Goal: Task Accomplishment & Management: Use online tool/utility

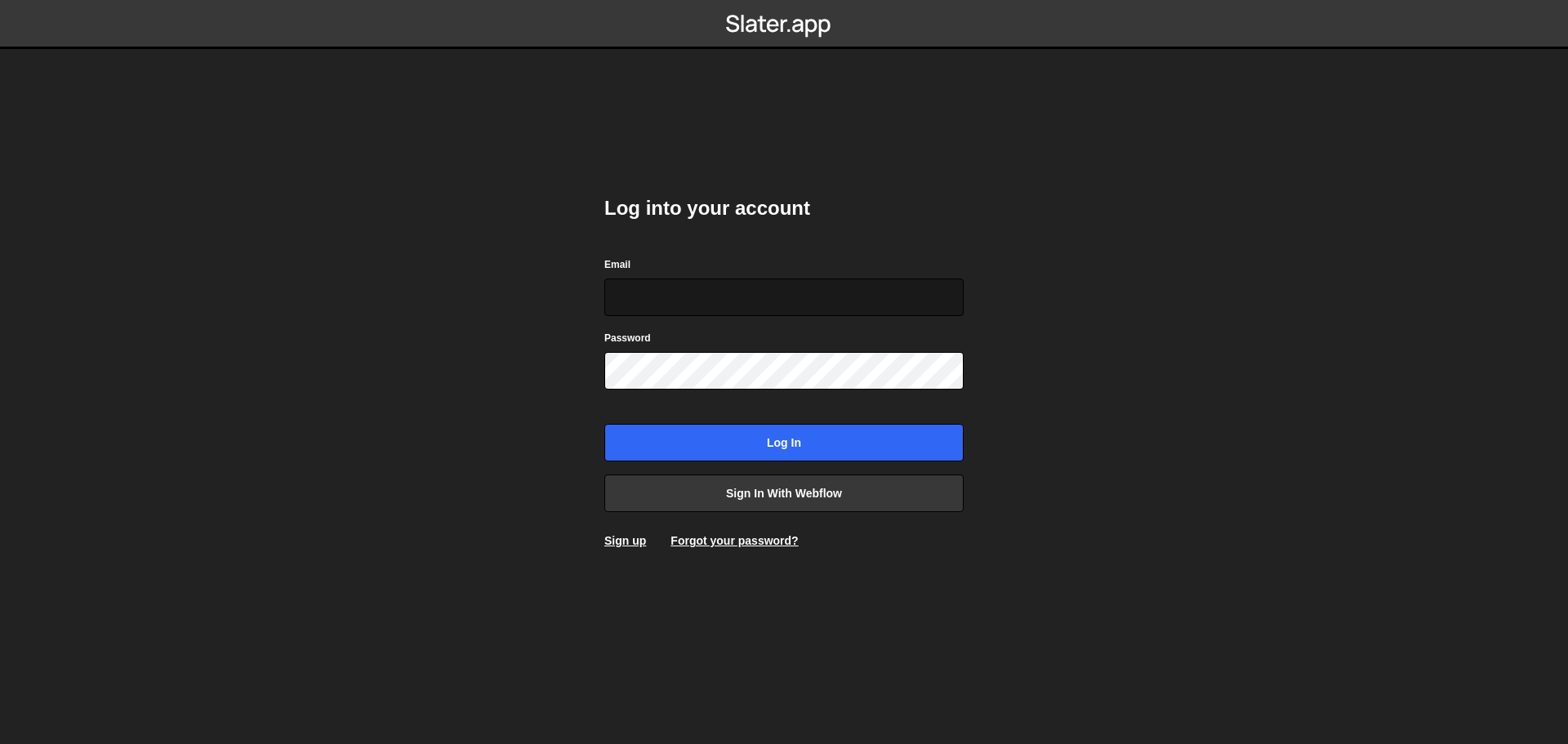
click at [678, 315] on input "Email" at bounding box center [784, 297] width 359 height 38
type input "chinhhvpkkq12345@gmail.com"
click at [638, 542] on link "Sign up" at bounding box center [625, 540] width 41 height 13
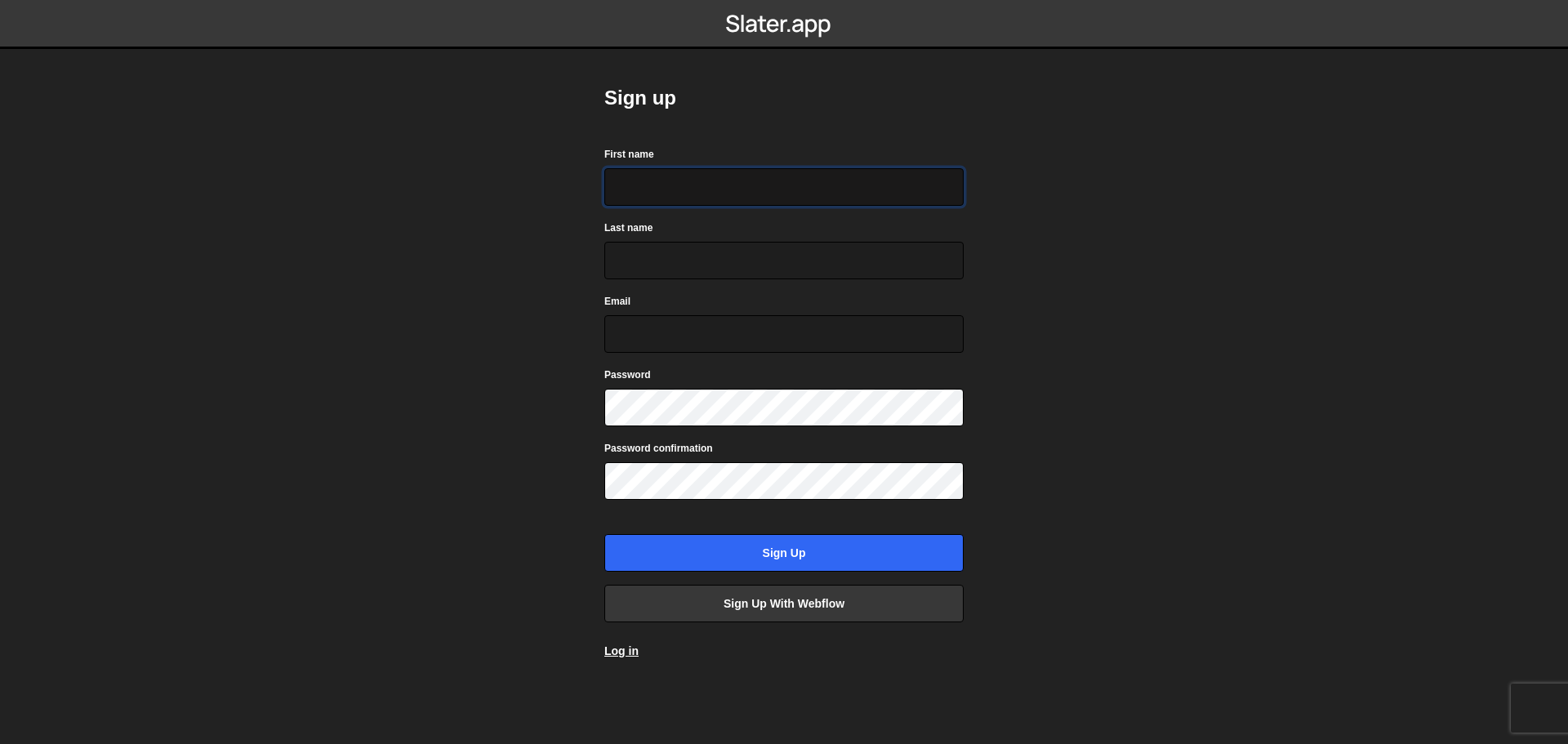
click at [703, 174] on input "First name" at bounding box center [784, 187] width 359 height 38
click at [682, 189] on input "First name" at bounding box center [784, 187] width 359 height 38
drag, startPoint x: 703, startPoint y: 187, endPoint x: 652, endPoint y: 187, distance: 51.0
click at [652, 187] on input "chinh" at bounding box center [784, 187] width 359 height 38
type input "chinh"
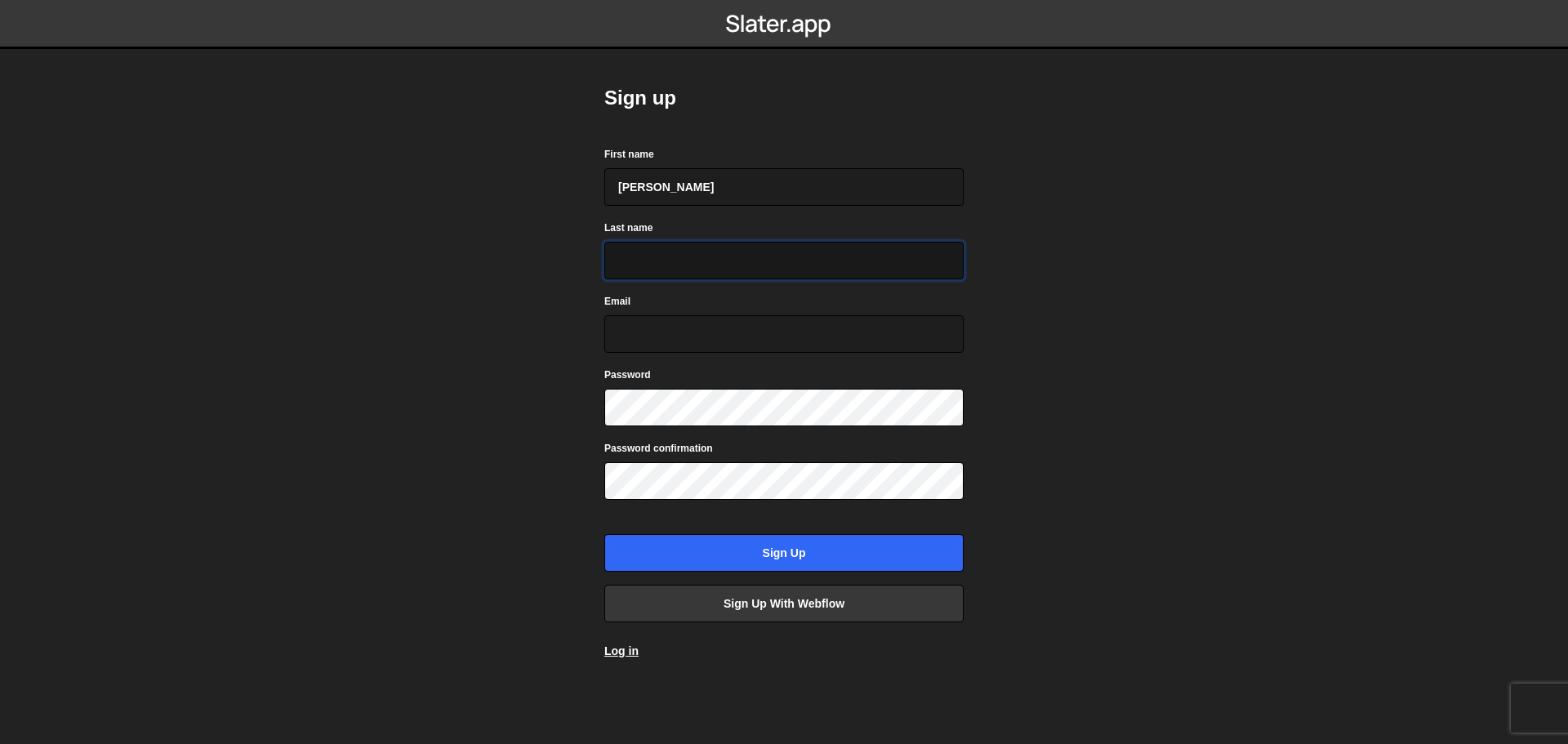
click at [640, 257] on input "Last name" at bounding box center [784, 261] width 359 height 38
type input "nguyen"
click at [679, 338] on input "Email" at bounding box center [784, 334] width 359 height 38
type input "chinhhvpkkq12345@gmail.com"
click at [622, 330] on input "chinhhvpkkq12345@gmail.com" at bounding box center [784, 334] width 359 height 38
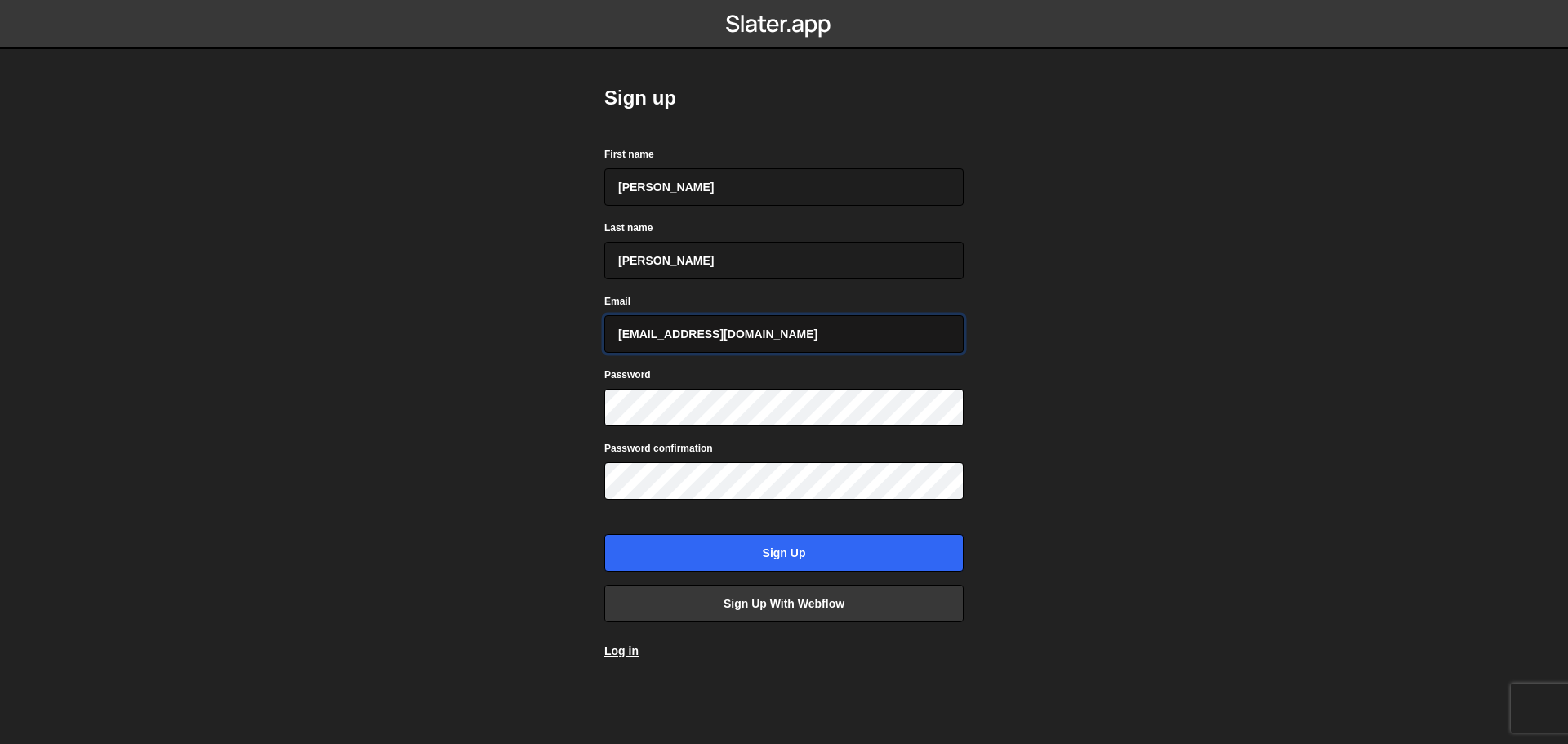
click at [618, 331] on input "chinhhvpkkq12345@gmail.com" at bounding box center [784, 334] width 359 height 38
click at [565, 403] on body "Sign up First name chinh Last name nguyen Email chinhhvpkkq12345@gmail.com Pass…" at bounding box center [784, 372] width 1568 height 744
click at [688, 546] on input "Sign up" at bounding box center [784, 553] width 359 height 38
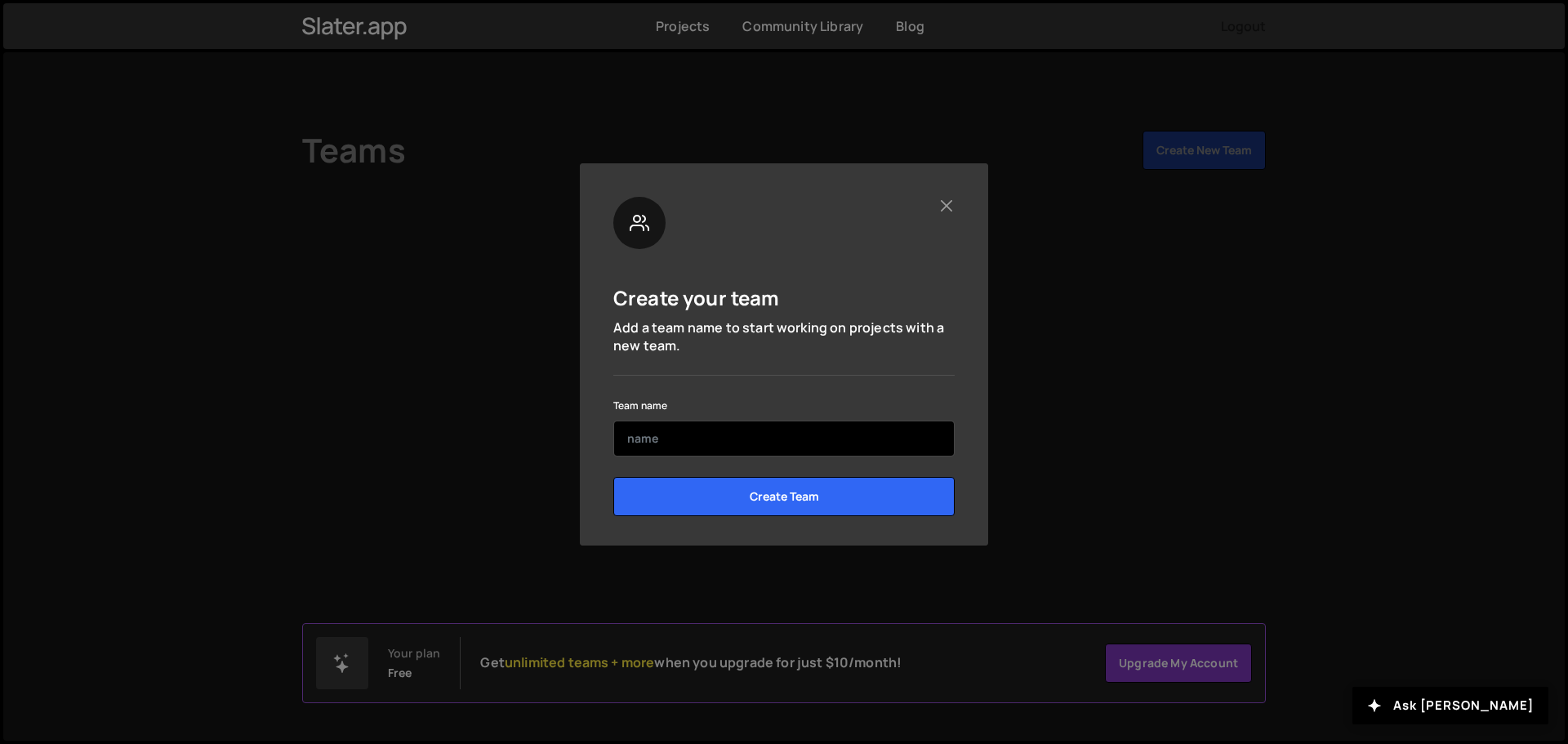
click at [747, 425] on input "text" at bounding box center [784, 438] width 341 height 36
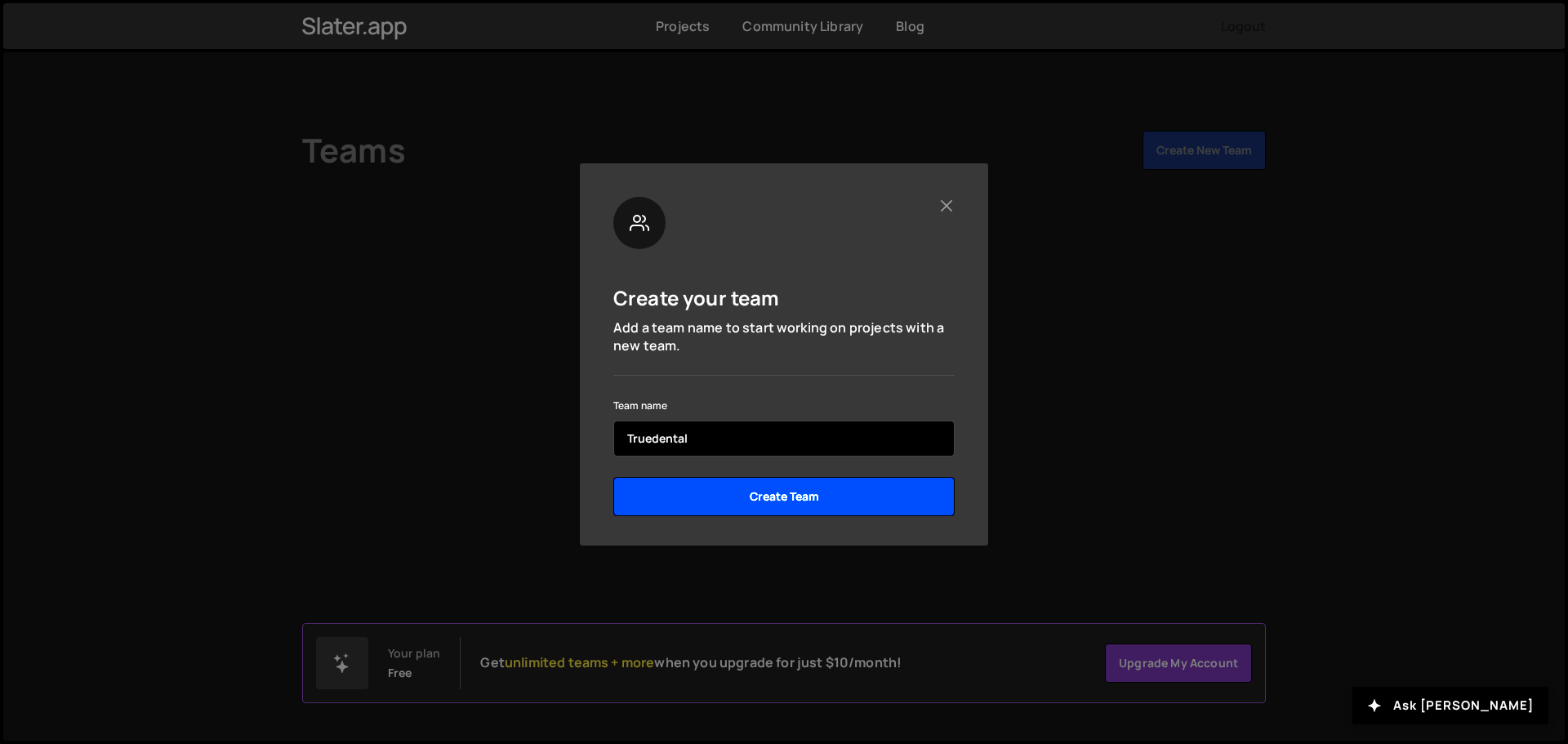
type input "Truedental"
click at [741, 486] on input "Create Team" at bounding box center [784, 497] width 341 height 40
click at [739, 495] on input "Create Team" at bounding box center [784, 497] width 341 height 40
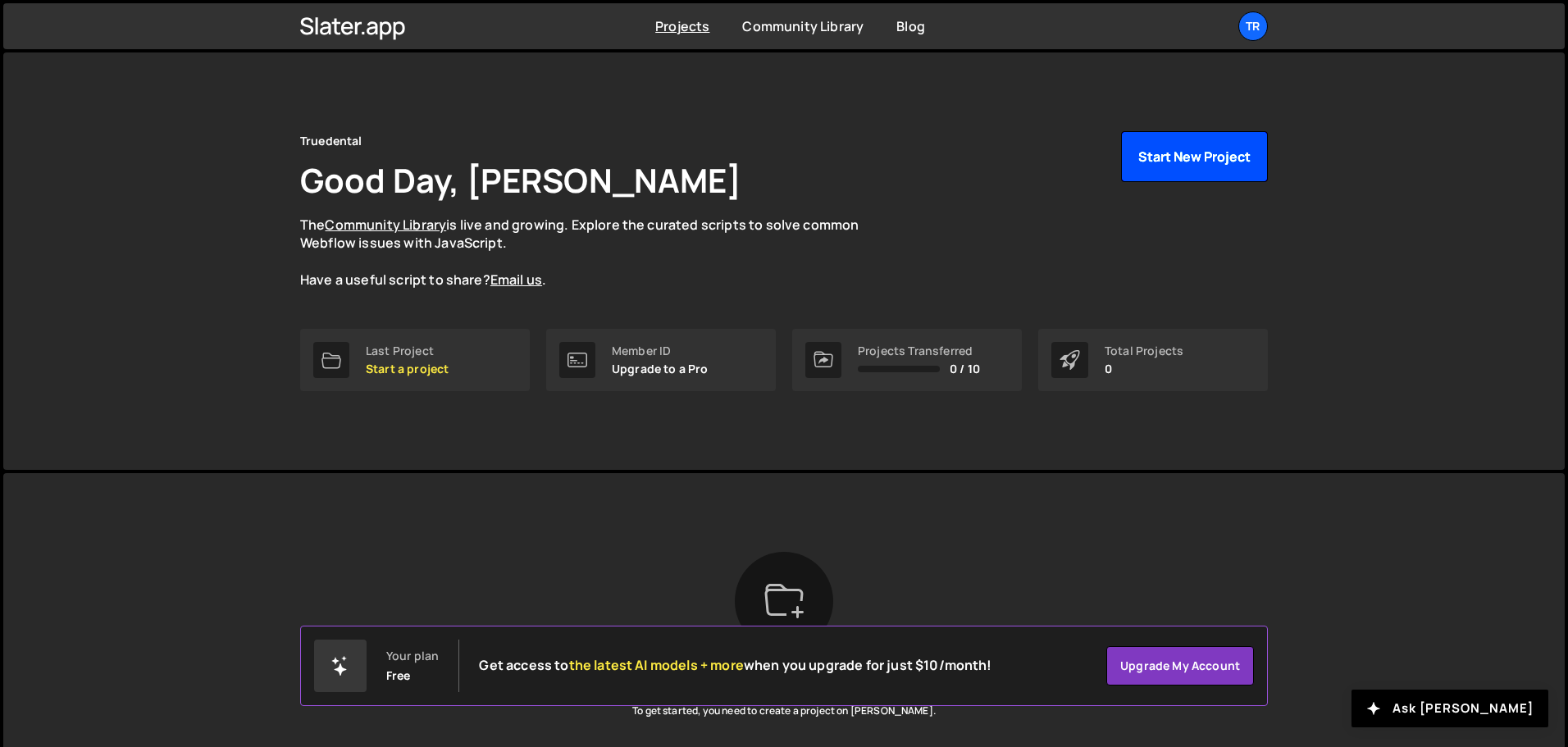
click at [1206, 160] on button "Start New Project" at bounding box center [1194, 156] width 147 height 51
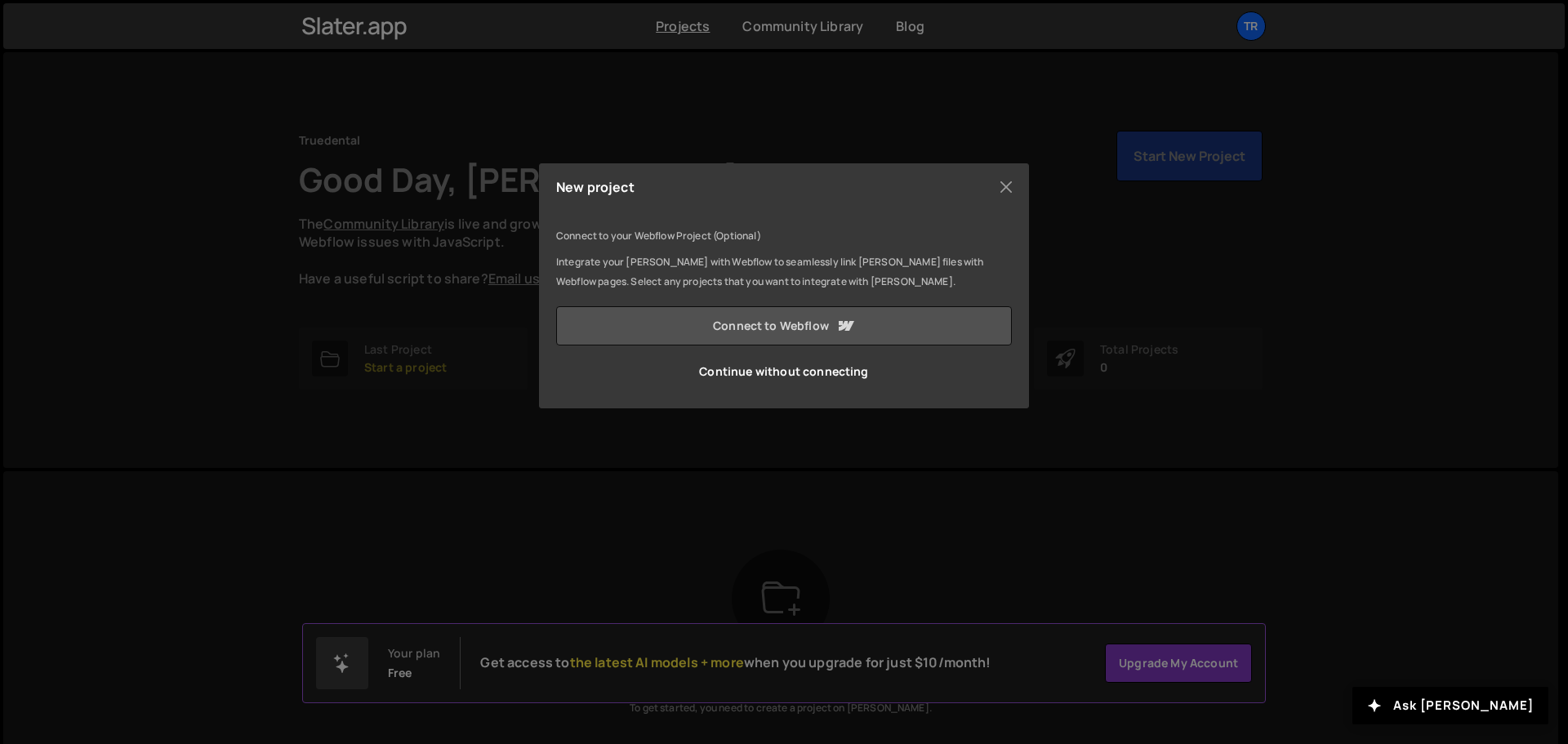
click at [792, 317] on link "Connect to Webflow" at bounding box center [784, 326] width 456 height 40
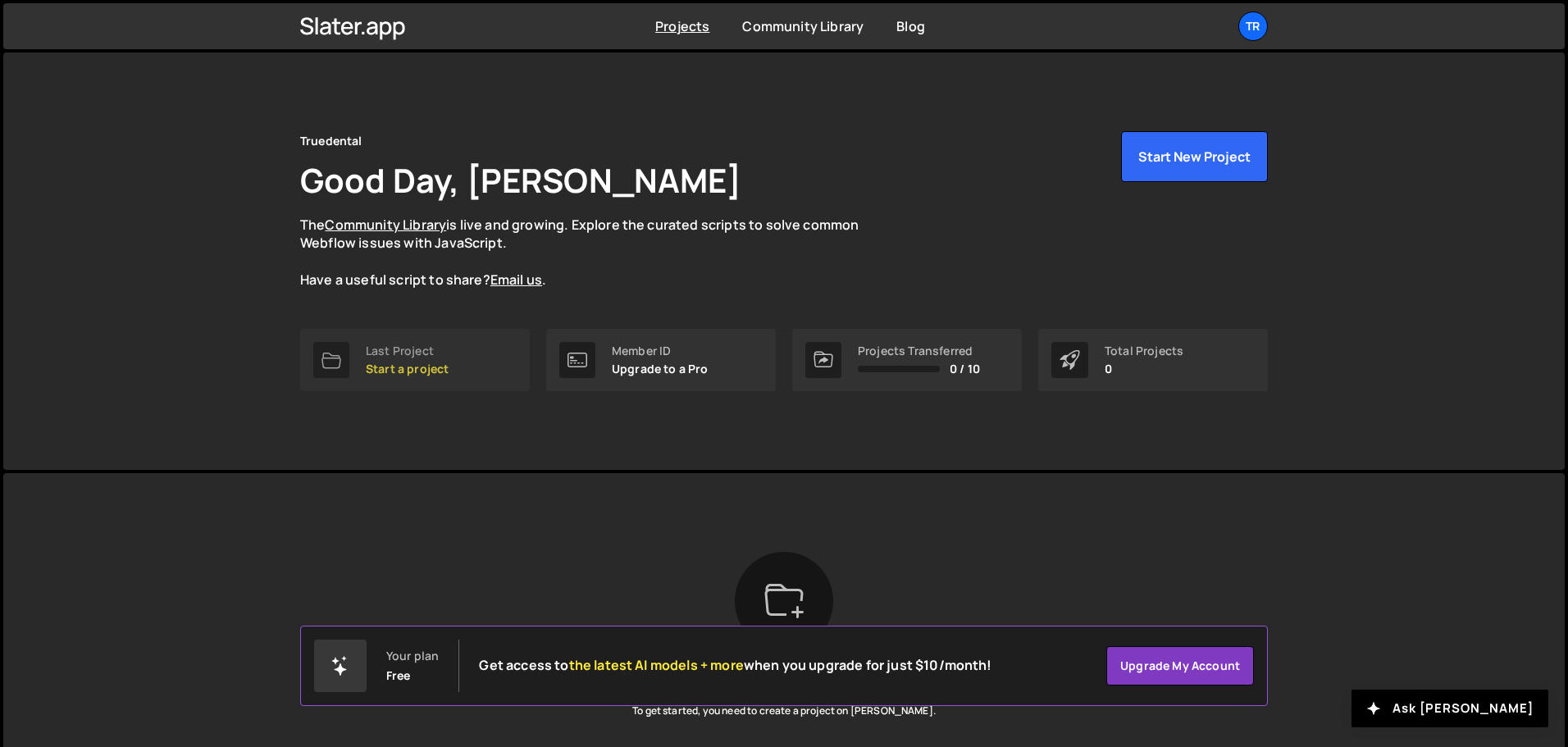
click at [437, 350] on div "Last Project" at bounding box center [407, 350] width 83 height 13
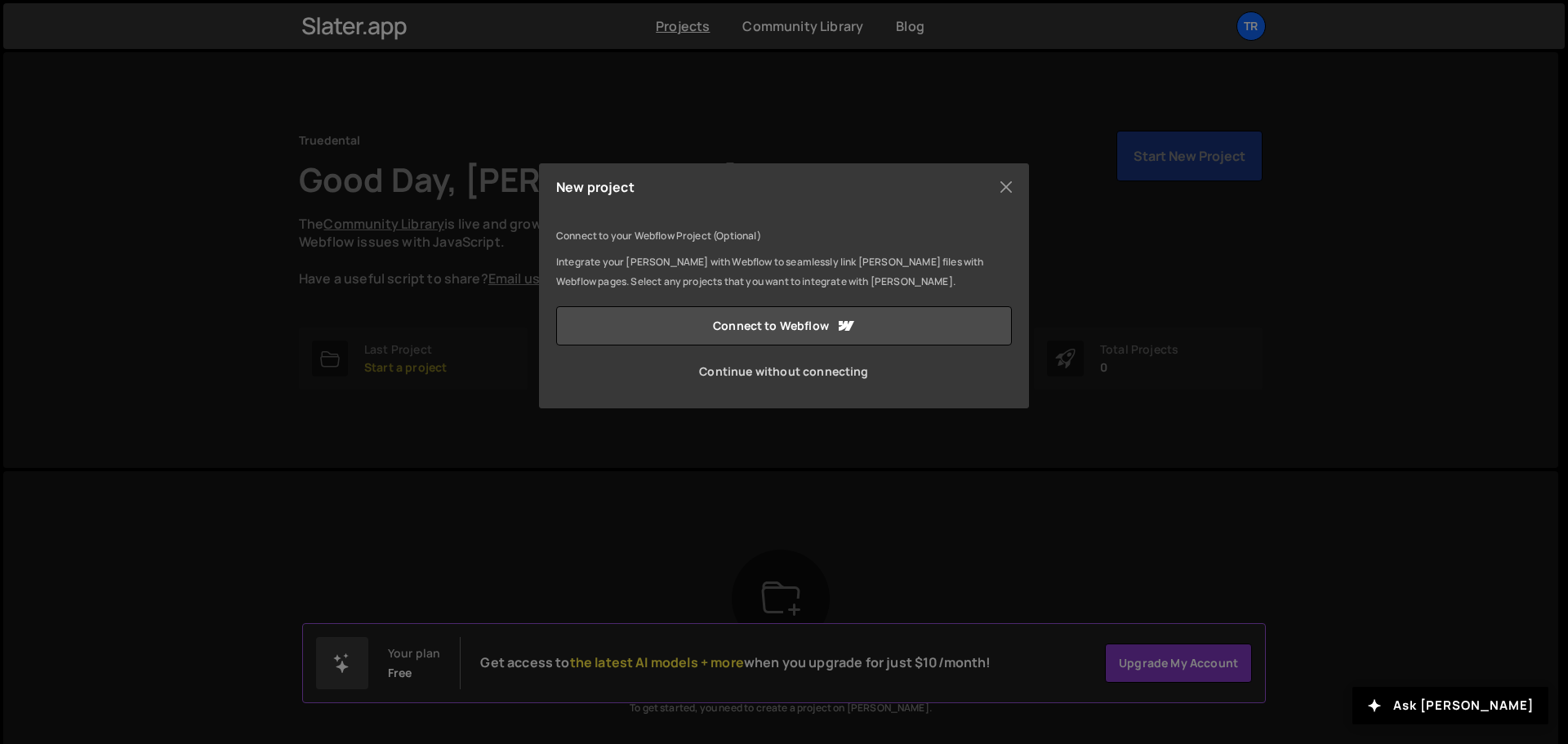
click at [728, 375] on link "Continue without connecting" at bounding box center [784, 372] width 456 height 40
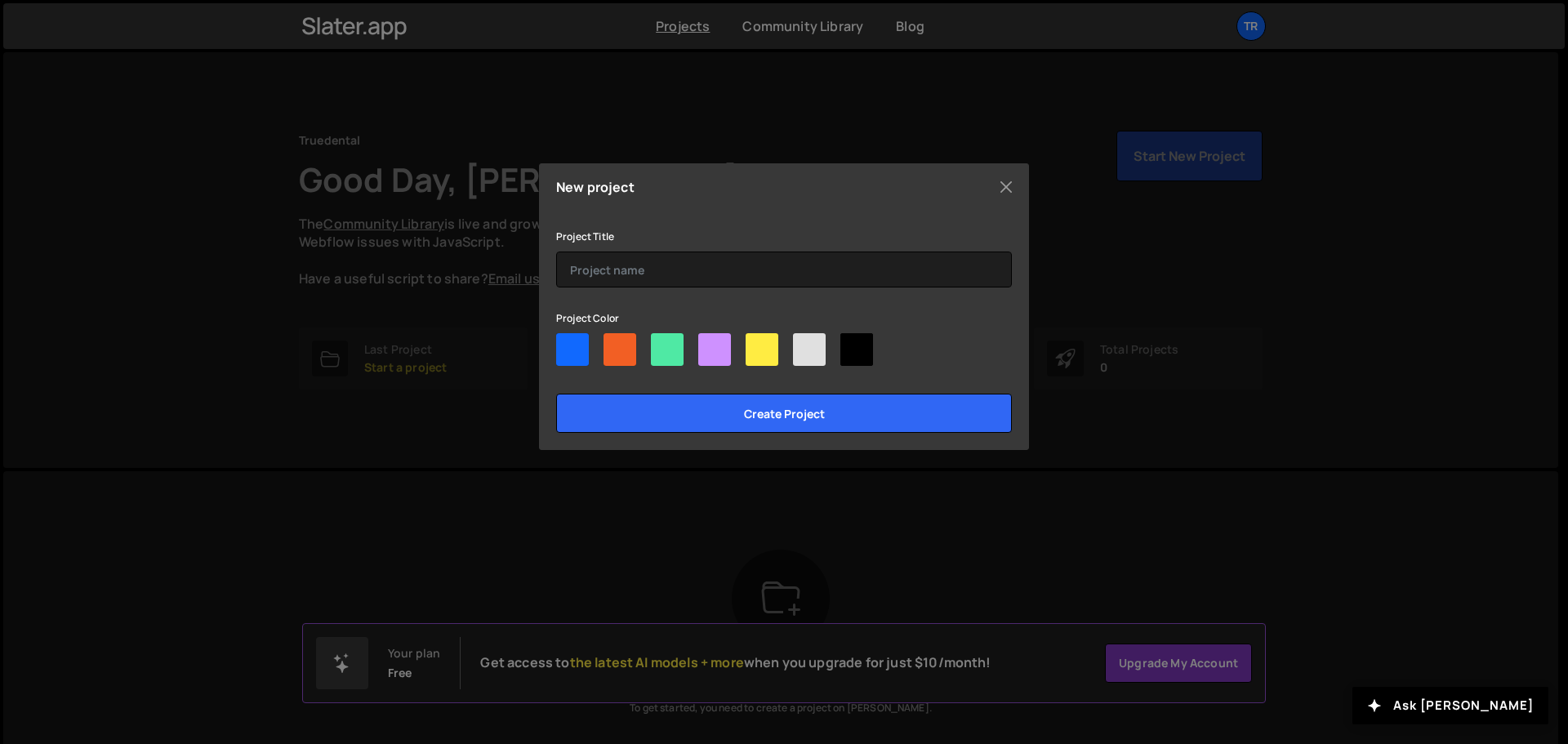
click at [547, 348] on div "New project Connect to your Webflow Project (Optional) Integrate your Slater wi…" at bounding box center [784, 307] width 490 height 287
click at [571, 346] on div at bounding box center [573, 350] width 33 height 33
click at [567, 344] on input"] "radio" at bounding box center [561, 338] width 10 height 10
radio input"] "true"
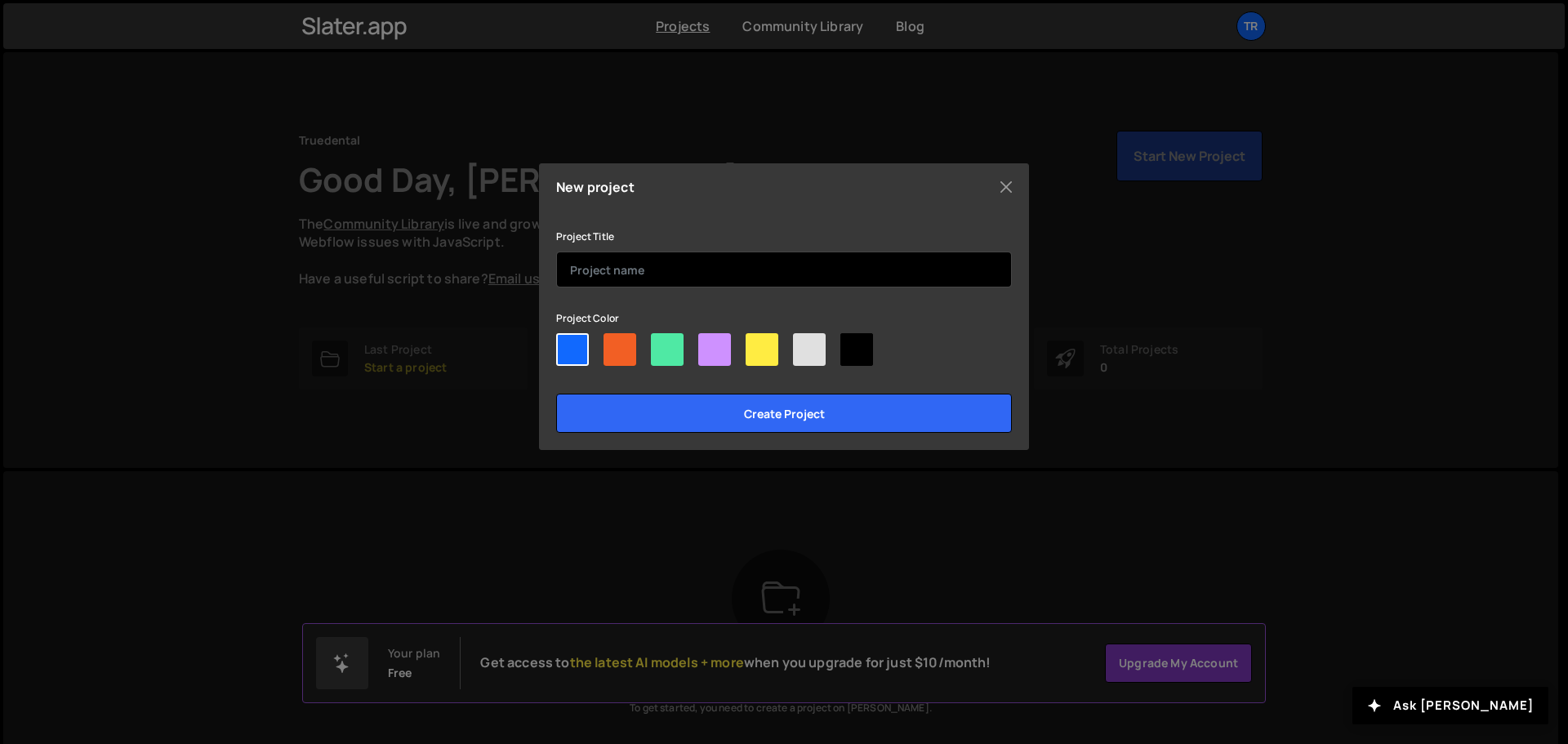
click at [614, 270] on input "text" at bounding box center [784, 270] width 456 height 36
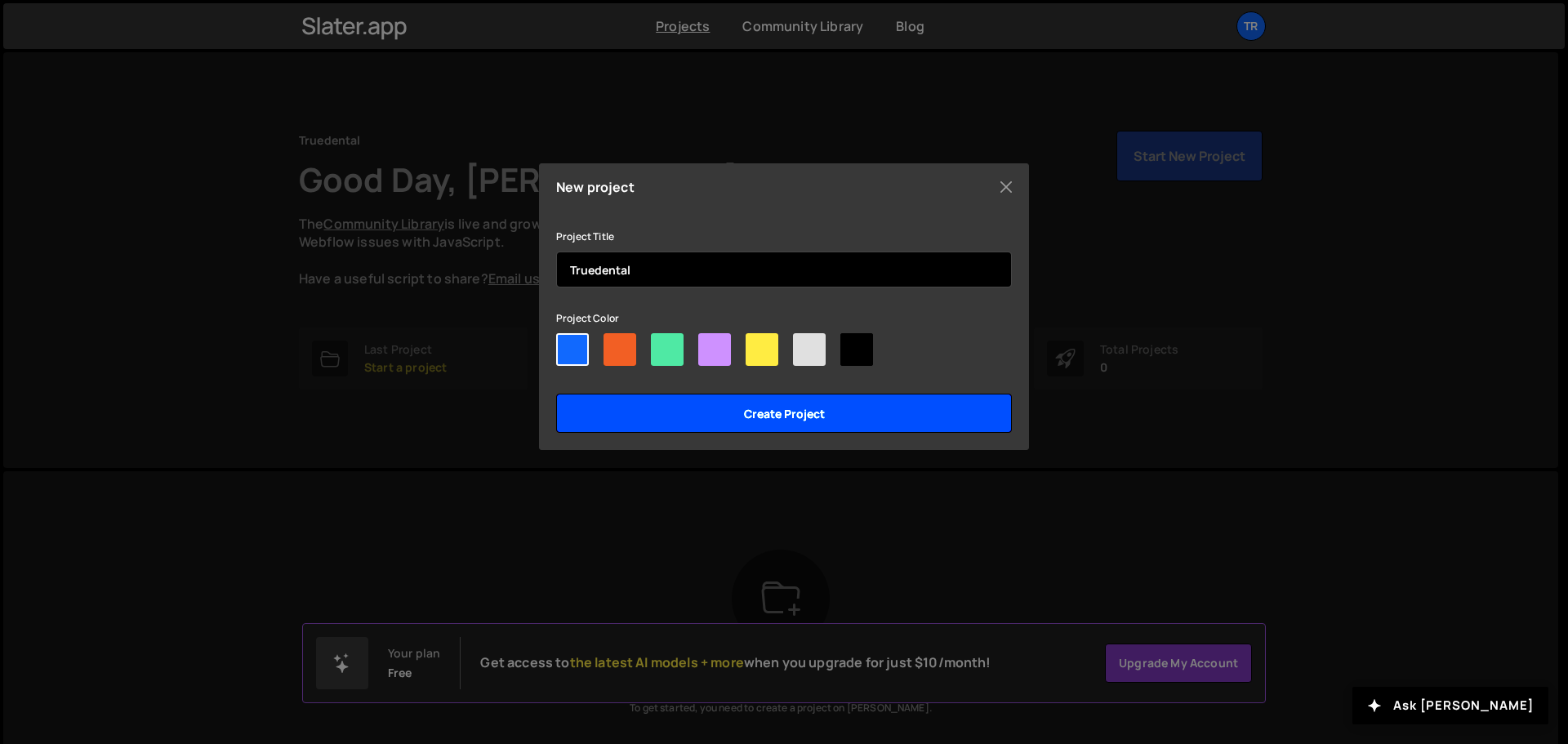
type input "Truedental"
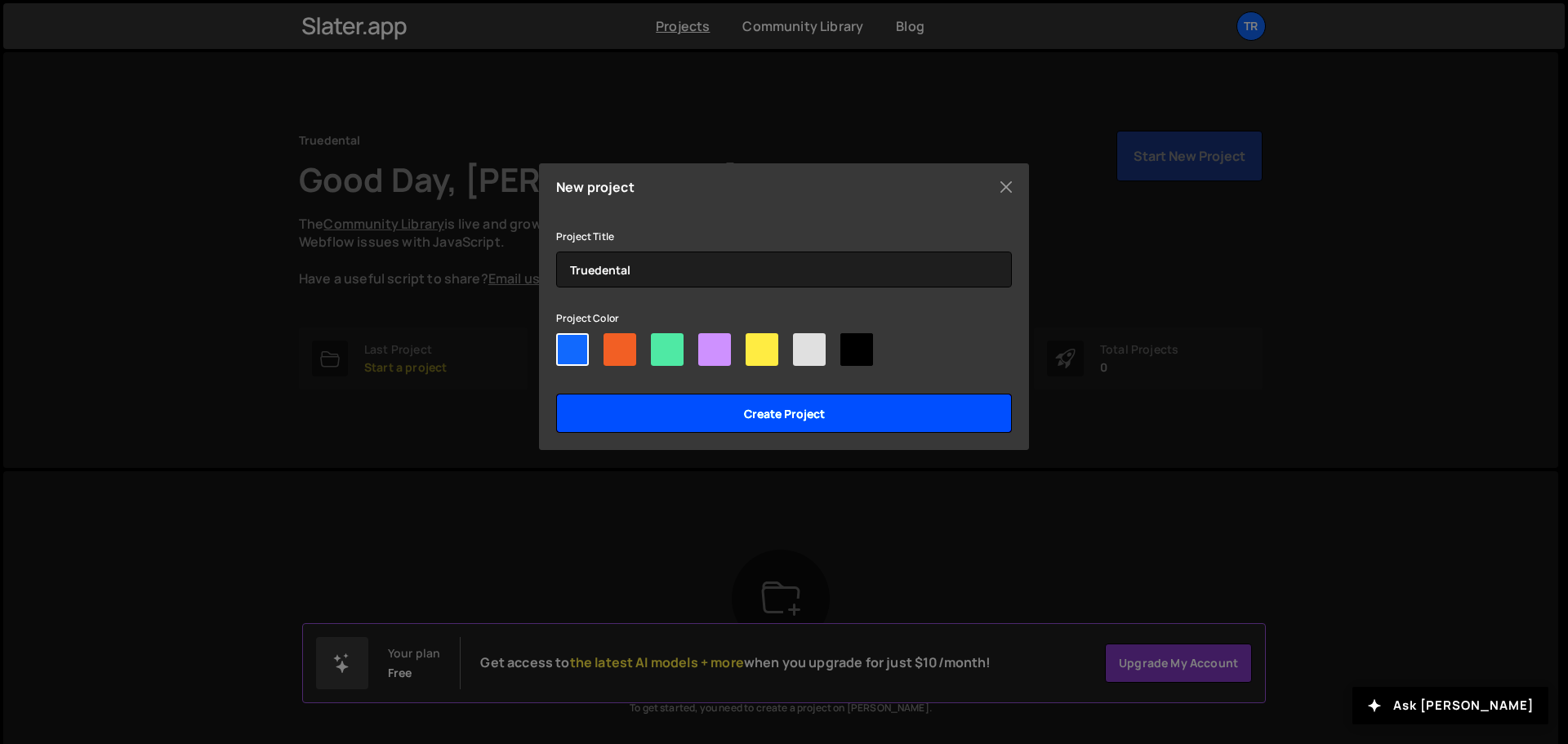
click at [670, 403] on input "Create project" at bounding box center [784, 413] width 456 height 40
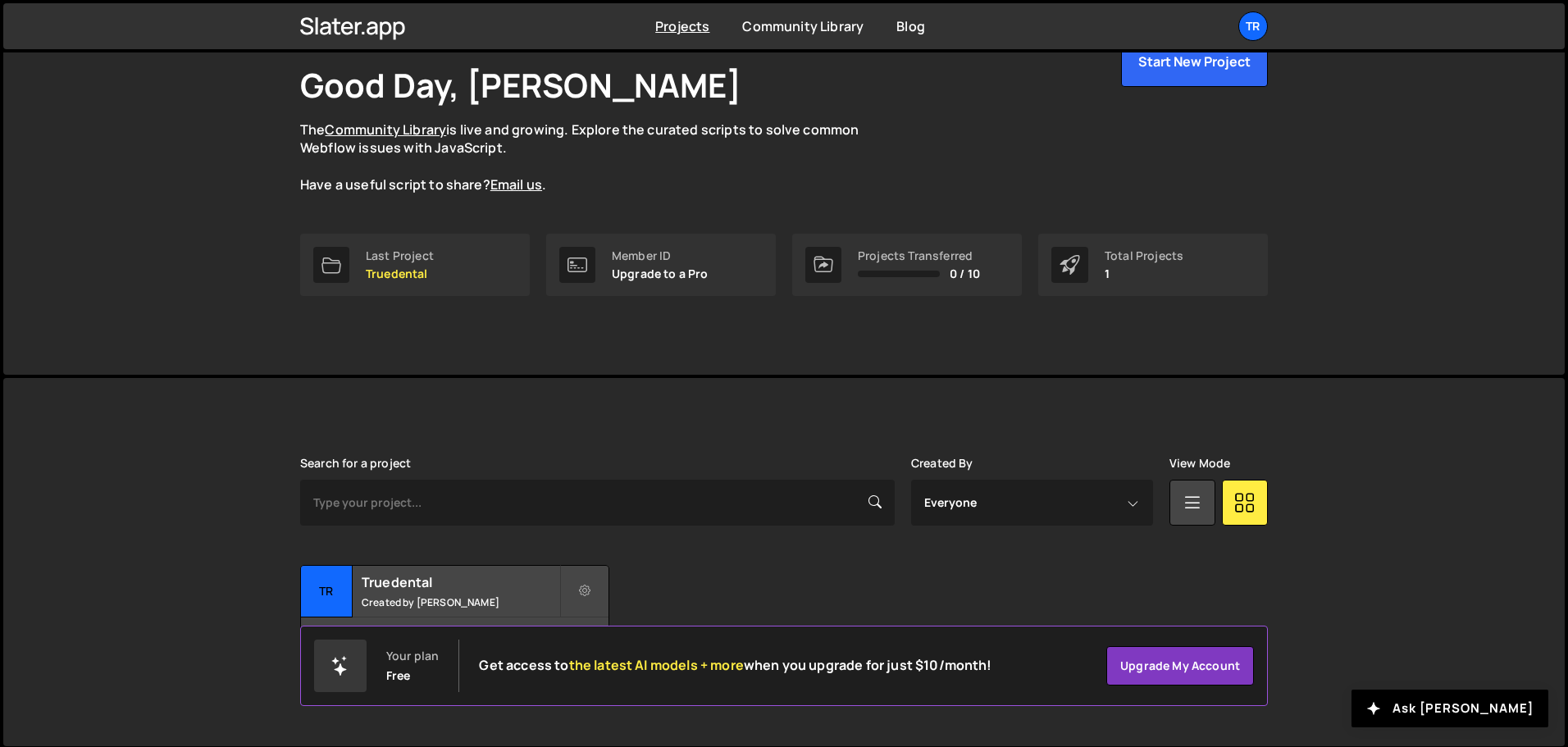
scroll to position [98, 0]
click at [590, 593] on icon at bounding box center [585, 588] width 11 height 16
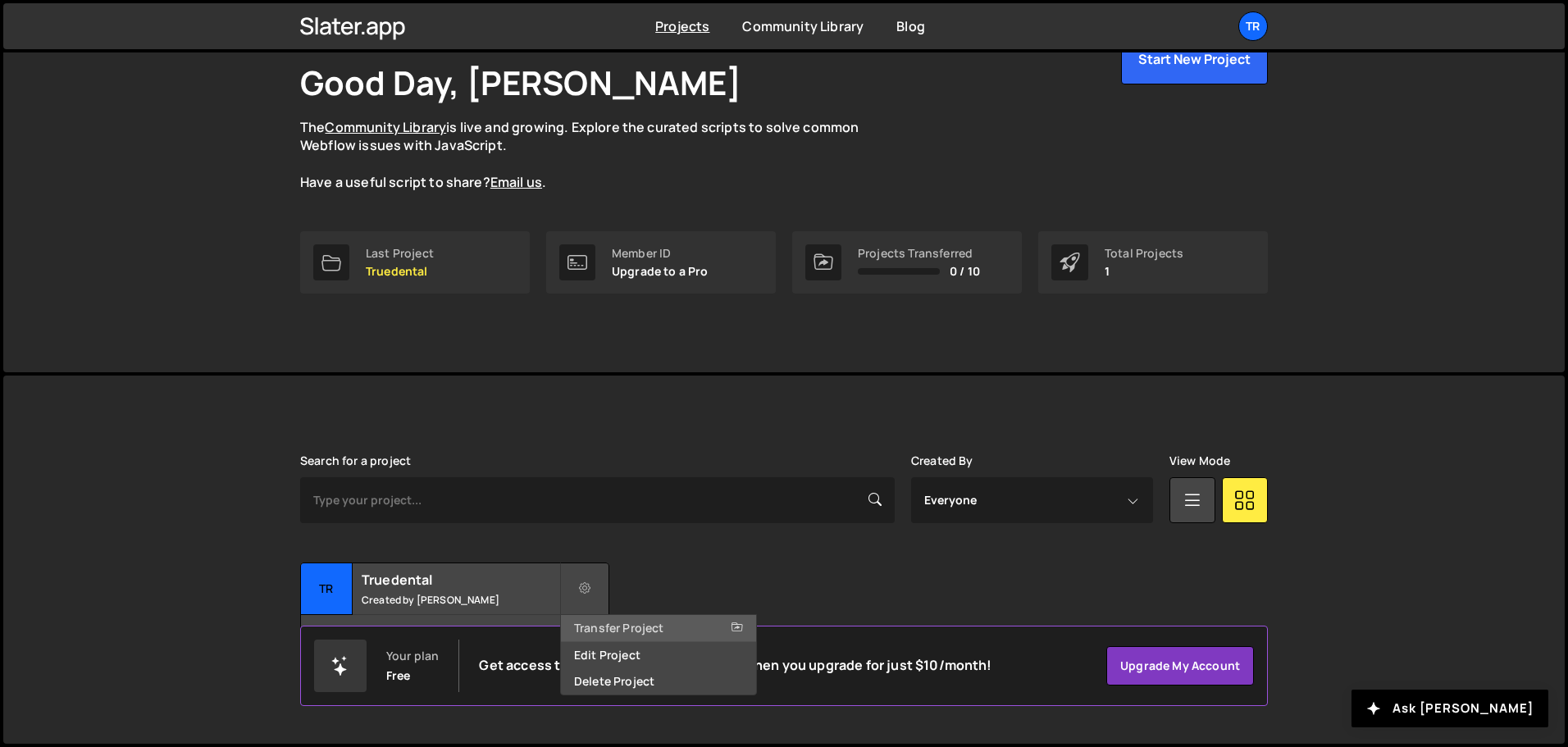
click at [630, 628] on link "Transfer Project" at bounding box center [659, 628] width 195 height 26
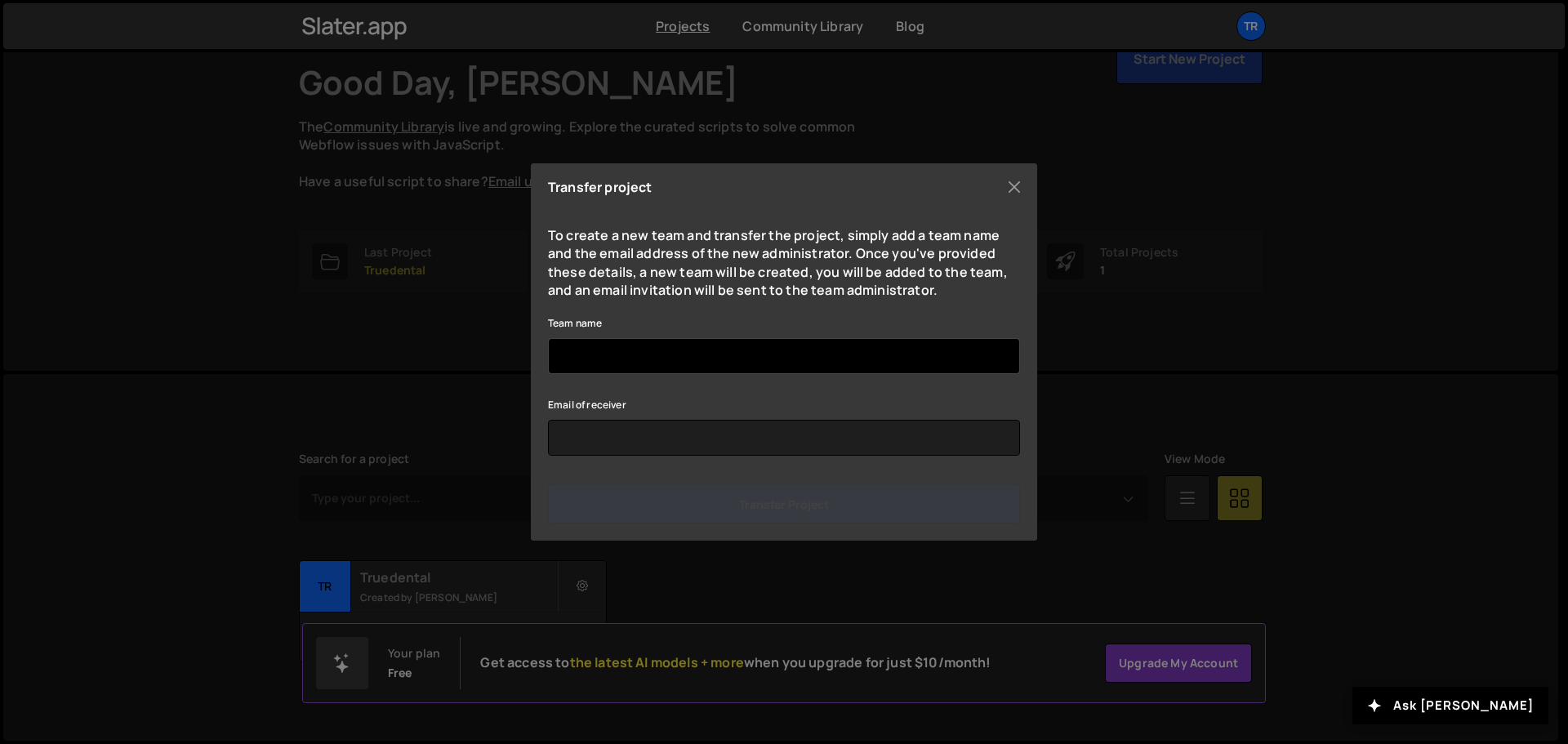
click at [610, 359] on input "Team name" at bounding box center [784, 356] width 472 height 36
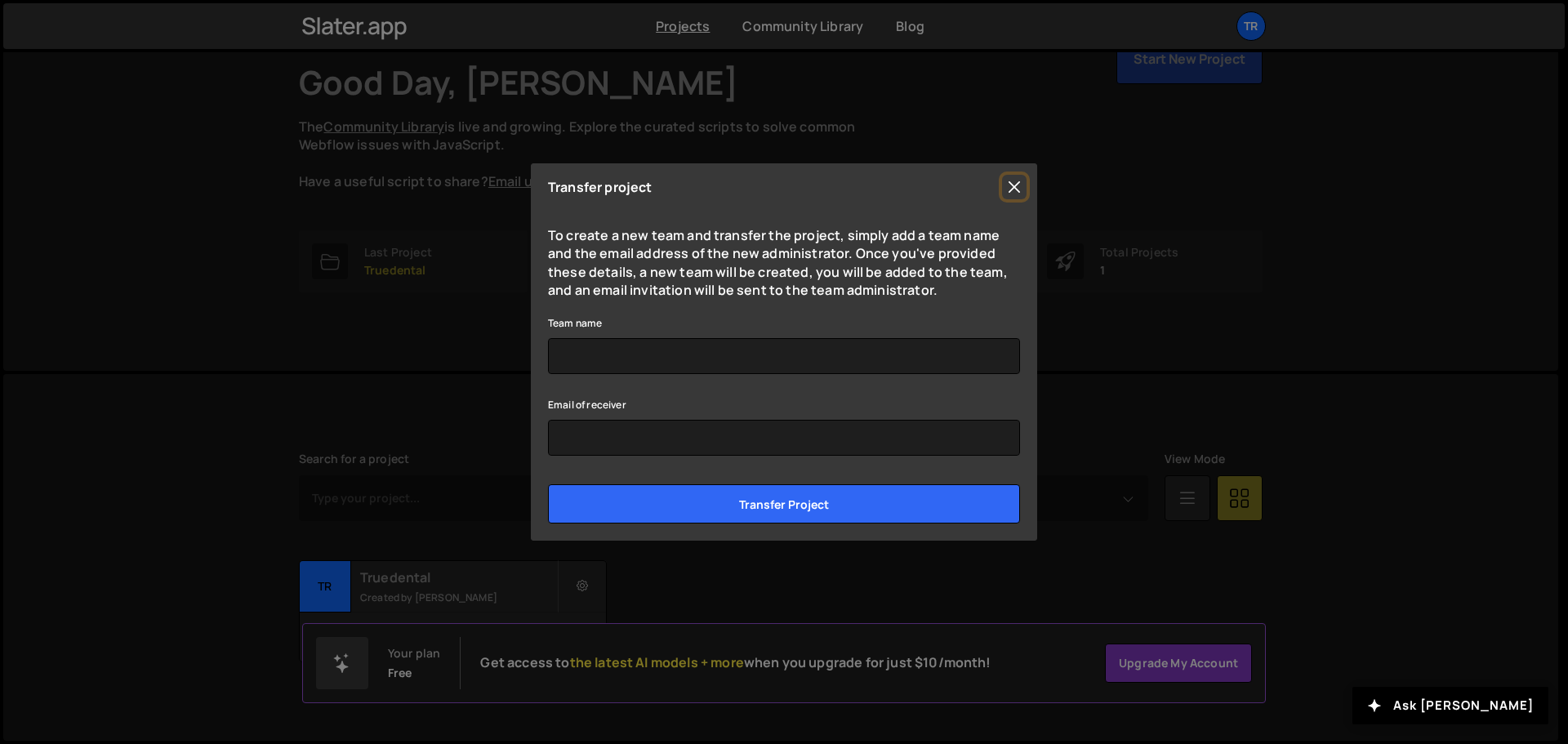
click at [1011, 182] on button "Close" at bounding box center [1014, 187] width 24 height 24
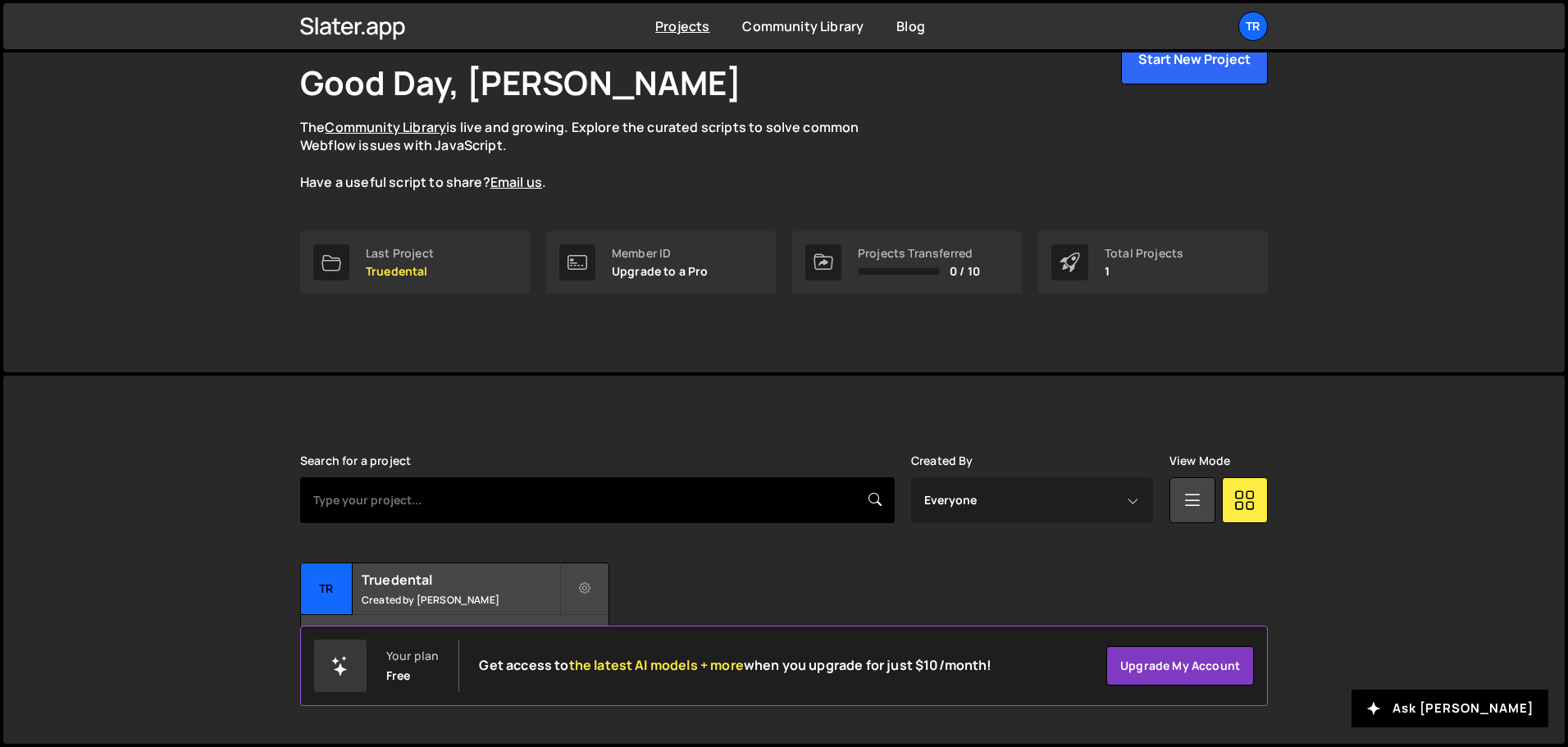
click at [483, 489] on input "text" at bounding box center [598, 500] width 595 height 46
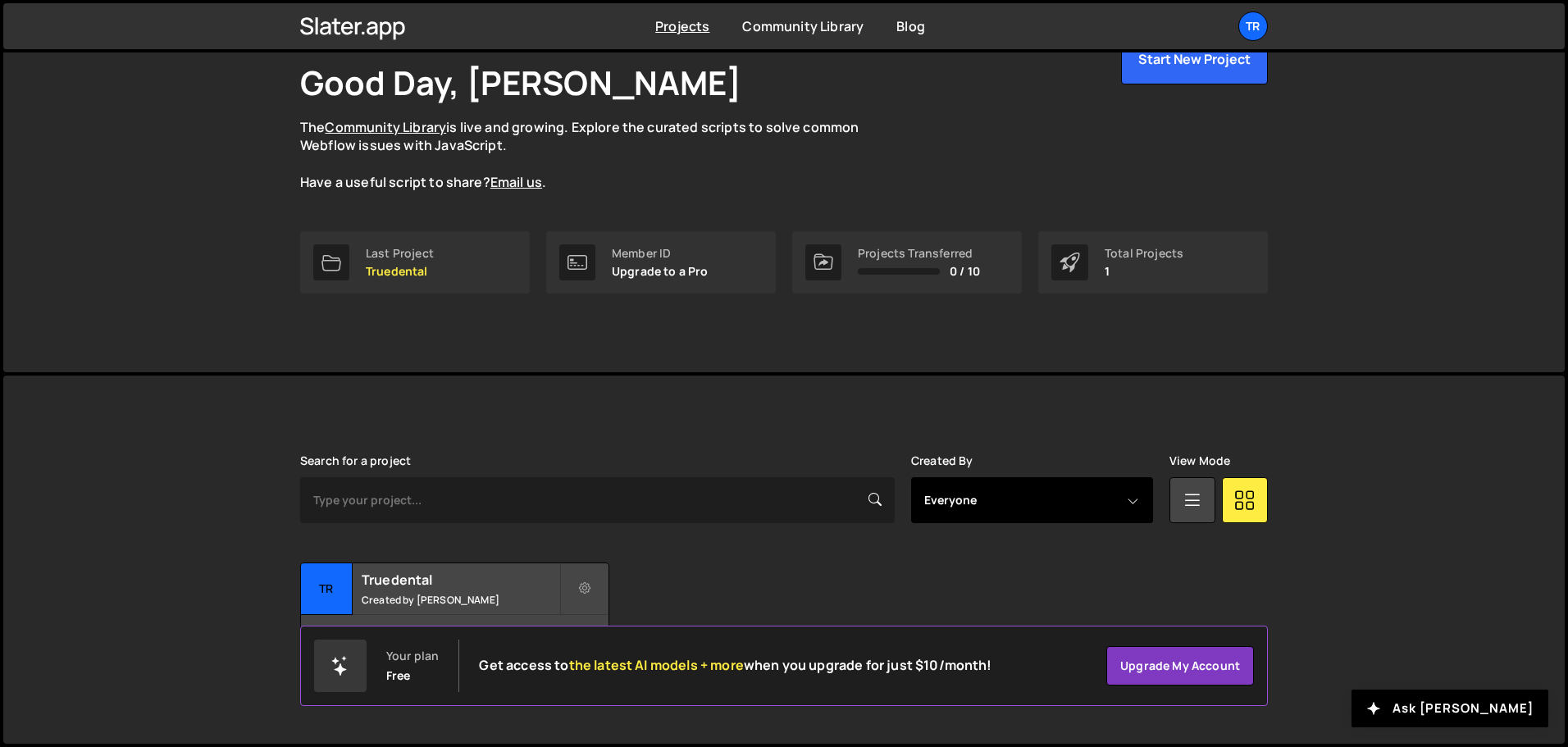
click at [999, 501] on select "Everyone chinh nguyen" at bounding box center [1033, 500] width 242 height 46
click at [579, 586] on button at bounding box center [585, 589] width 49 height 53
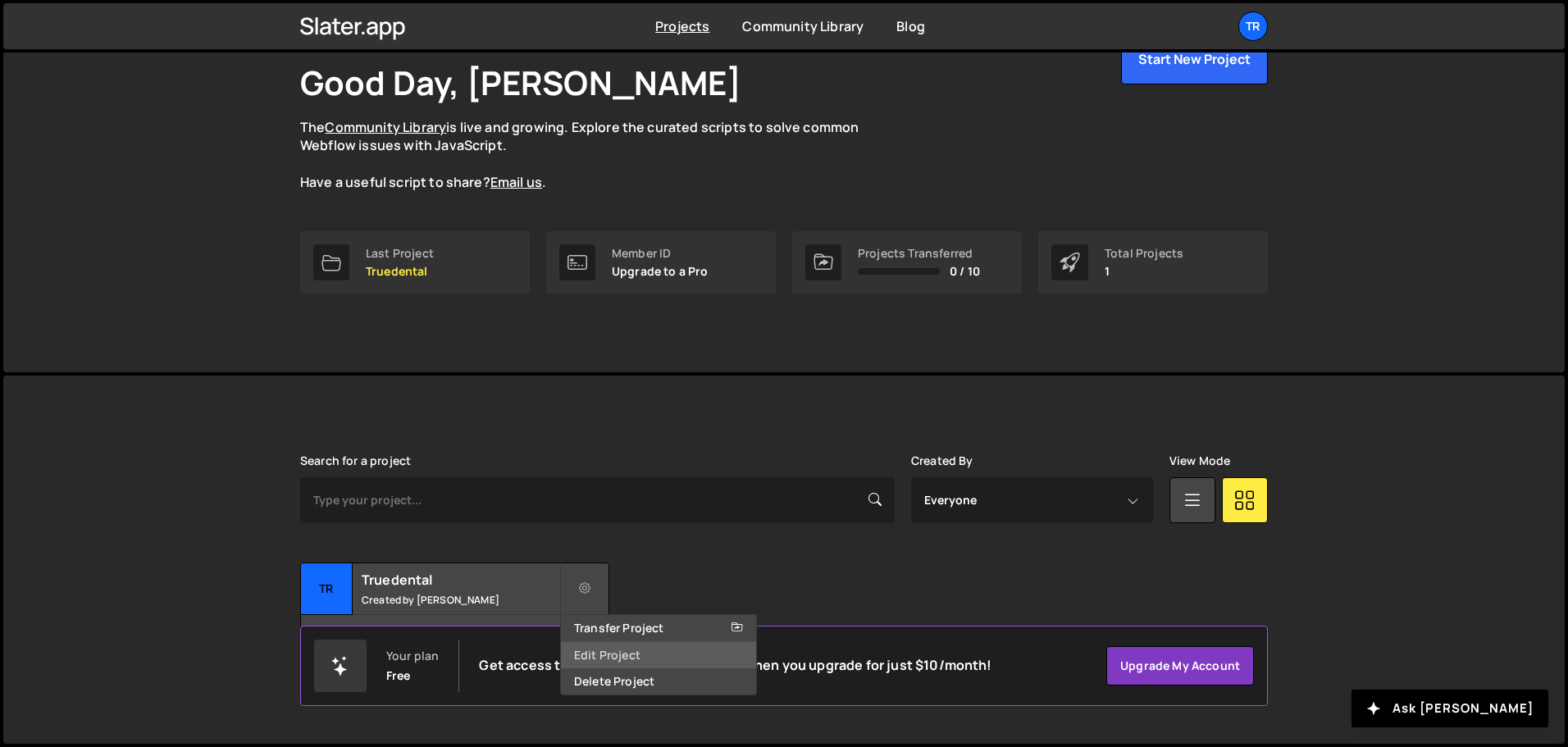
click at [654, 645] on link "Edit Project" at bounding box center [659, 655] width 195 height 26
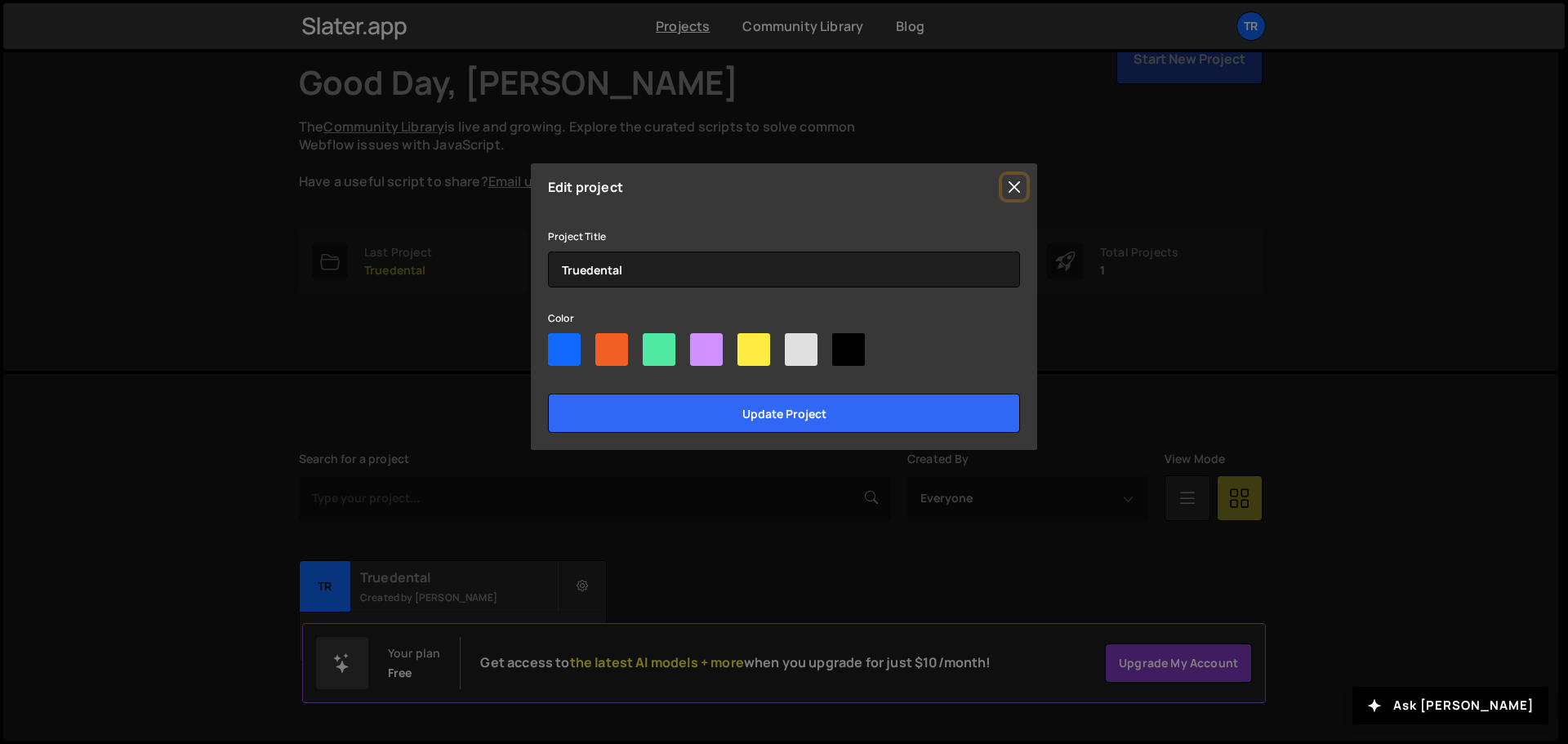
drag, startPoint x: 1011, startPoint y: 188, endPoint x: 896, endPoint y: 369, distance: 214.4
click at [896, 386] on div "Edit project Project Title Truedental Color Update project" at bounding box center [784, 307] width 506 height 287
click at [1027, 188] on div "Edit project Project Title Truedental Color Update project" at bounding box center [784, 307] width 506 height 287
click at [1022, 187] on button "Close" at bounding box center [1014, 187] width 24 height 24
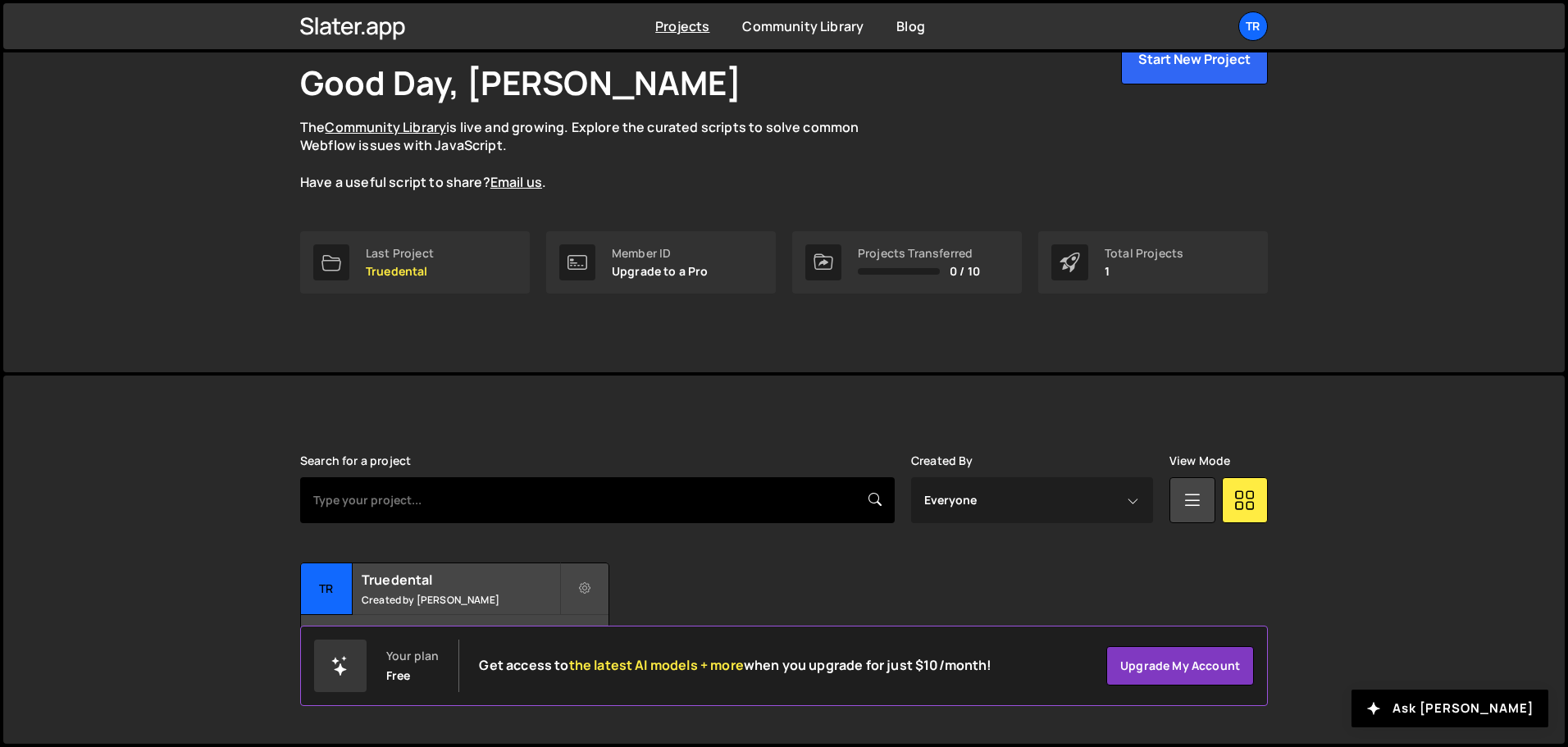
click at [469, 500] on input "text" at bounding box center [598, 500] width 595 height 46
paste input "7775"
type input "7775"
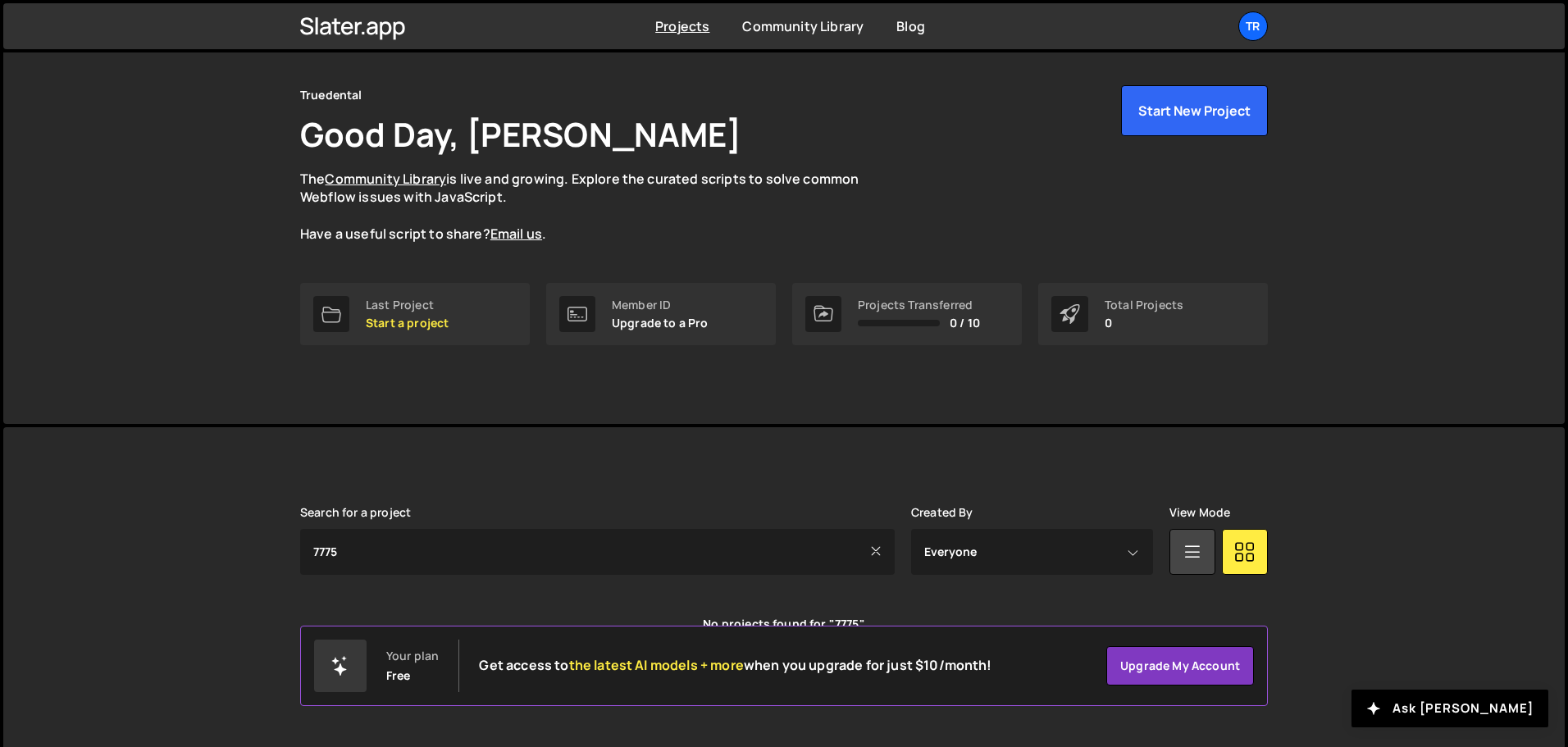
scroll to position [71, 0]
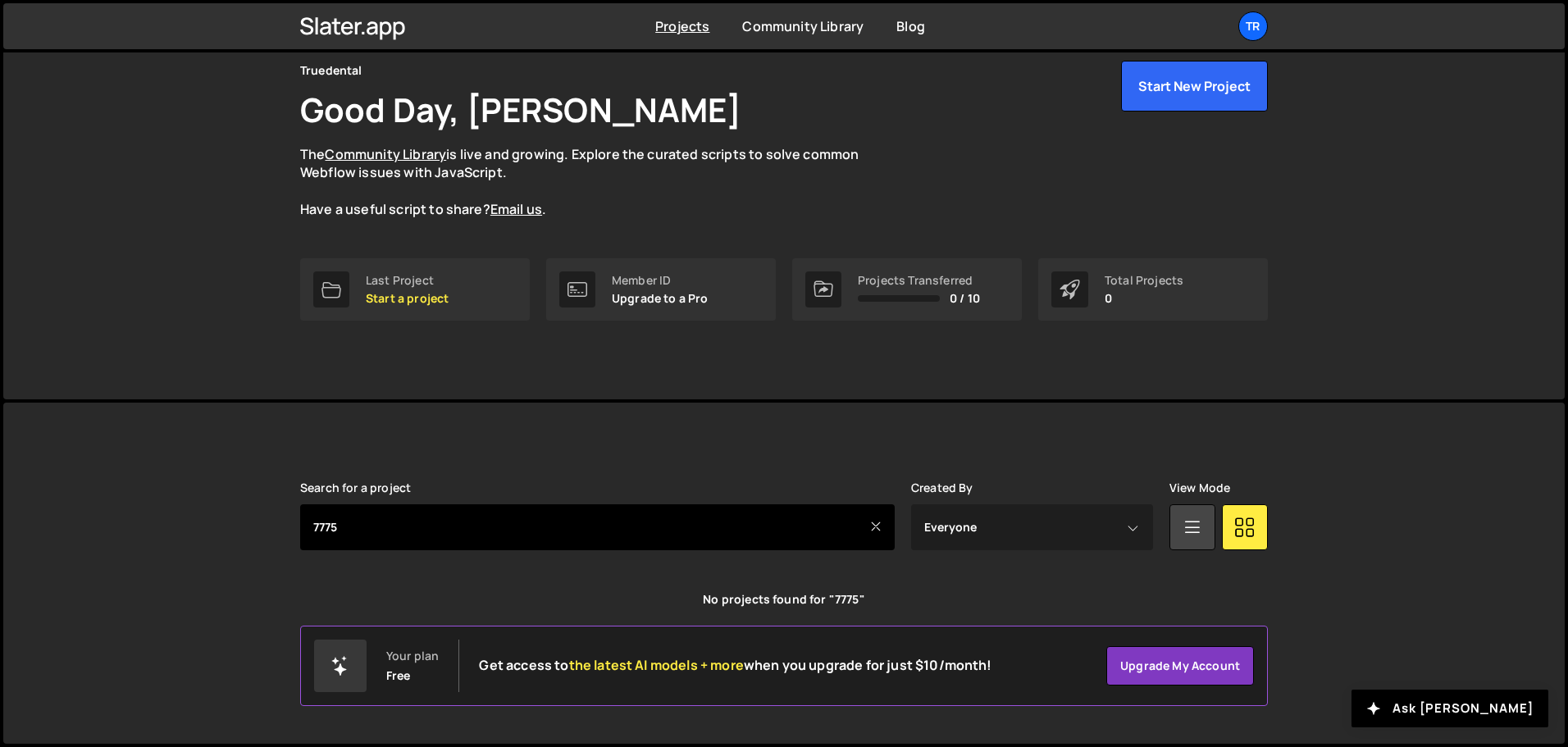
click at [880, 539] on input "7775" at bounding box center [598, 527] width 595 height 46
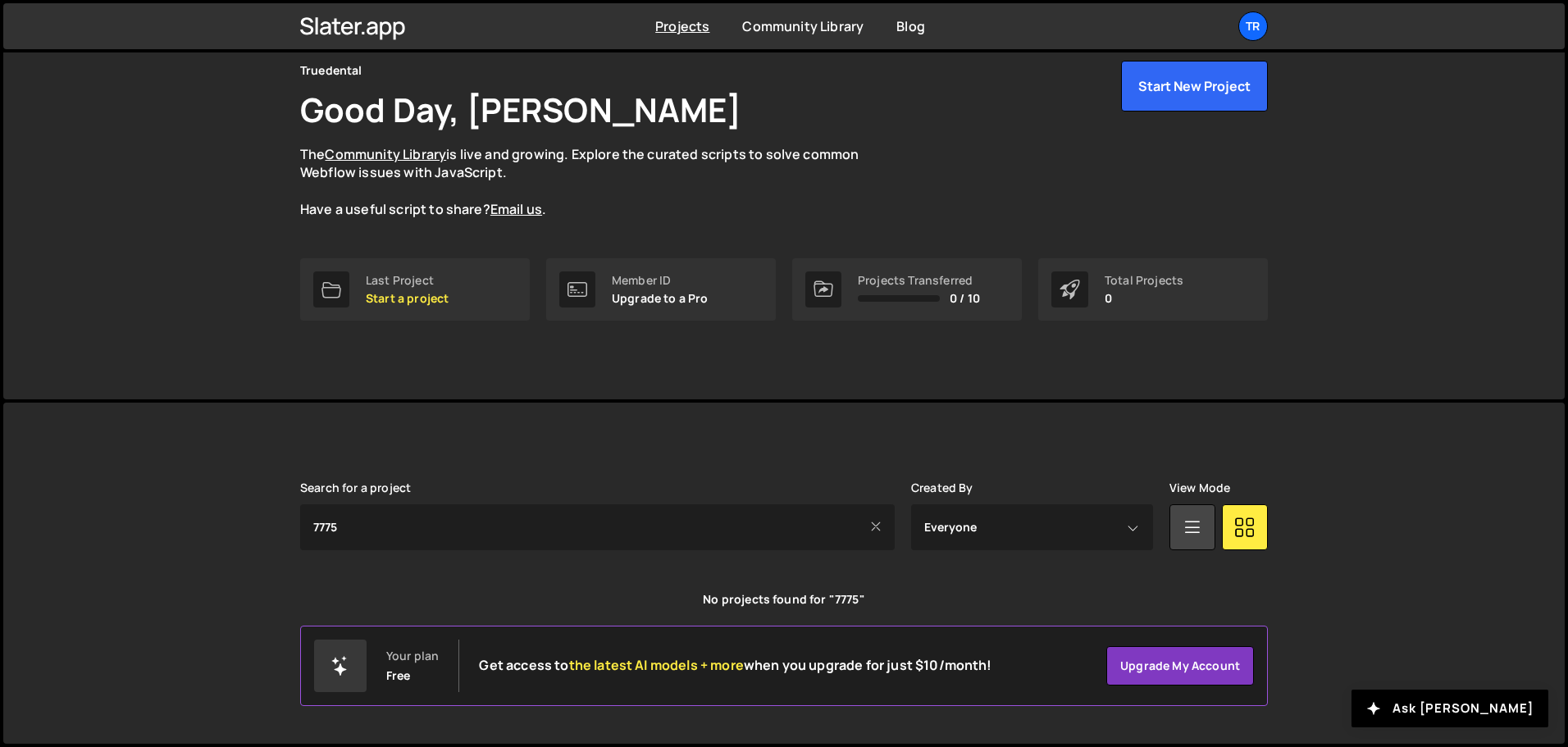
drag, startPoint x: 880, startPoint y: 533, endPoint x: 874, endPoint y: 525, distance: 10.0
click at [879, 532] on icon at bounding box center [875, 527] width 11 height 16
click at [873, 523] on icon at bounding box center [875, 527] width 11 height 16
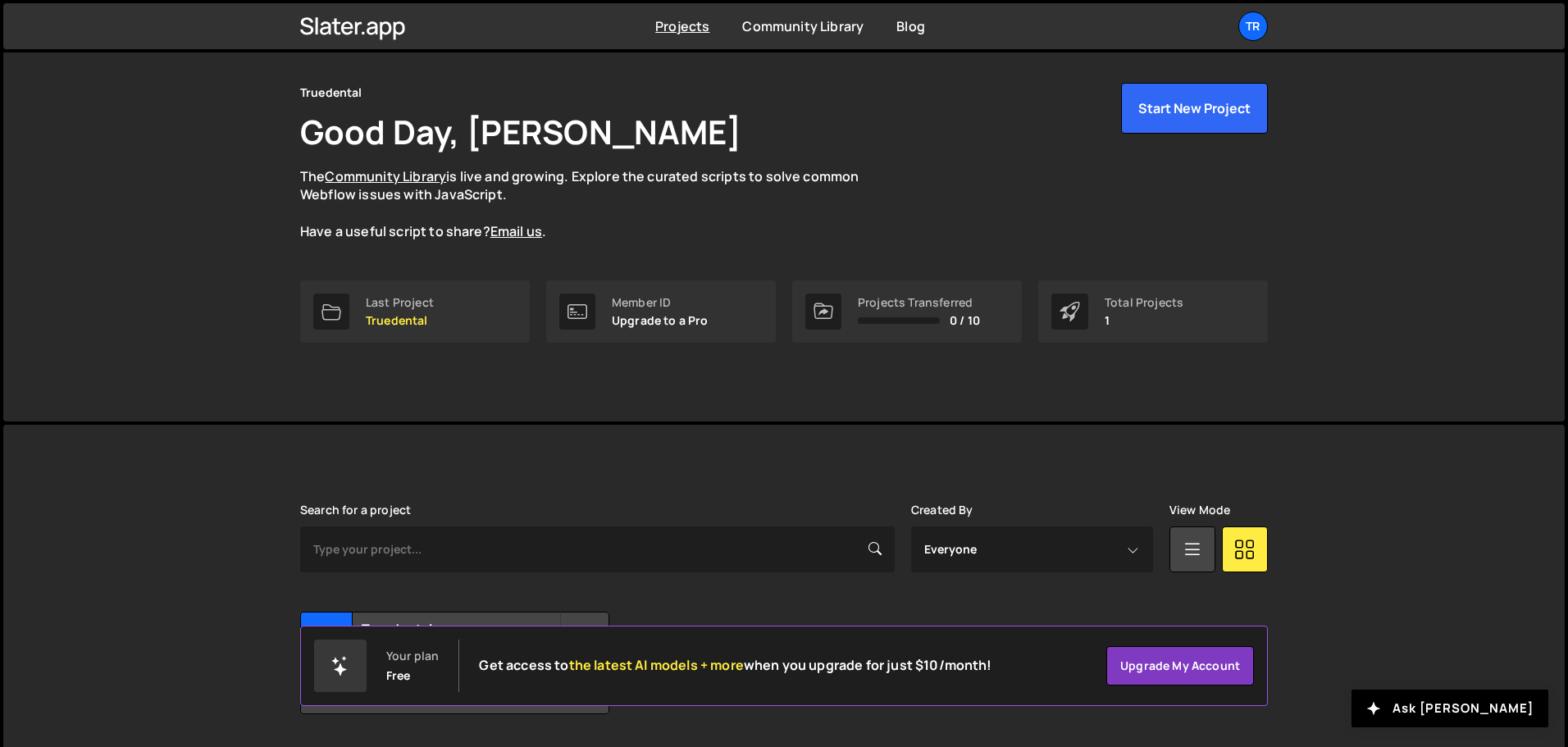
scroll to position [98, 0]
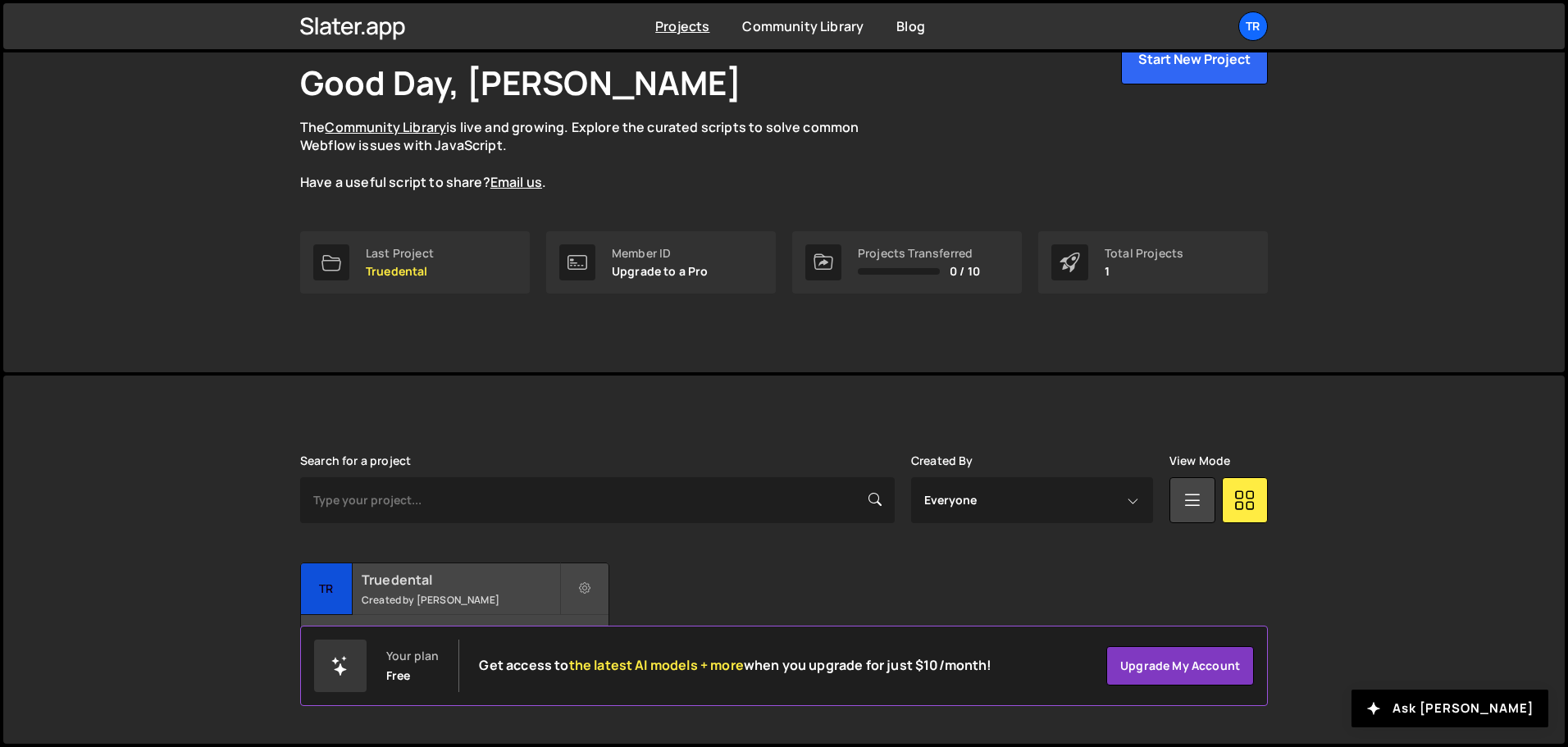
click at [423, 609] on div "Truedental Created by chinh nguyen" at bounding box center [455, 589] width 308 height 51
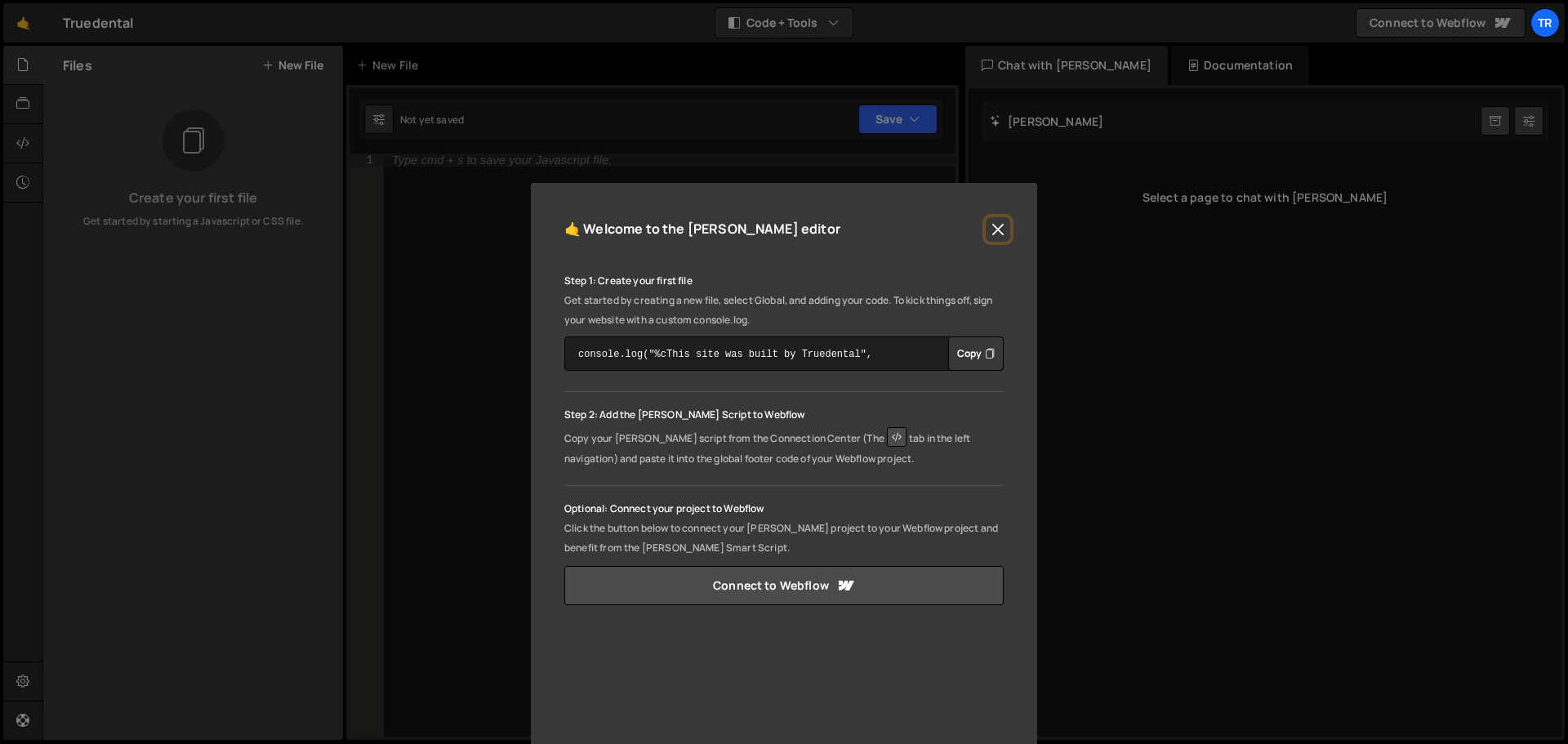
click at [991, 231] on button "Close" at bounding box center [998, 229] width 24 height 24
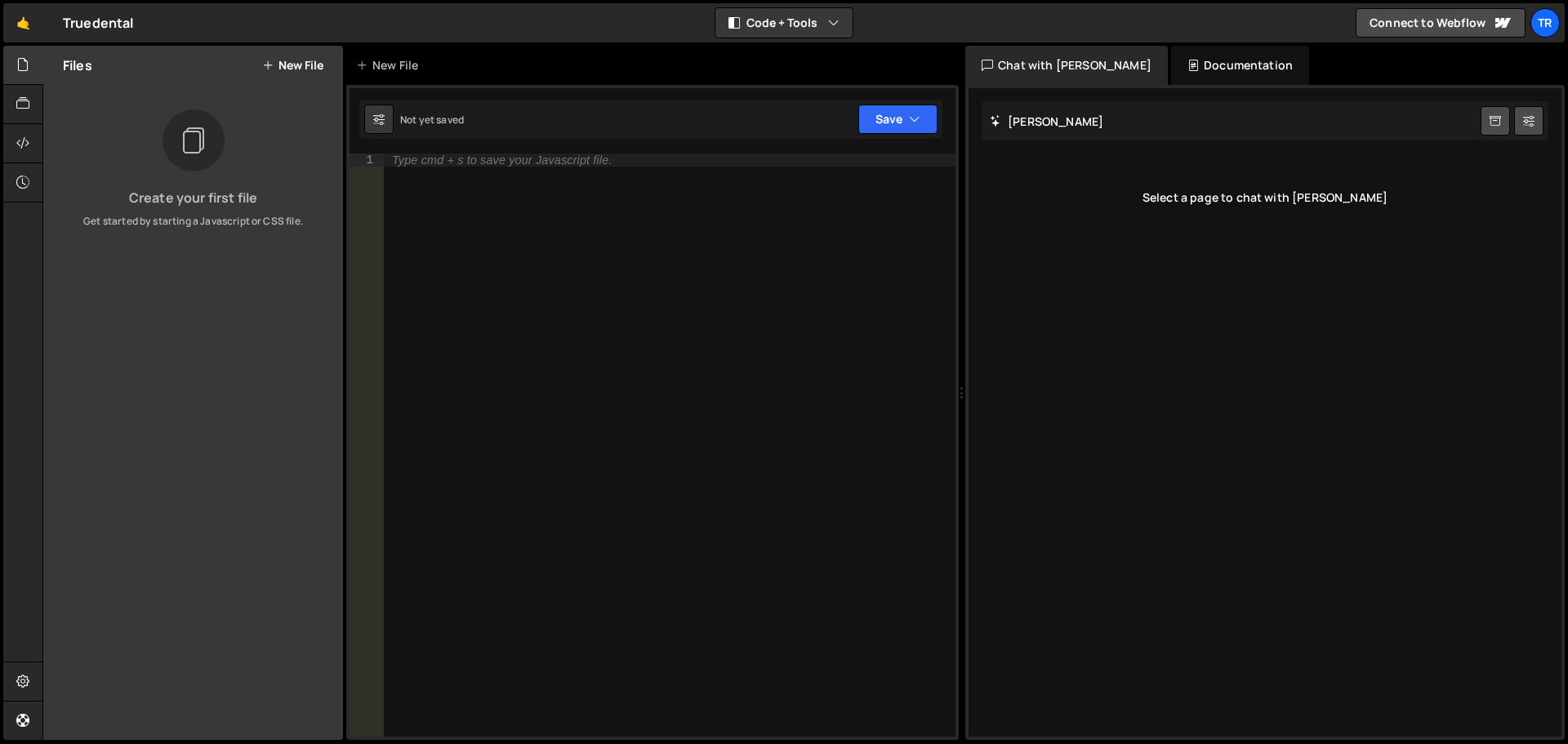
click at [558, 179] on div "Type cmd + s to save your Javascript file." at bounding box center [670, 457] width 572 height 609
click at [409, 66] on div "New File" at bounding box center [390, 65] width 69 height 16
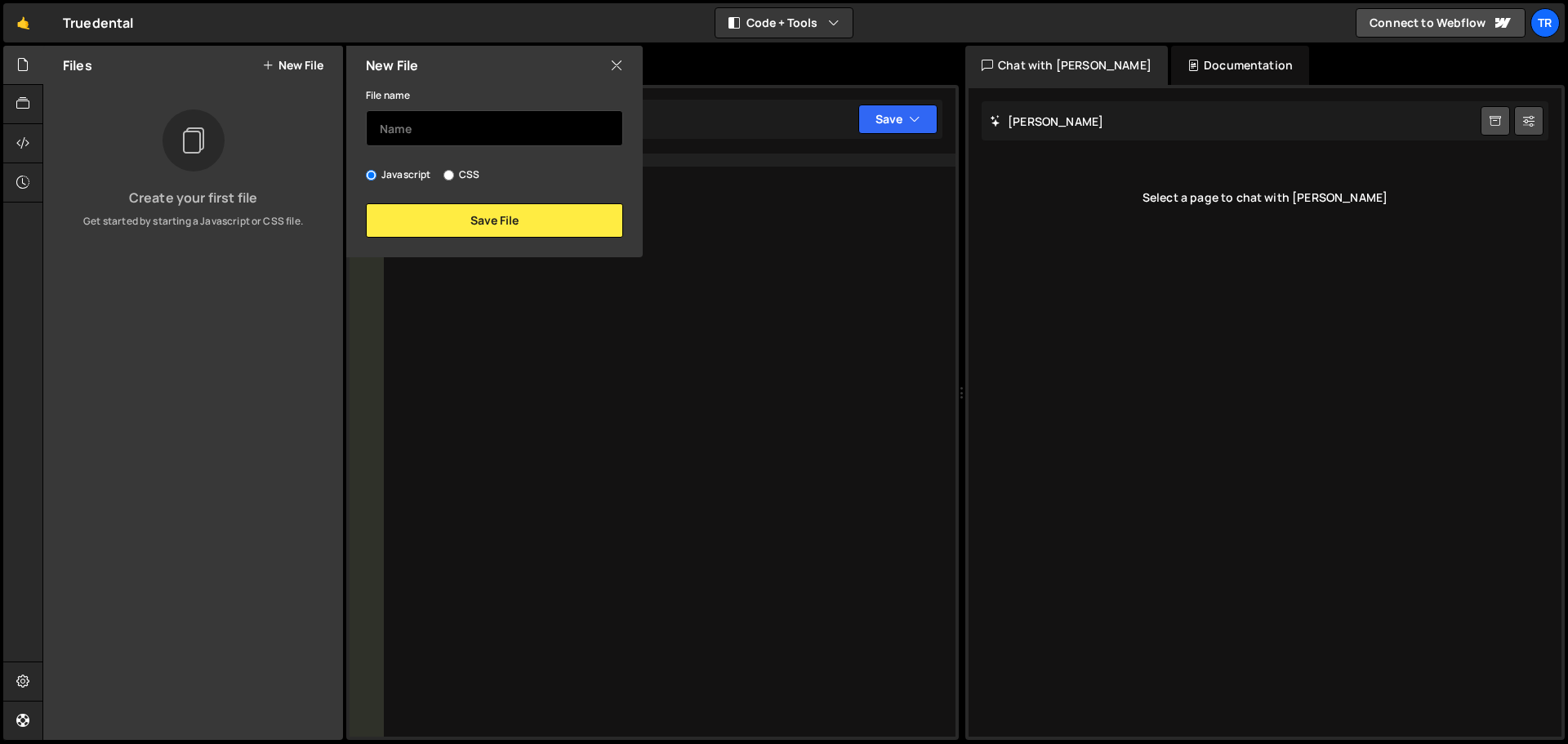
click at [400, 118] on input "text" at bounding box center [494, 128] width 257 height 36
click at [510, 119] on input "text" at bounding box center [494, 128] width 257 height 36
click at [423, 132] on input "text" at bounding box center [494, 128] width 257 height 36
click at [498, 135] on input "text" at bounding box center [494, 128] width 257 height 36
type input "J"
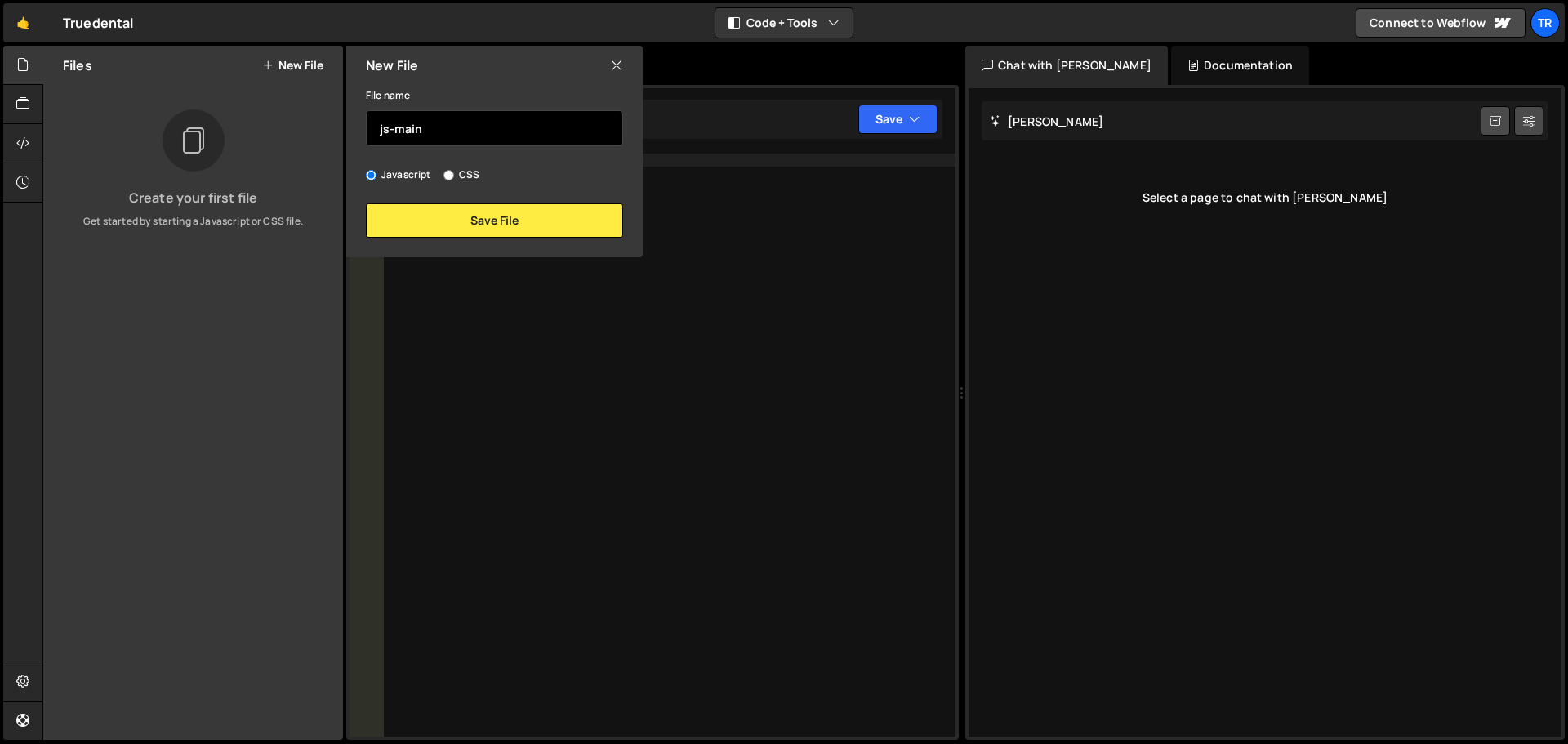
type input "js-main"
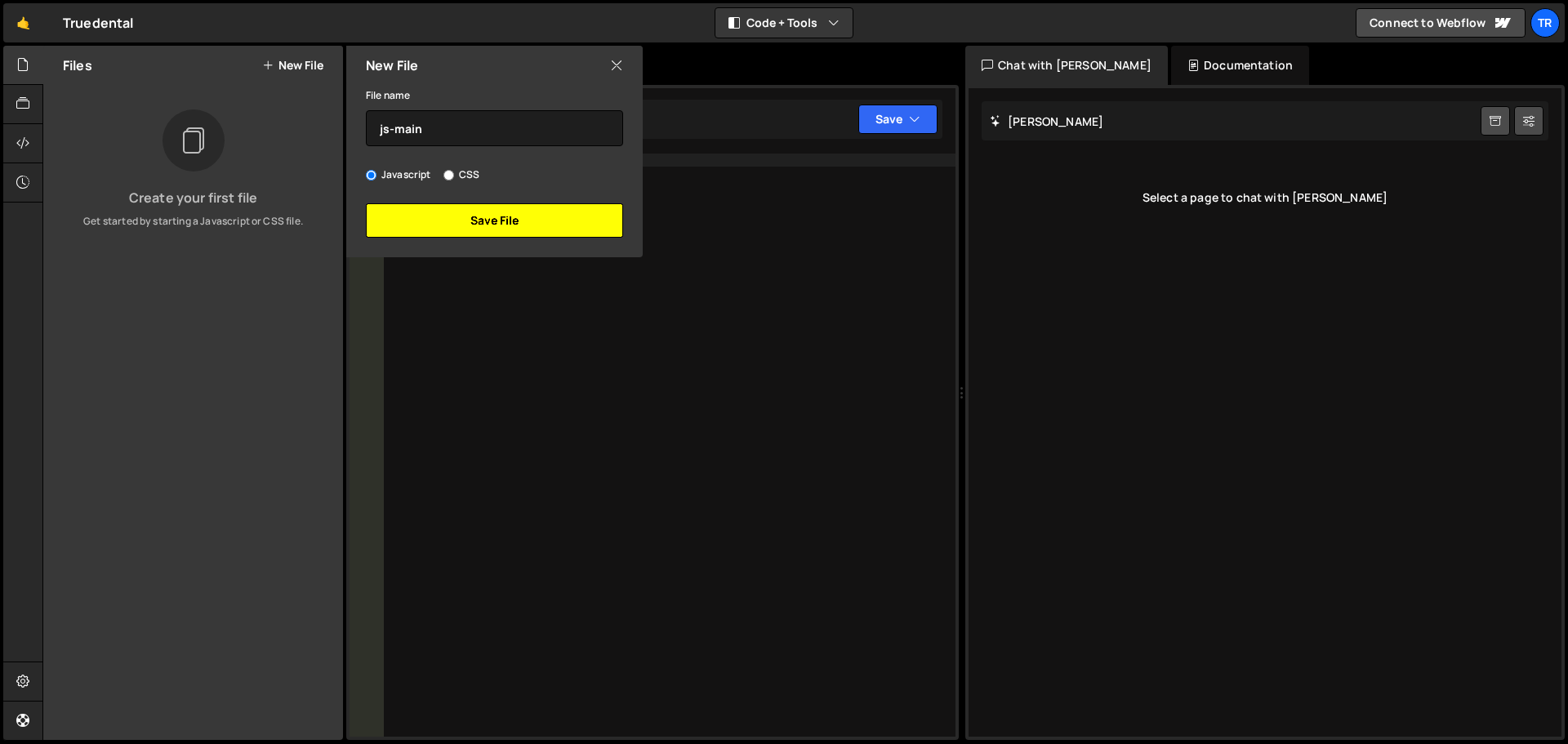
click at [492, 220] on button "Save File" at bounding box center [494, 220] width 257 height 34
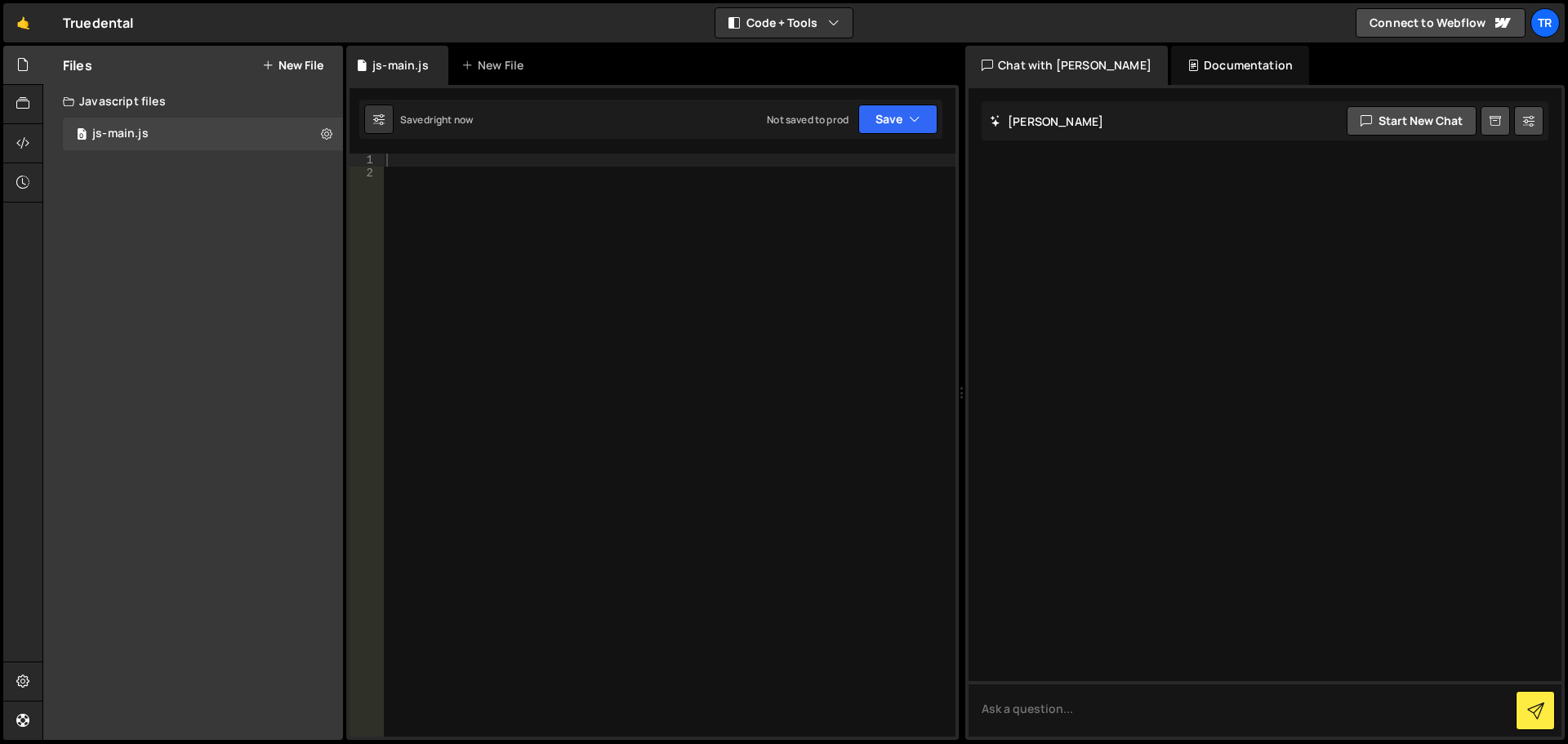
click at [698, 204] on div at bounding box center [669, 457] width 573 height 609
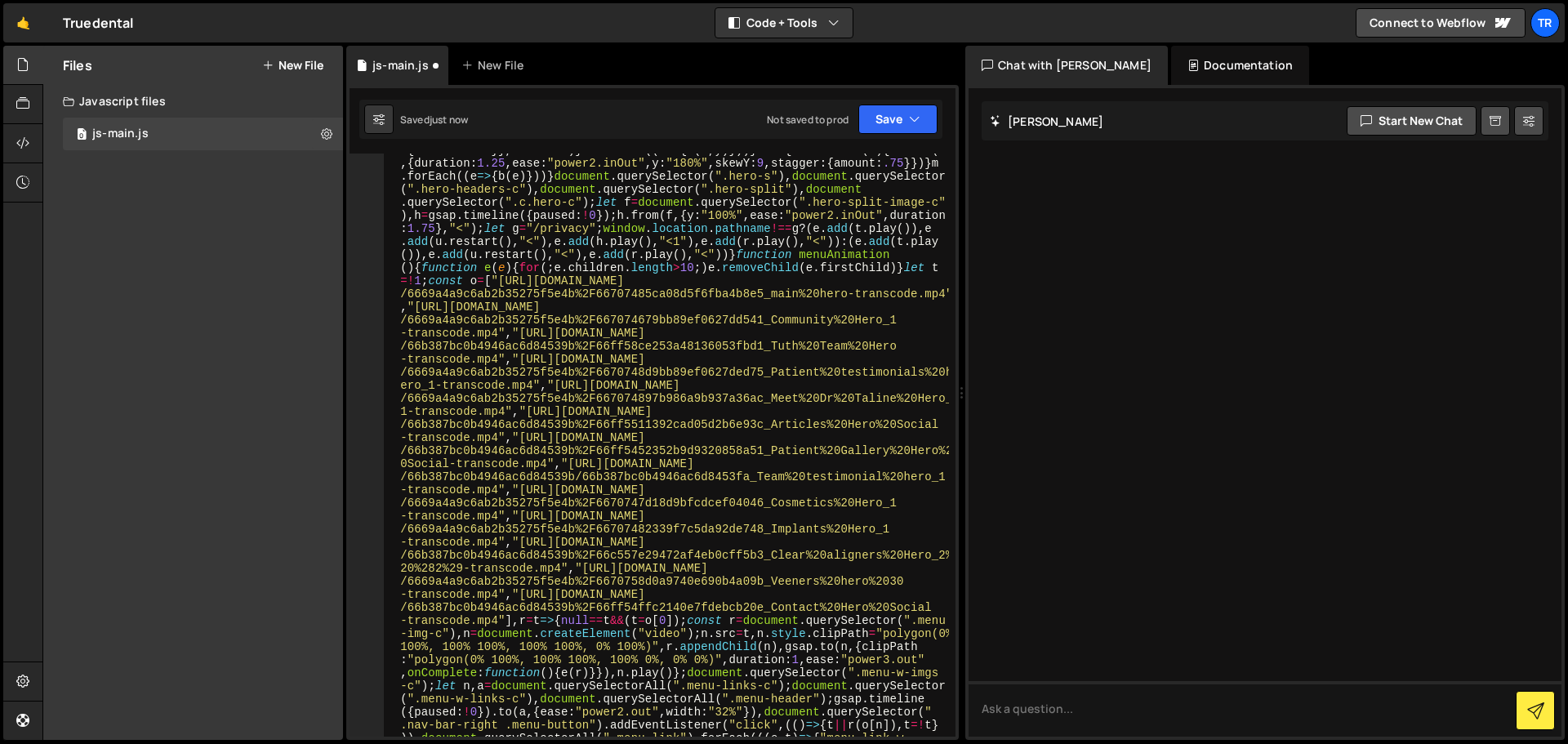
scroll to position [98, 0]
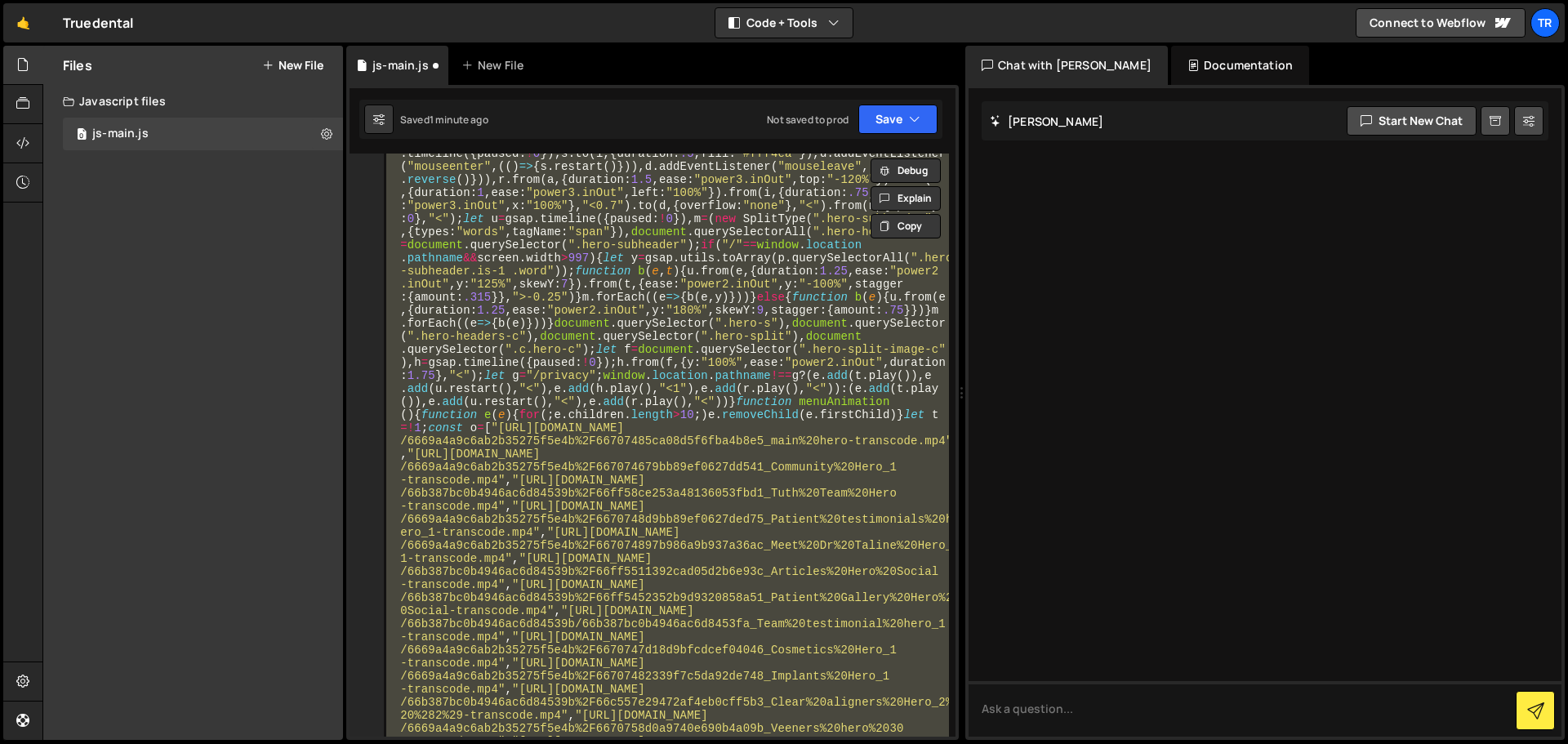
click at [592, 400] on div "function heroAnimation ( ) { let e = gsap . timeline ( ) , t = gsap . timeline …" at bounding box center [666, 444] width 566 height 583
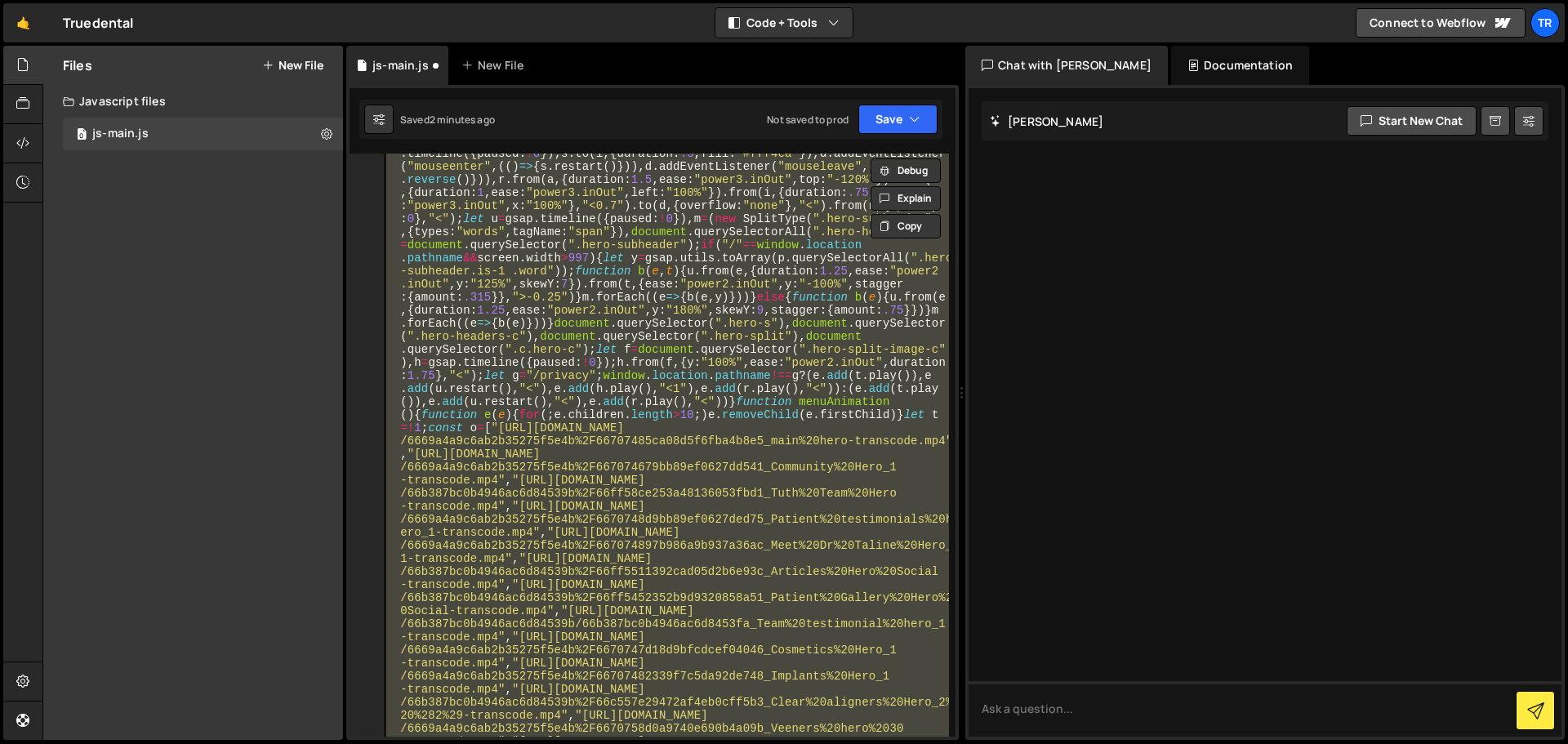
paste textarea
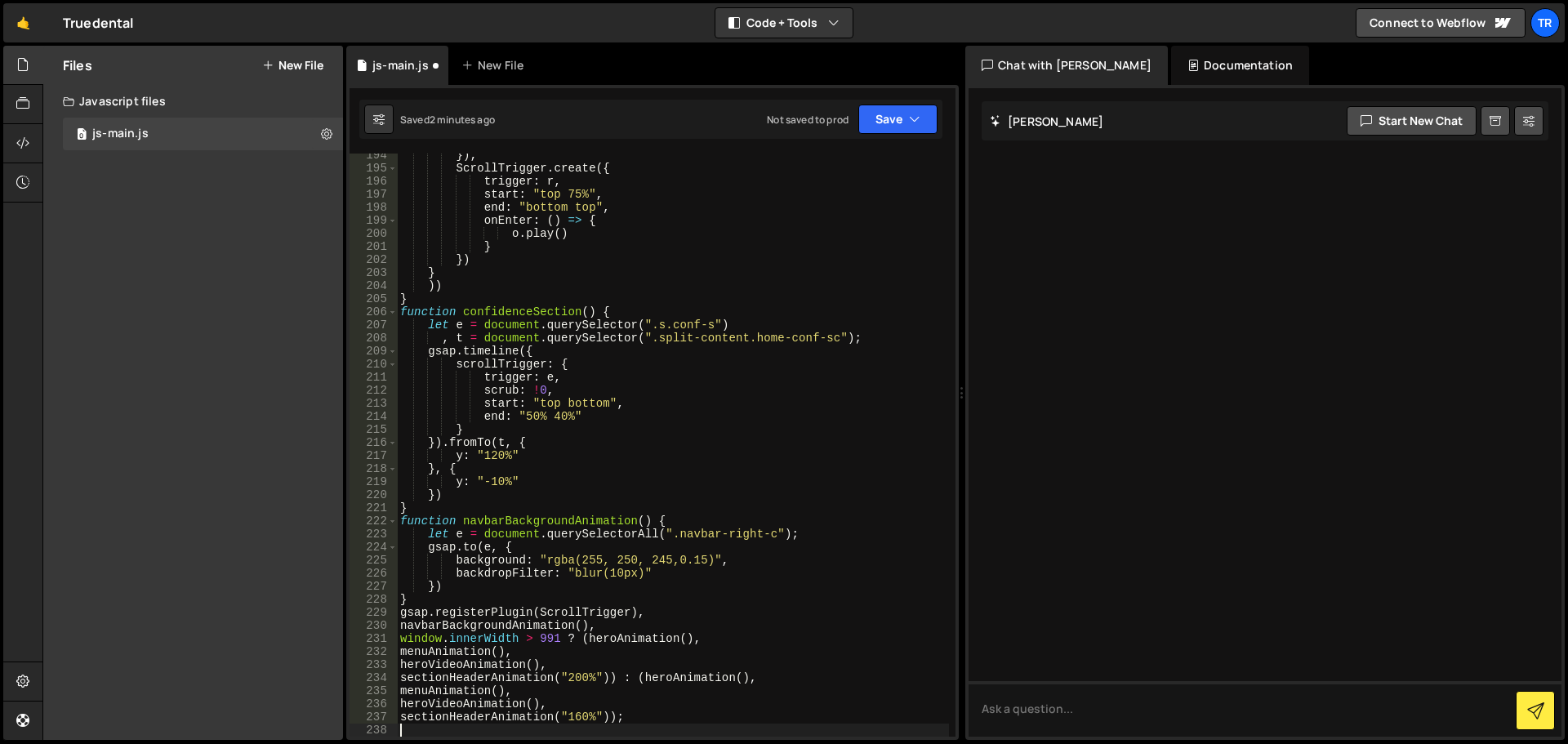
scroll to position [2539, 0]
click at [879, 115] on button "Save" at bounding box center [898, 119] width 79 height 29
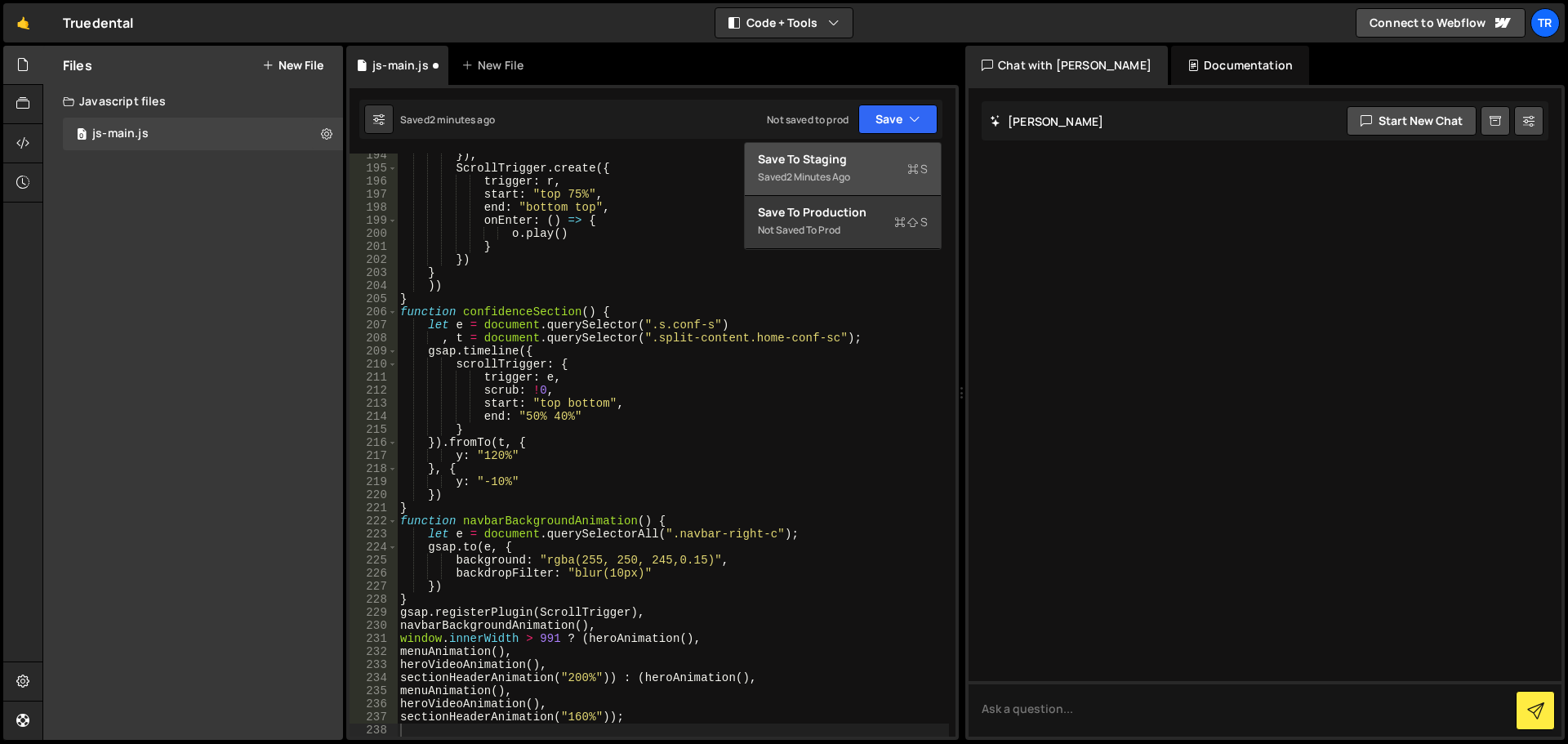
click at [856, 178] on div "Saved 2 minutes ago" at bounding box center [842, 177] width 170 height 20
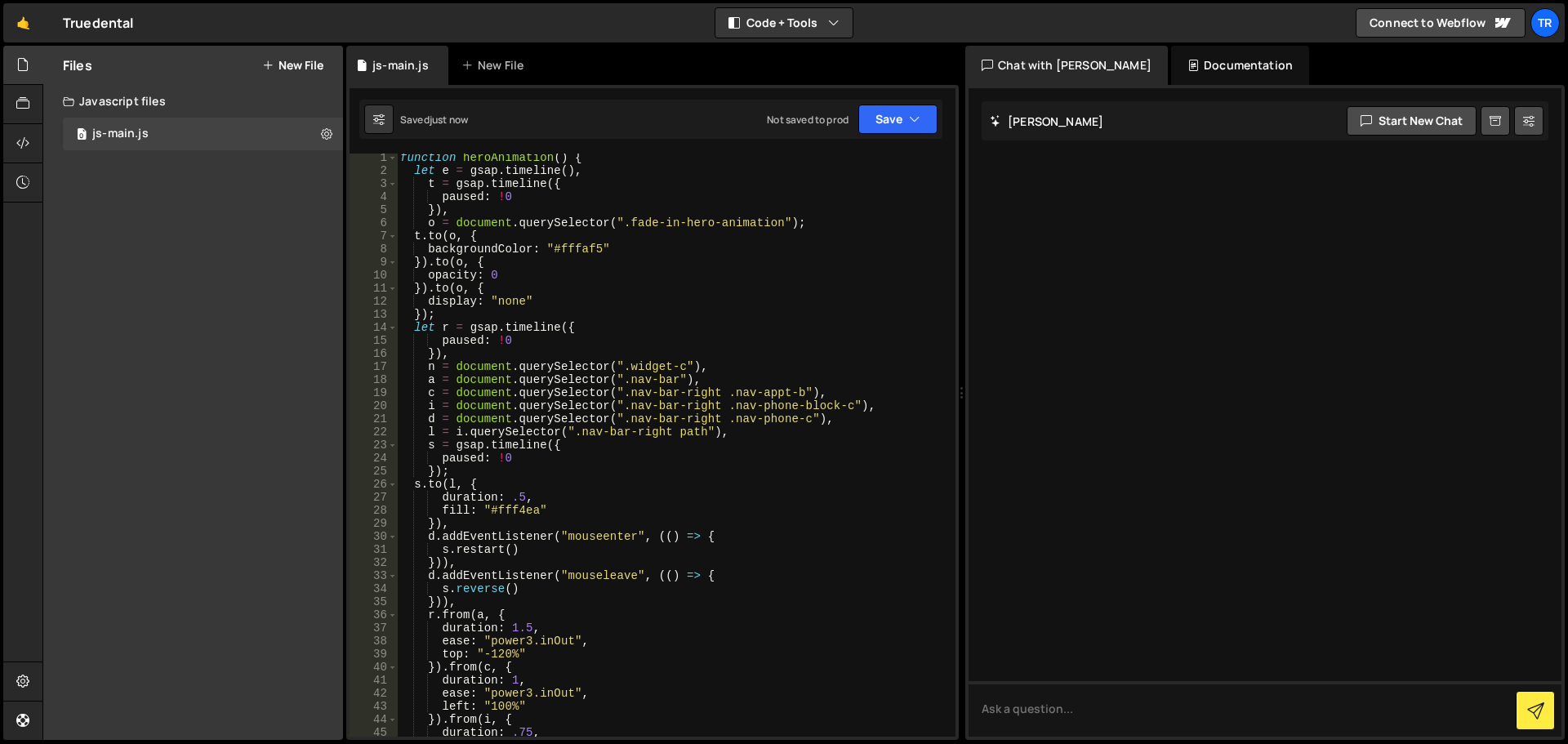
scroll to position [0, 0]
click at [734, 185] on div "function heroAnimation ( ) { let e = gsap . timeline ( ) , t = gsap . timeline …" at bounding box center [672, 457] width 552 height 609
type textarea "sectionHeaderAnimation("160%"));"
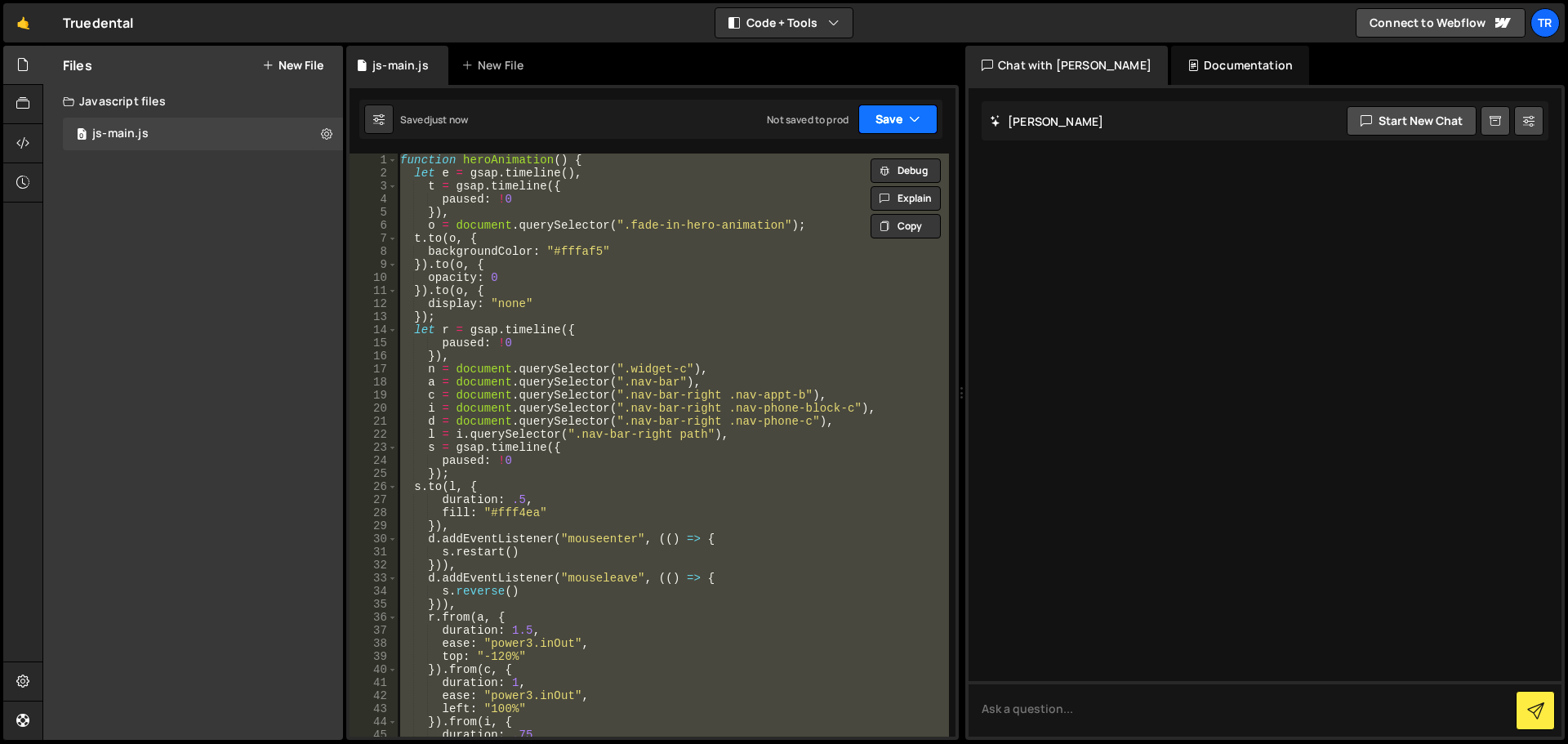
click at [875, 112] on button "Save" at bounding box center [898, 119] width 79 height 29
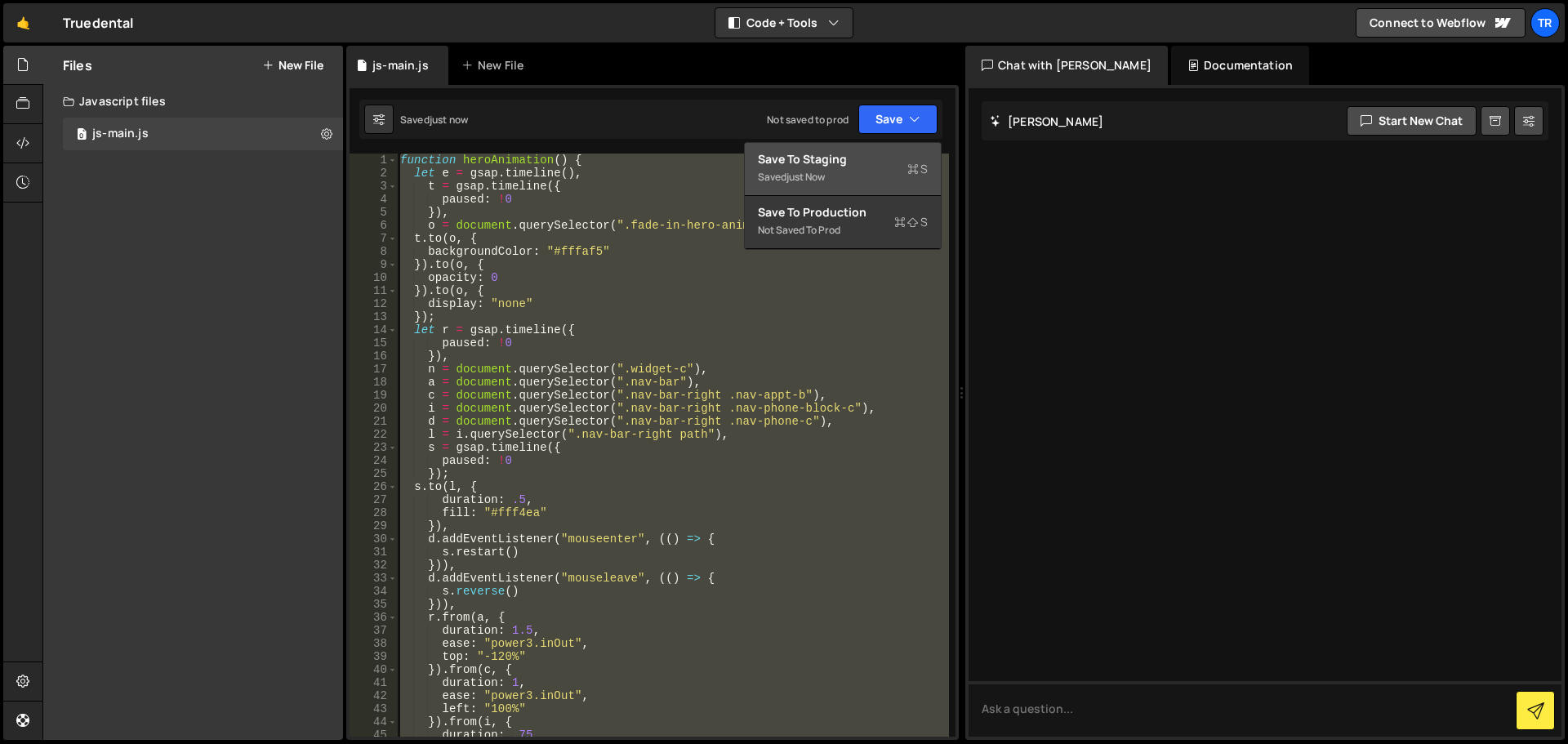
click at [830, 158] on div "Save to Staging S" at bounding box center [842, 158] width 170 height 16
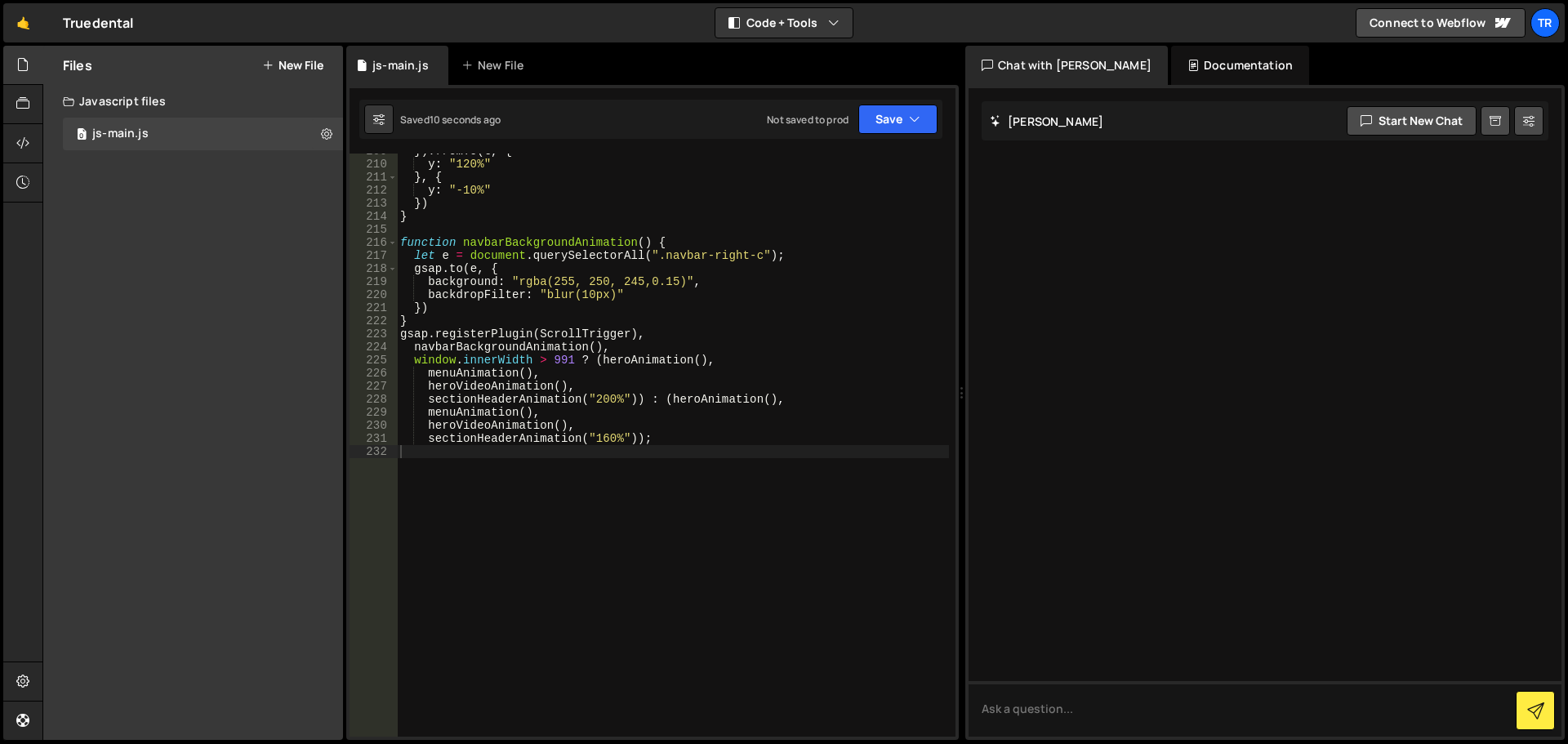
scroll to position [2544, 0]
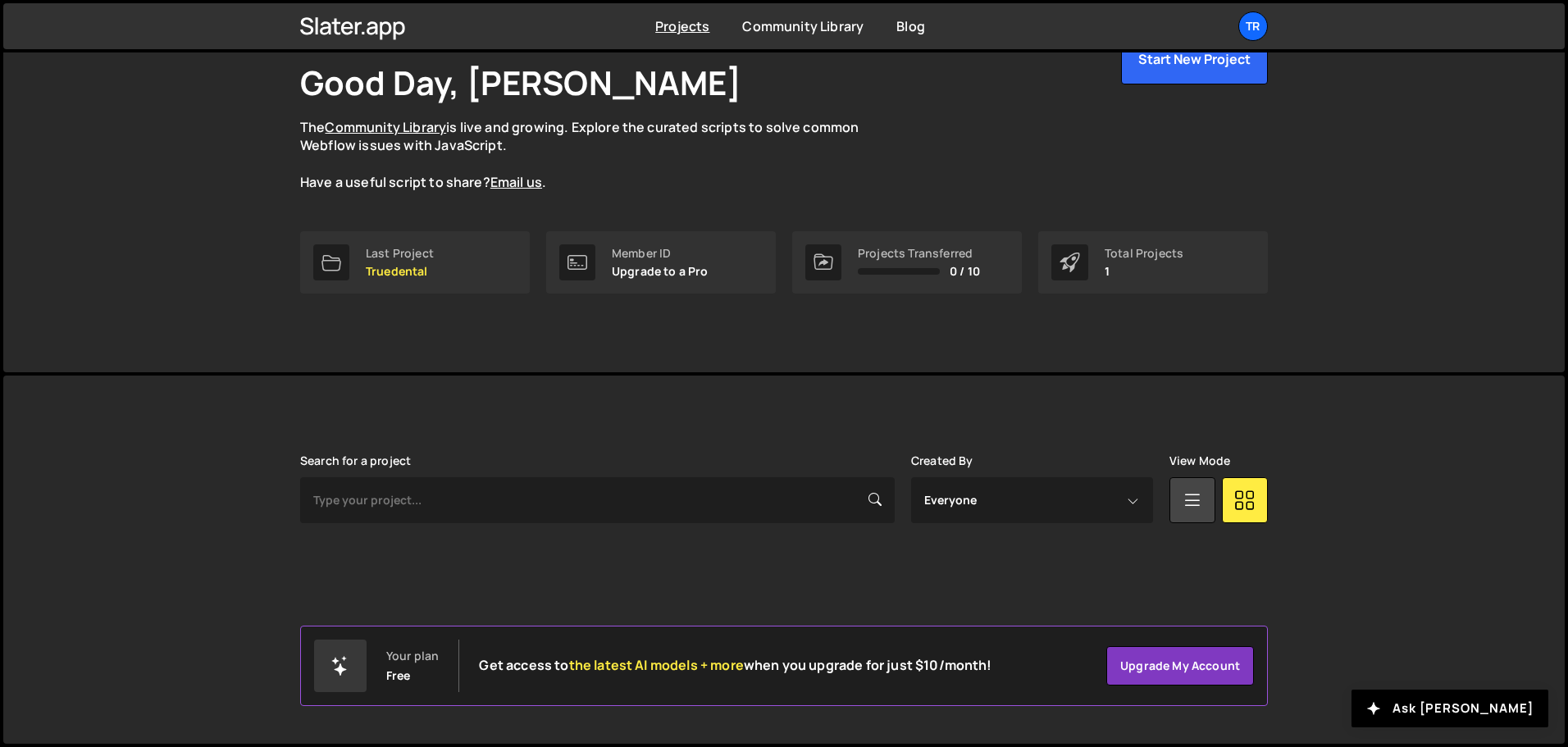
scroll to position [98, 0]
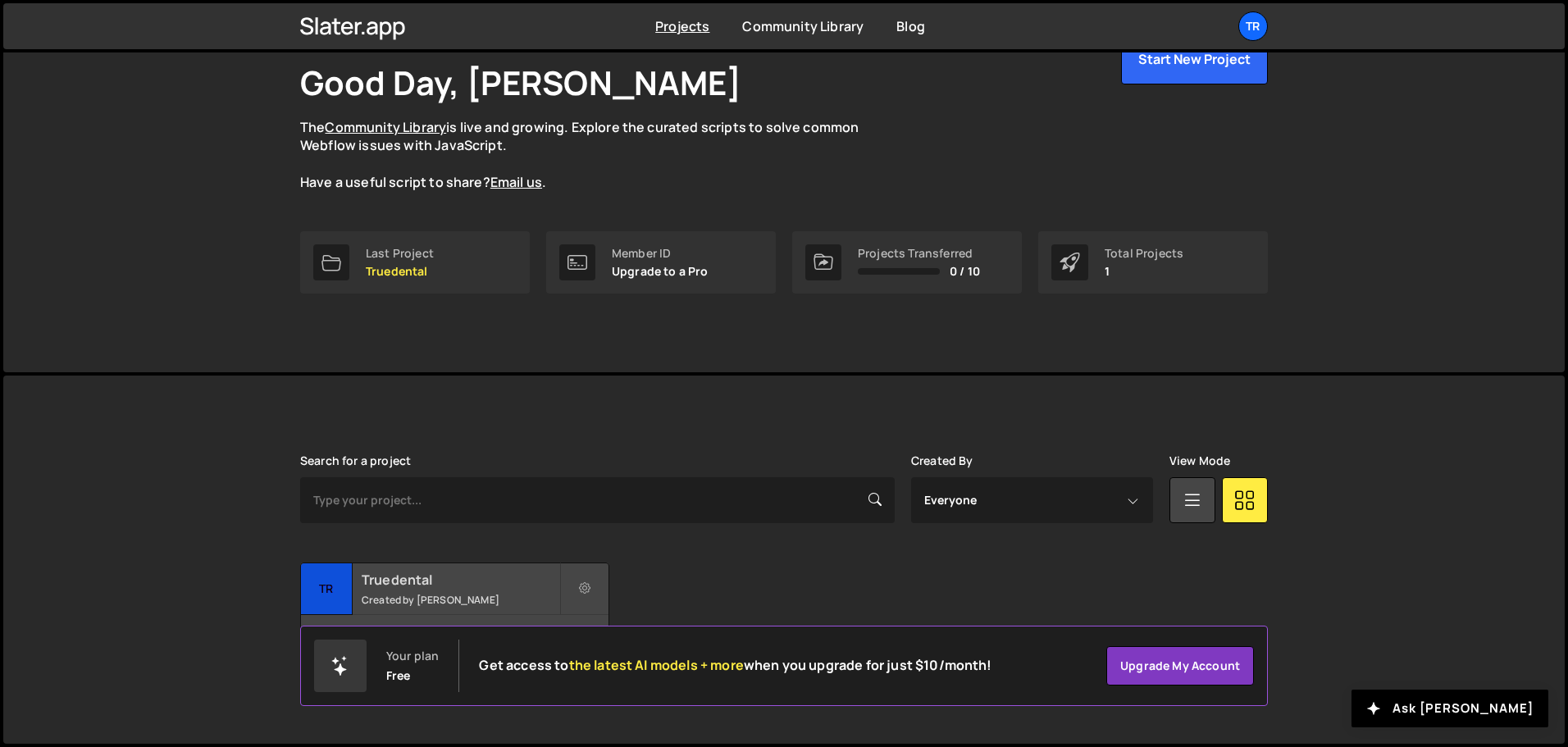
click at [477, 603] on small "Created by chinh nguyen" at bounding box center [460, 600] width 198 height 14
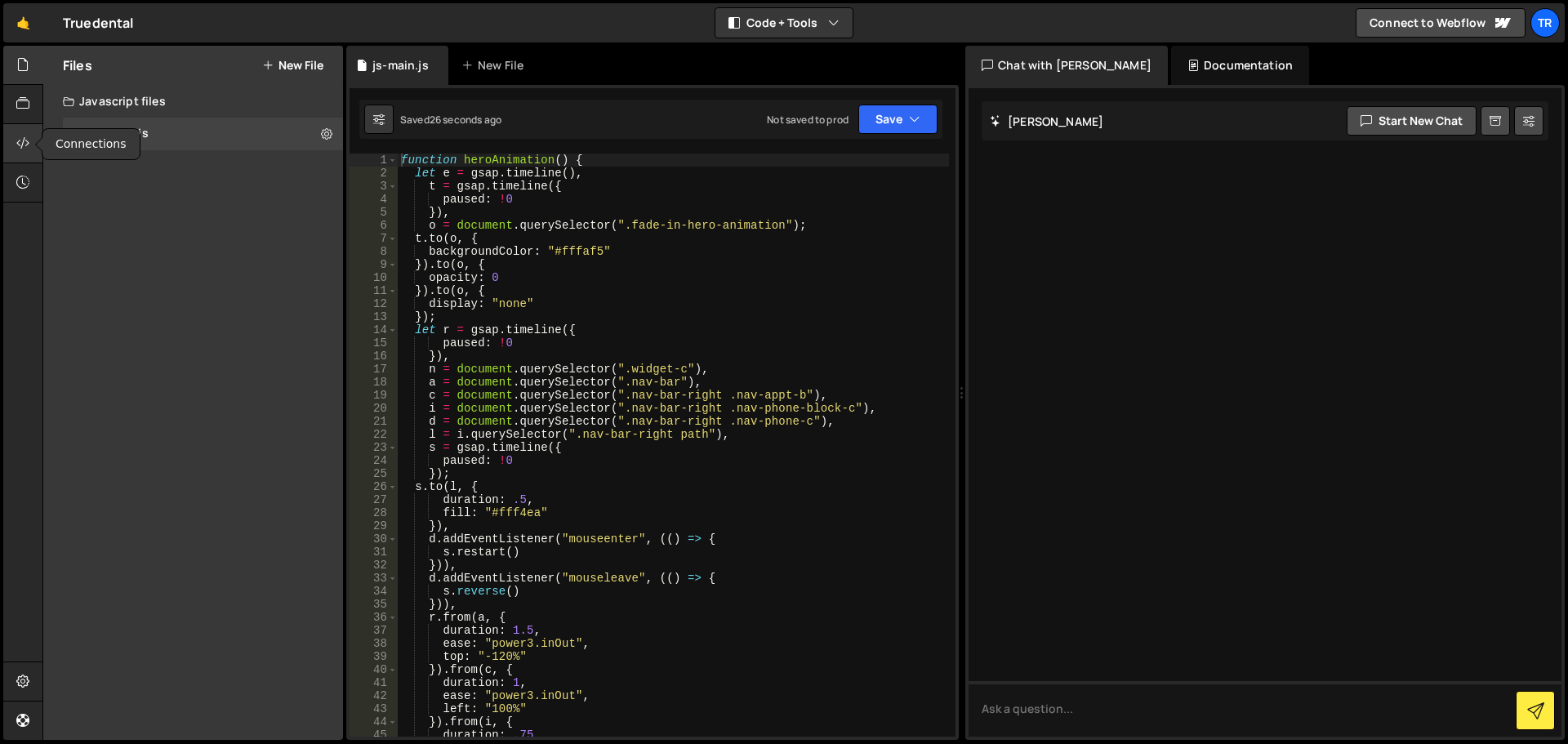
click at [21, 144] on icon at bounding box center [22, 143] width 13 height 18
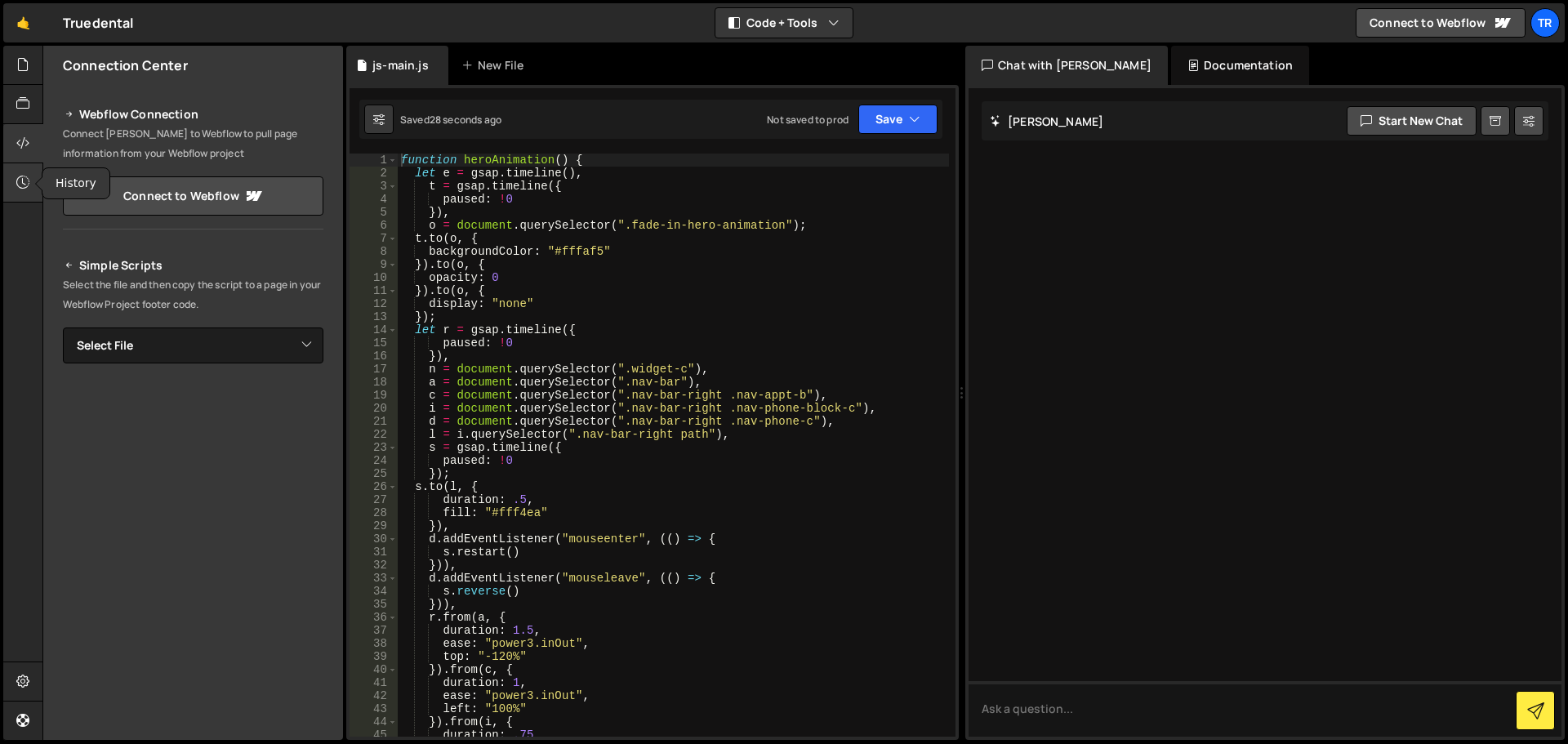
click at [29, 183] on icon at bounding box center [22, 182] width 13 height 18
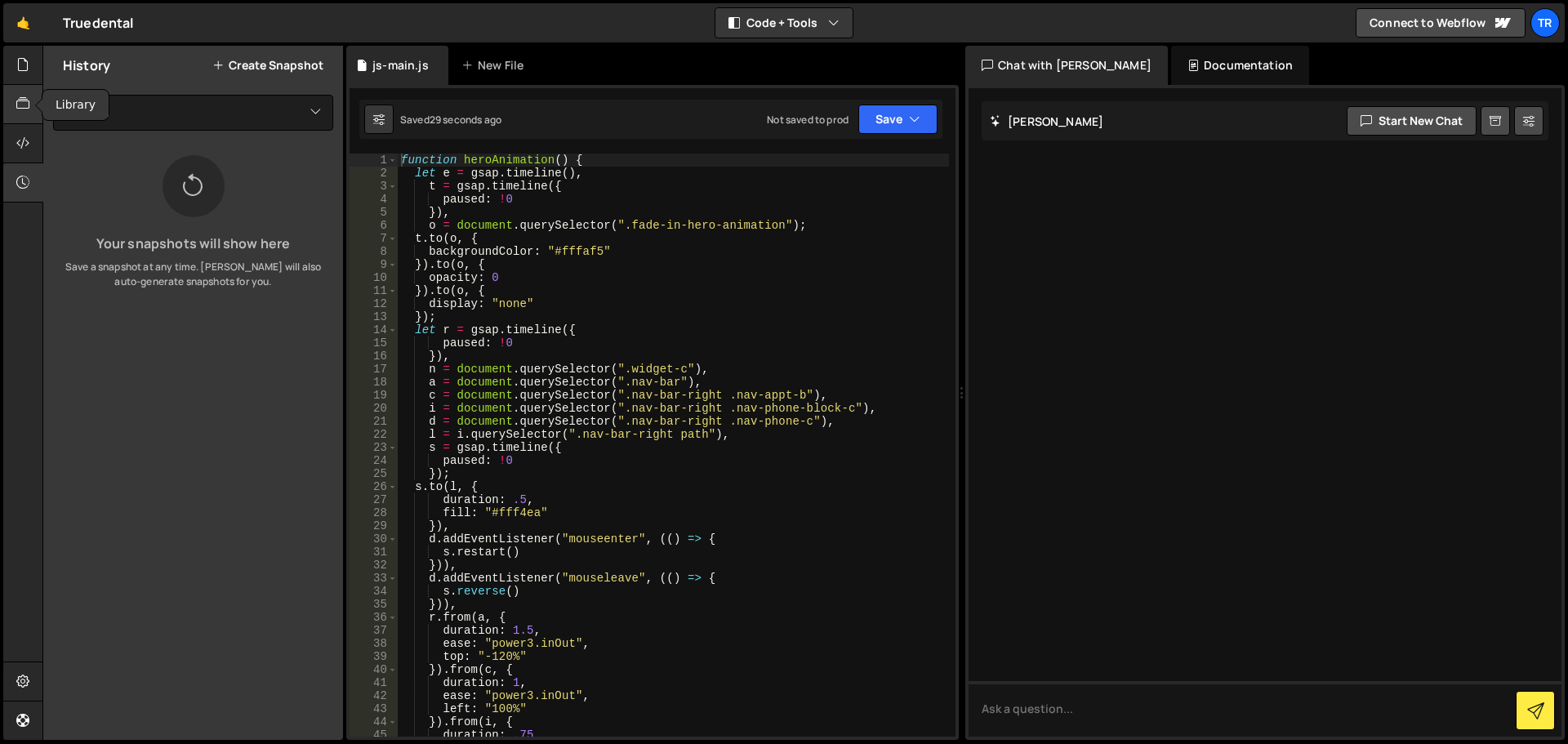
click at [18, 96] on icon at bounding box center [22, 103] width 13 height 18
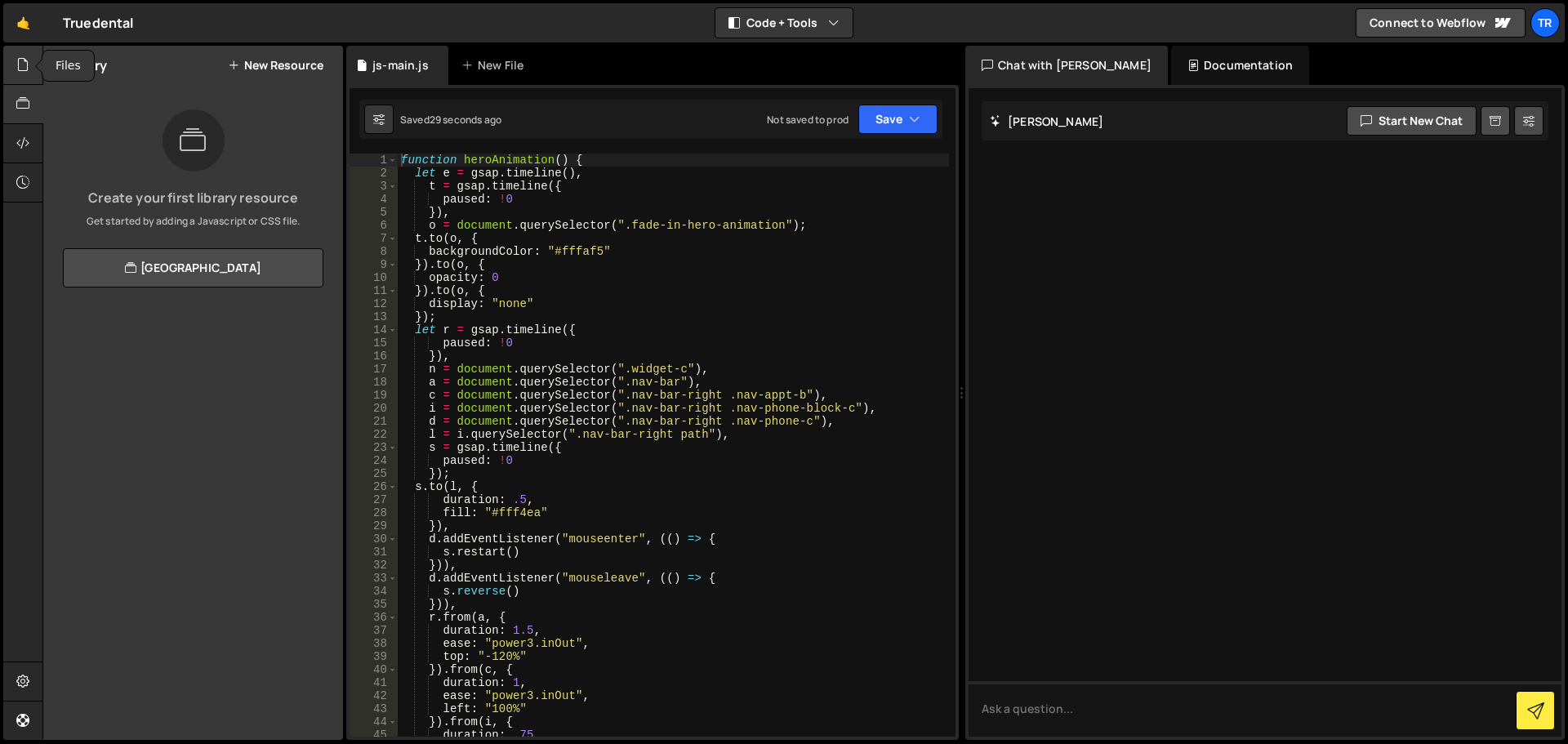
click at [23, 61] on icon at bounding box center [22, 64] width 13 height 18
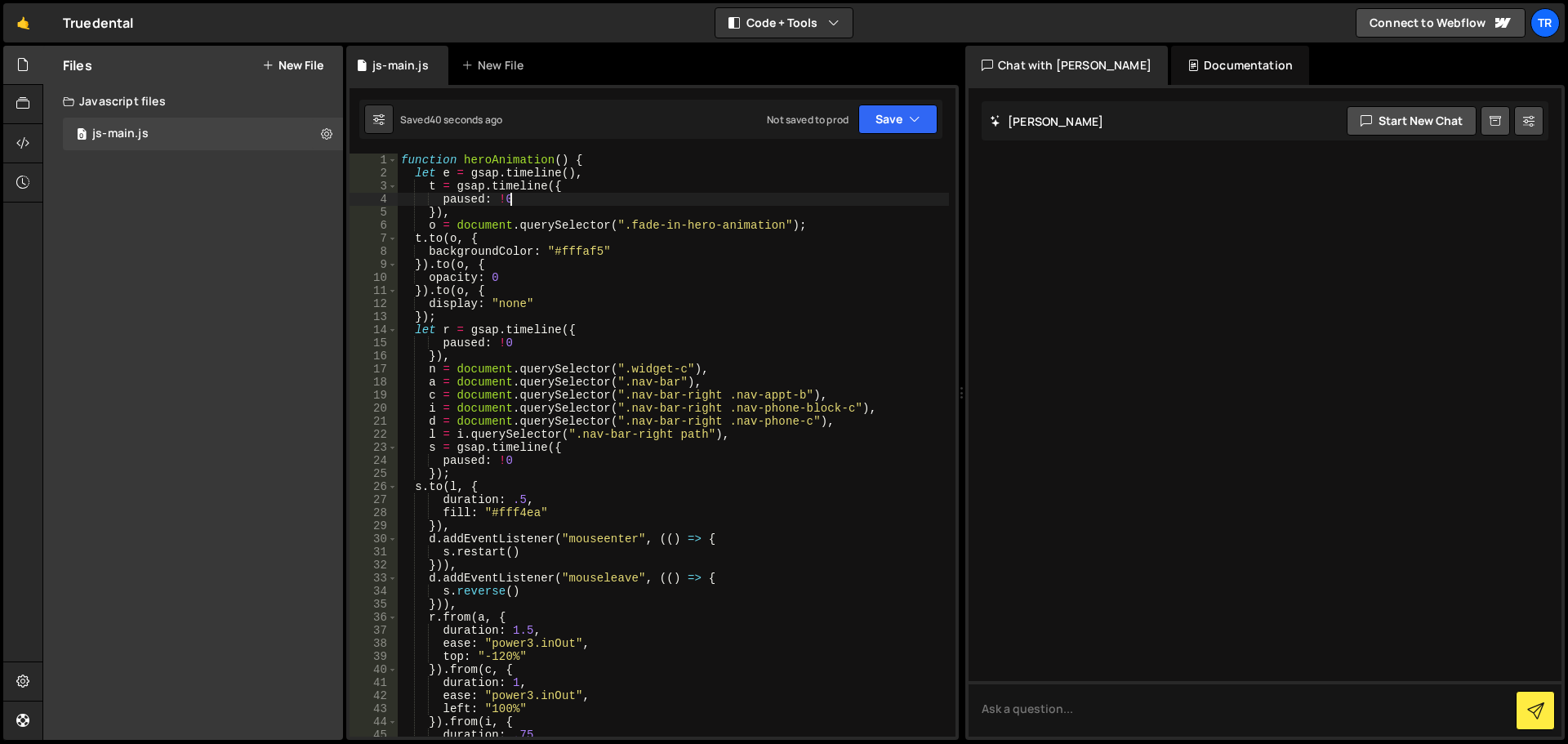
click at [627, 198] on div "function heroAnimation ( ) { let e = gsap . timeline ( ) , t = gsap . timeline …" at bounding box center [673, 457] width 551 height 609
click at [877, 115] on button "Save" at bounding box center [898, 119] width 79 height 29
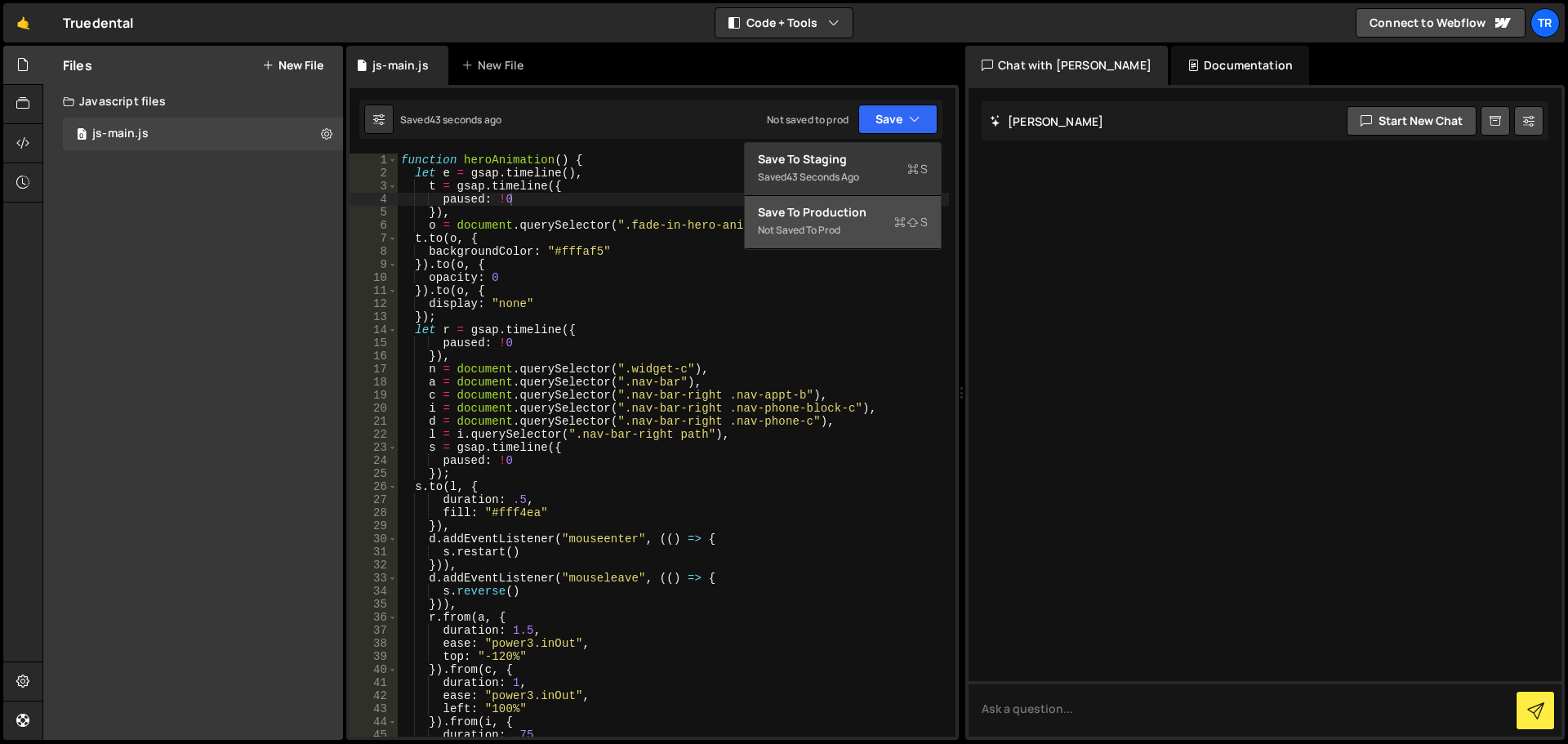
click at [815, 208] on div "Save to Production S" at bounding box center [842, 212] width 170 height 16
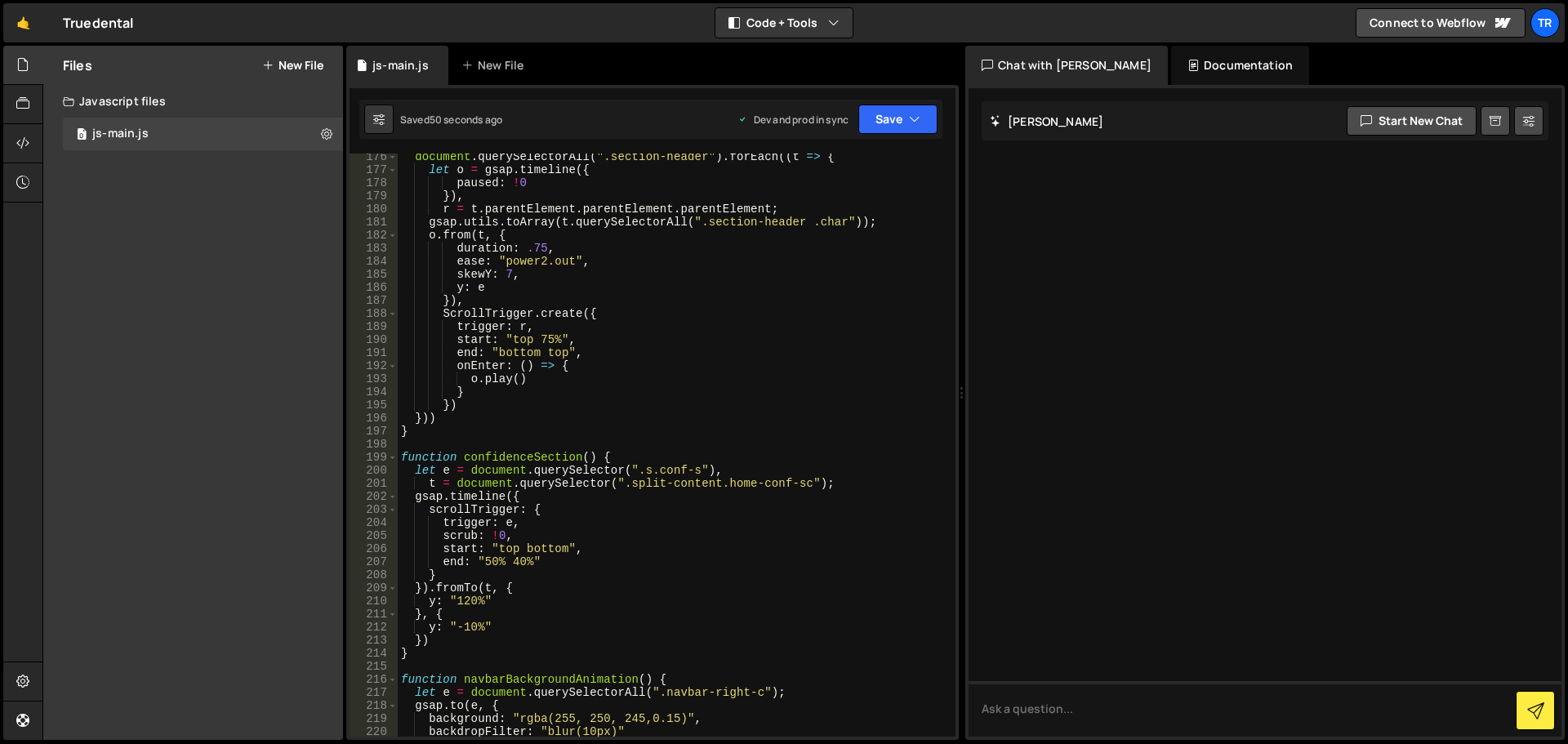
scroll to position [2695, 0]
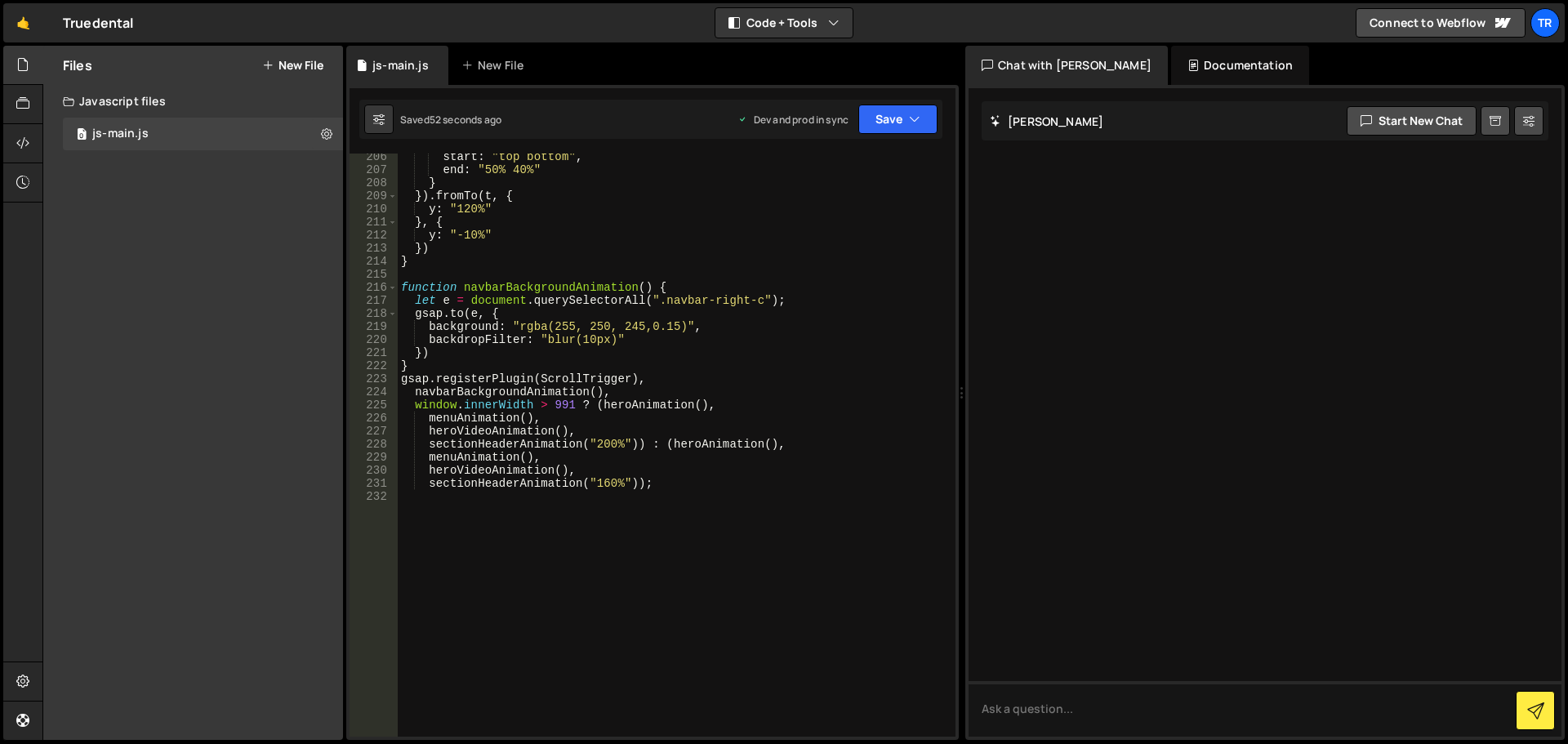
type textarea "sectionHeaderAnimation("160%"));"
click at [666, 489] on div "start : "top bottom" , end : "50% 40%" } }) . fromTo ( t , { y : "120%" } , { y…" at bounding box center [673, 454] width 551 height 609
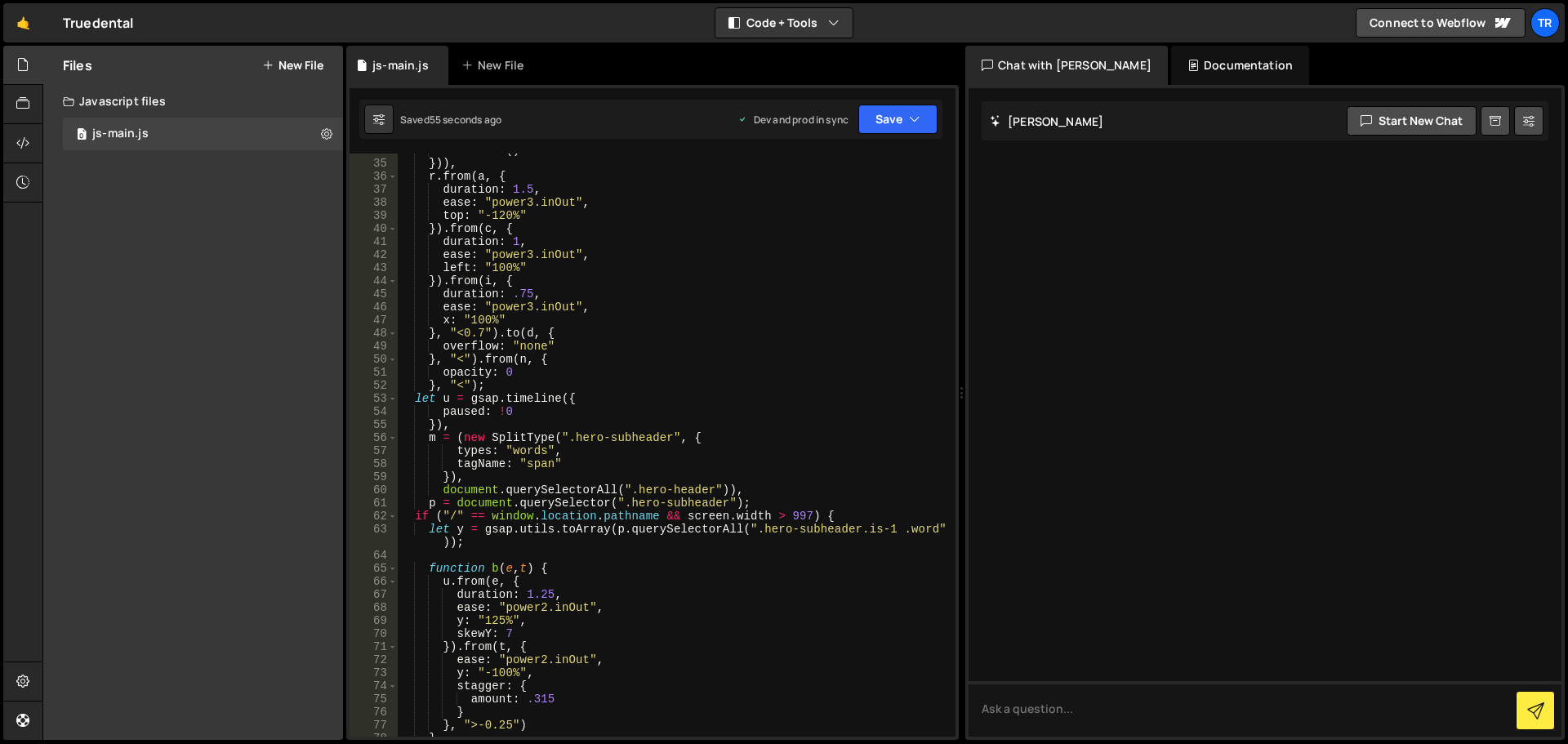
scroll to position [0, 0]
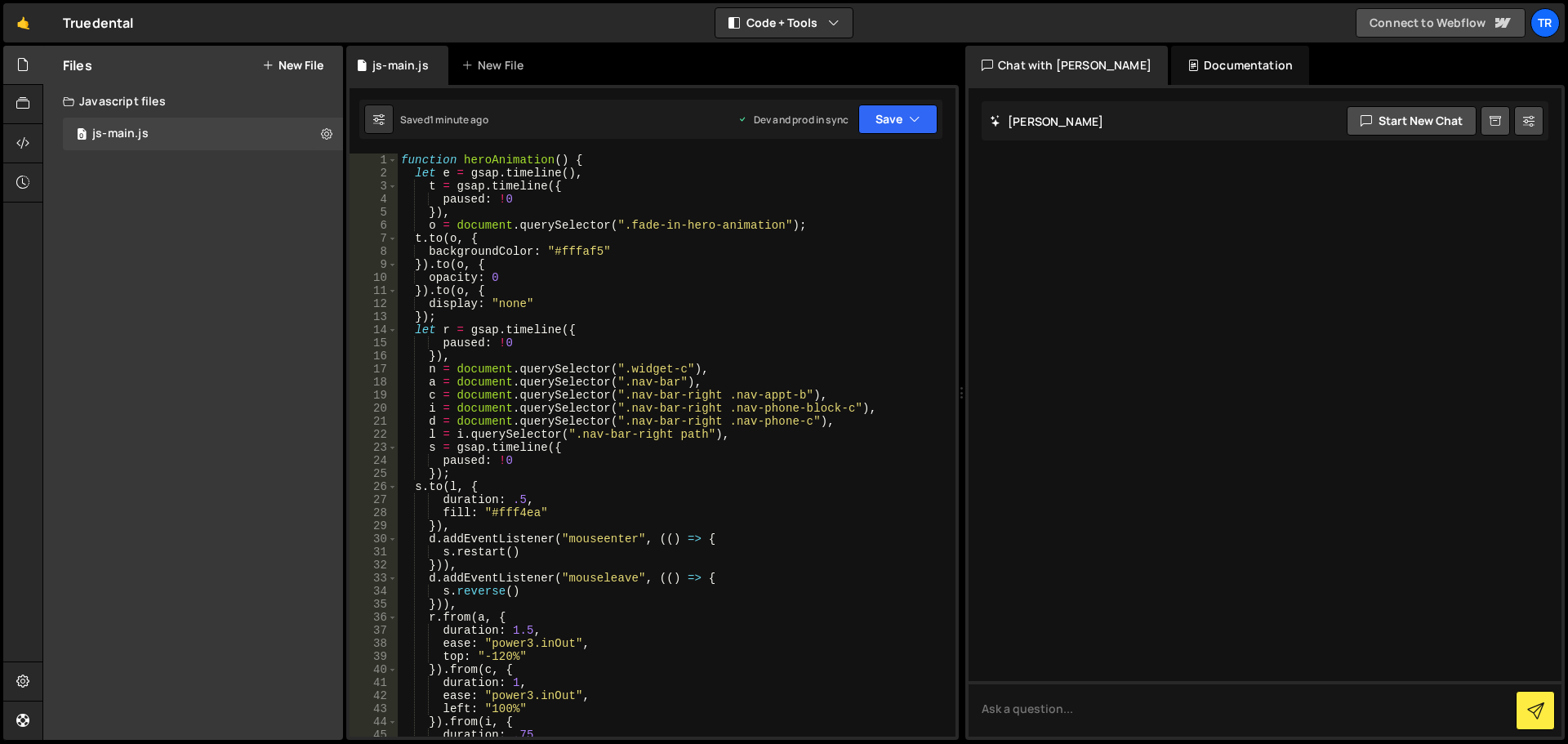
click at [1435, 19] on link "Connect to Webflow" at bounding box center [1440, 22] width 170 height 29
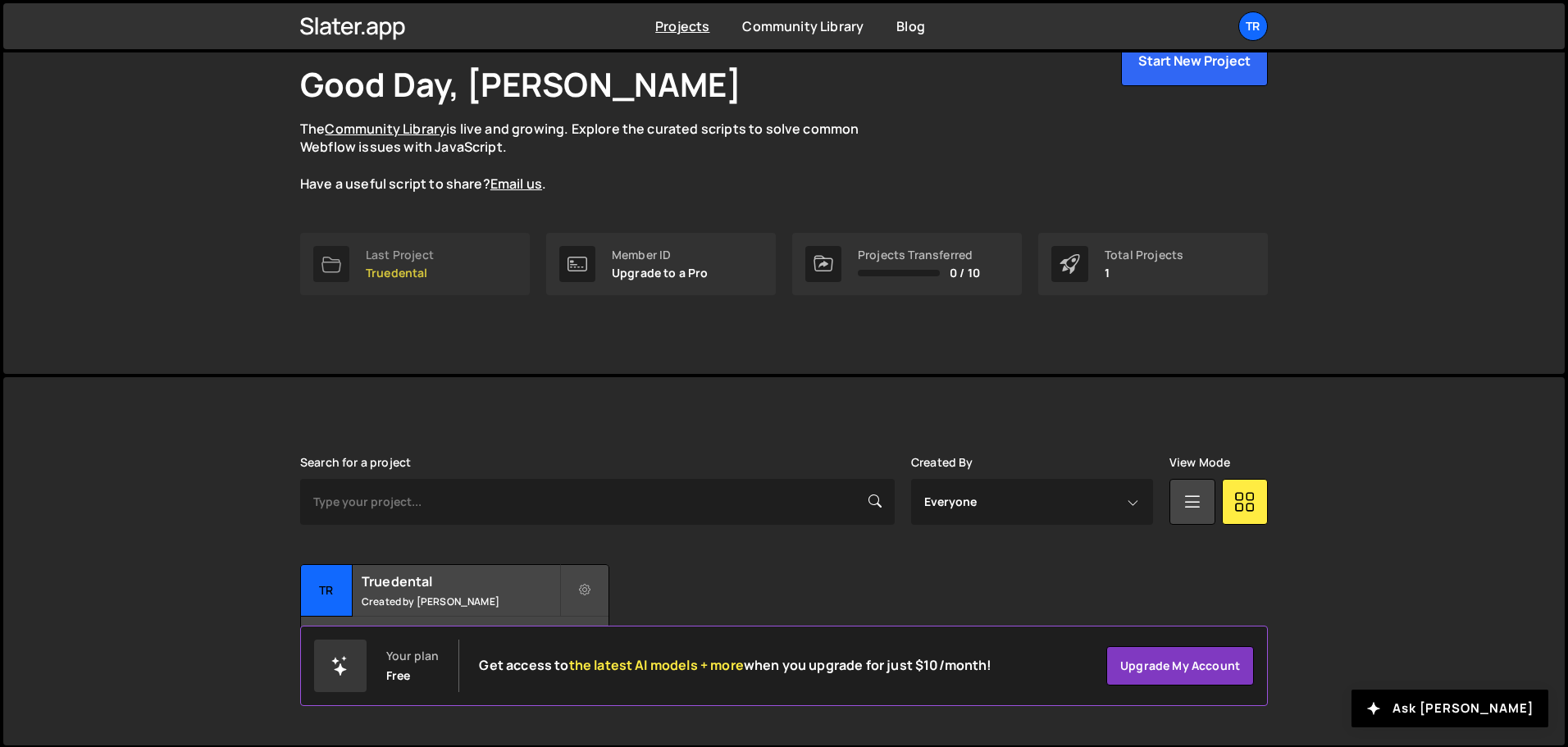
scroll to position [98, 0]
click at [463, 579] on h2 "Truedental" at bounding box center [460, 579] width 198 height 18
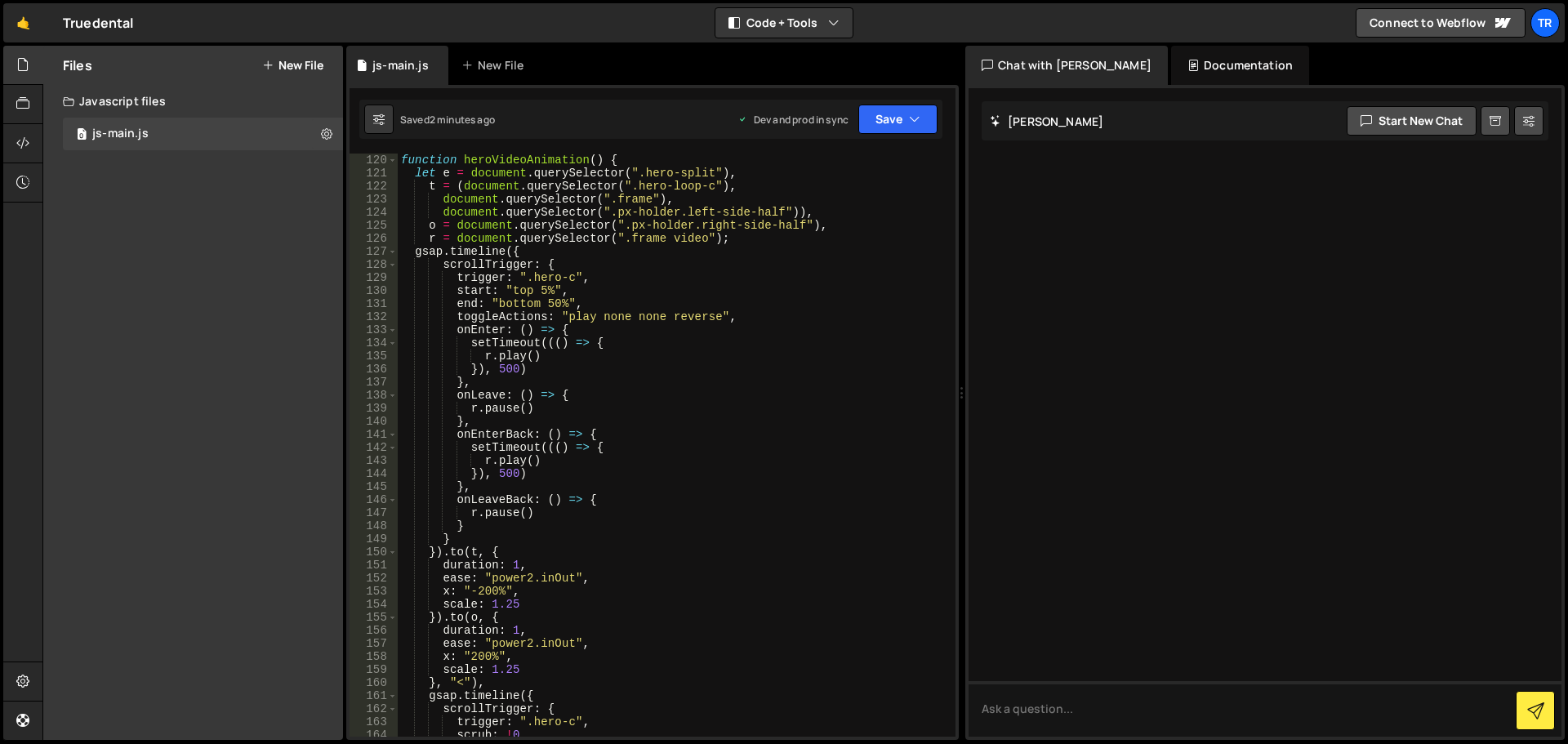
scroll to position [1617, 0]
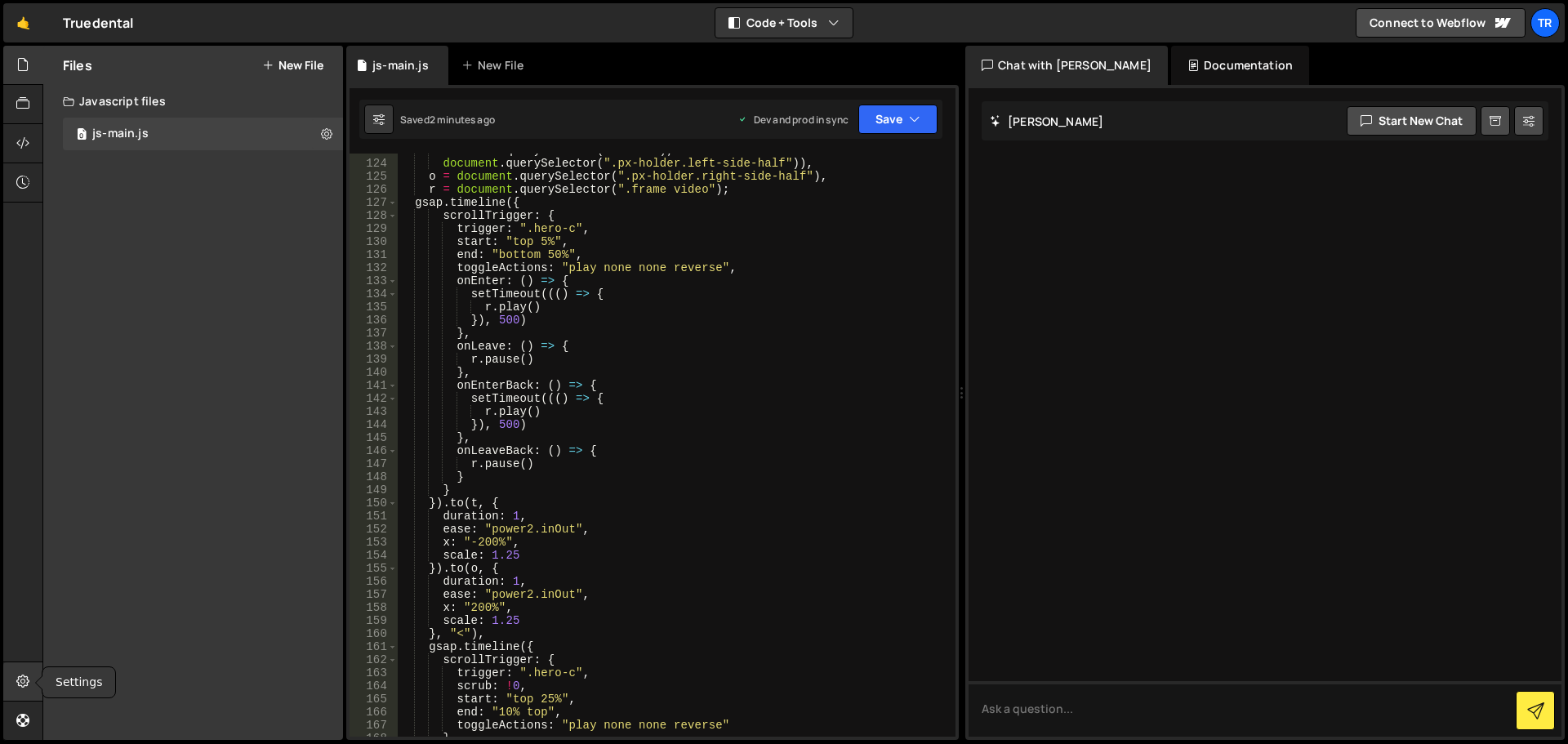
click at [24, 687] on icon at bounding box center [22, 680] width 13 height 18
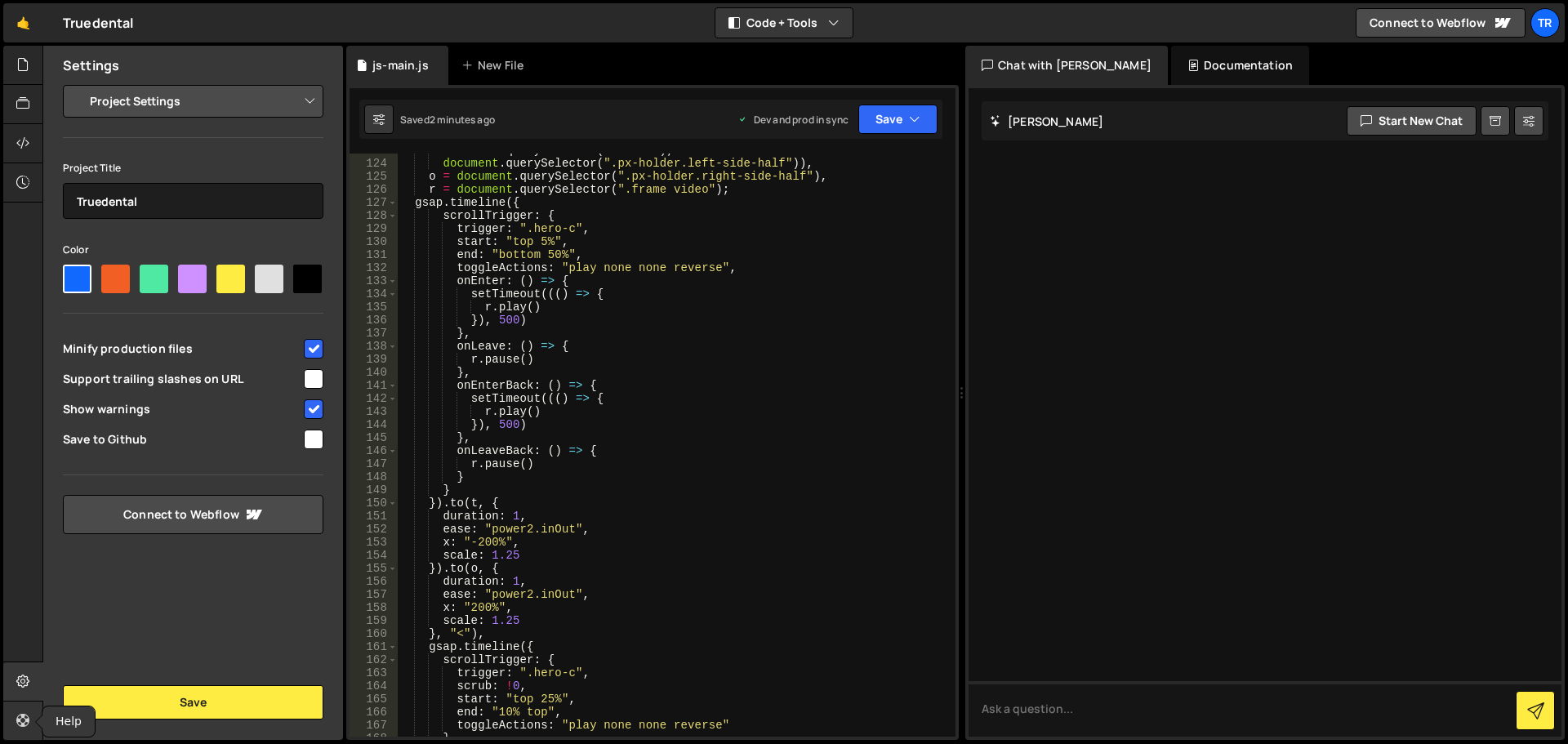
click at [14, 719] on link at bounding box center [23, 722] width 40 height 40
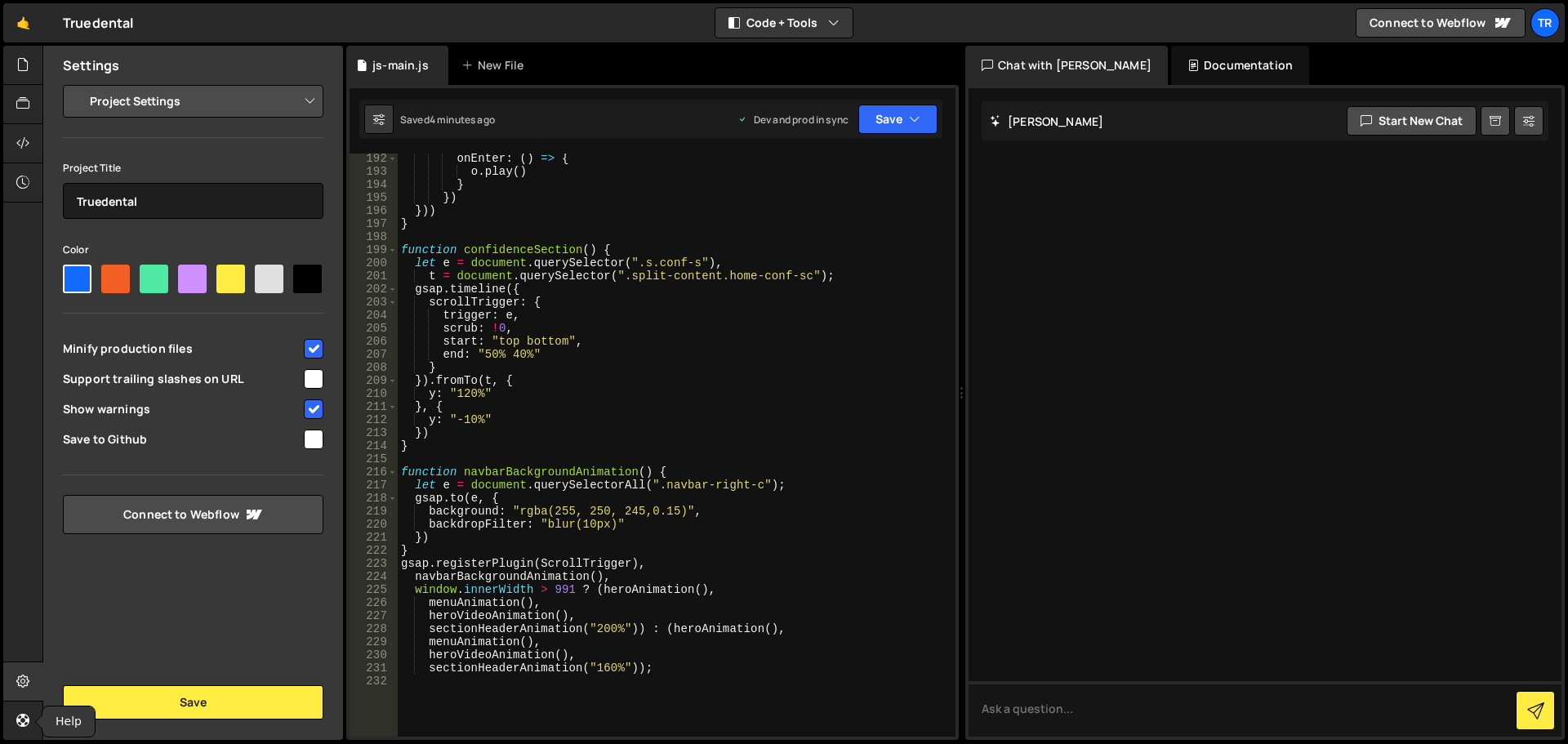
scroll to position [2559, 0]
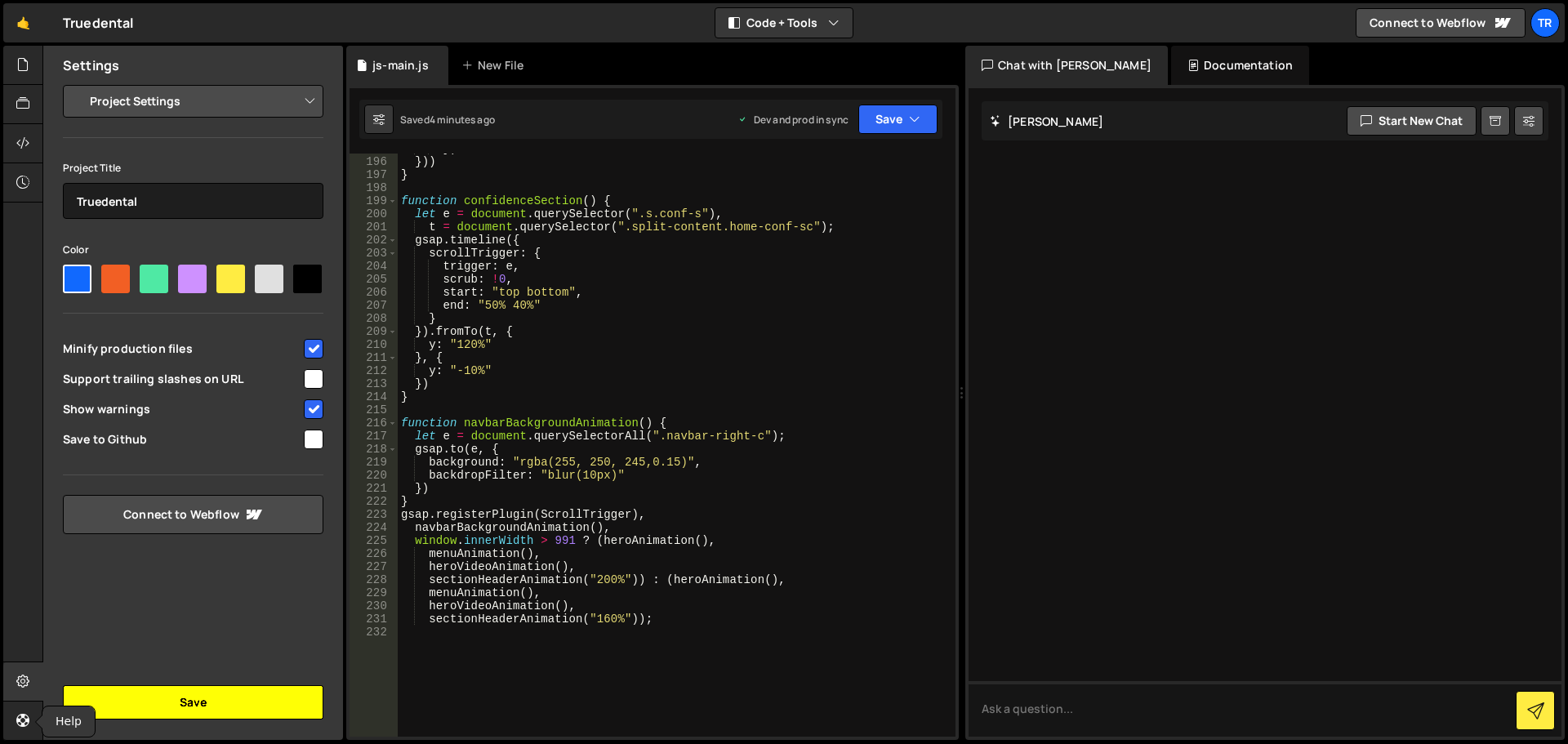
click at [205, 699] on button "Save" at bounding box center [193, 703] width 261 height 34
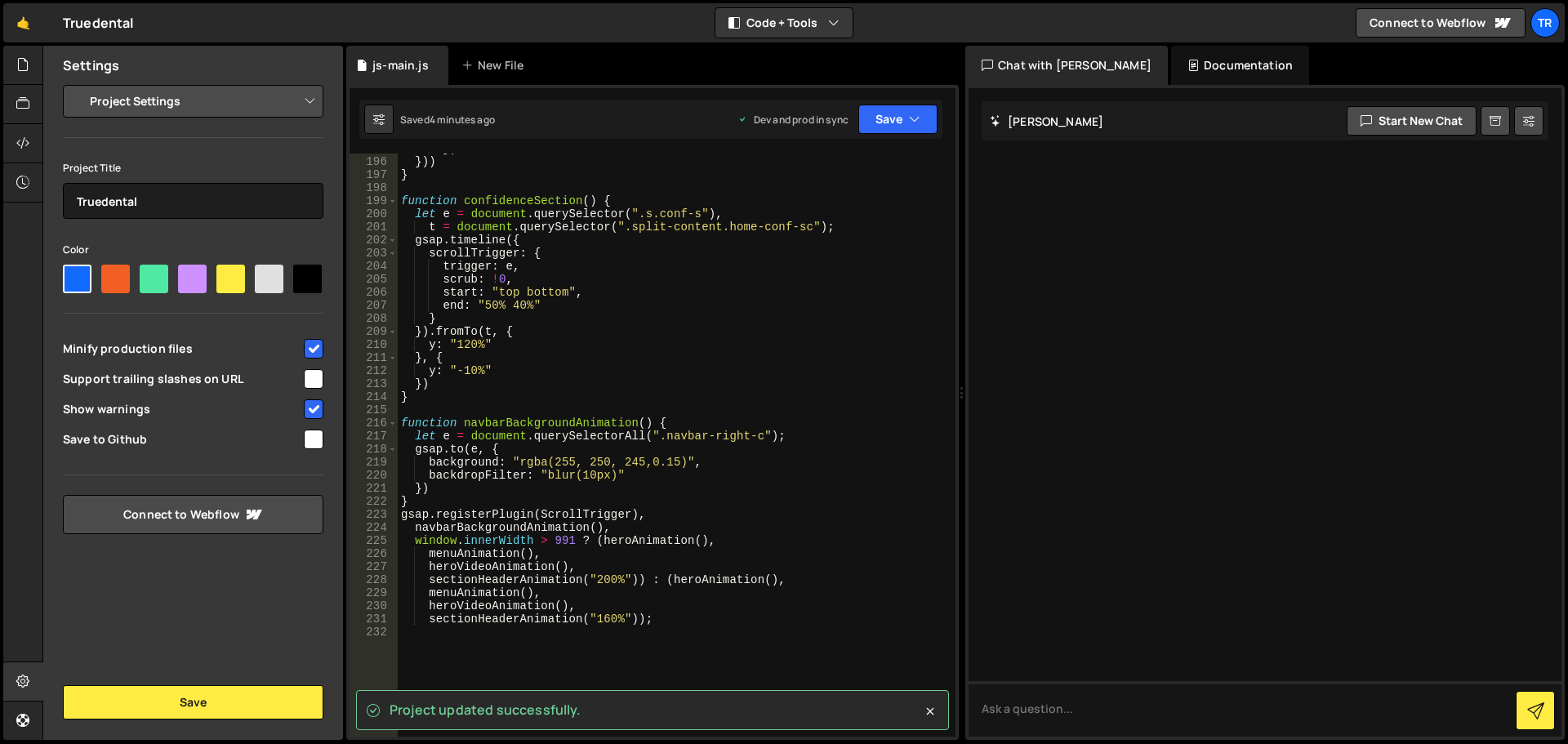
click at [283, 95] on select "Project Settings Code Editor Settings Chat Settings" at bounding box center [196, 102] width 239 height 36
click at [283, 106] on select "Project Settings Code Editor Settings Chat Settings" at bounding box center [196, 102] width 239 height 36
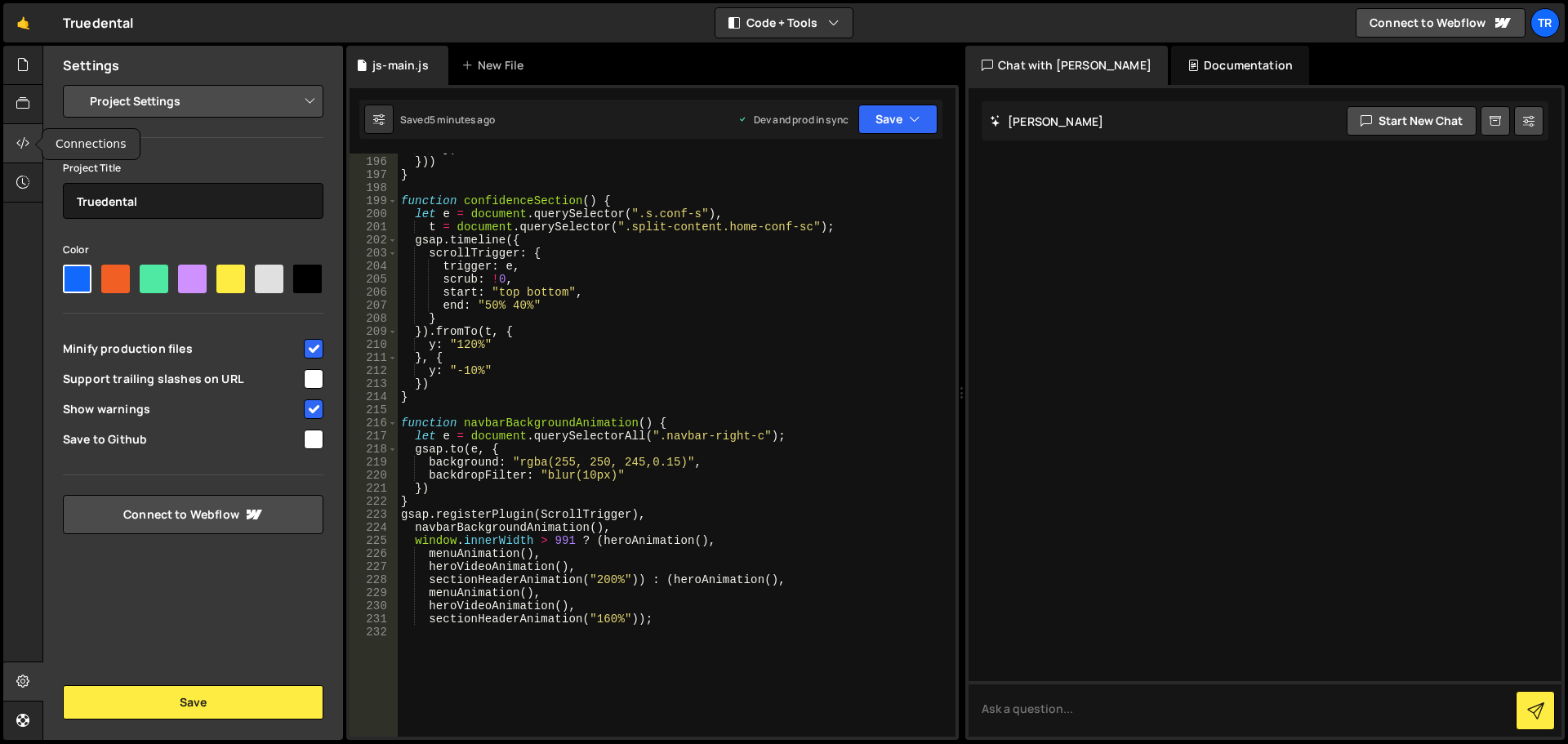
click at [24, 143] on icon at bounding box center [22, 143] width 13 height 18
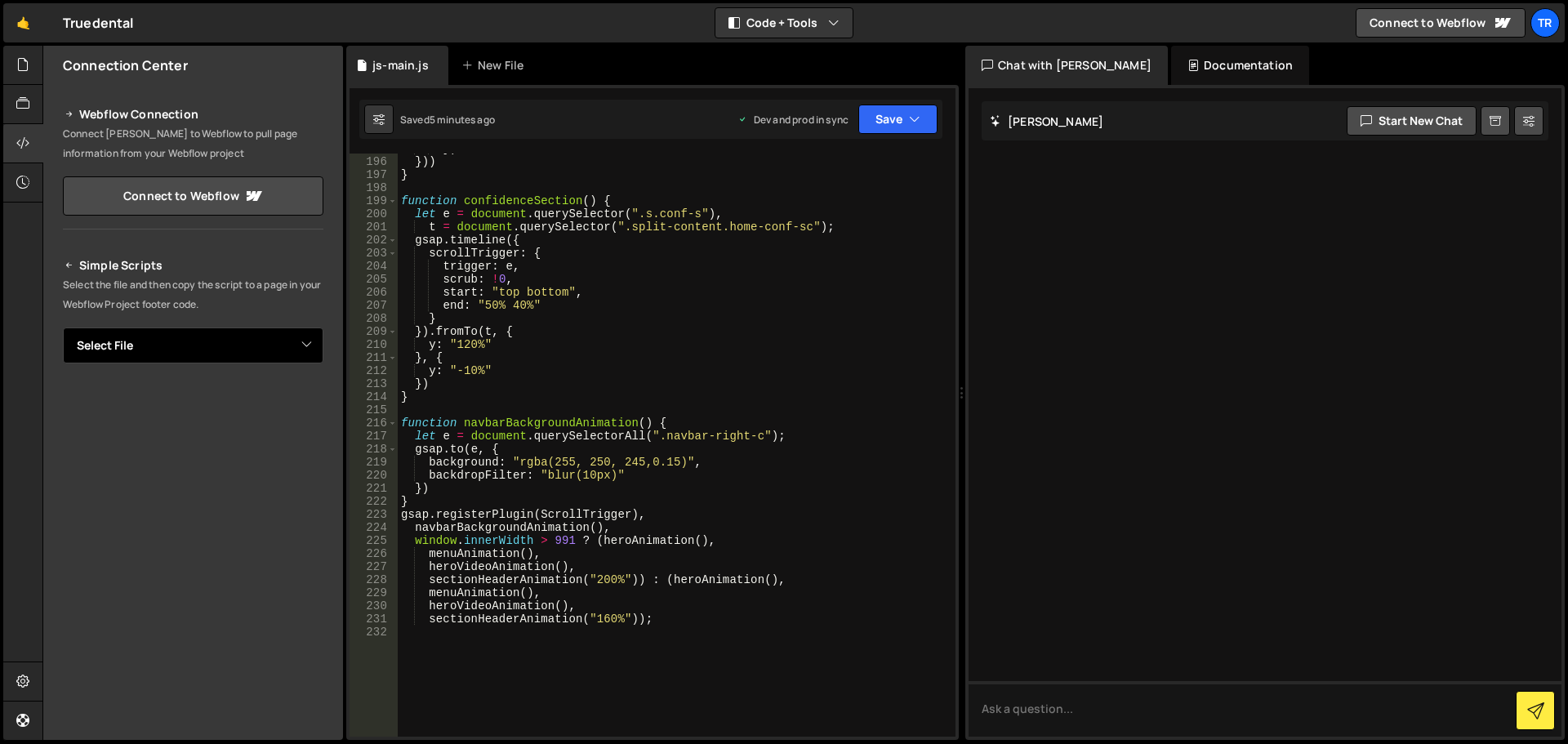
click at [245, 344] on select "Select File js-main.js" at bounding box center [193, 345] width 261 height 36
click at [245, 344] on select "Select File js-main.js" at bounding box center [193, 345] width 261 height 36
select select "47742"
click at [63, 327] on select "Select File js-main.js" at bounding box center [193, 345] width 261 height 36
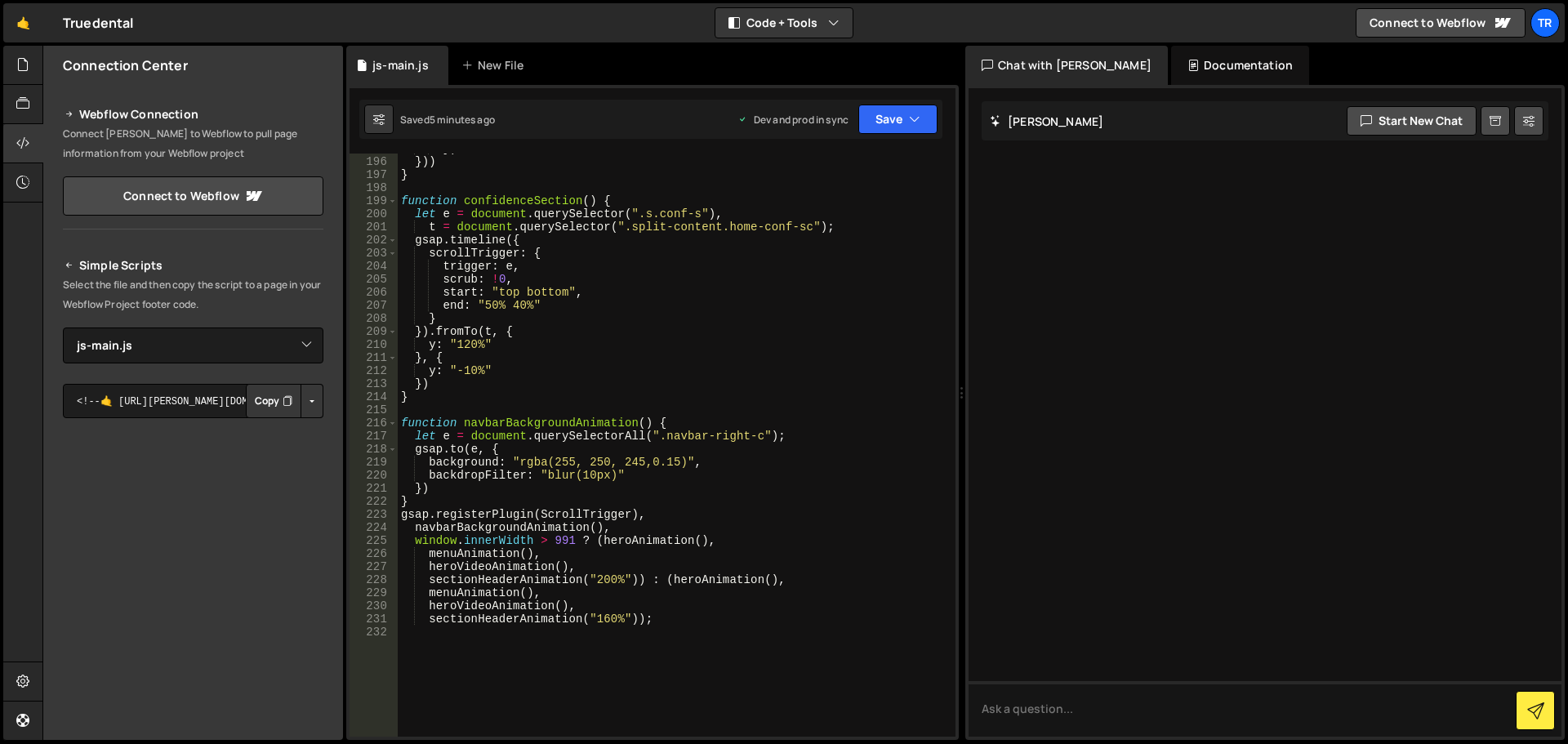
click at [266, 404] on button "Copy" at bounding box center [273, 401] width 55 height 34
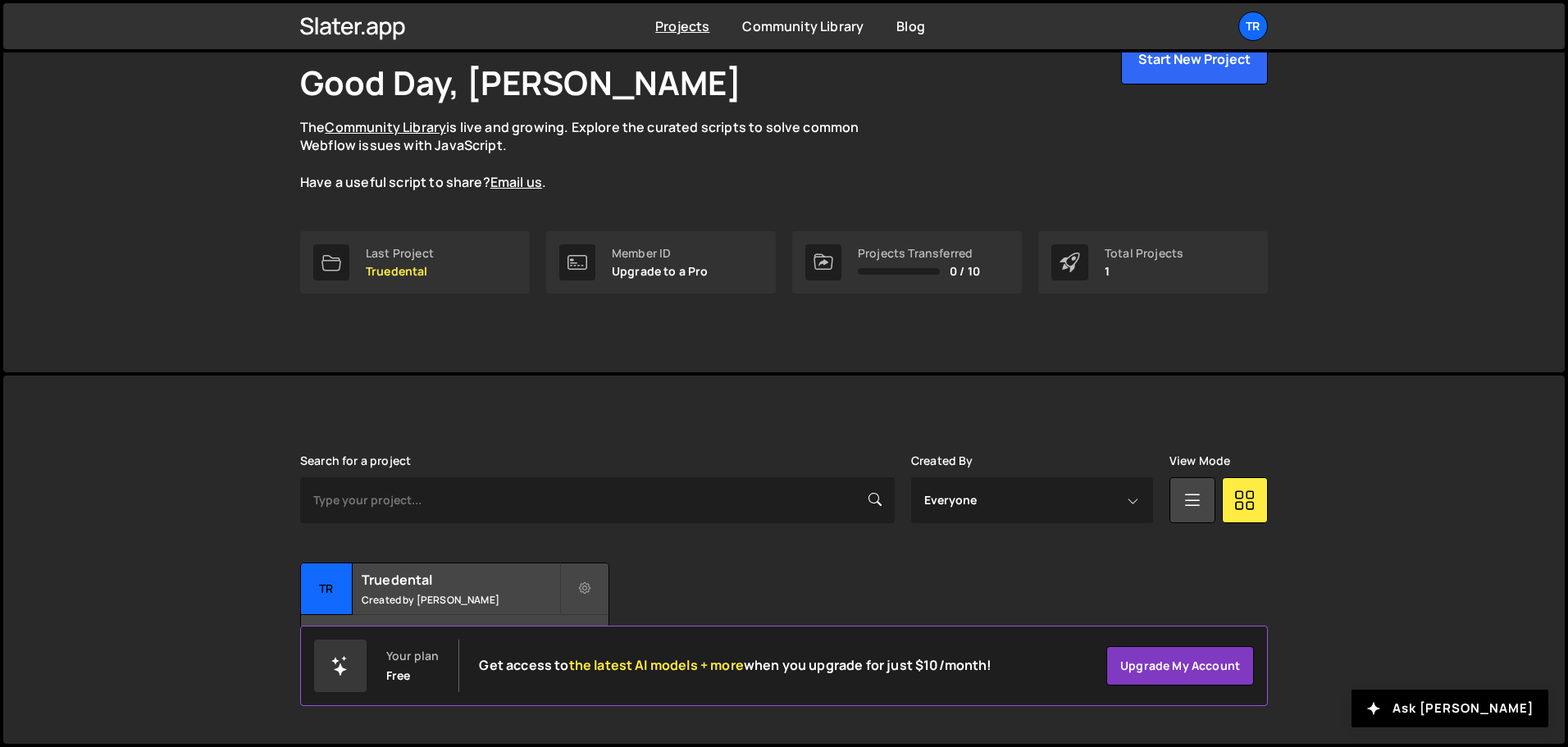
scroll to position [98, 0]
click at [971, 487] on select "Everyone [PERSON_NAME]" at bounding box center [1033, 500] width 242 height 46
click at [680, 267] on p "Upgrade to a Pro" at bounding box center [660, 271] width 97 height 13
click at [607, 256] on div "Member ID Upgrade to a Pro" at bounding box center [662, 262] width 230 height 62
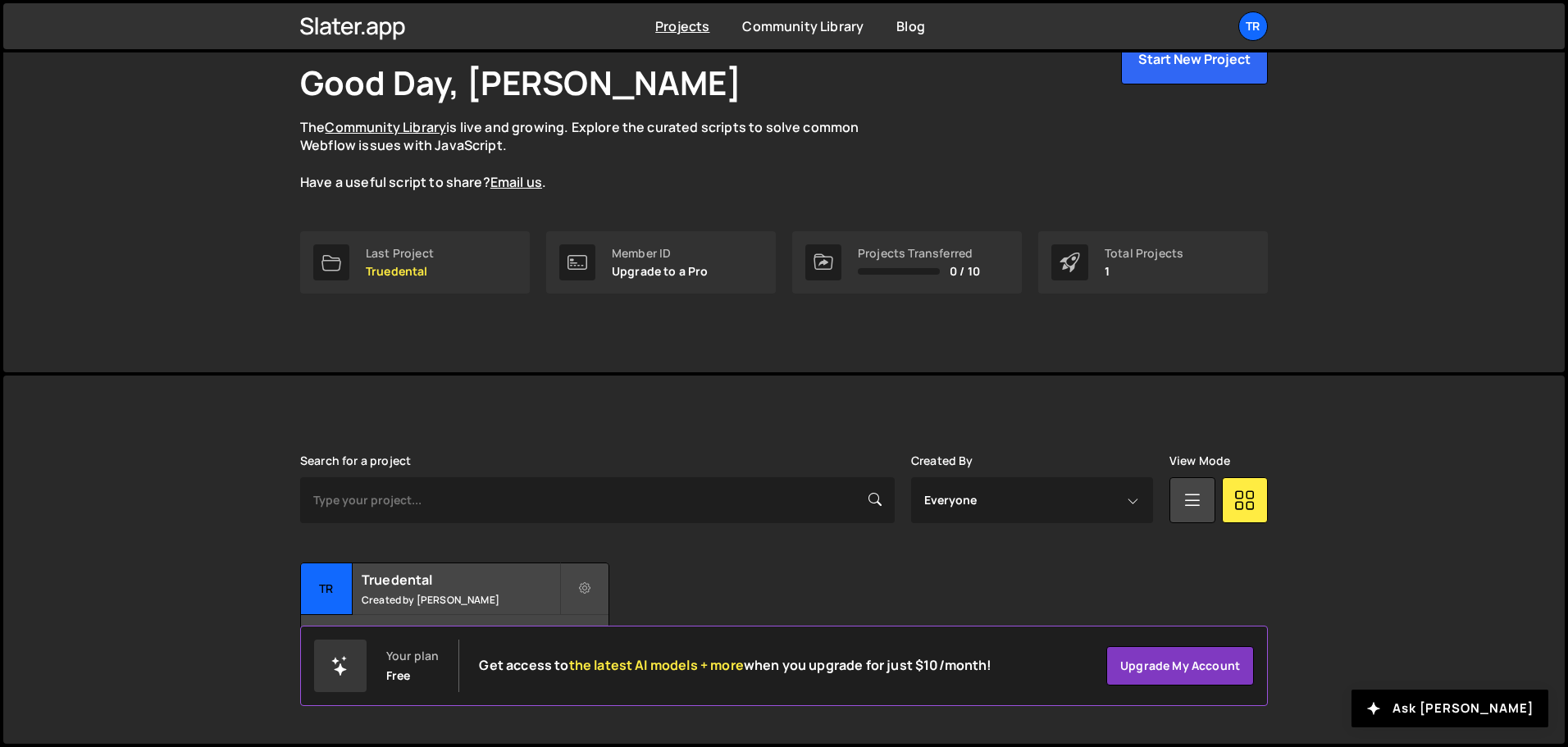
click at [573, 251] on div at bounding box center [578, 263] width 36 height 36
click at [411, 265] on p "Truedental" at bounding box center [400, 271] width 68 height 13
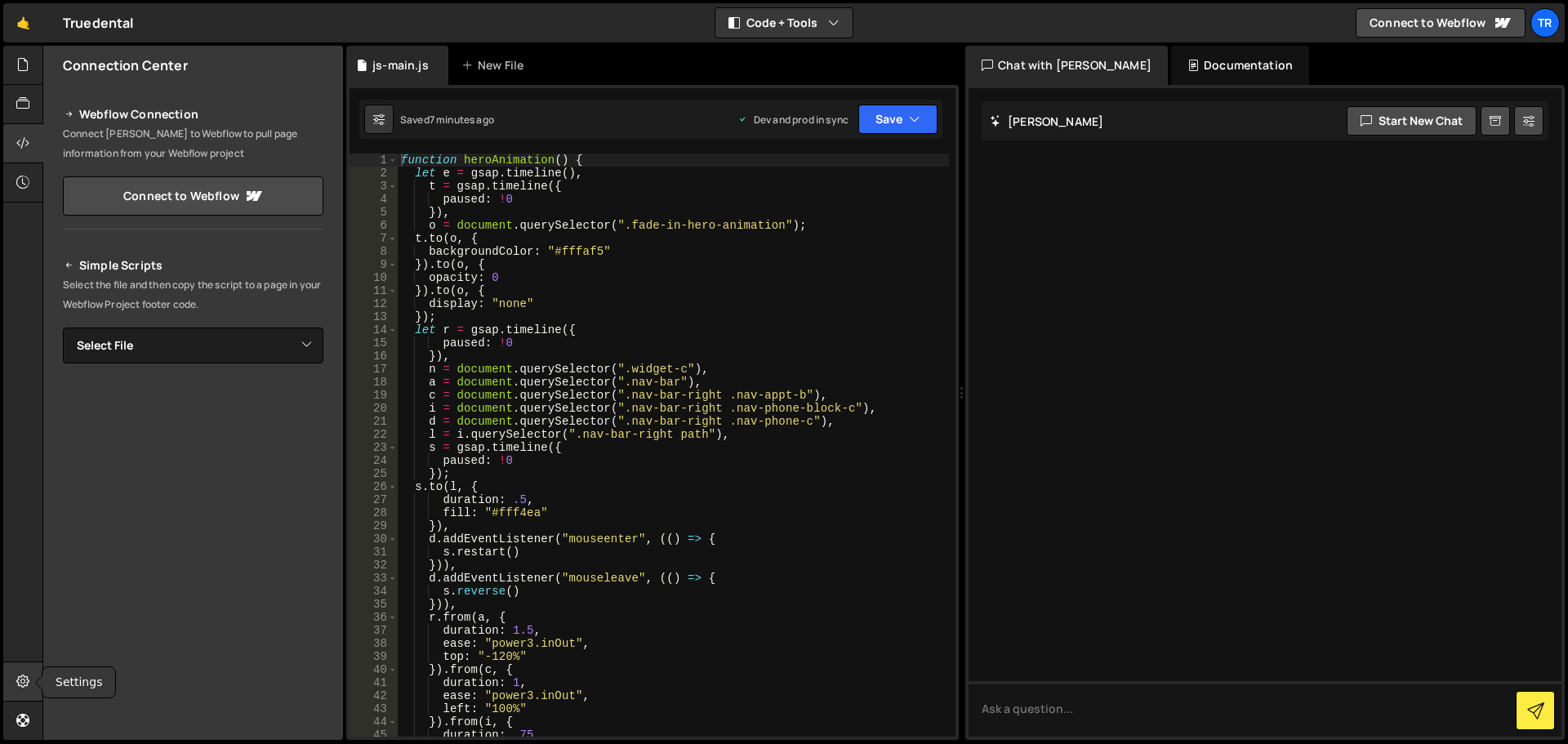
click at [15, 686] on div at bounding box center [23, 682] width 40 height 40
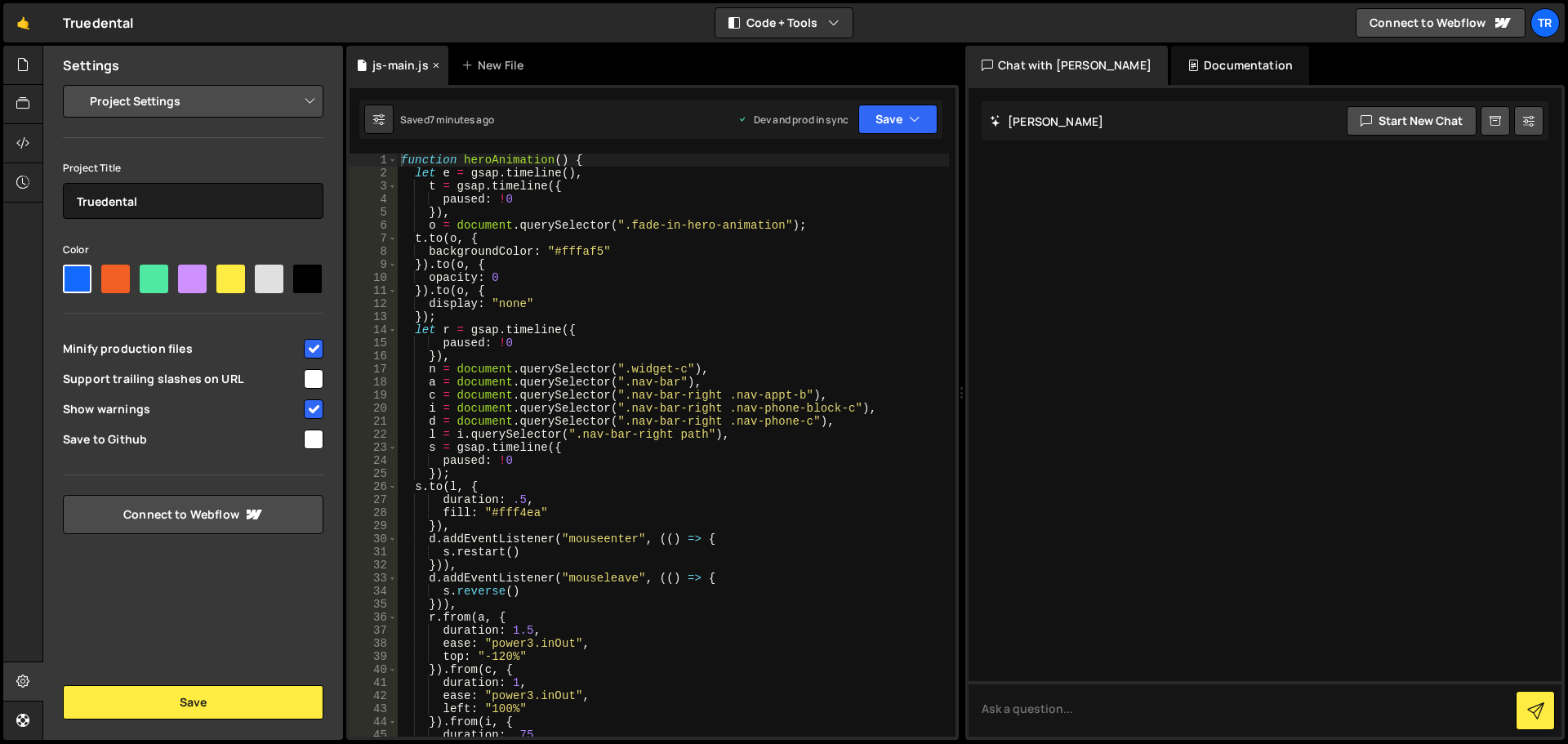
click at [399, 62] on div "js-main.js" at bounding box center [400, 65] width 56 height 16
click at [375, 109] on button at bounding box center [379, 119] width 29 height 29
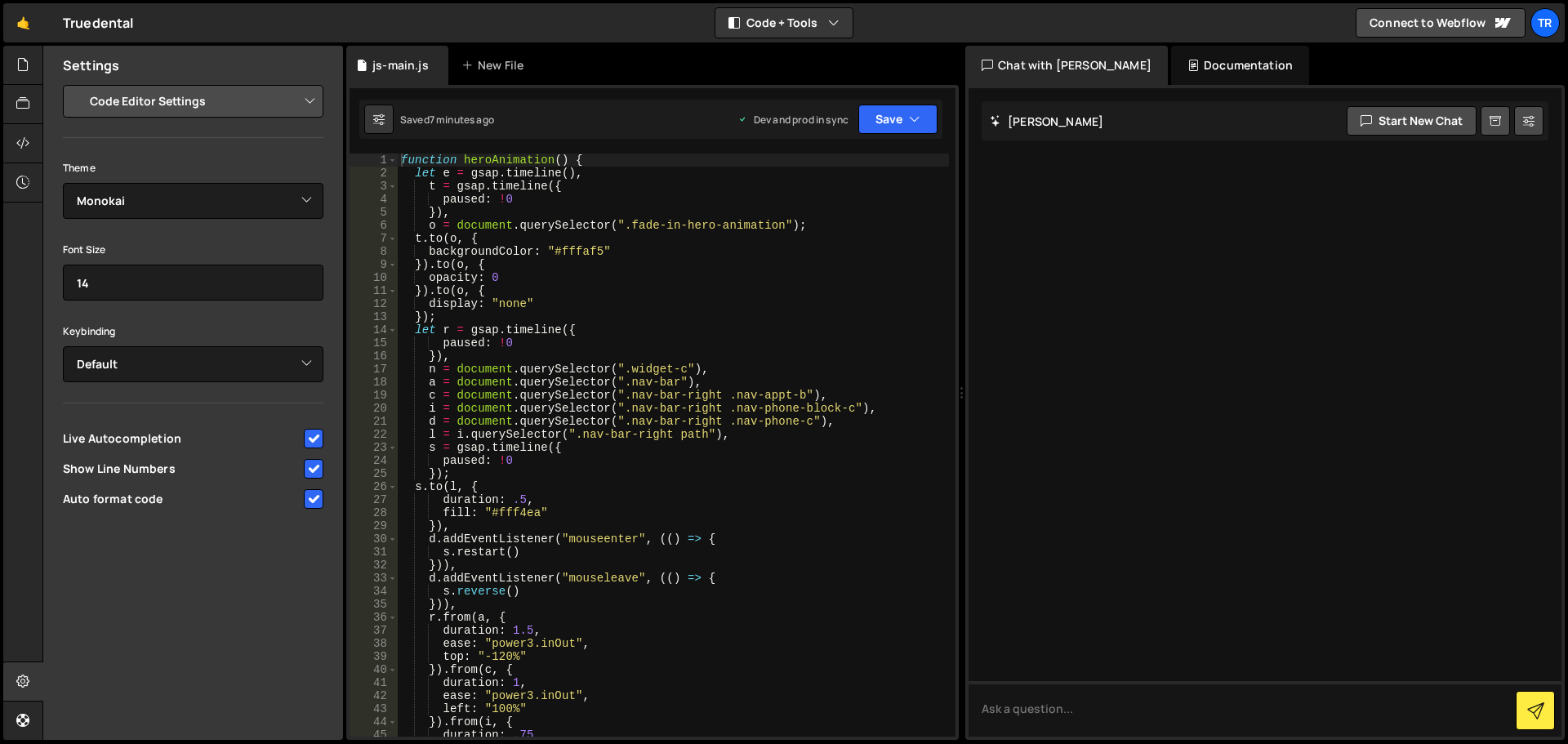
click at [222, 101] on select "Project Settings Code Editor Settings Chat Settings" at bounding box center [196, 102] width 239 height 36
click at [222, 100] on select "Project Settings Code Editor Settings Chat Settings" at bounding box center [196, 102] width 239 height 36
click at [228, 192] on select "Ambiance Chaos Clouds Midnight Dracula Cobalt Gruvbox Green on Black idle Finge…" at bounding box center [193, 201] width 261 height 36
click at [238, 362] on select "Default Vim Emacs Sublime VSCode" at bounding box center [193, 364] width 261 height 36
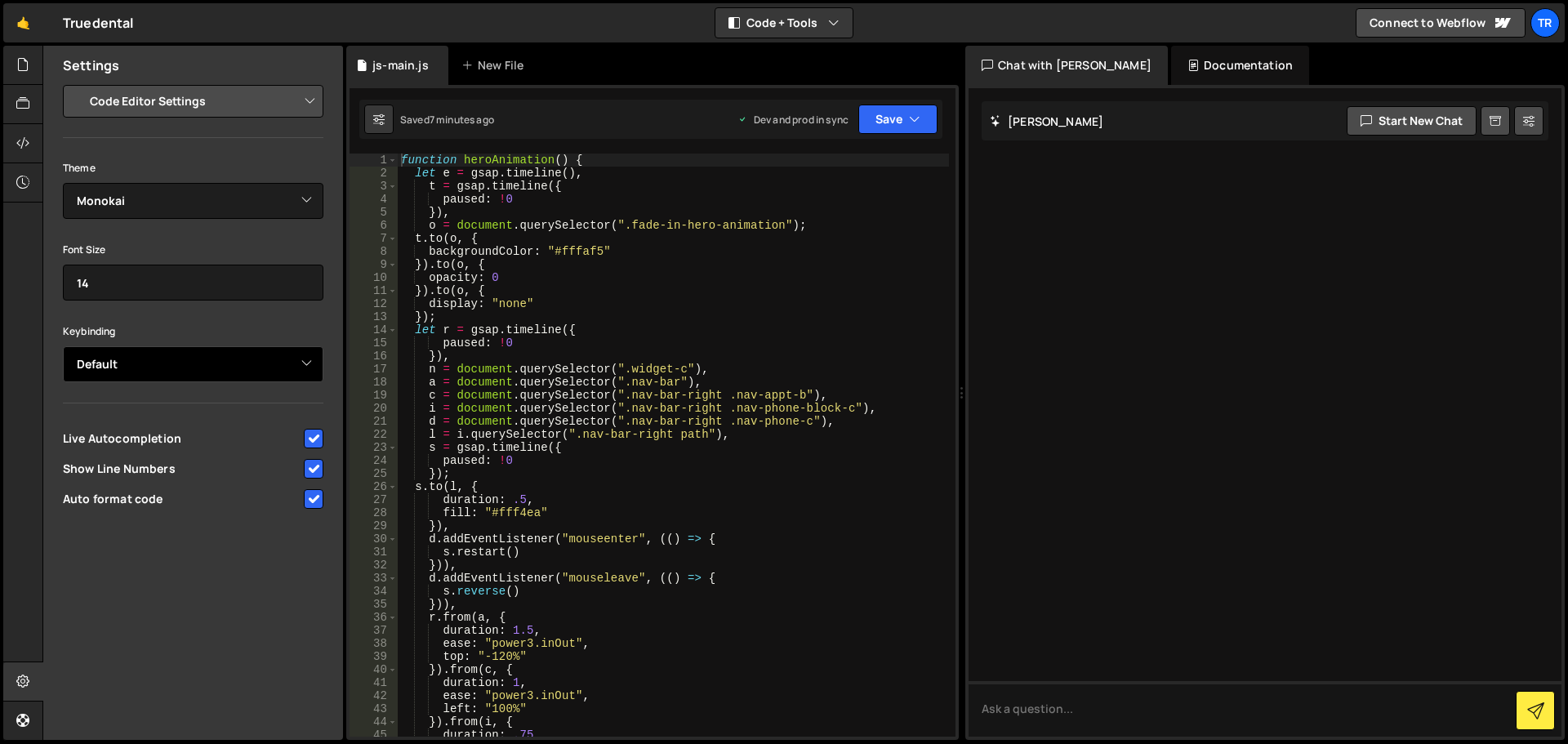
click at [238, 362] on select "Default Vim Emacs Sublime VSCode" at bounding box center [193, 364] width 261 height 36
click at [1538, 699] on button at bounding box center [1535, 710] width 40 height 40
click at [1175, 69] on div "Documentation" at bounding box center [1240, 65] width 138 height 40
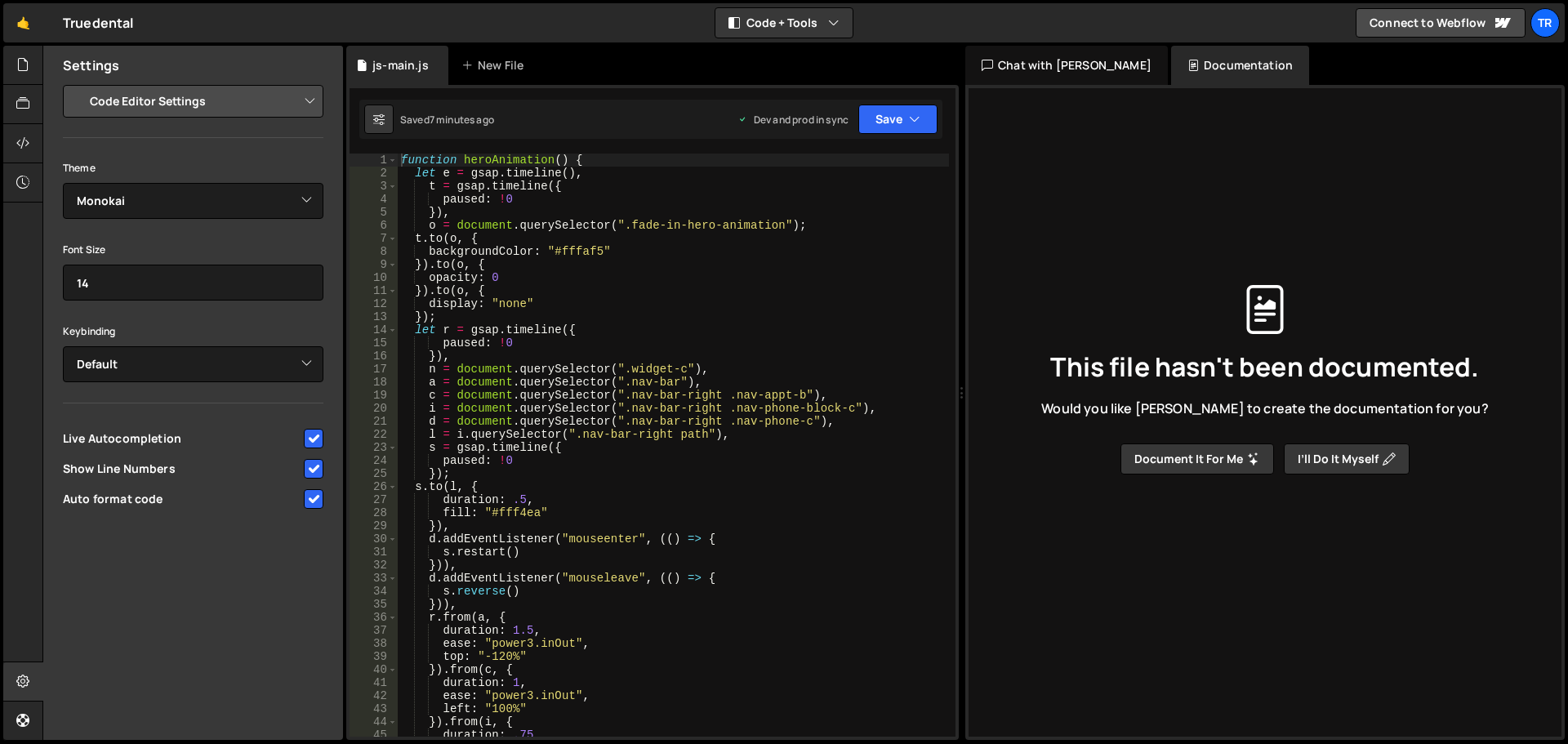
click at [1073, 60] on div "Chat with [PERSON_NAME]" at bounding box center [1066, 65] width 202 height 40
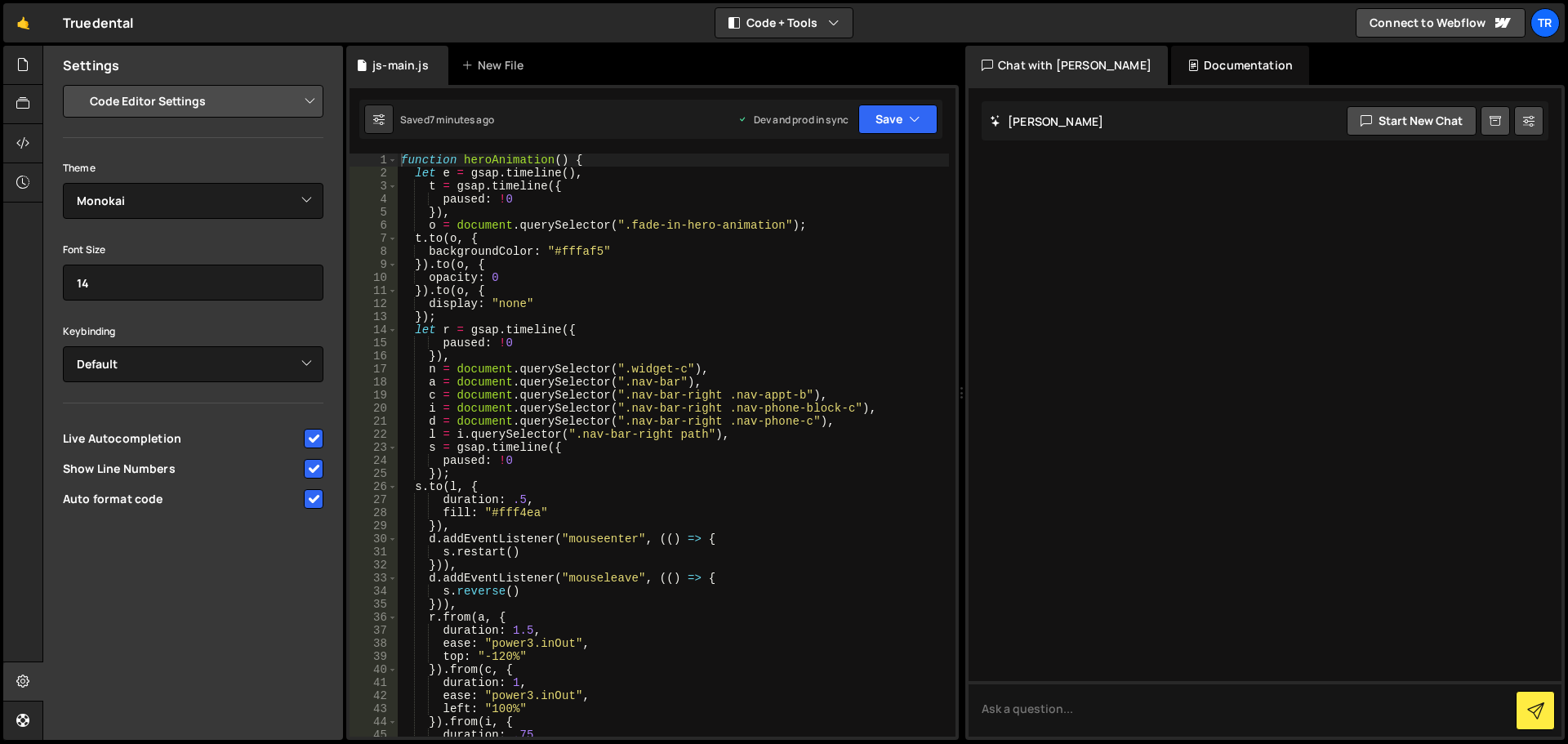
click at [858, 31] on div "🤙 Truedental ⚠️ Code is being edited in another browser Code + Tools Code Only …" at bounding box center [784, 23] width 1561 height 40
click at [834, 27] on icon "button" at bounding box center [834, 22] width 11 height 16
click at [19, 713] on icon at bounding box center [22, 720] width 13 height 18
click at [8, 676] on div at bounding box center [23, 682] width 40 height 40
select select "project"
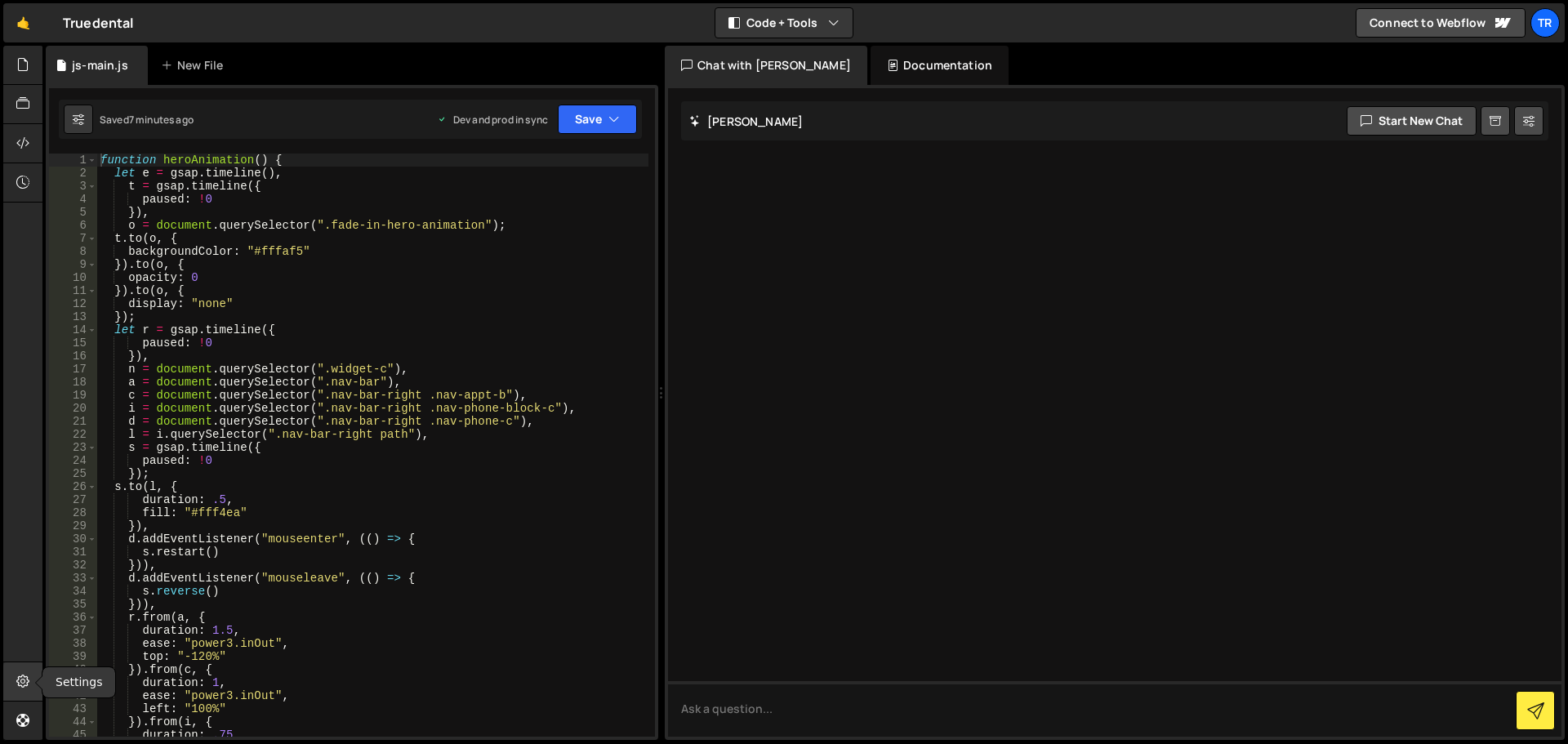
click at [12, 680] on div at bounding box center [23, 682] width 40 height 40
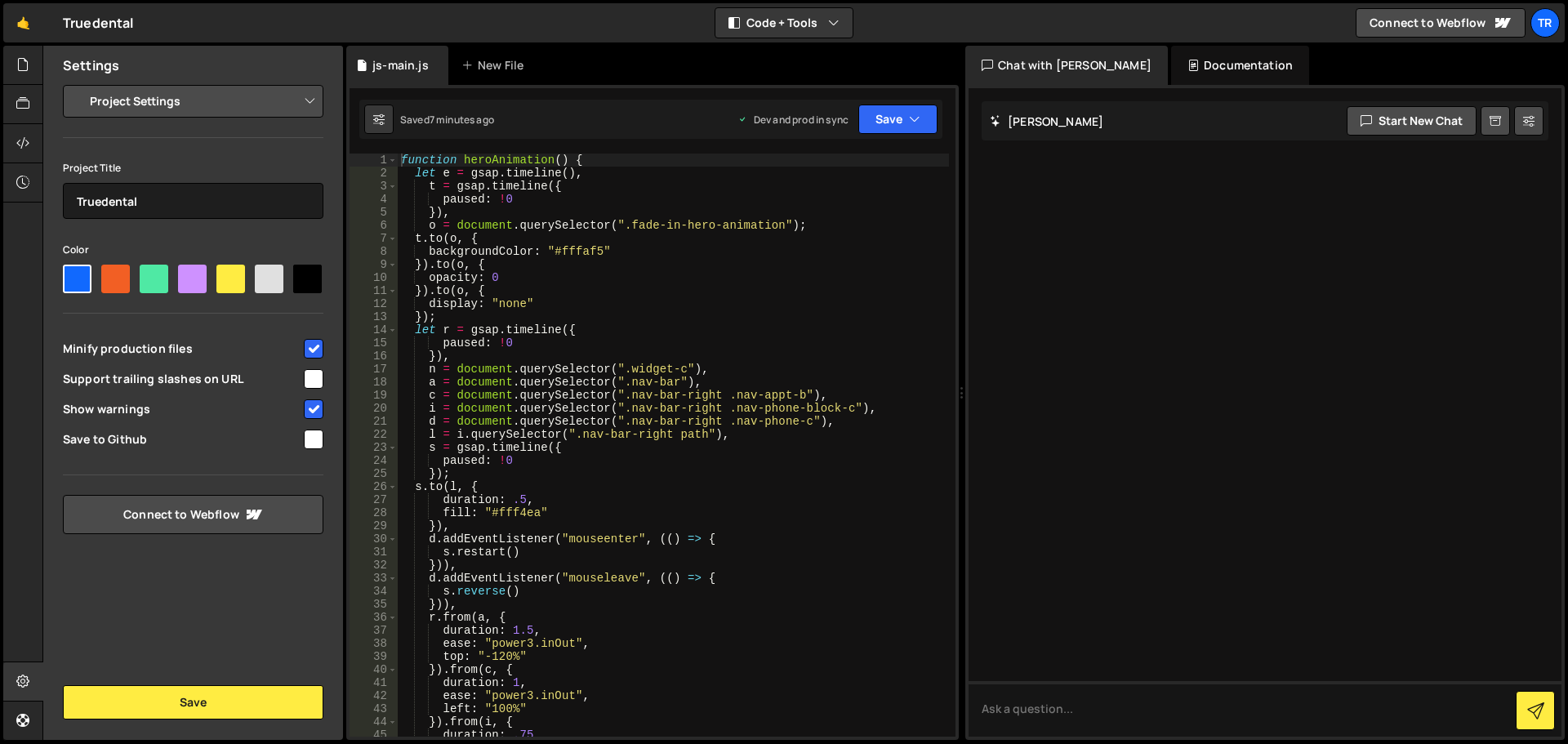
click at [292, 377] on span "Support trailing slashes on URL" at bounding box center [182, 379] width 239 height 16
checkbox input "true"
click at [175, 102] on select "Project Settings Code Editor Settings Chat Settings" at bounding box center [196, 102] width 239 height 36
click at [175, 102] on select "Project Settings Code Editor Settings Chat Settings" at bounding box center [196, 102] width 239 height 36
click at [170, 105] on select "Project Settings Code Editor Settings Chat Settings" at bounding box center [196, 102] width 239 height 36
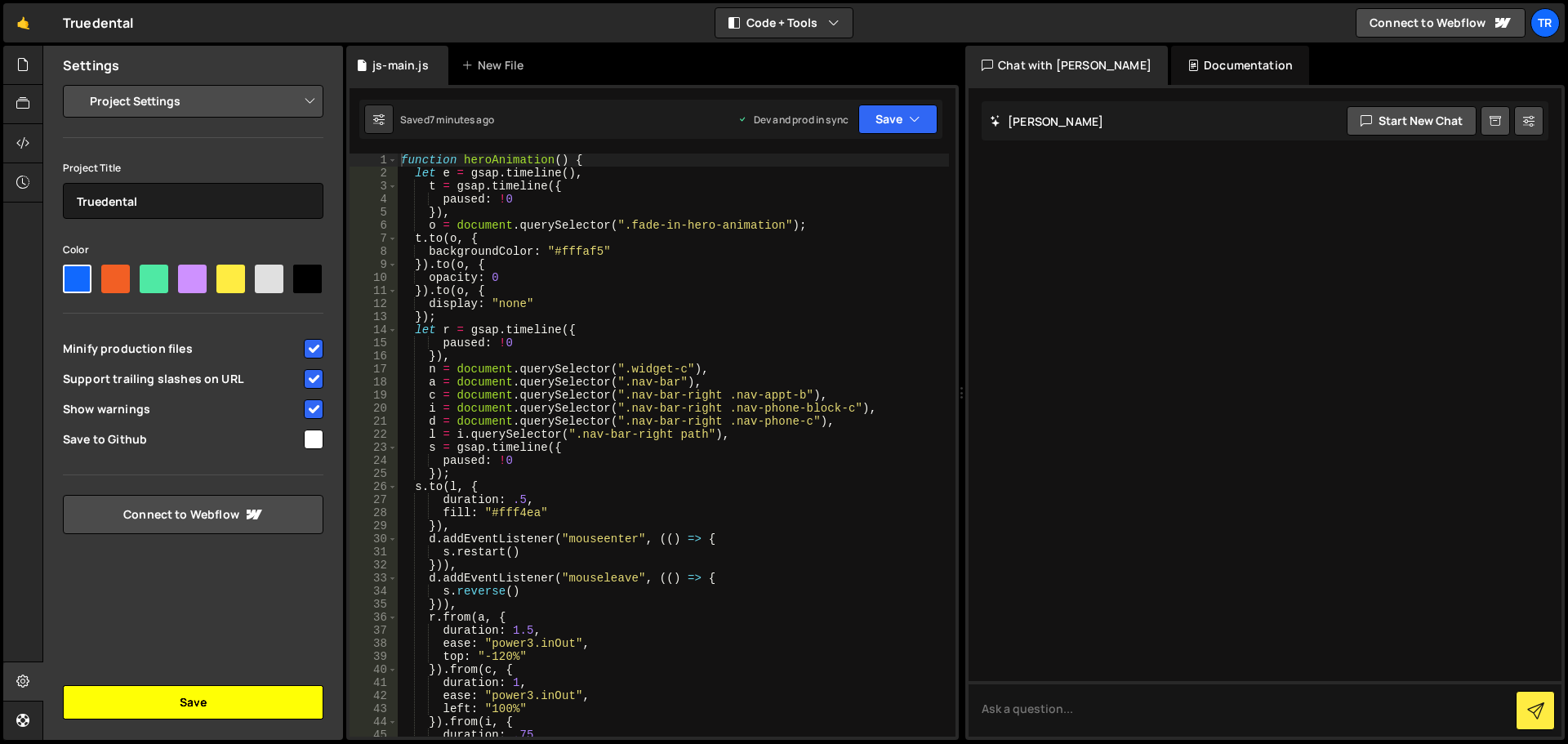
click at [158, 706] on button "Save" at bounding box center [193, 703] width 261 height 34
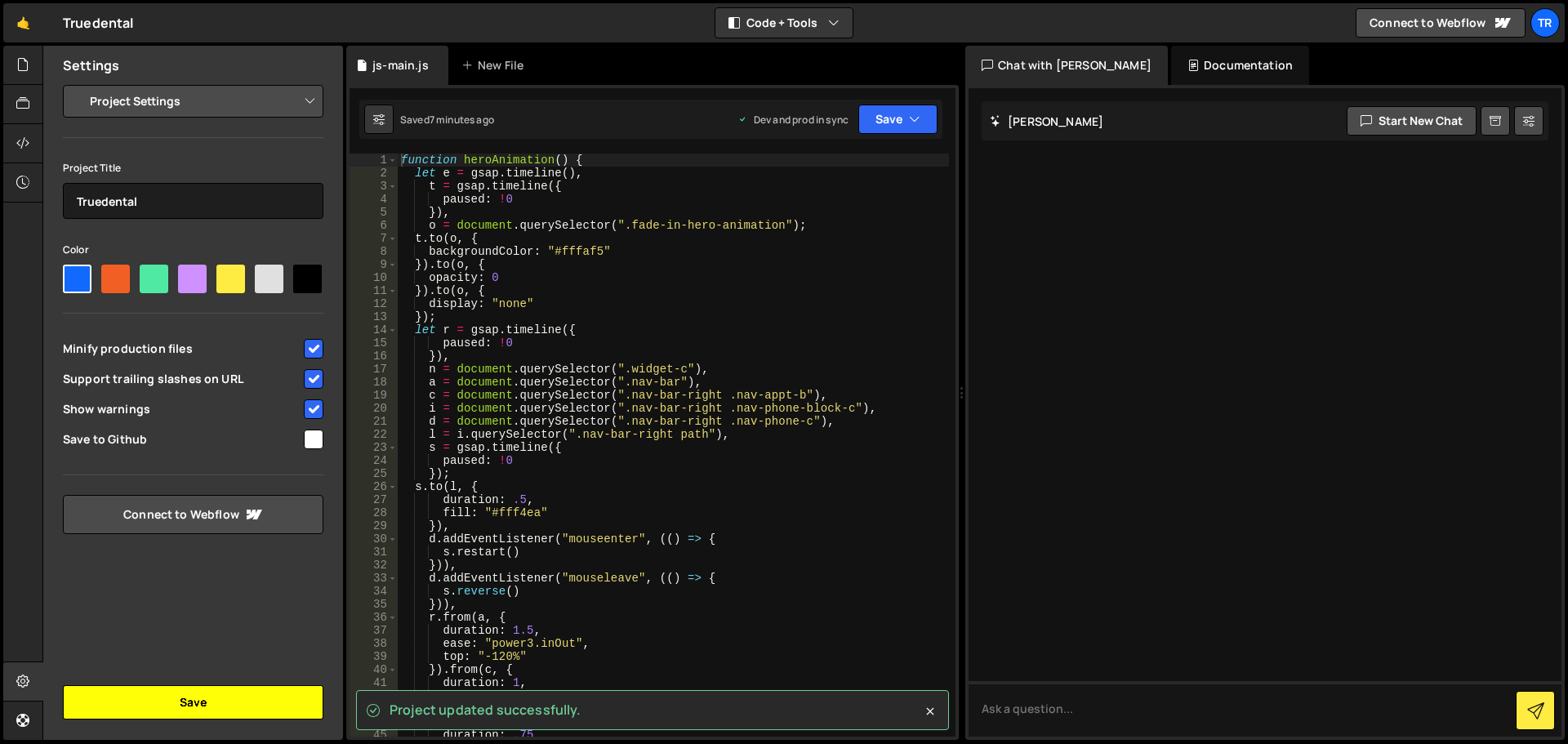
click at [162, 690] on button "Save" at bounding box center [193, 703] width 261 height 34
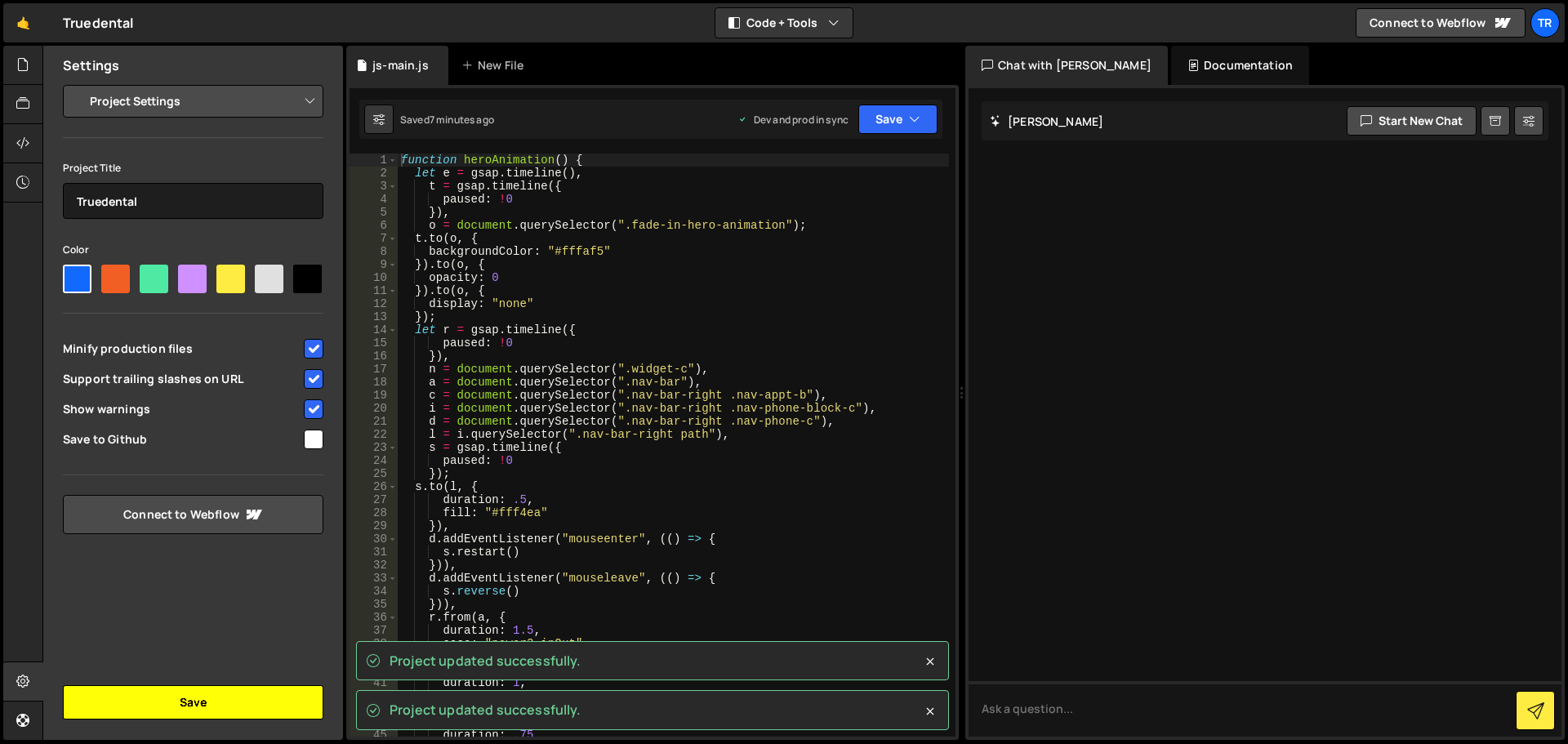
click at [166, 713] on button "Save" at bounding box center [193, 703] width 261 height 34
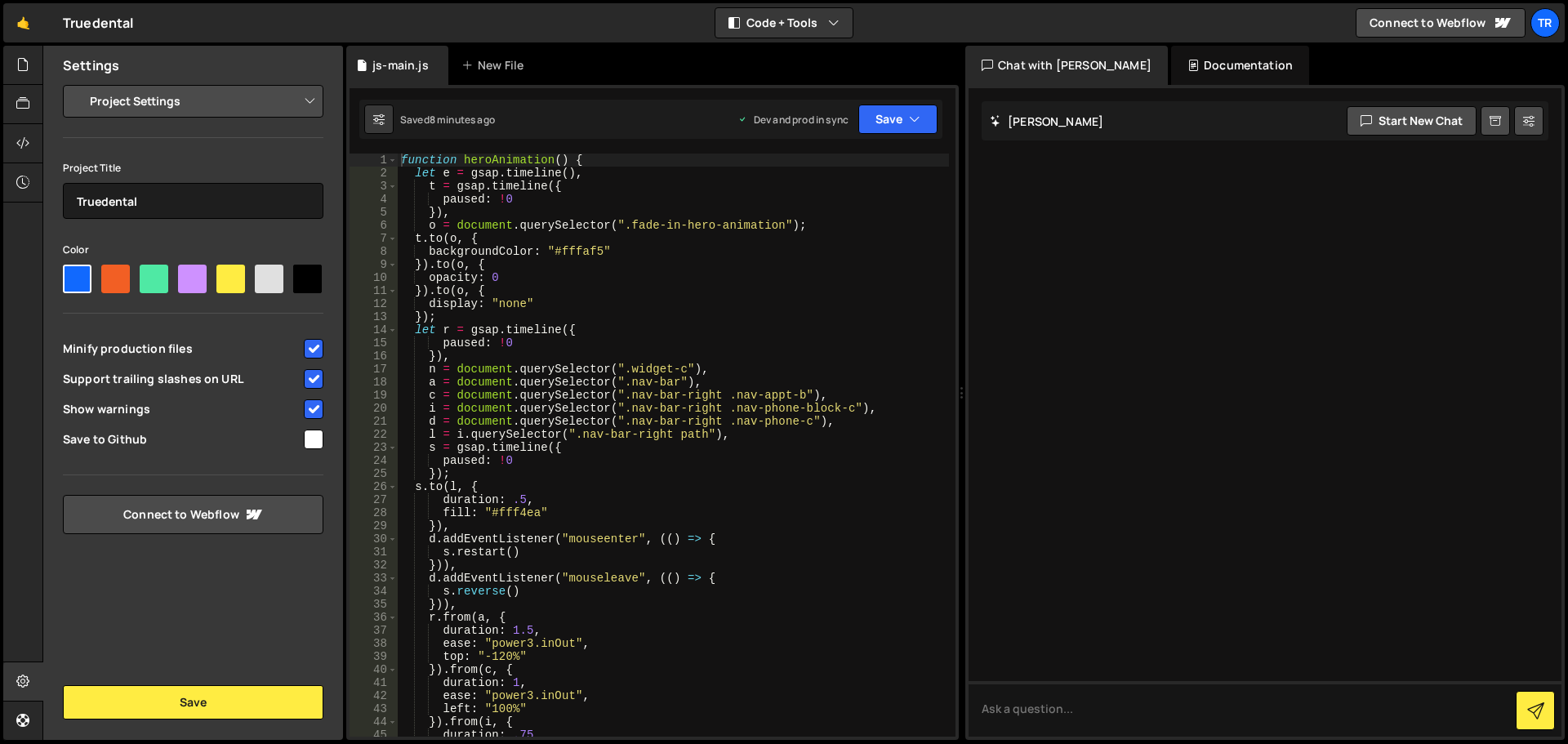
click at [81, 20] on div "Truedental ⚠️ Code is being edited in another browser" at bounding box center [98, 22] width 71 height 20
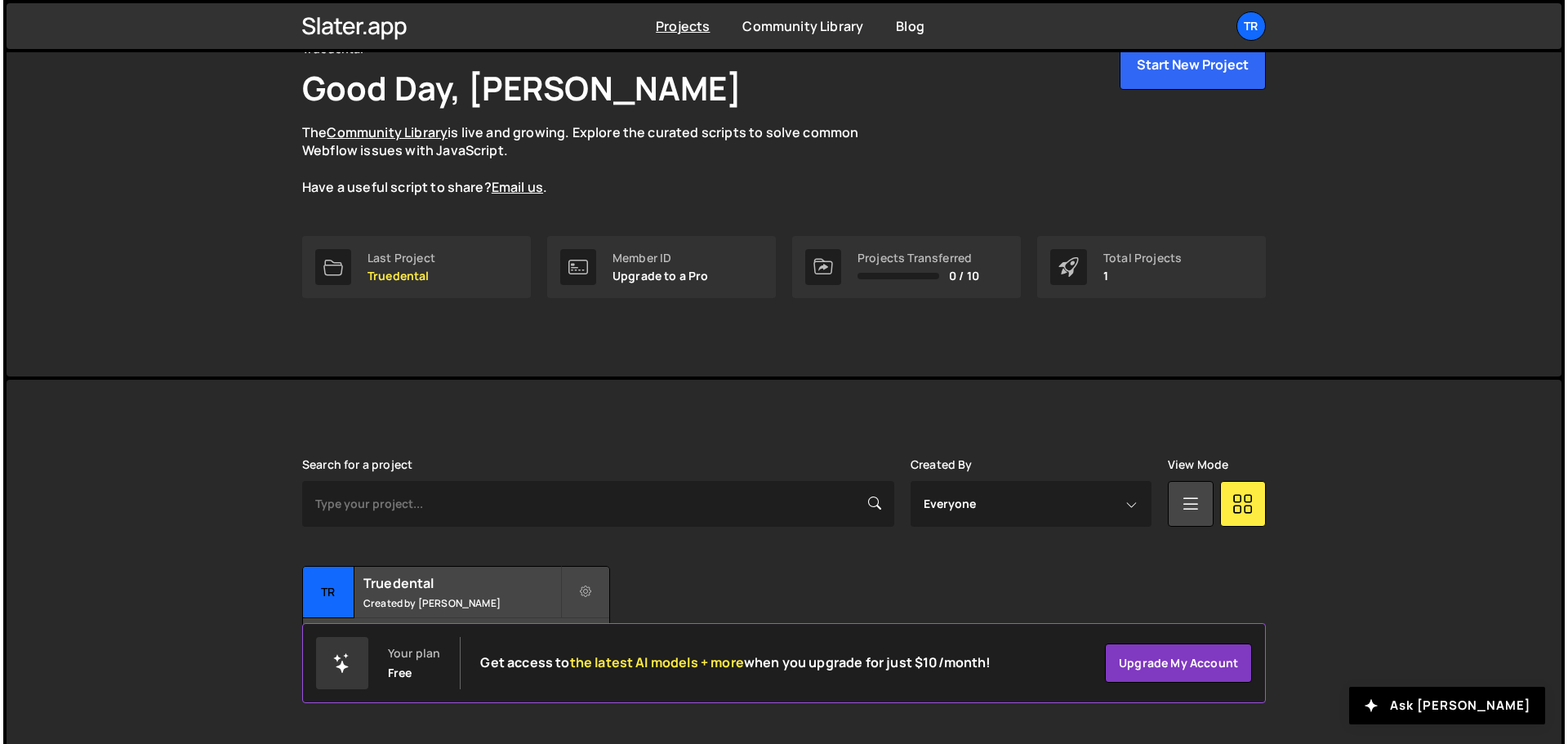
scroll to position [97, 0]
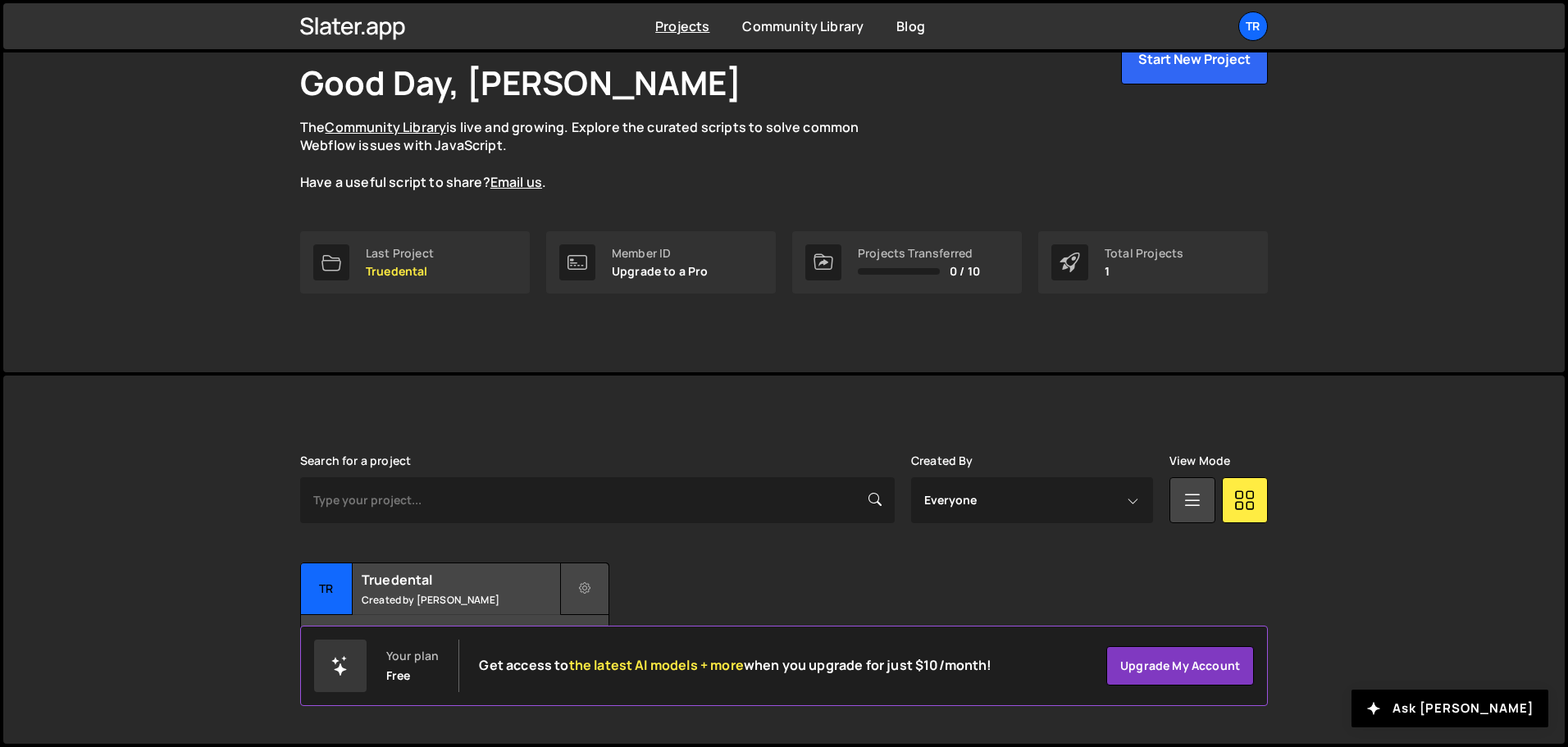
click at [579, 604] on button at bounding box center [585, 589] width 49 height 53
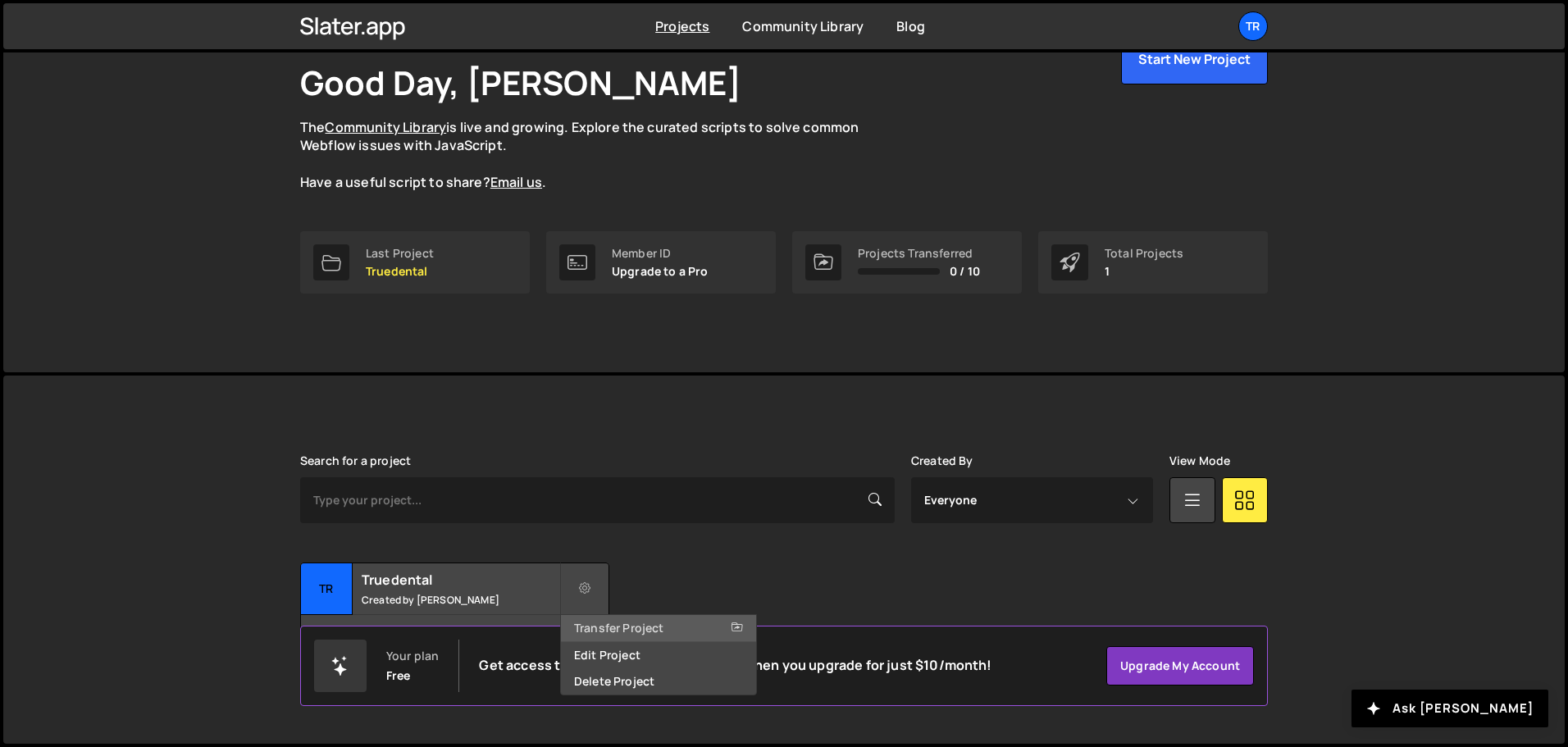
click at [665, 634] on link "Transfer Project" at bounding box center [659, 628] width 195 height 26
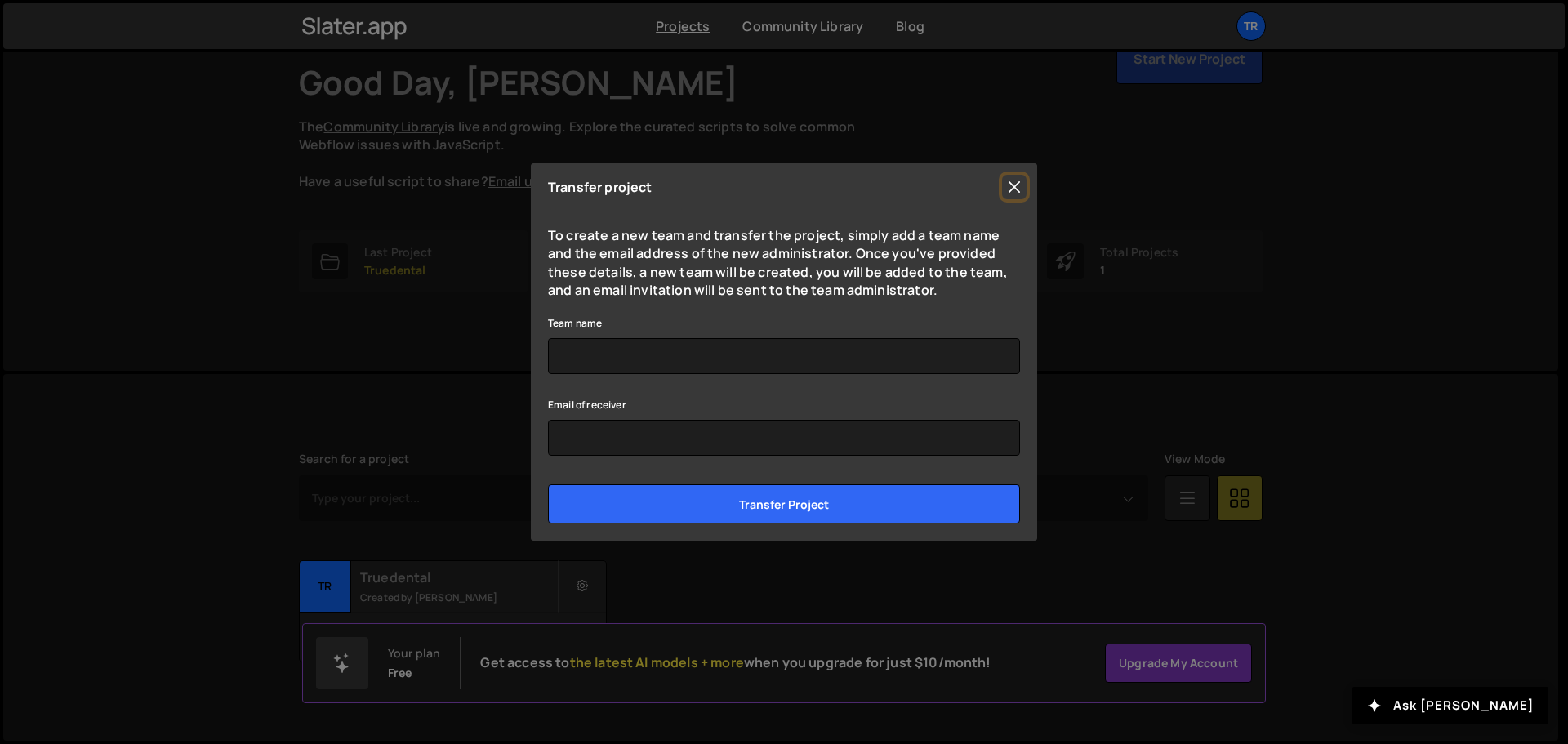
click at [1020, 183] on button "Close" at bounding box center [1014, 187] width 24 height 24
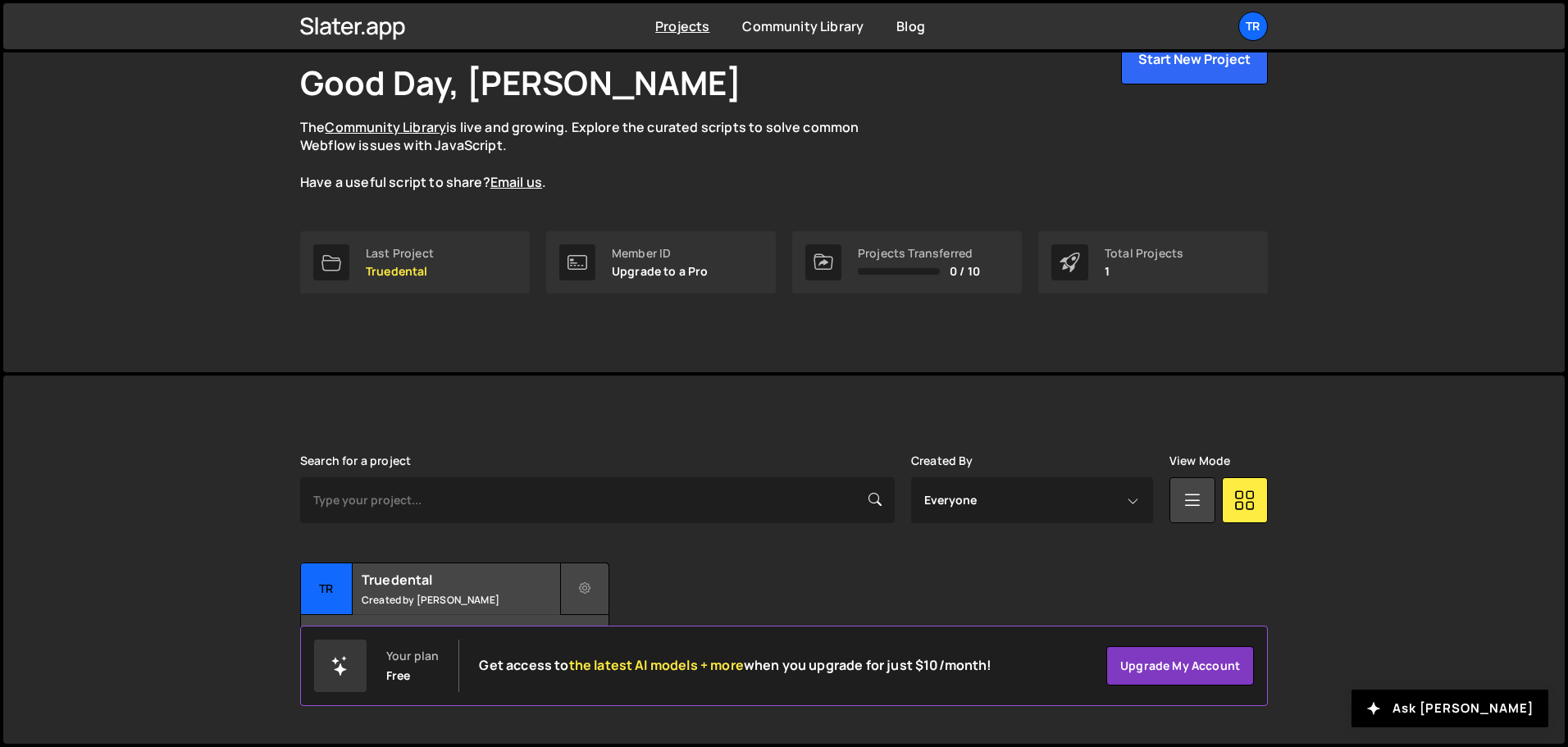
click at [599, 577] on button at bounding box center [585, 589] width 49 height 53
click at [608, 666] on link "Edit Project" at bounding box center [659, 655] width 195 height 26
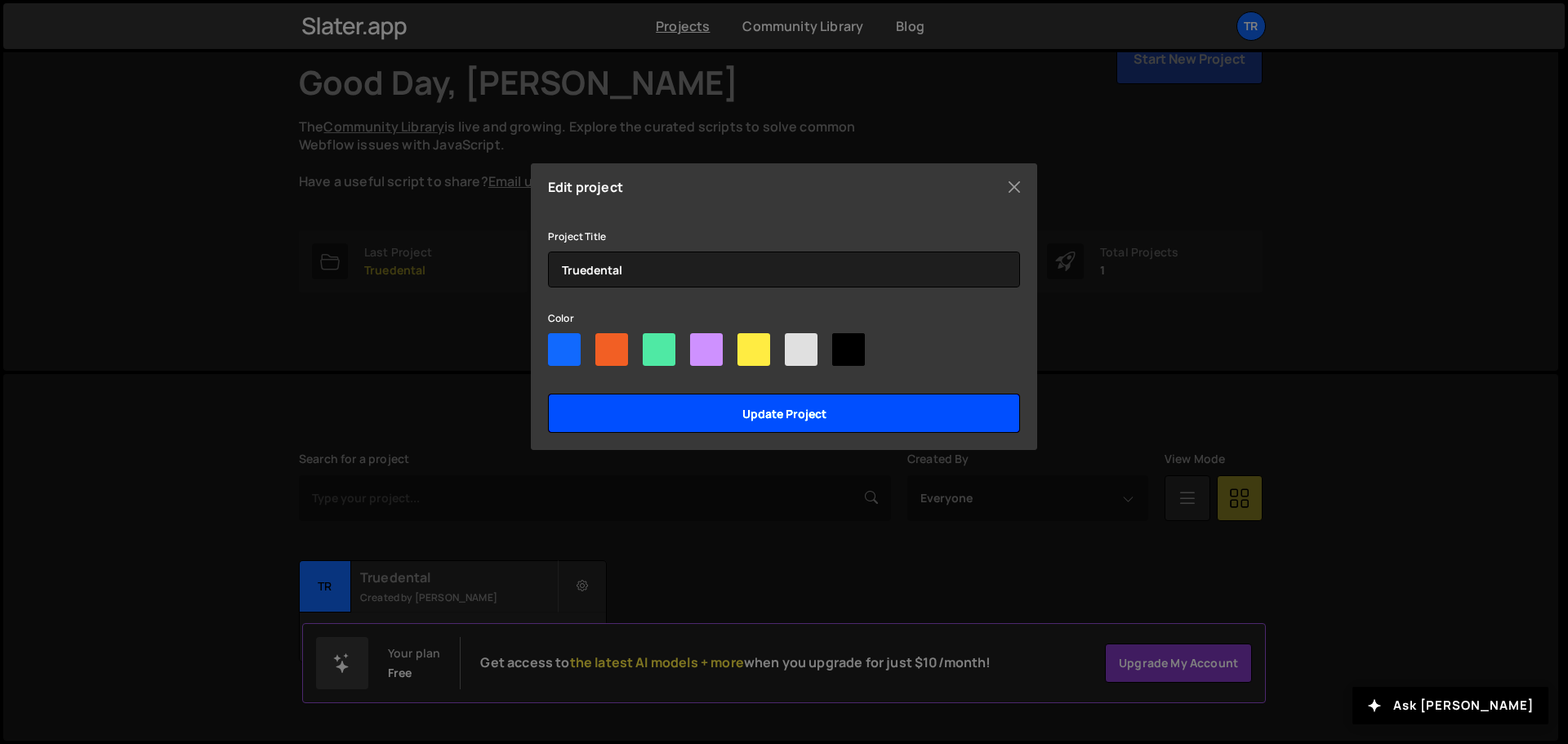
click at [632, 411] on input "Update project" at bounding box center [784, 413] width 472 height 40
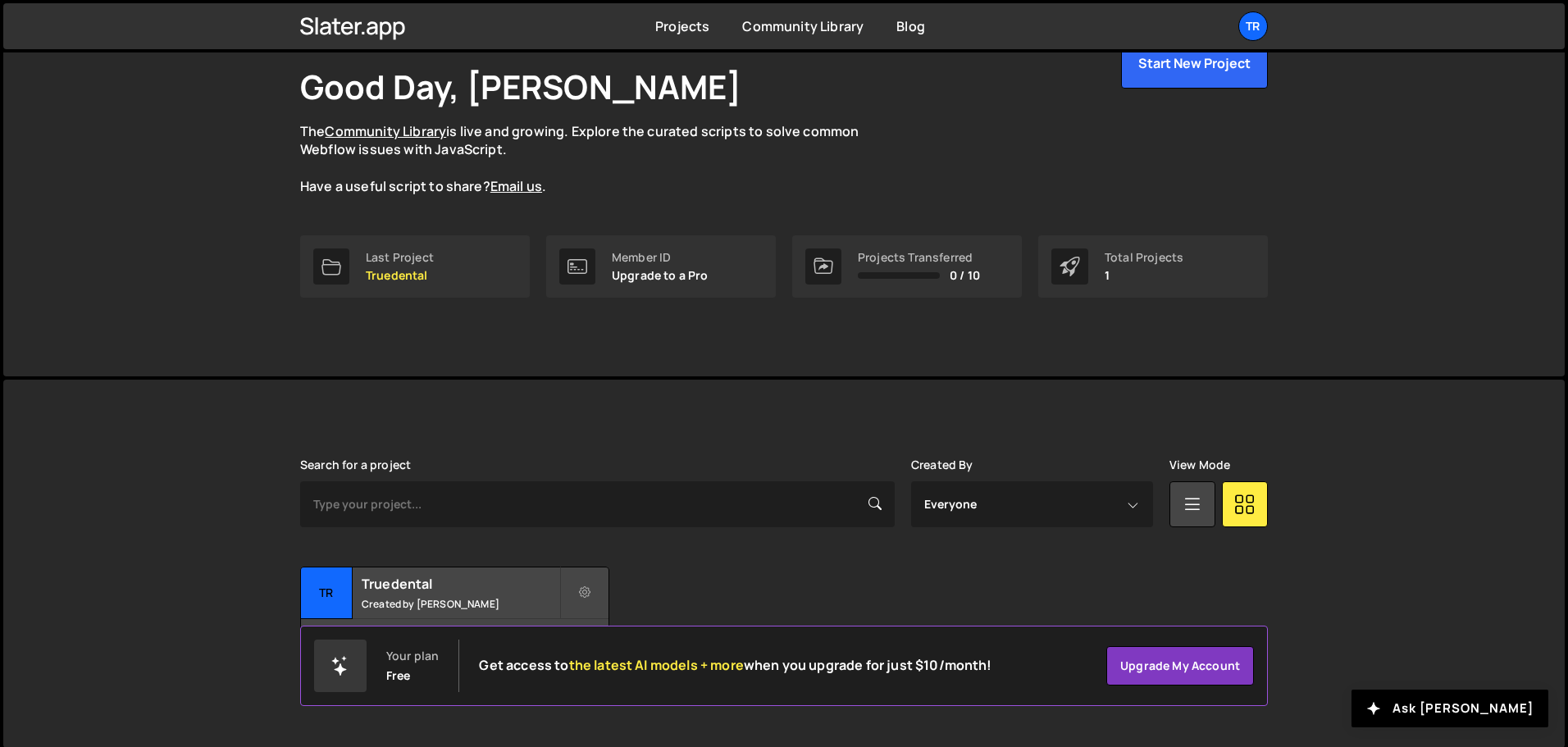
scroll to position [98, 0]
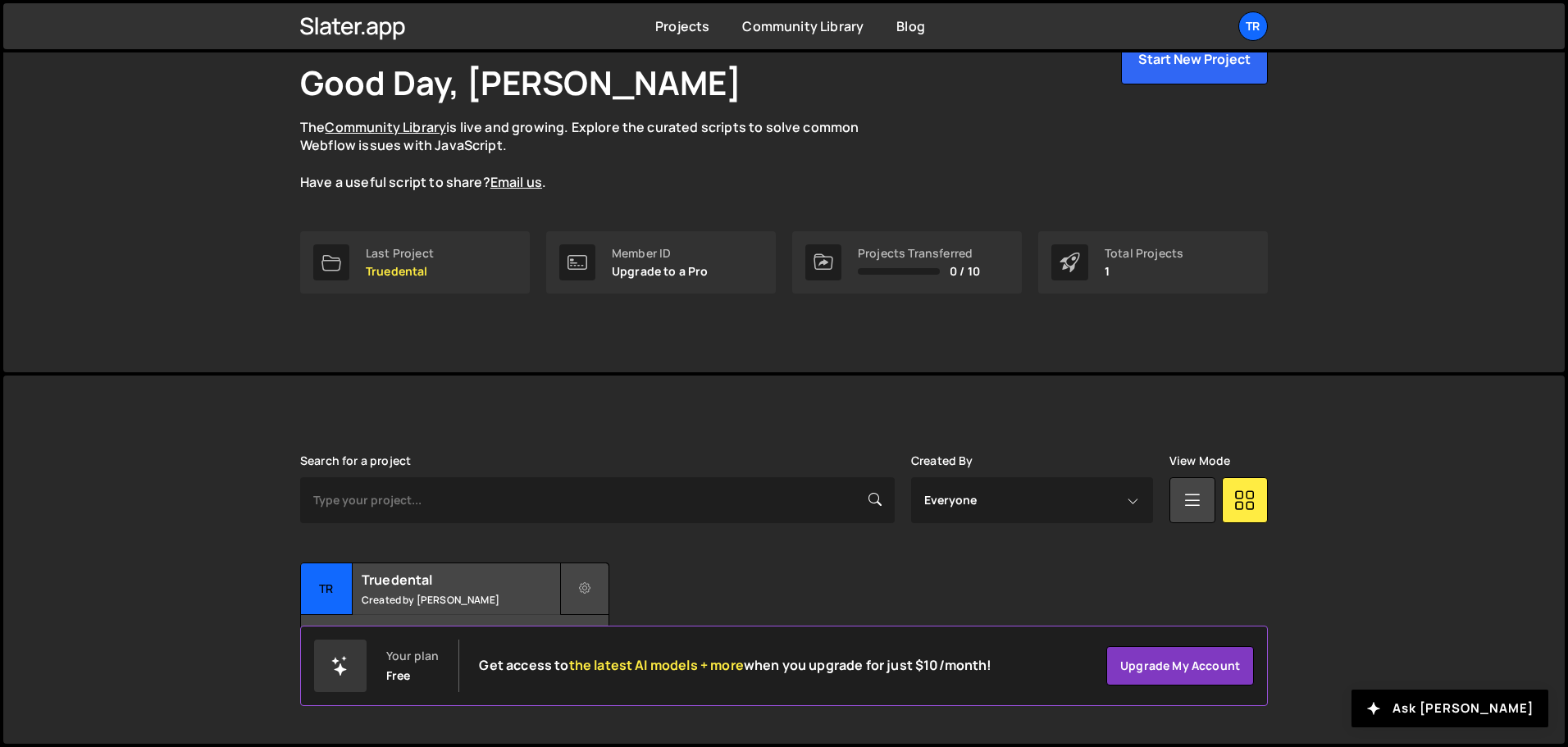
click at [581, 588] on icon at bounding box center [585, 588] width 11 height 16
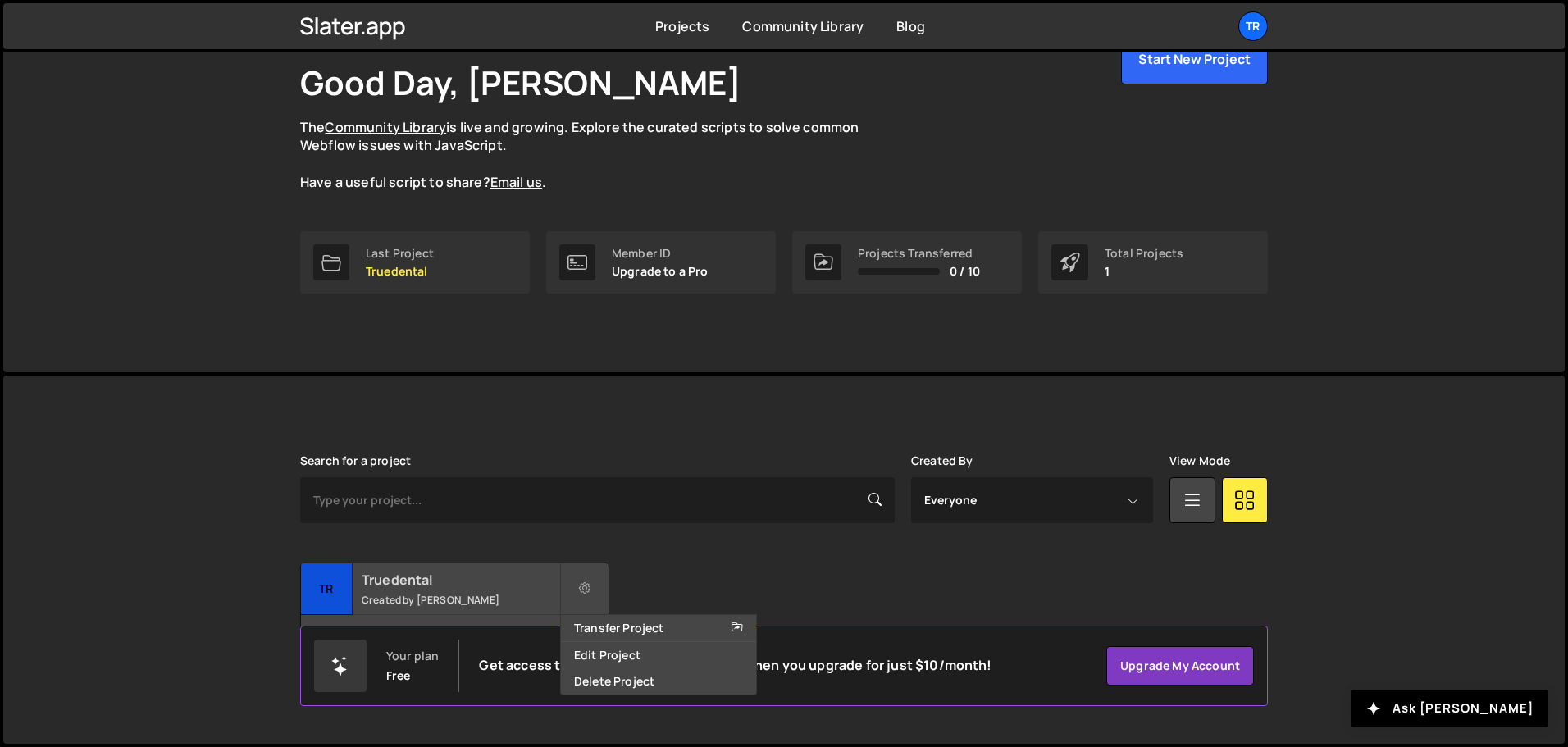
click at [533, 583] on h2 "Truedental" at bounding box center [460, 579] width 198 height 18
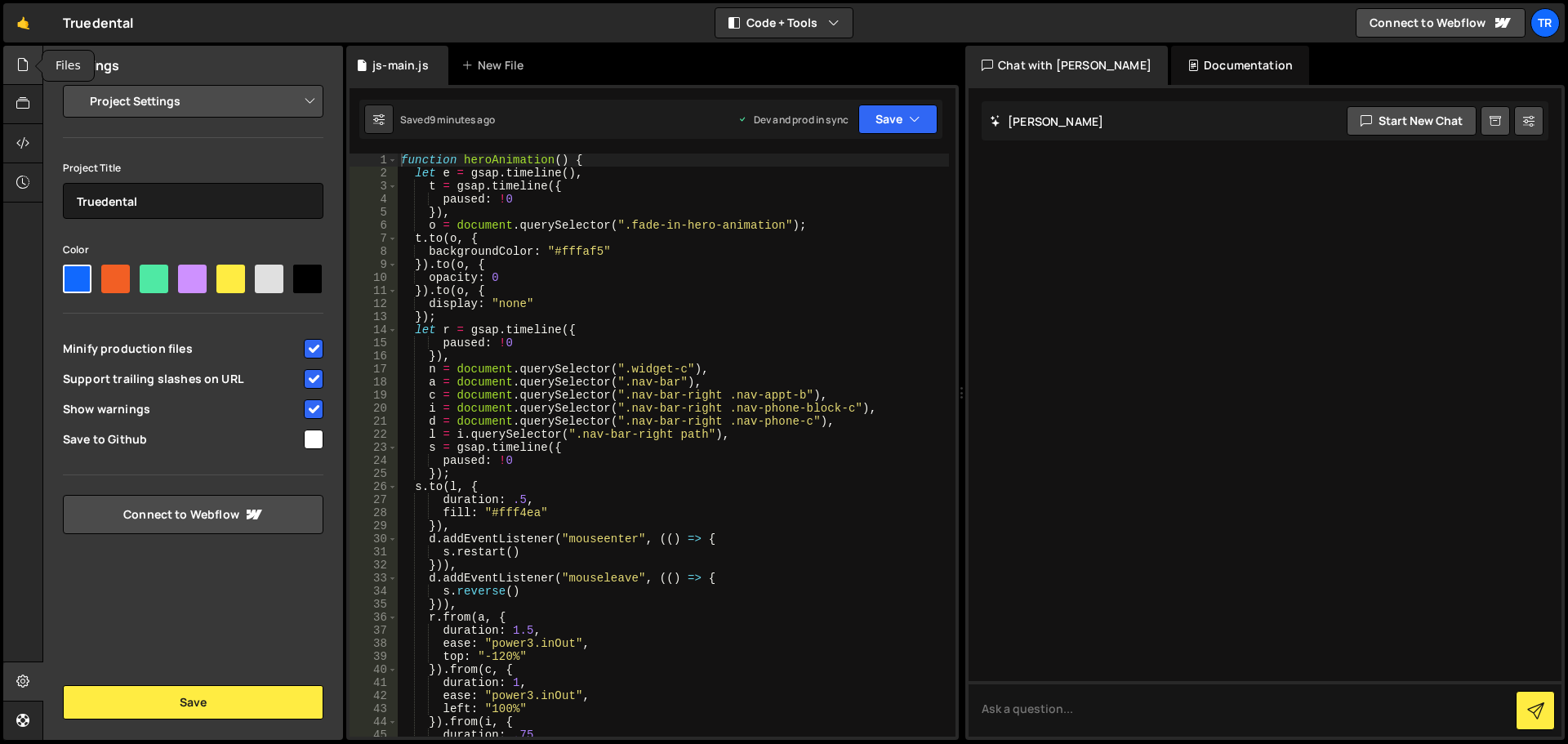
click at [6, 70] on div at bounding box center [23, 65] width 40 height 40
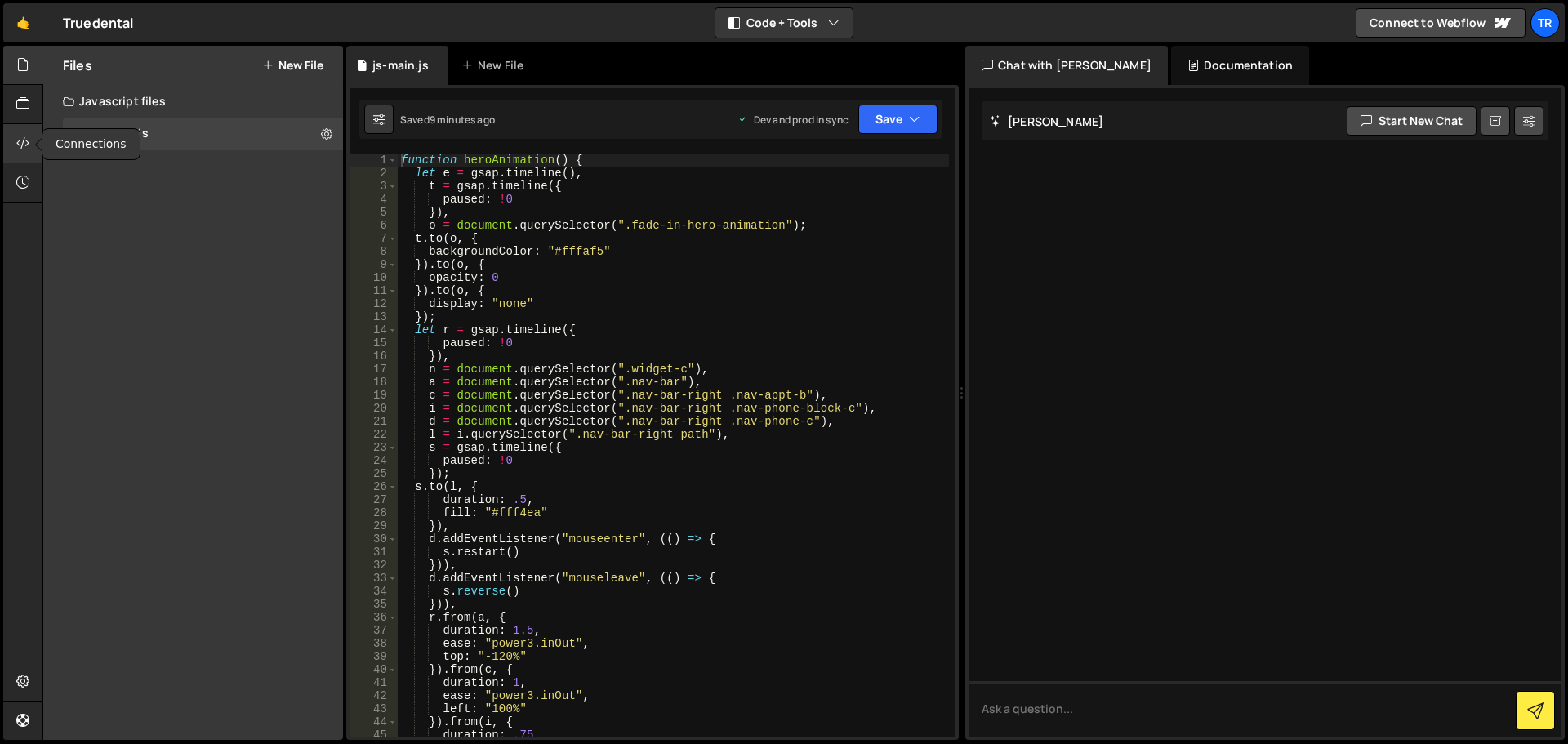
click at [32, 145] on div at bounding box center [23, 144] width 40 height 40
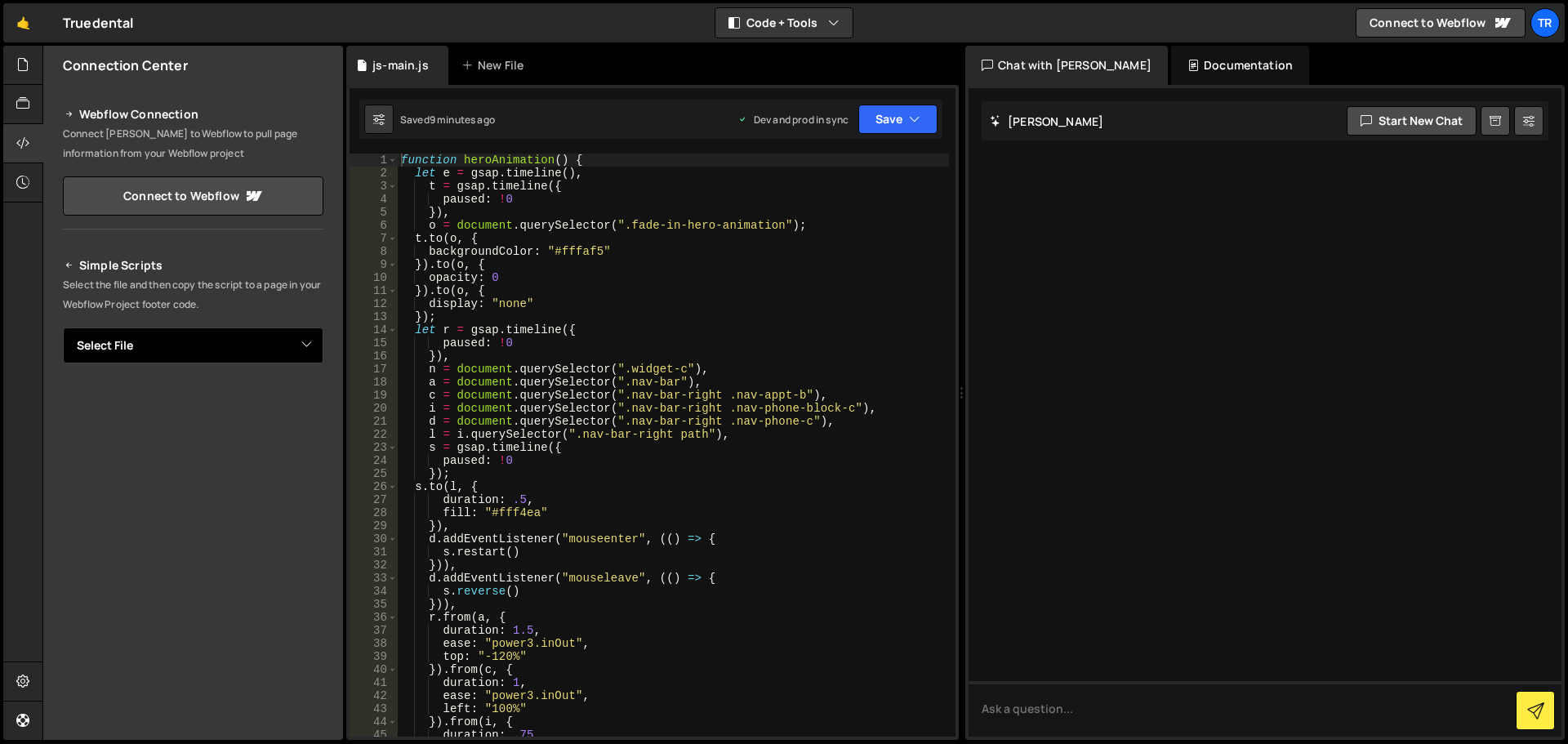
click at [155, 357] on select "Select File js-main.js" at bounding box center [193, 345] width 261 height 36
select select "47742"
click at [63, 327] on select "Select File js-main.js" at bounding box center [193, 345] width 261 height 36
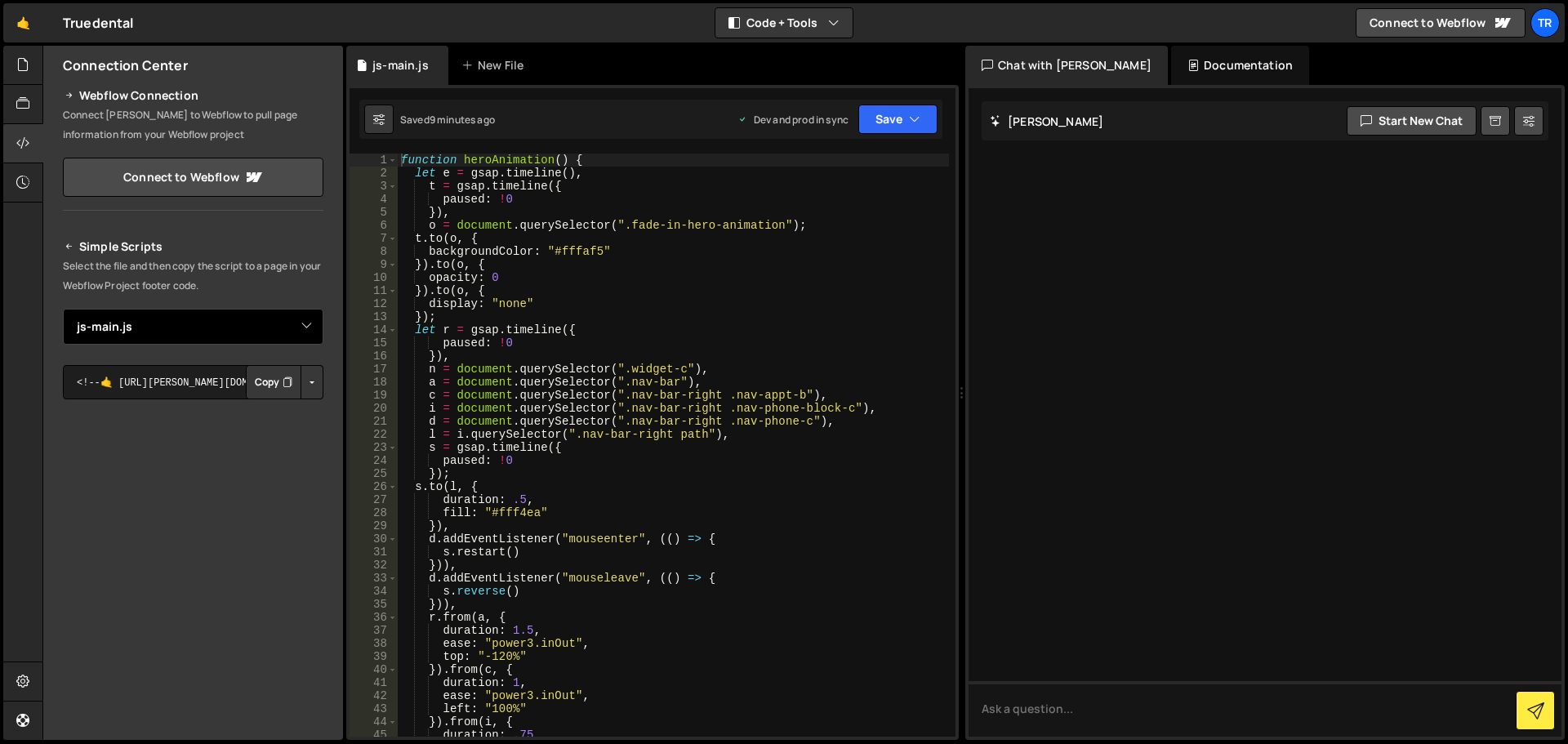
scroll to position [51, 0]
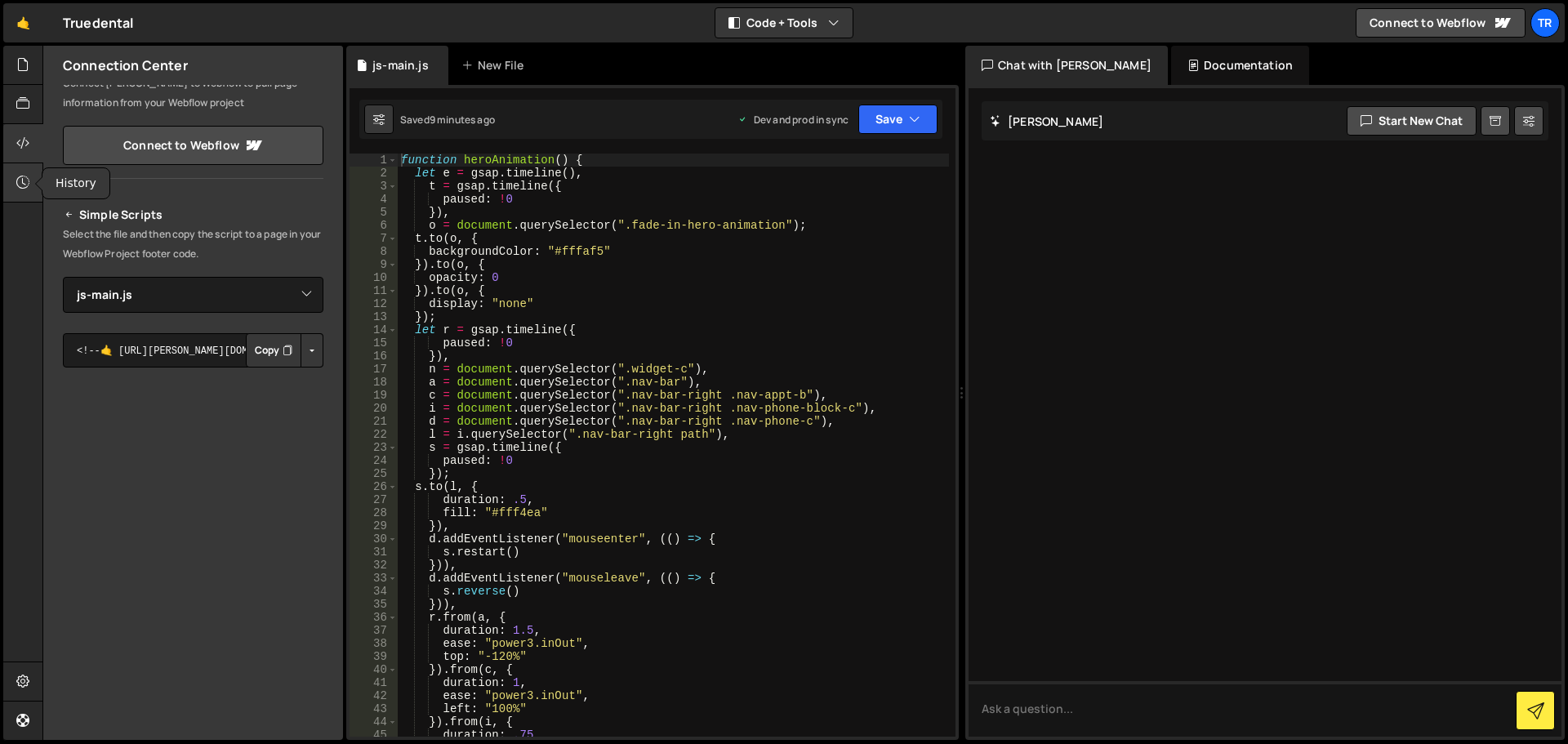
click at [19, 177] on icon at bounding box center [22, 182] width 13 height 18
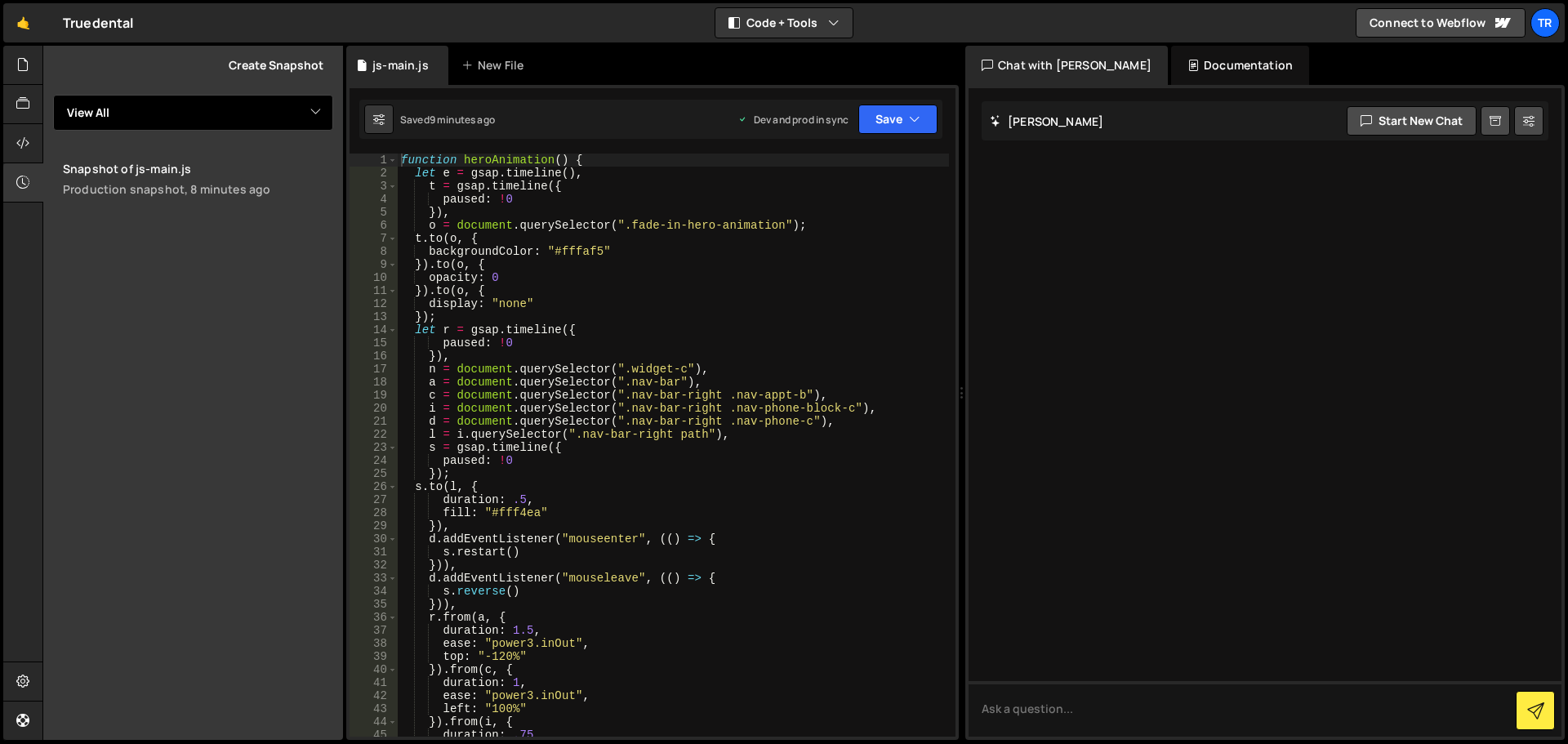
click at [90, 100] on select "View All js-main" at bounding box center [193, 113] width 280 height 36
select select "47742"
click at [53, 95] on select "View All js-main" at bounding box center [193, 113] width 280 height 36
click at [26, 682] on icon at bounding box center [22, 680] width 13 height 18
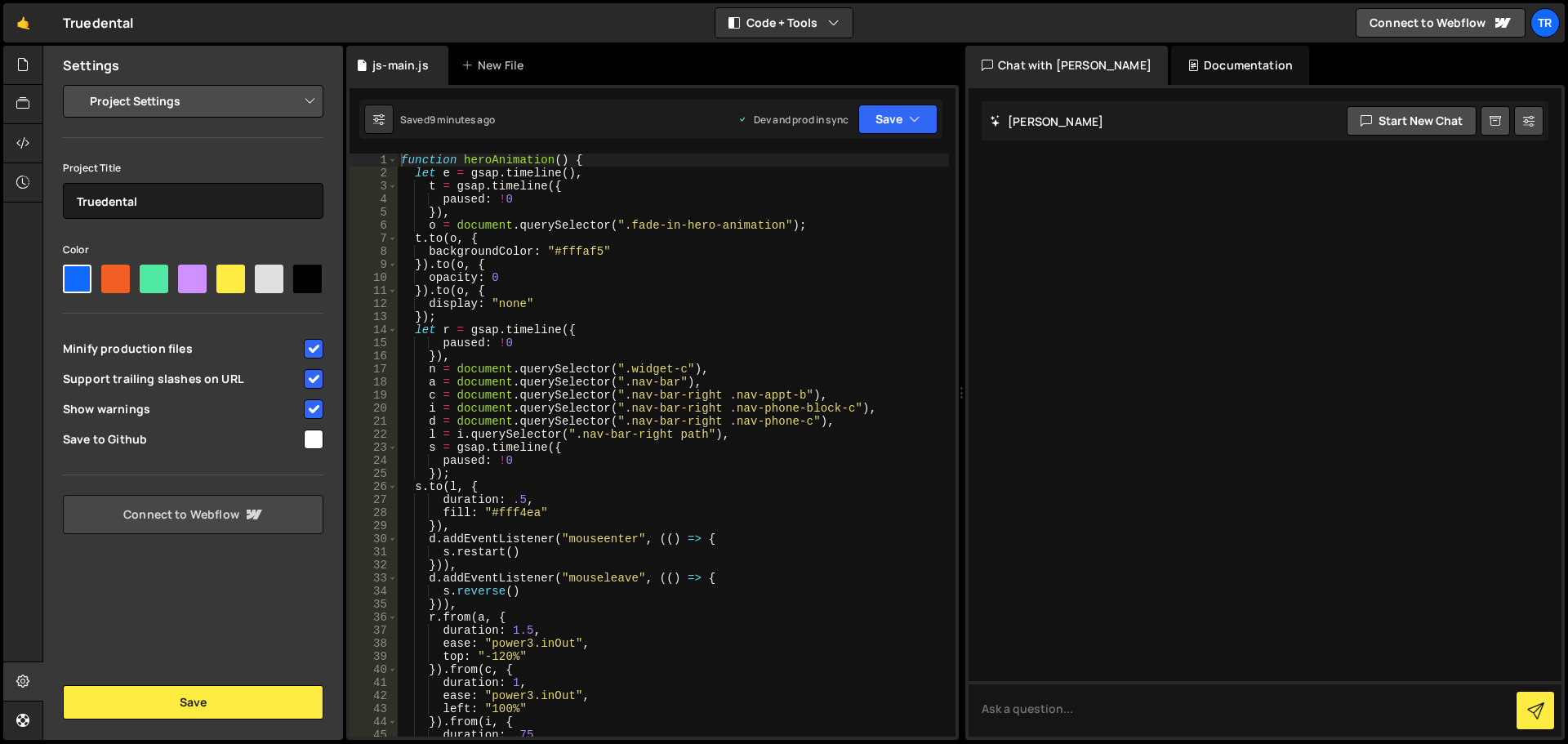
click at [195, 512] on link "Connect to Webflow" at bounding box center [193, 515] width 261 height 40
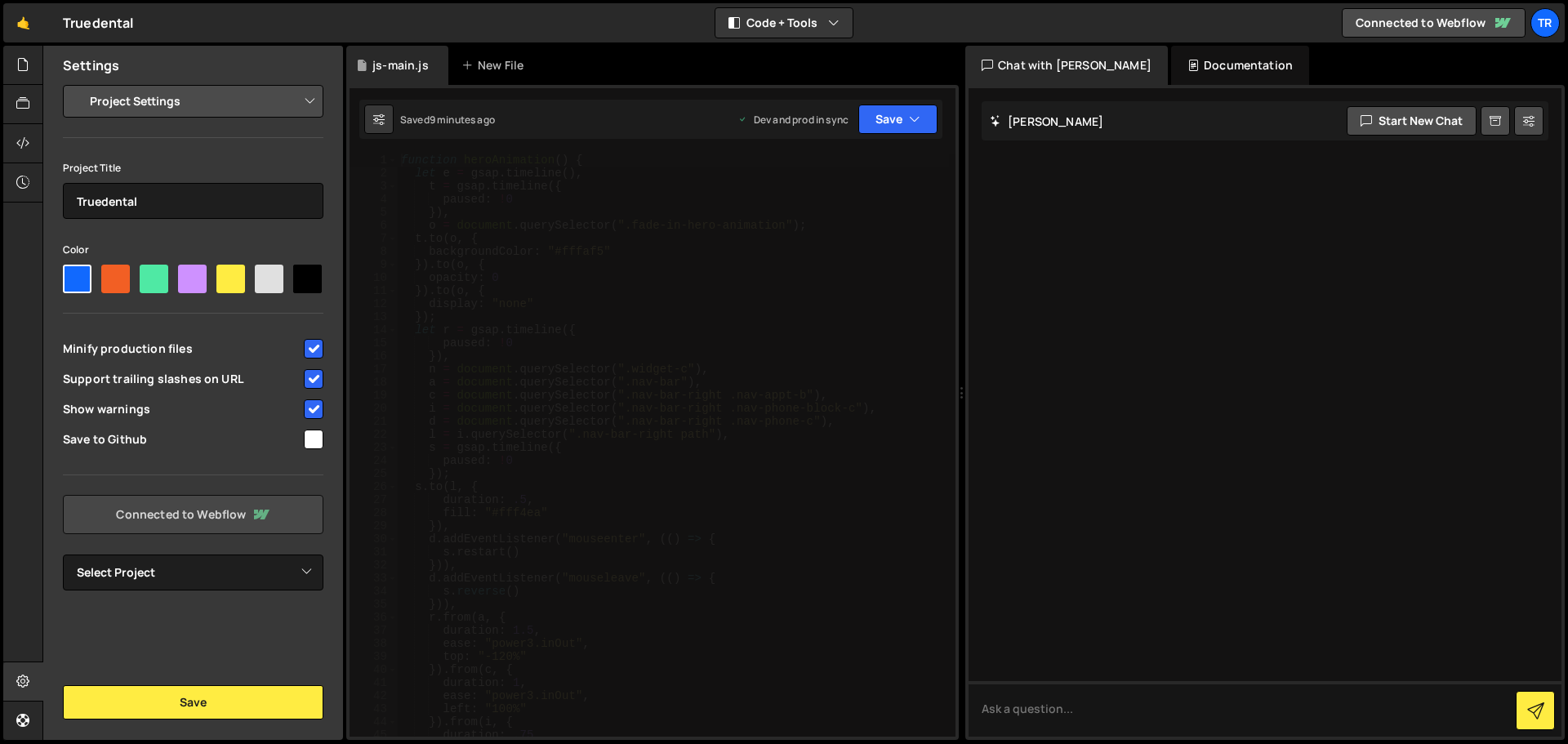
click at [198, 514] on link "Connected to Webflow" at bounding box center [193, 515] width 261 height 40
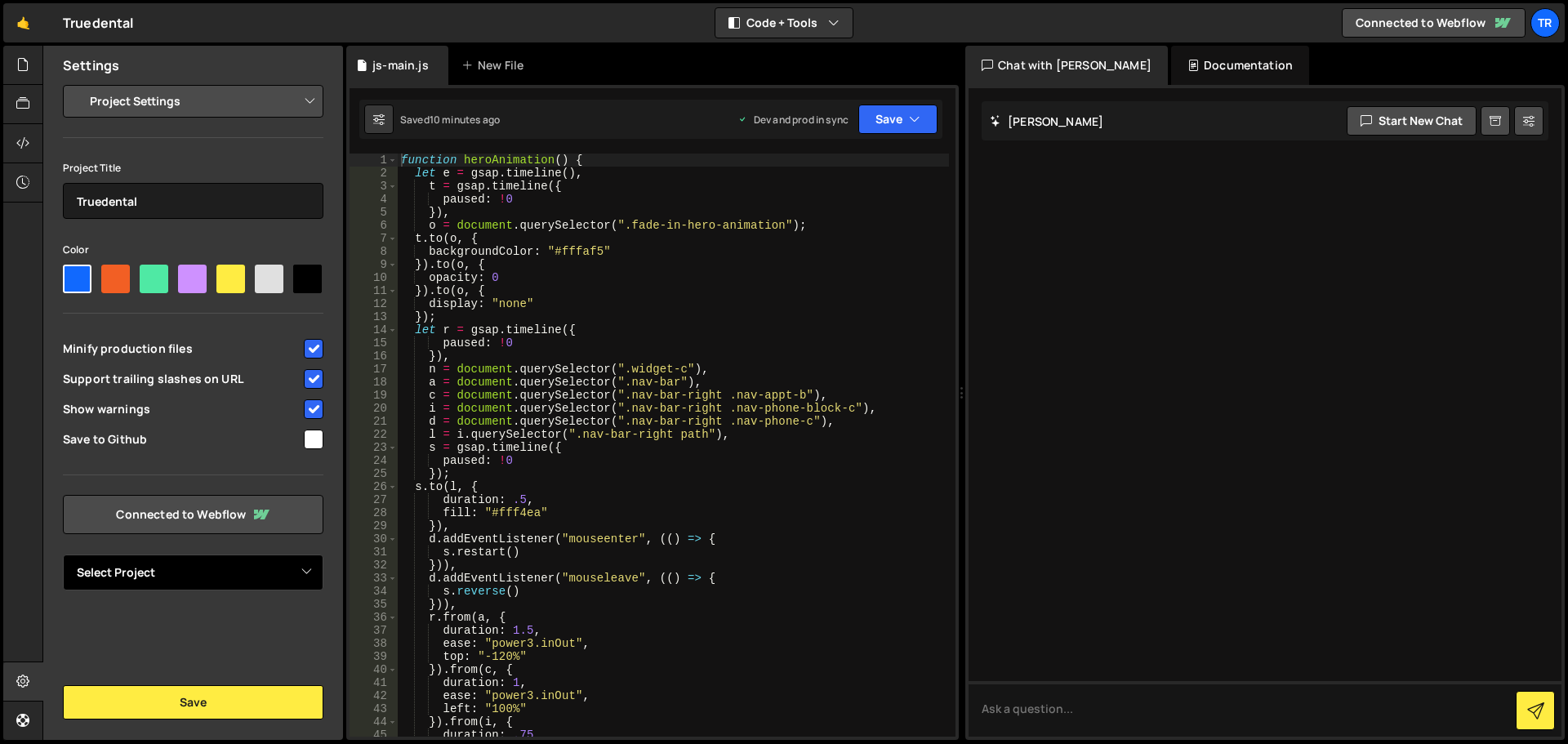
click at [182, 570] on select "Select Project" at bounding box center [193, 573] width 261 height 36
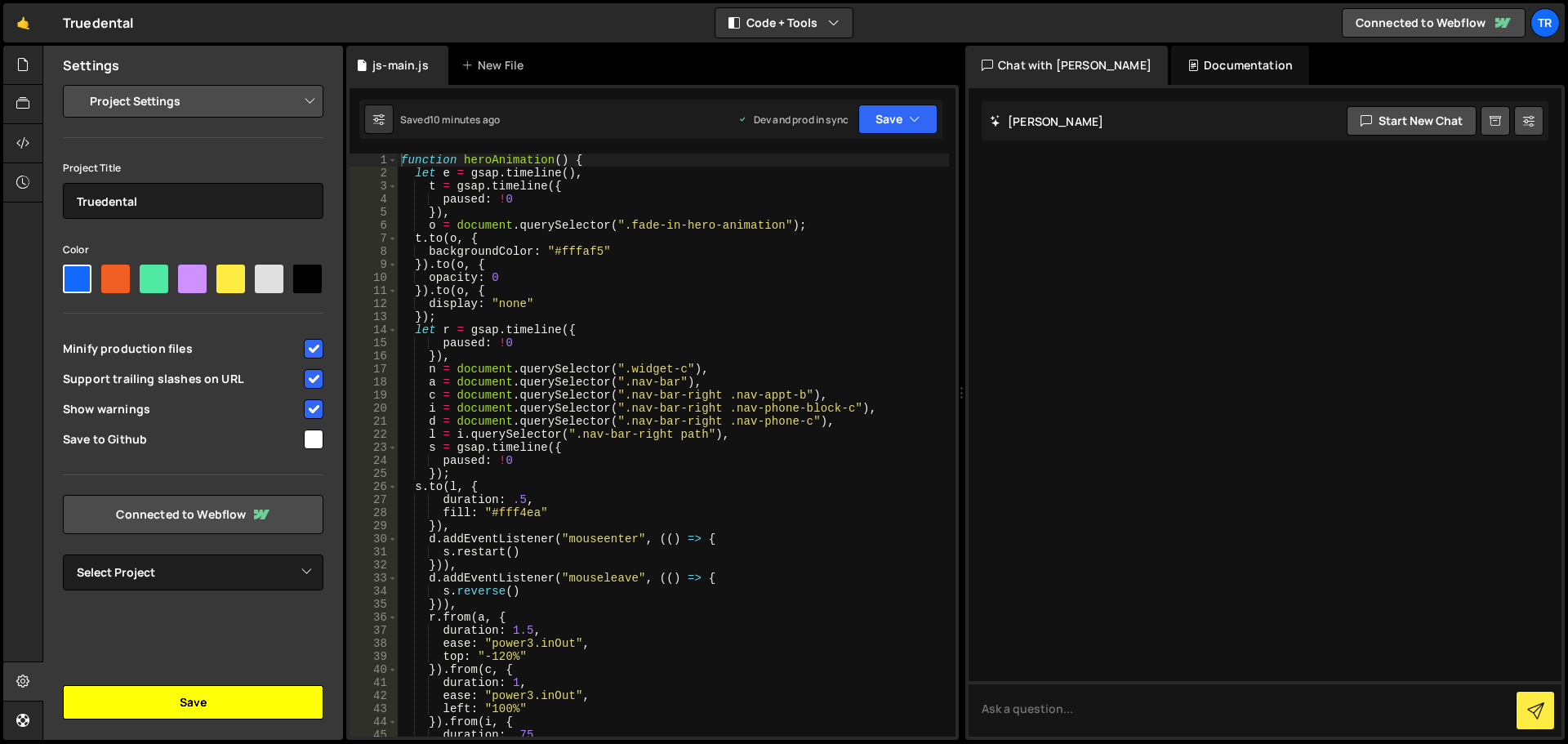
click at [102, 718] on button "Save" at bounding box center [193, 703] width 261 height 34
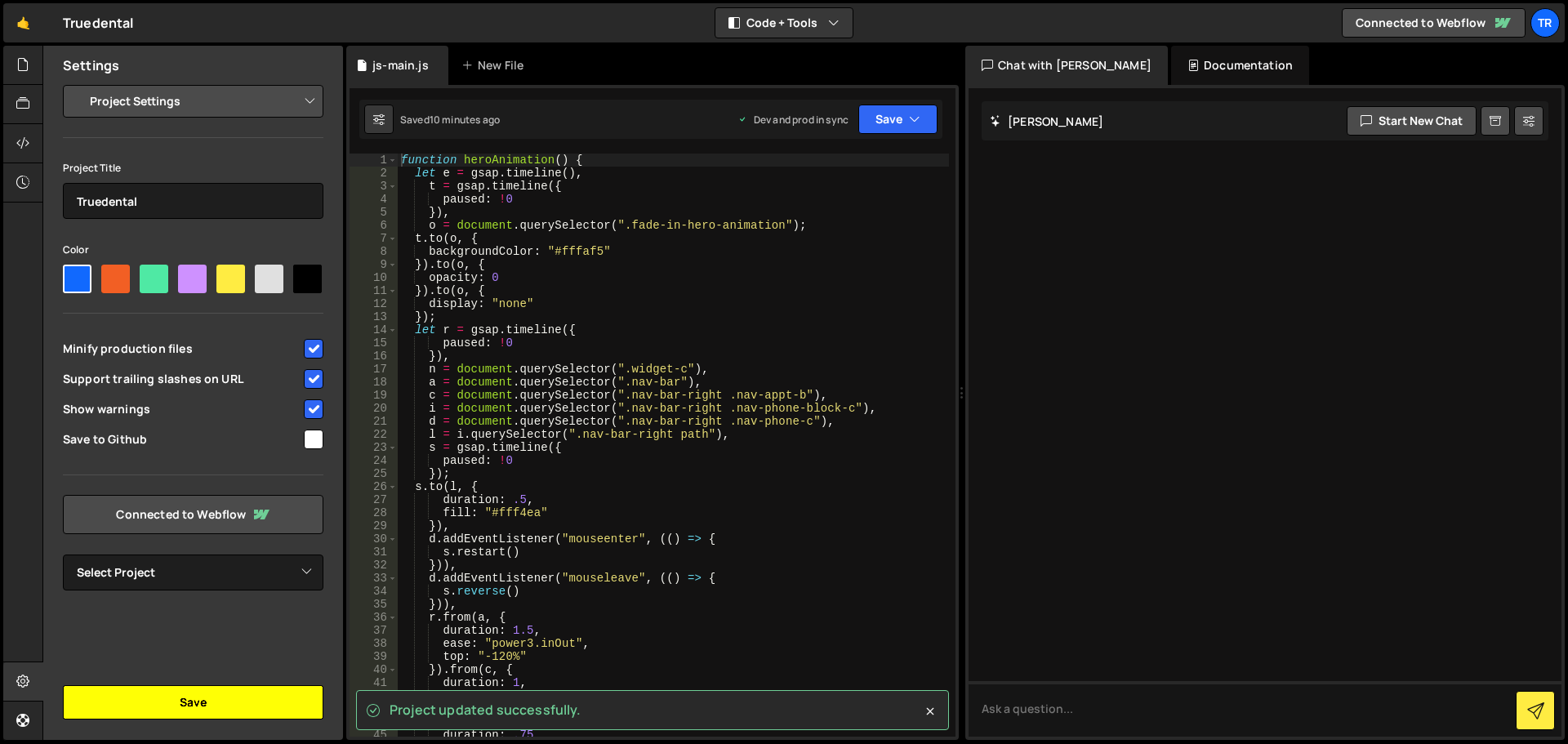
click at [122, 710] on button "Save" at bounding box center [193, 703] width 261 height 34
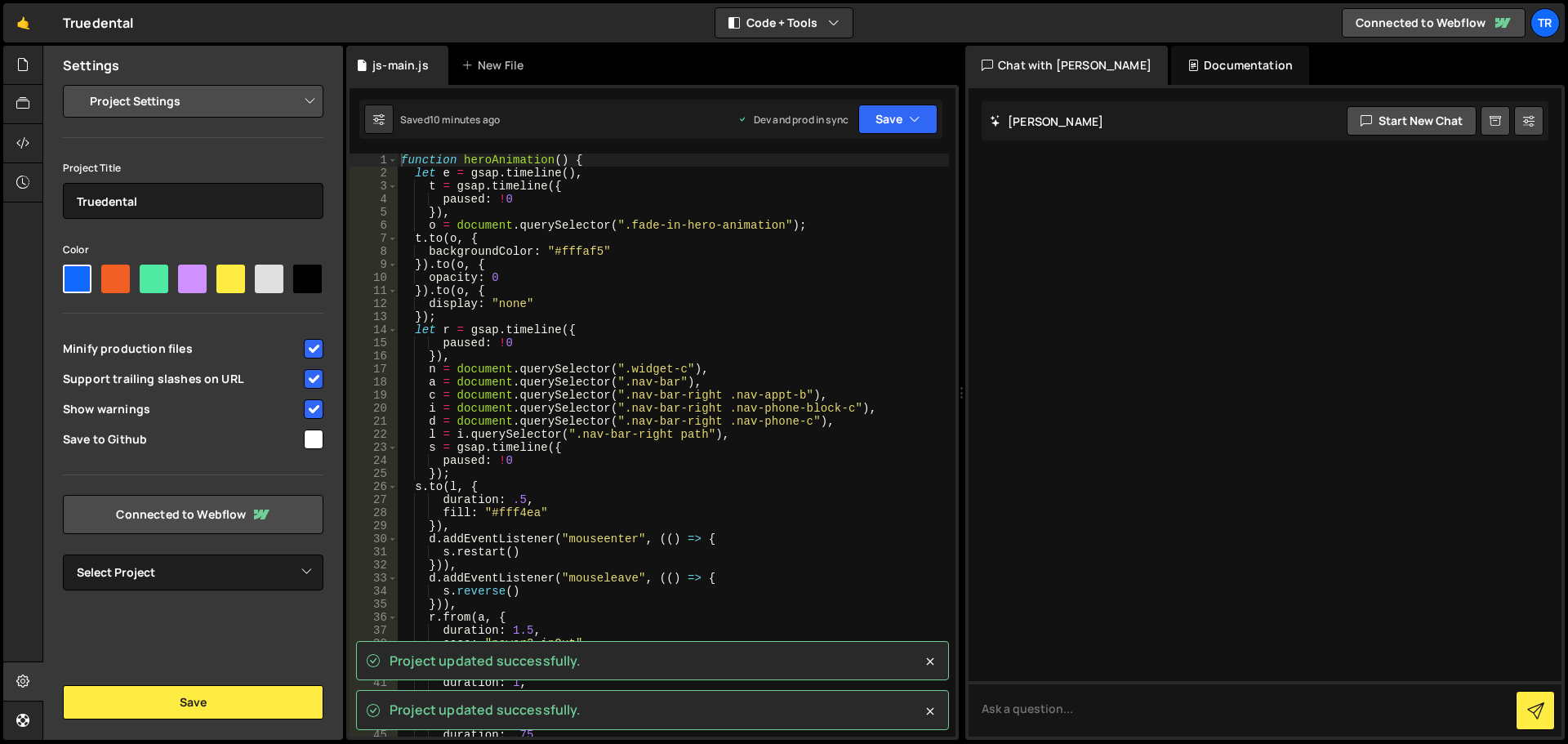
click at [1181, 65] on div "Documentation" at bounding box center [1240, 65] width 138 height 40
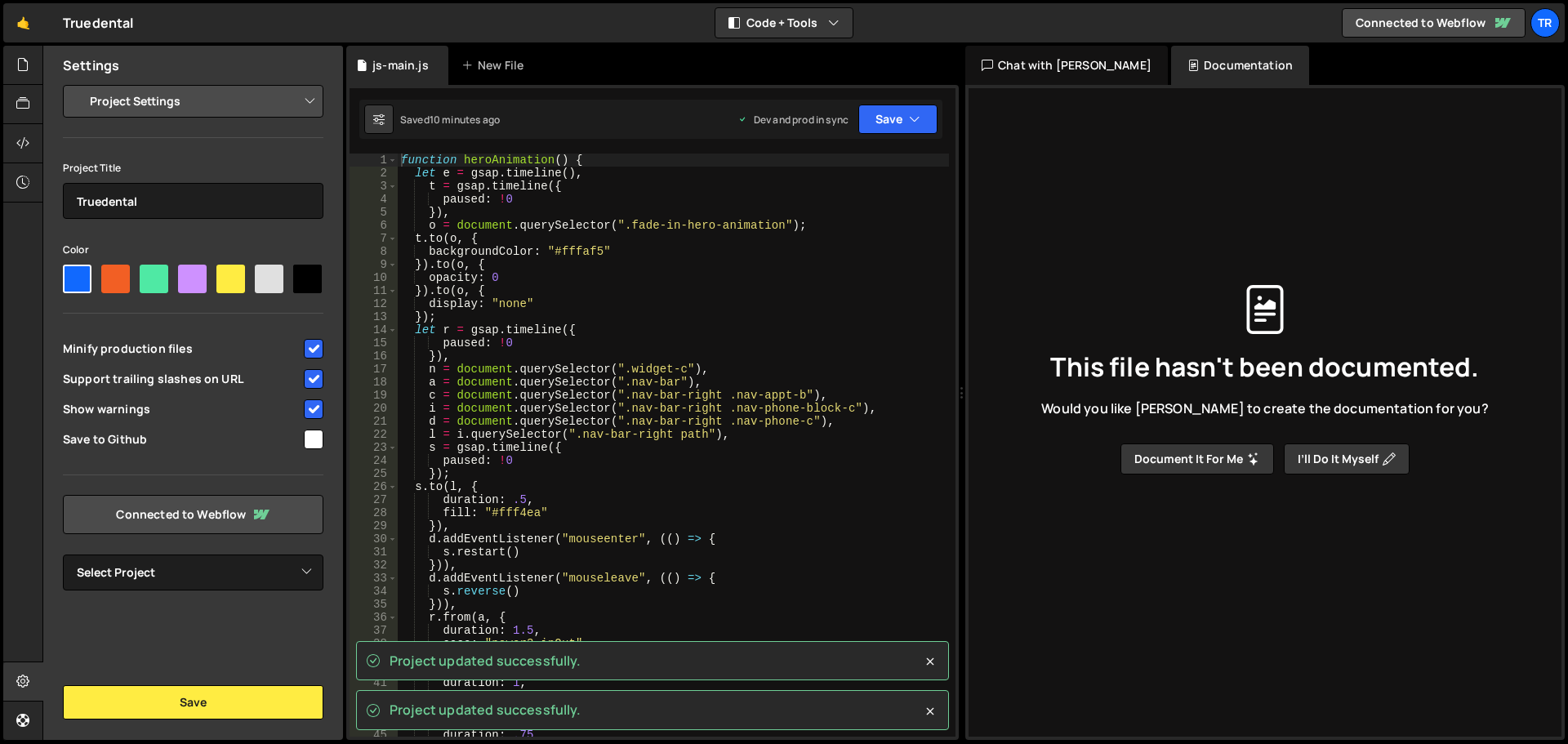
click at [1071, 67] on div "Chat with [PERSON_NAME]" at bounding box center [1066, 65] width 202 height 40
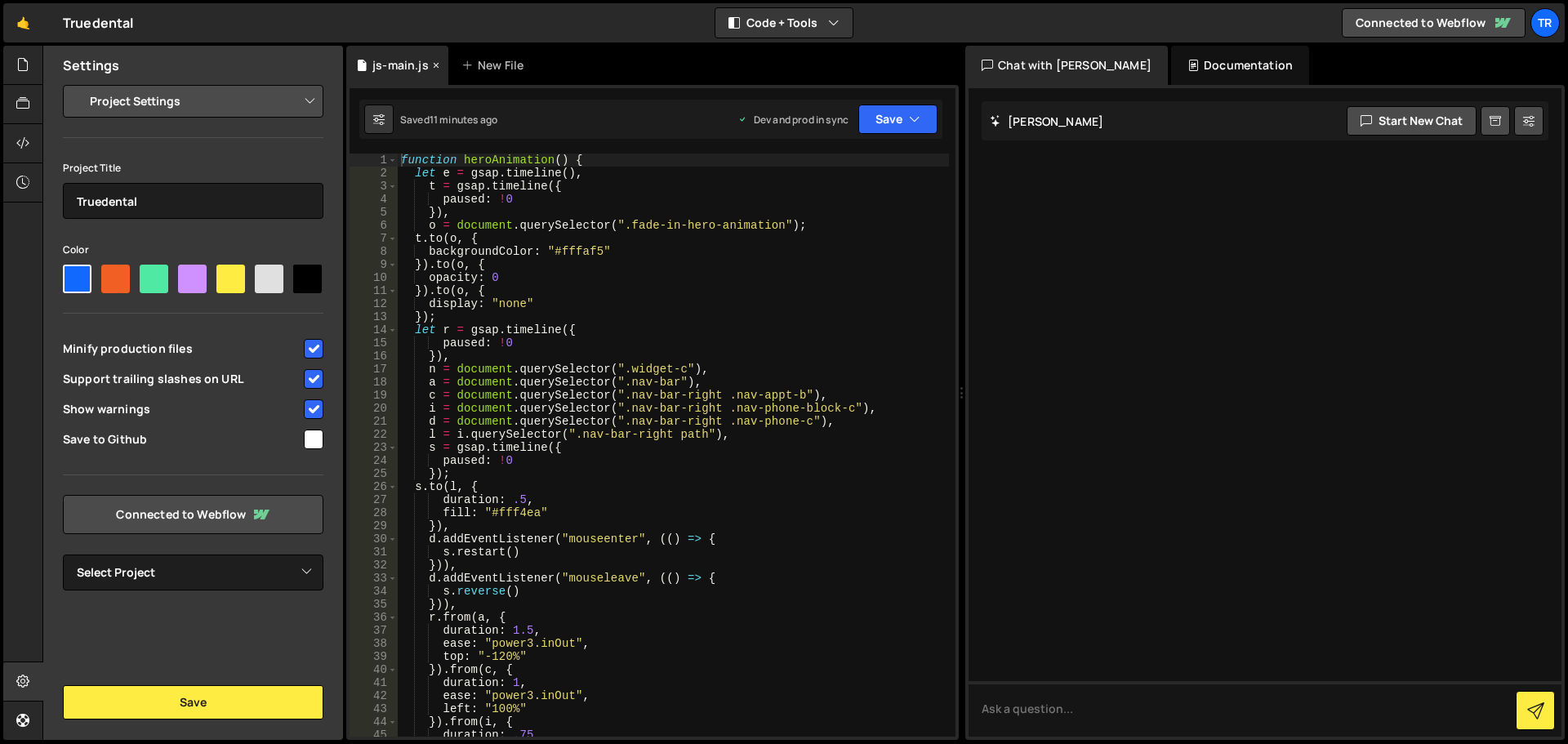
click at [409, 65] on div "js-main.js" at bounding box center [400, 65] width 56 height 16
click at [384, 108] on button at bounding box center [379, 119] width 29 height 29
select select "editor"
select select "ace/theme/monokai"
type input "14"
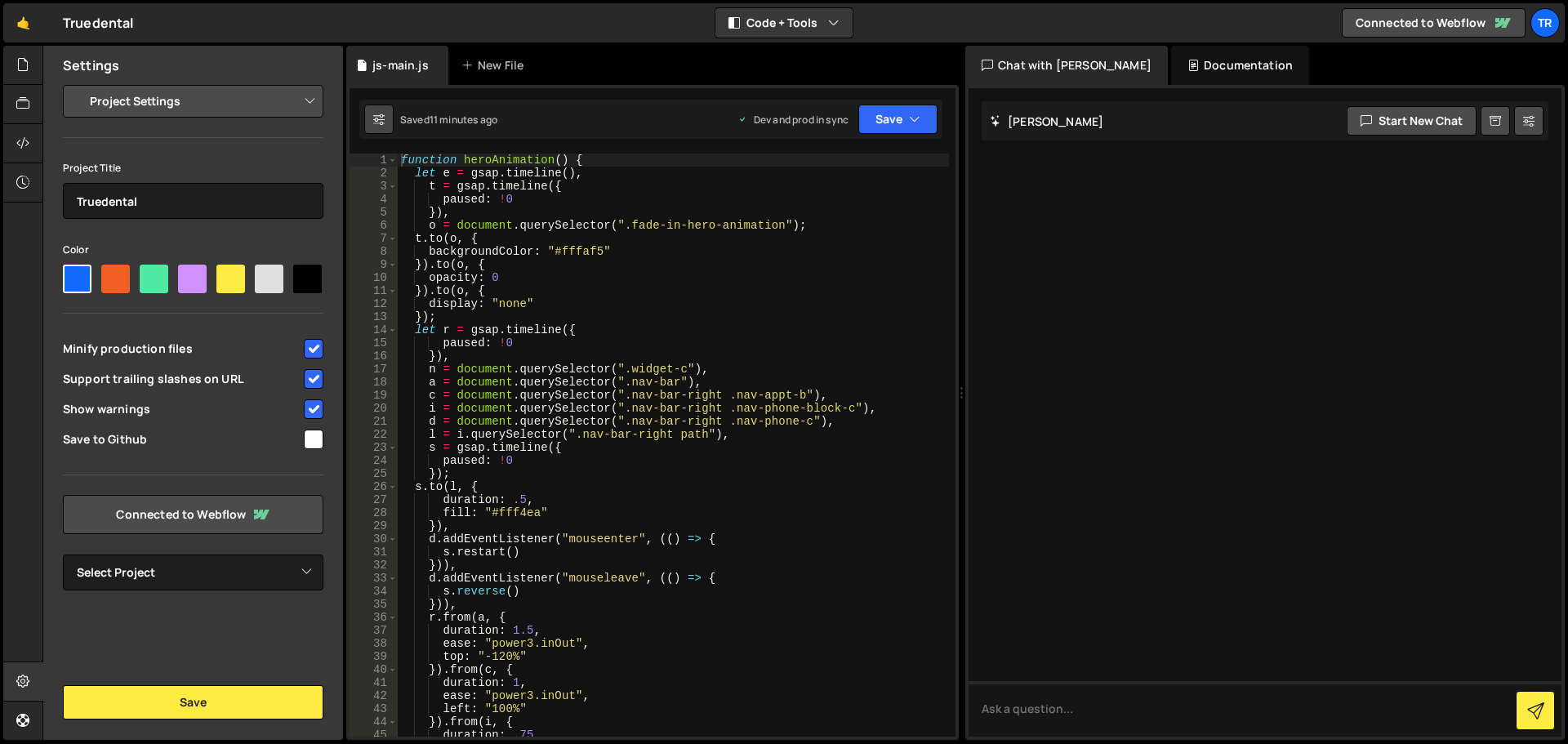
checkbox input "true"
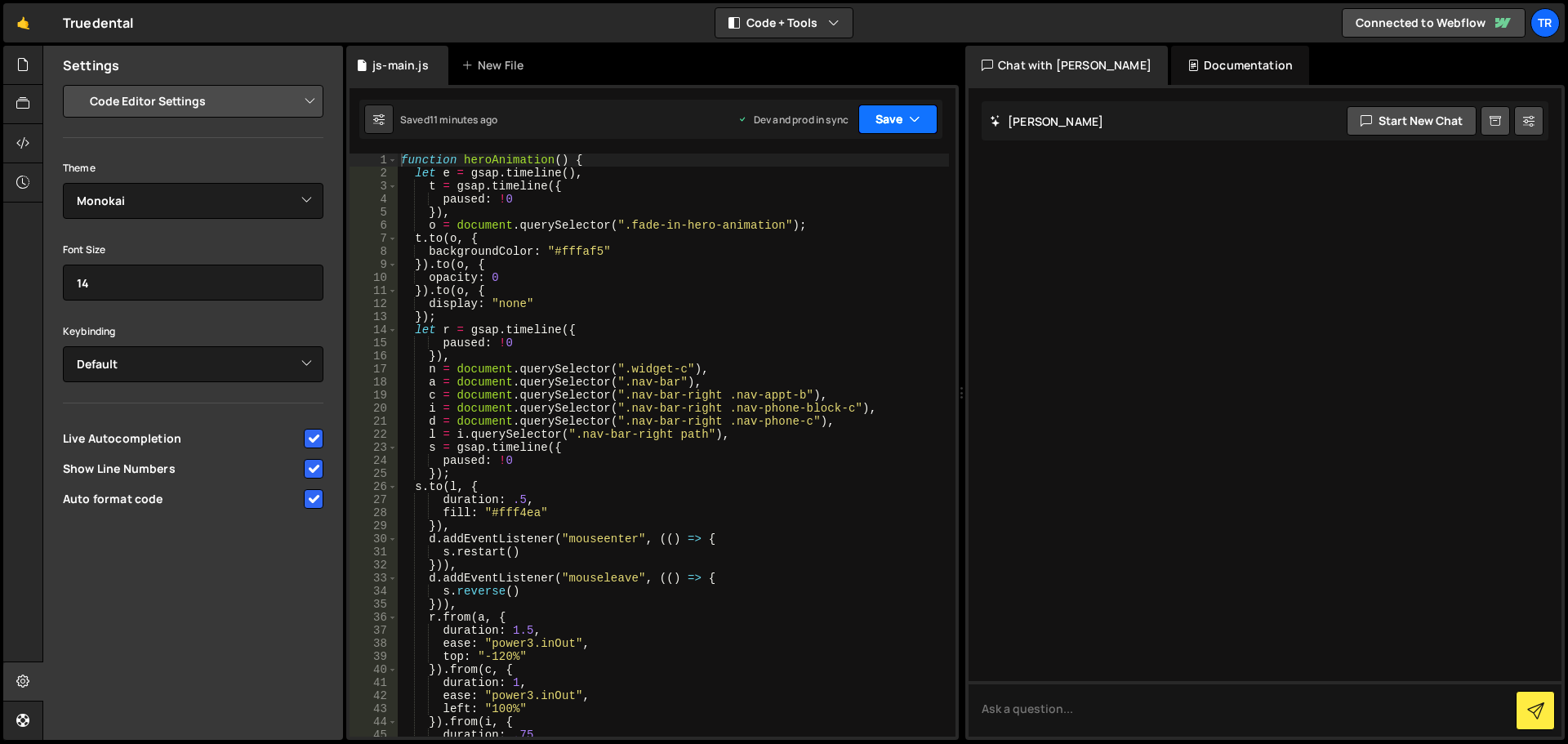
click at [896, 119] on button "Save" at bounding box center [898, 119] width 79 height 29
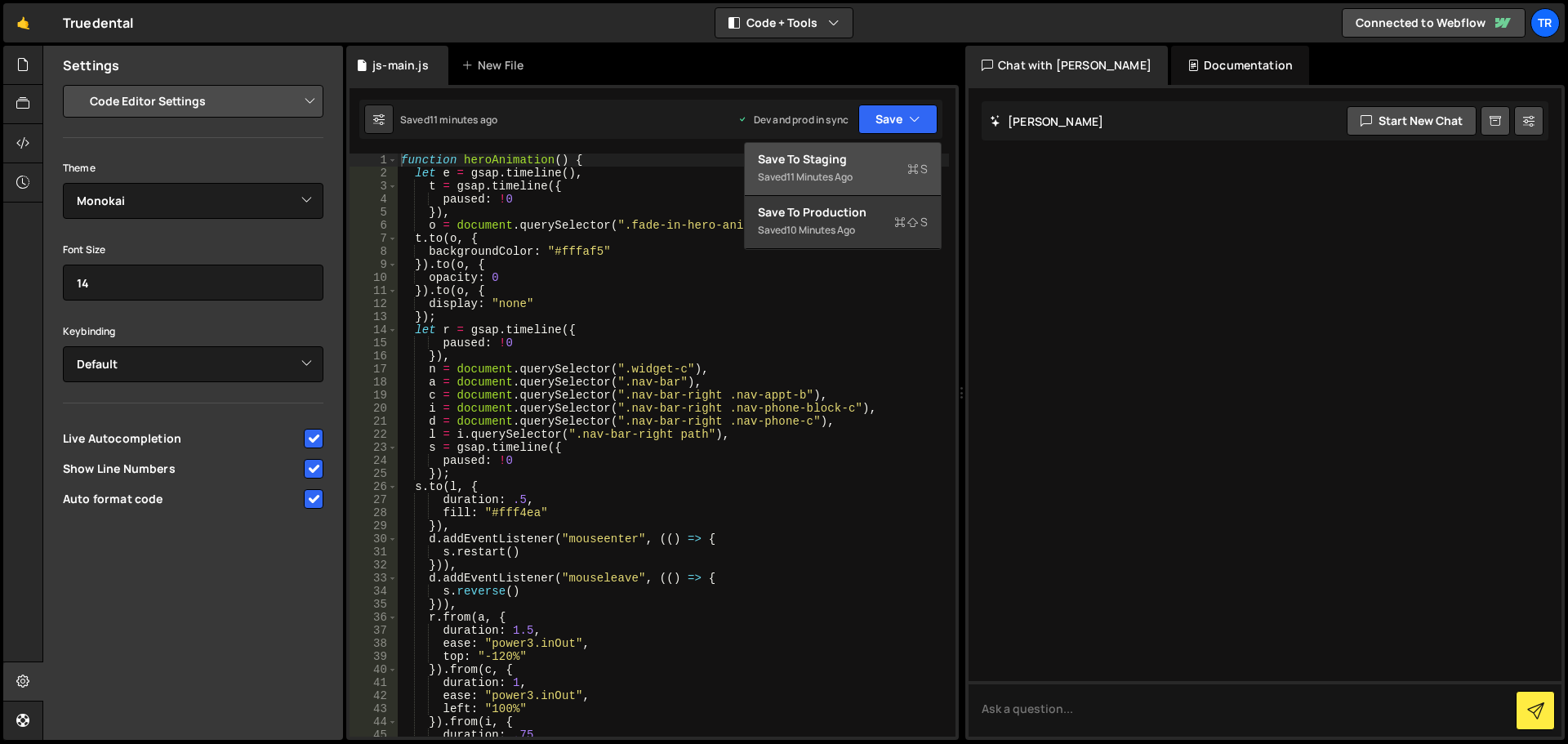
click at [805, 158] on div "Save to Staging S" at bounding box center [842, 158] width 170 height 16
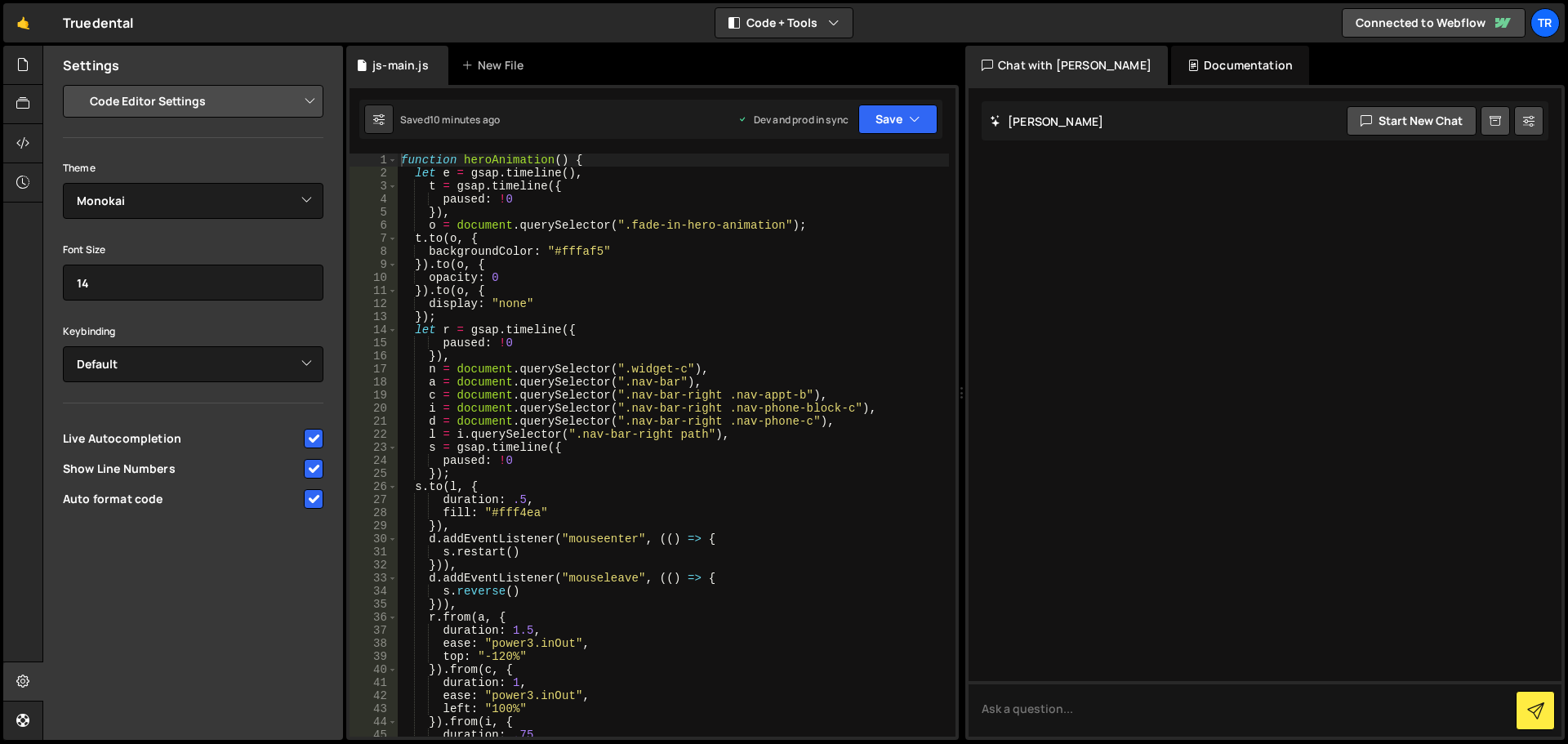
click at [799, 119] on div "Dev and prod in sync" at bounding box center [792, 120] width 111 height 14
click at [929, 112] on button "Save" at bounding box center [898, 119] width 79 height 29
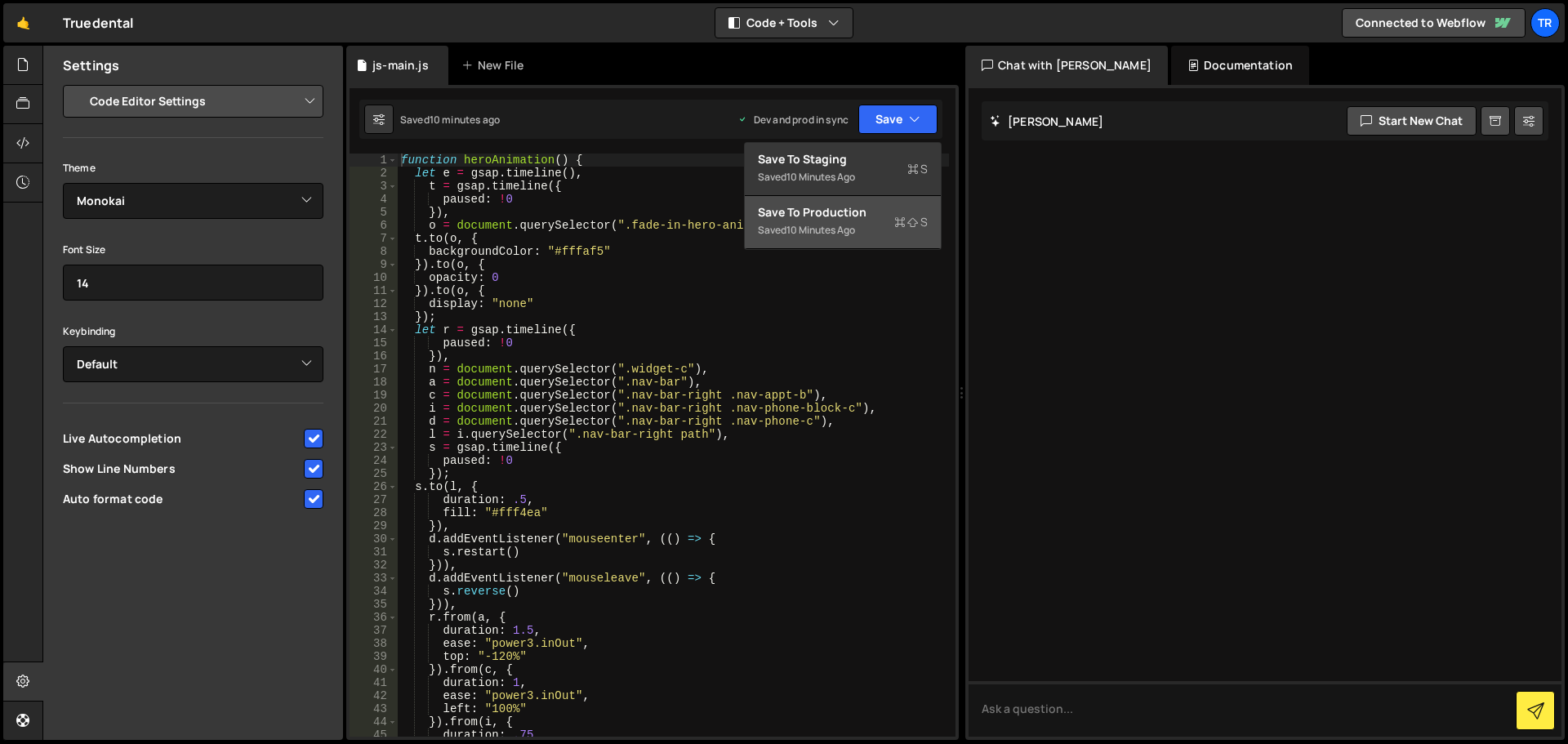
click at [868, 214] on div "Save to Production S" at bounding box center [842, 212] width 170 height 16
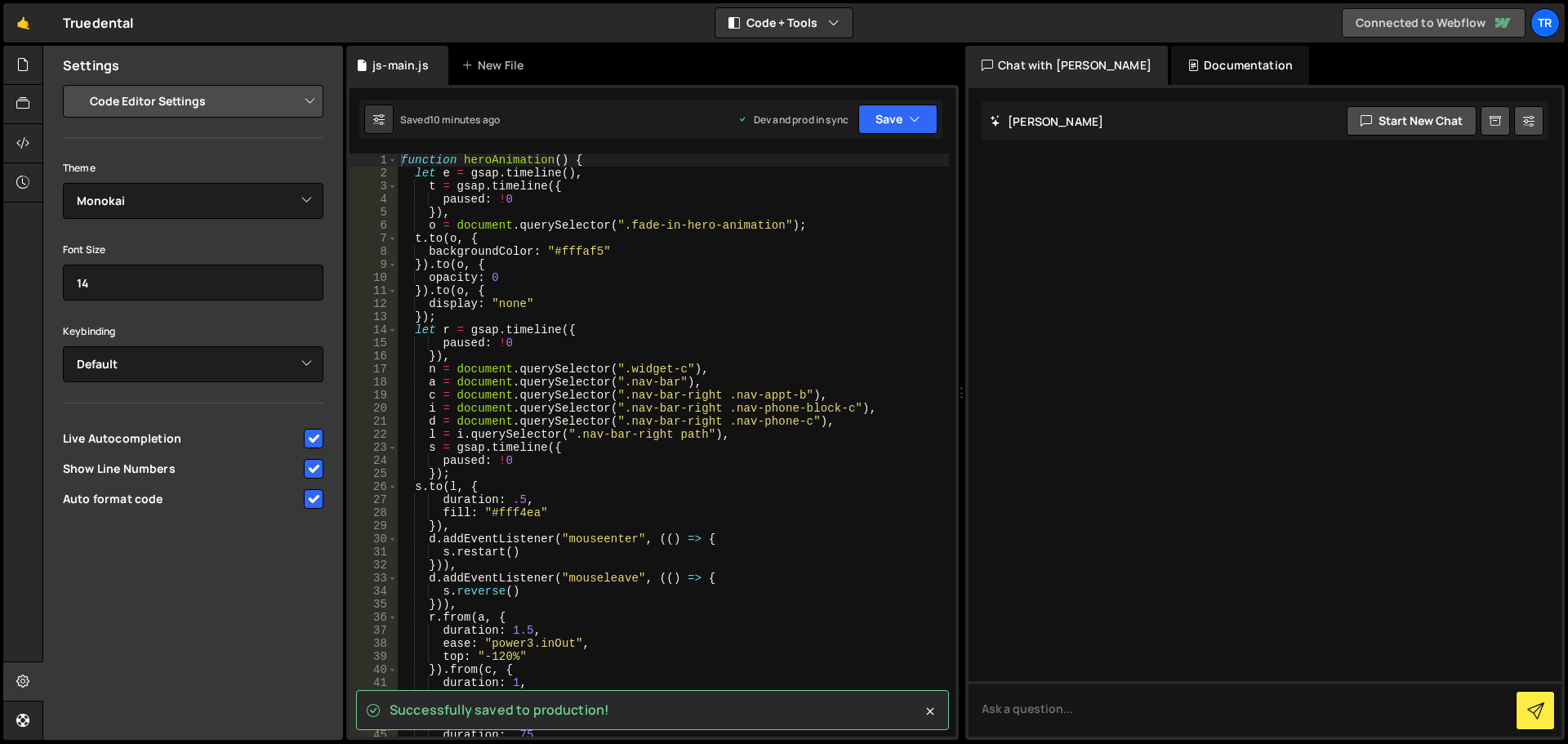
click at [1443, 28] on link "Connected to Webflow" at bounding box center [1433, 22] width 183 height 29
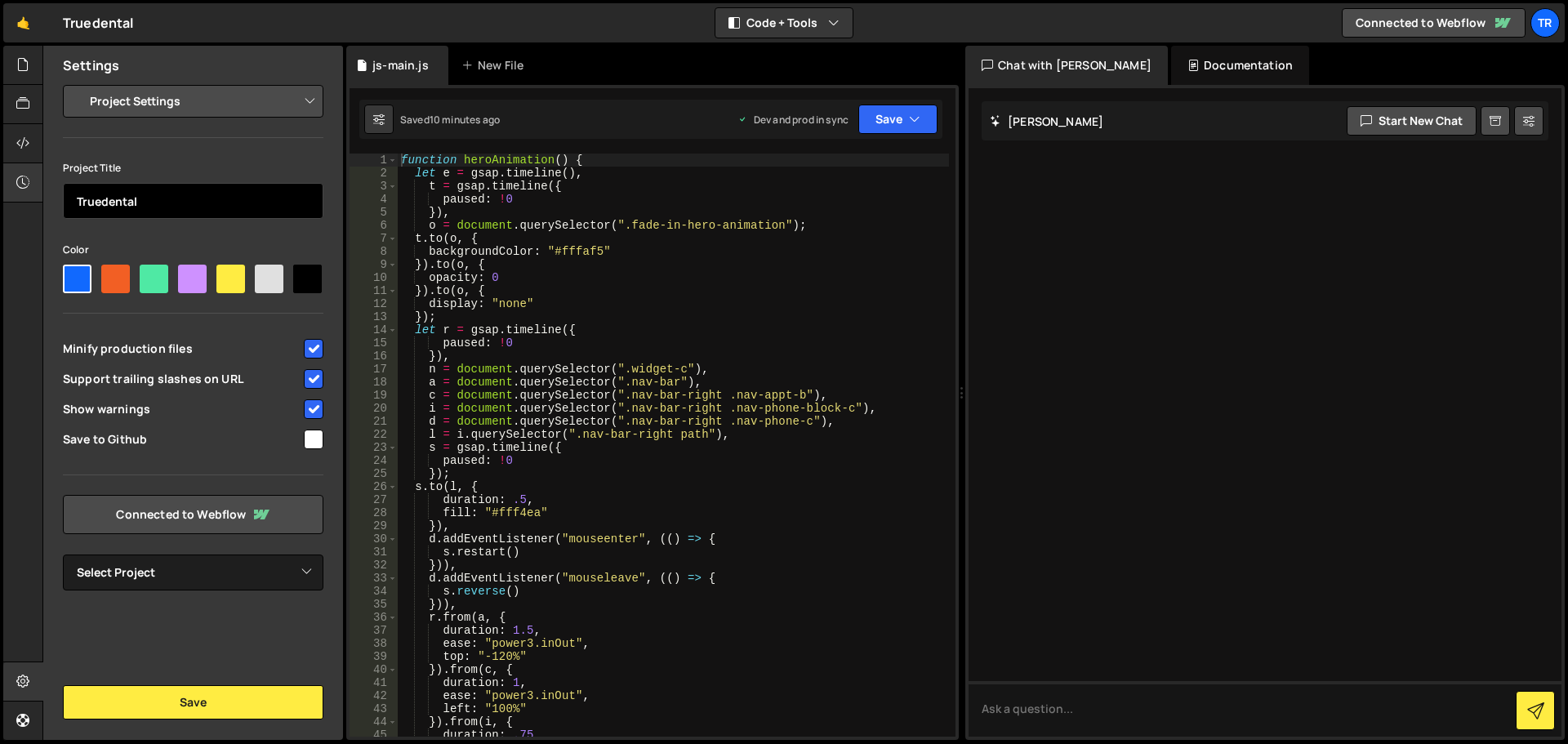
drag, startPoint x: 152, startPoint y: 184, endPoint x: 28, endPoint y: 185, distance: 124.0
click at [28, 185] on div "Hold on a sec... Are you certain you wish to leave this page? Any changes you'v…" at bounding box center [784, 372] width 1568 height 744
click at [190, 521] on link "Connected to Webflow" at bounding box center [193, 515] width 261 height 40
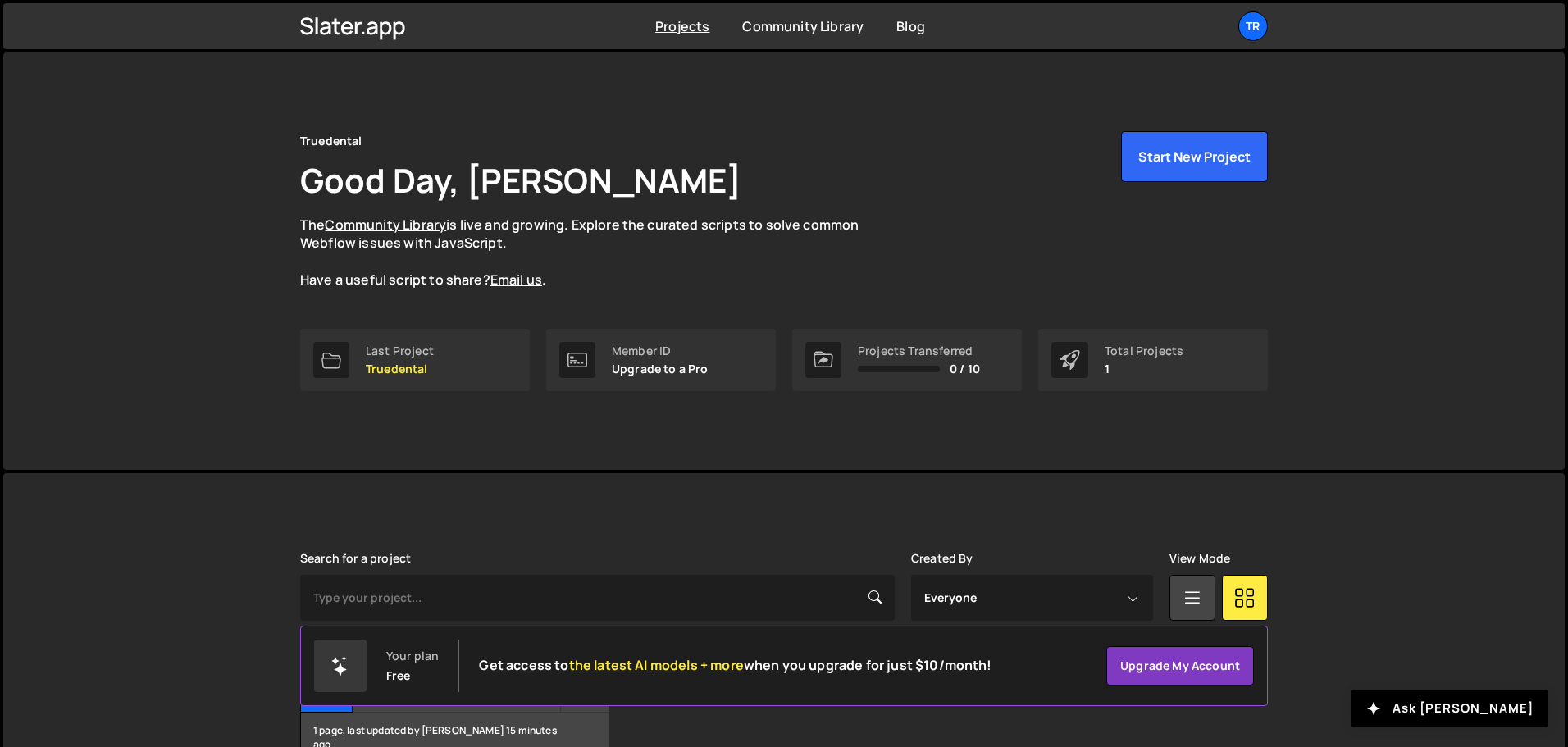
scroll to position [98, 0]
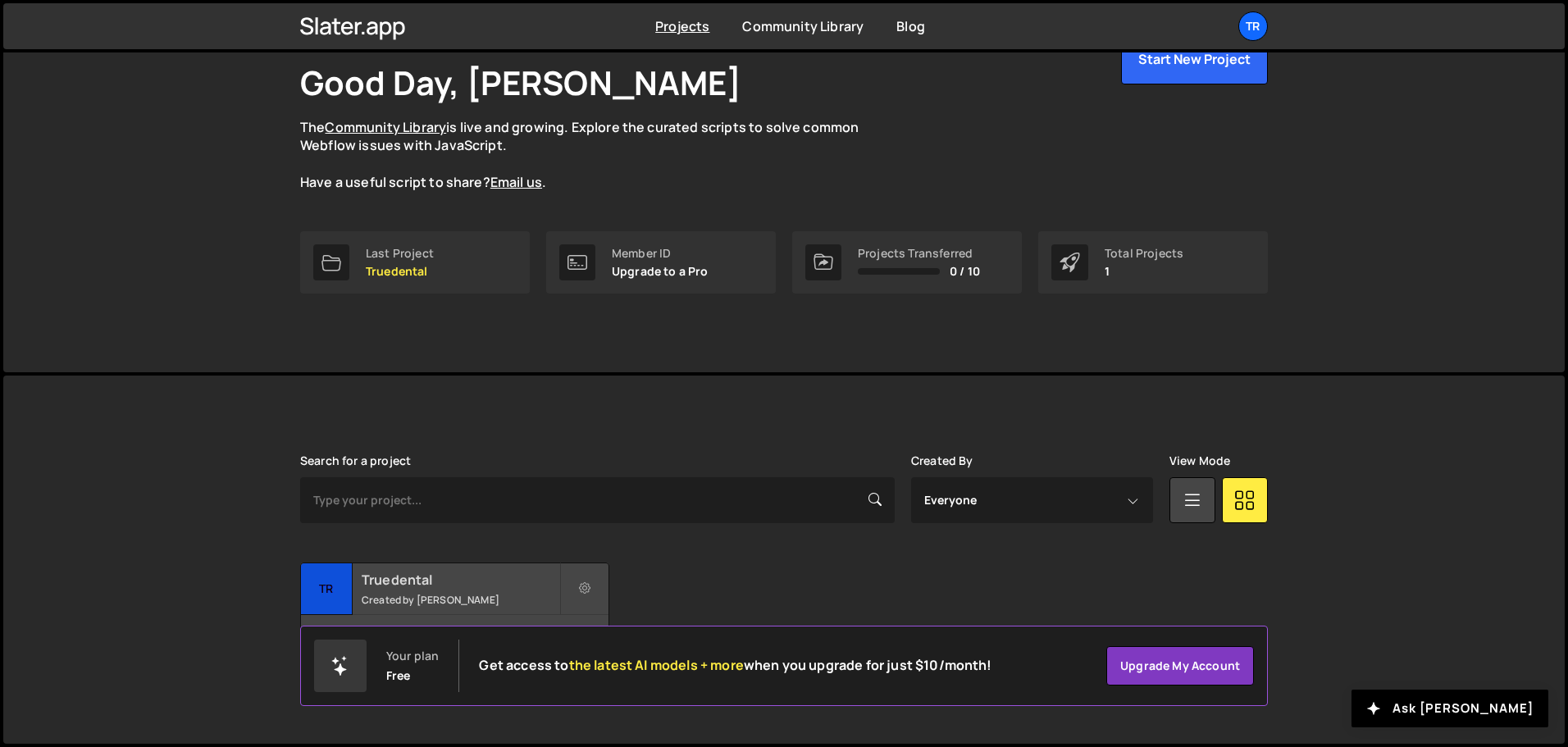
click at [439, 595] on small "Created by [PERSON_NAME]" at bounding box center [460, 600] width 198 height 14
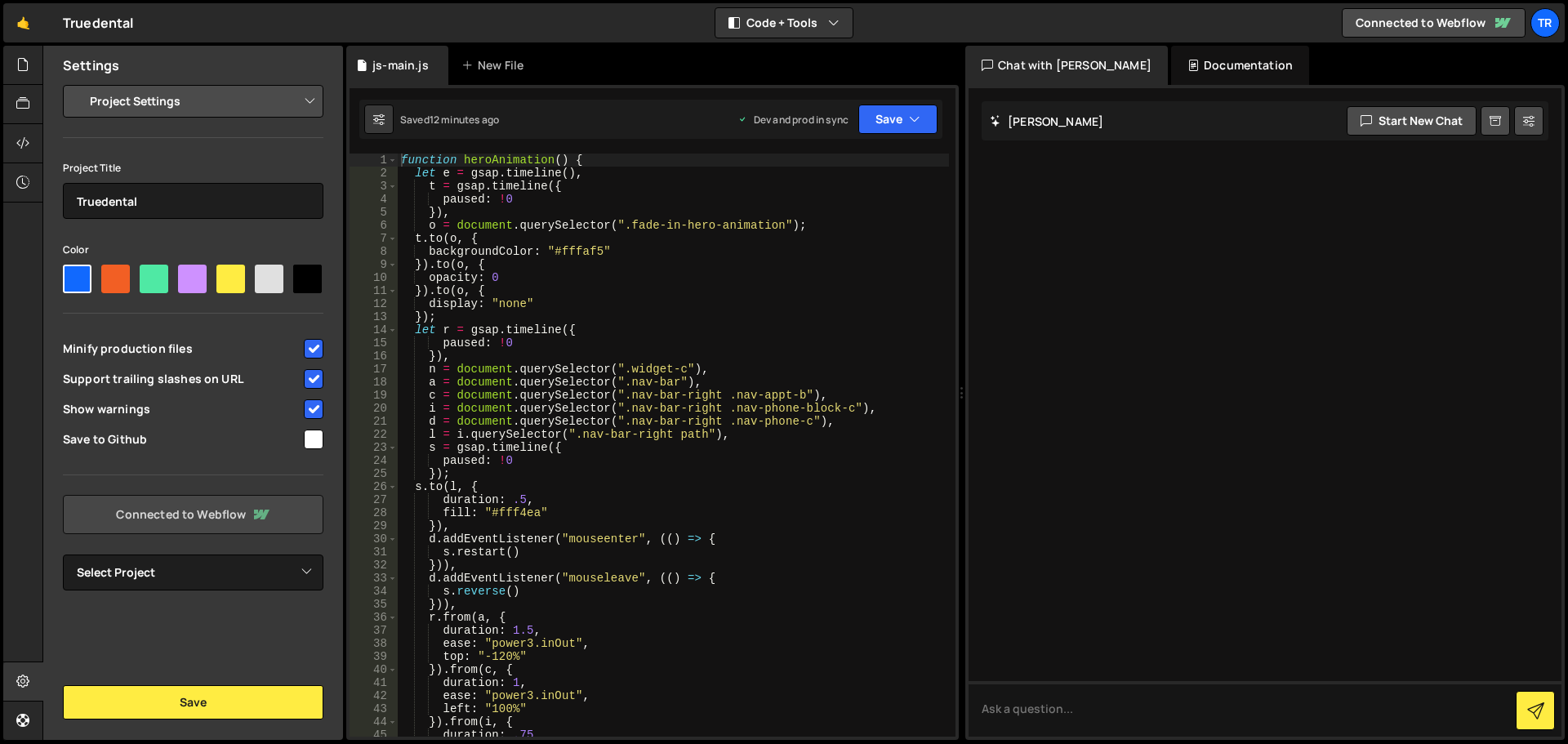
click at [224, 528] on link "Connected to Webflow" at bounding box center [193, 515] width 261 height 40
click at [182, 577] on select "Select Project" at bounding box center [193, 573] width 261 height 36
click at [22, 717] on icon at bounding box center [22, 720] width 13 height 18
click at [1198, 59] on div "Documentation" at bounding box center [1240, 65] width 138 height 40
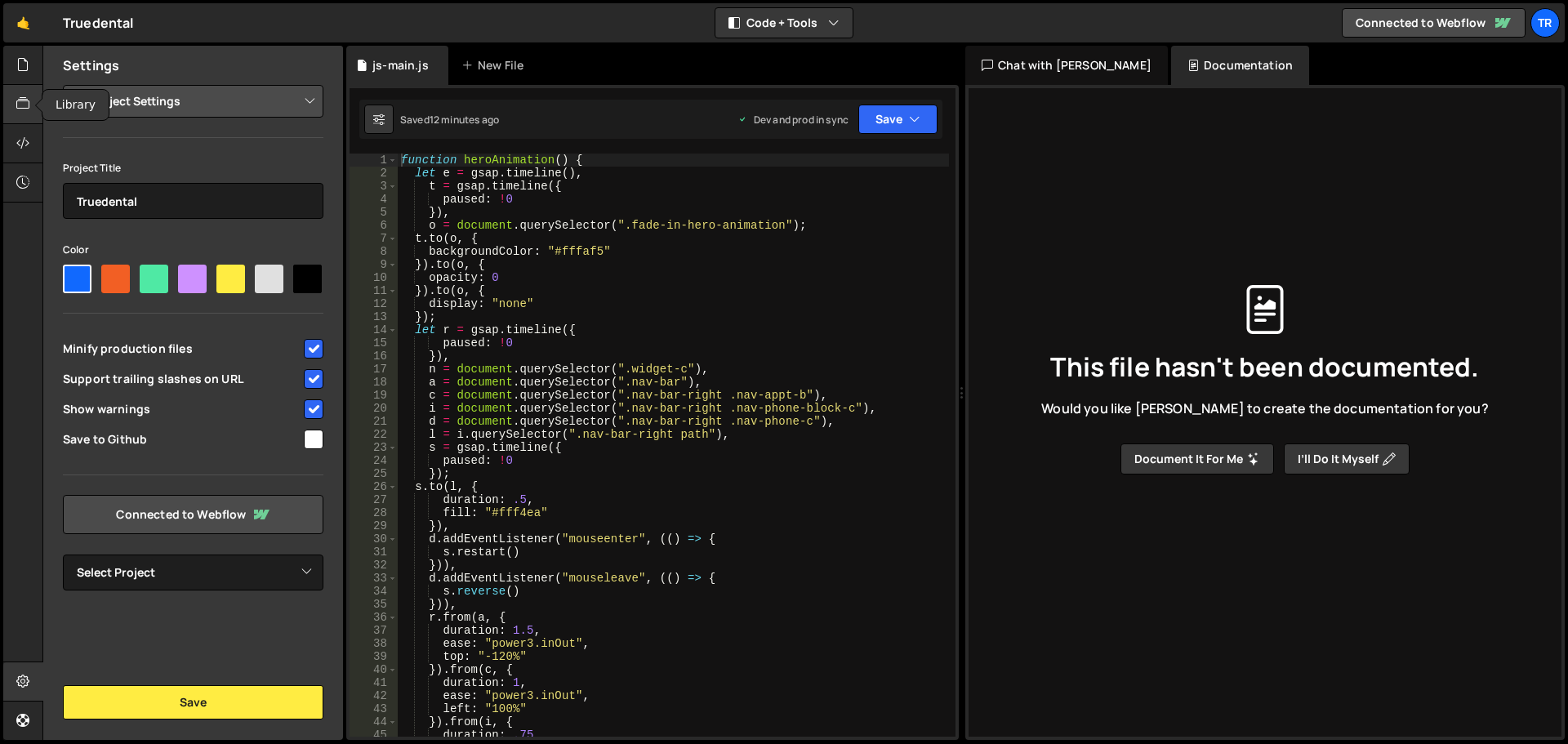
click at [31, 106] on div at bounding box center [23, 105] width 40 height 40
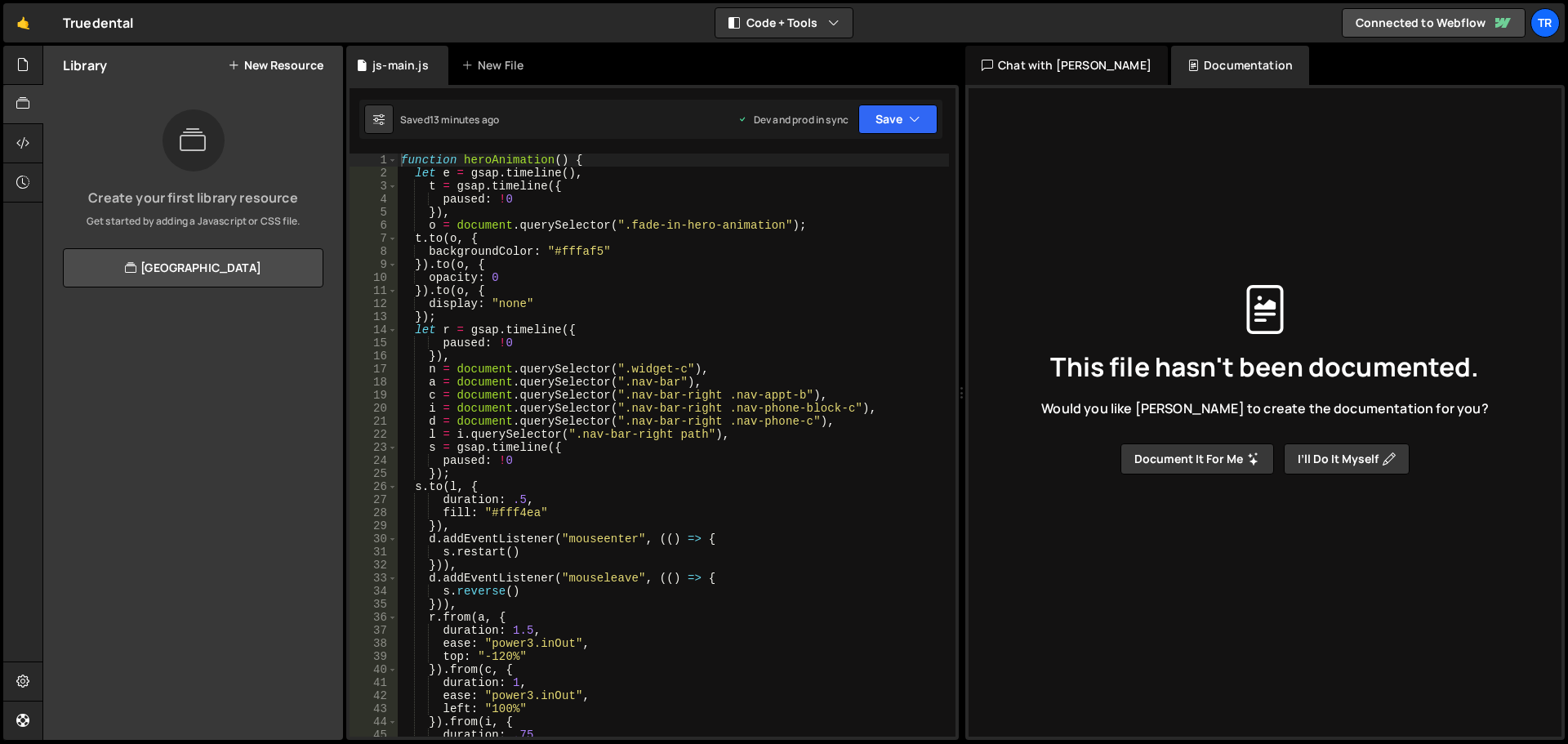
click at [252, 61] on button "New Resource" at bounding box center [276, 65] width 96 height 13
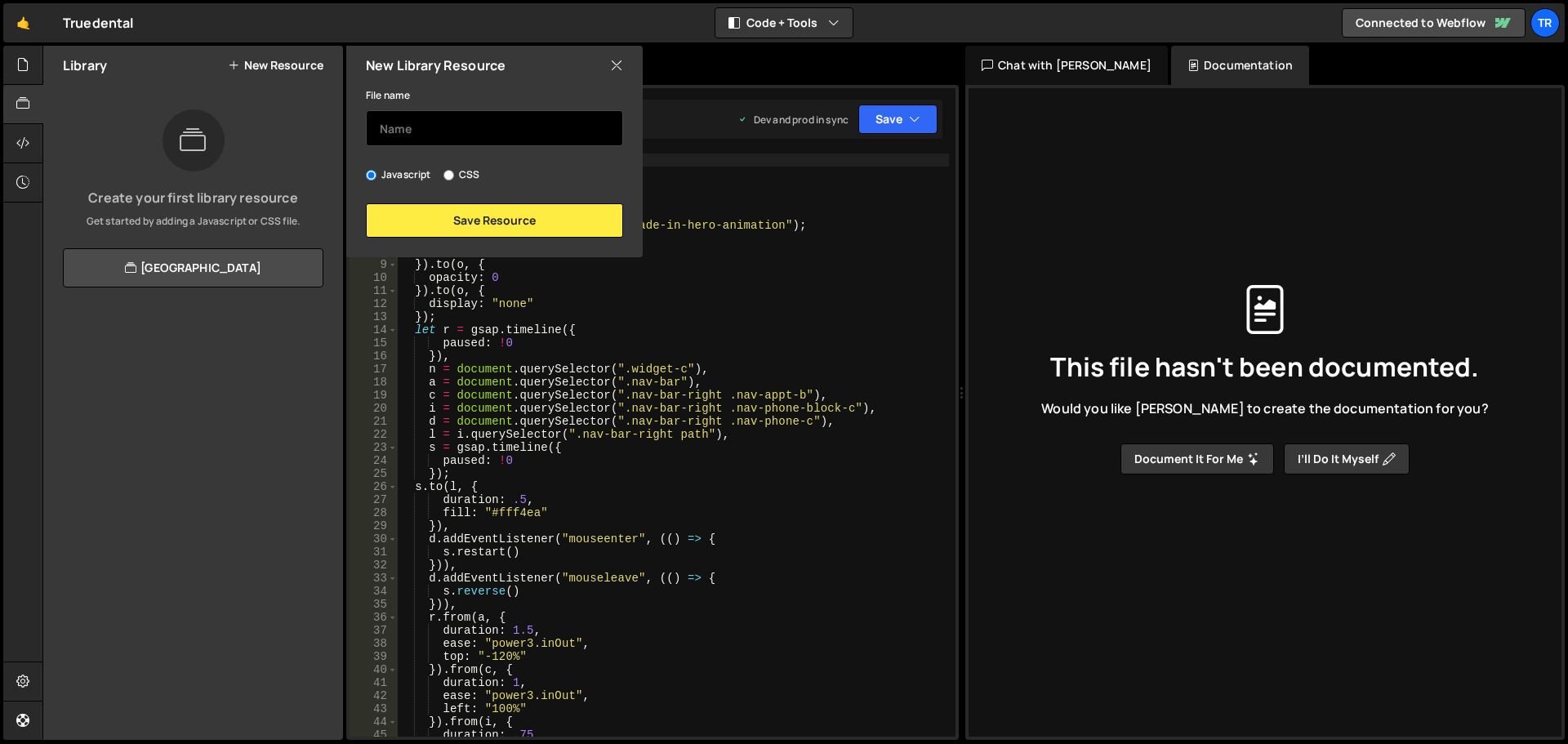
click at [450, 132] on input "text" at bounding box center [494, 128] width 257 height 36
click at [620, 70] on icon at bounding box center [616, 65] width 13 height 18
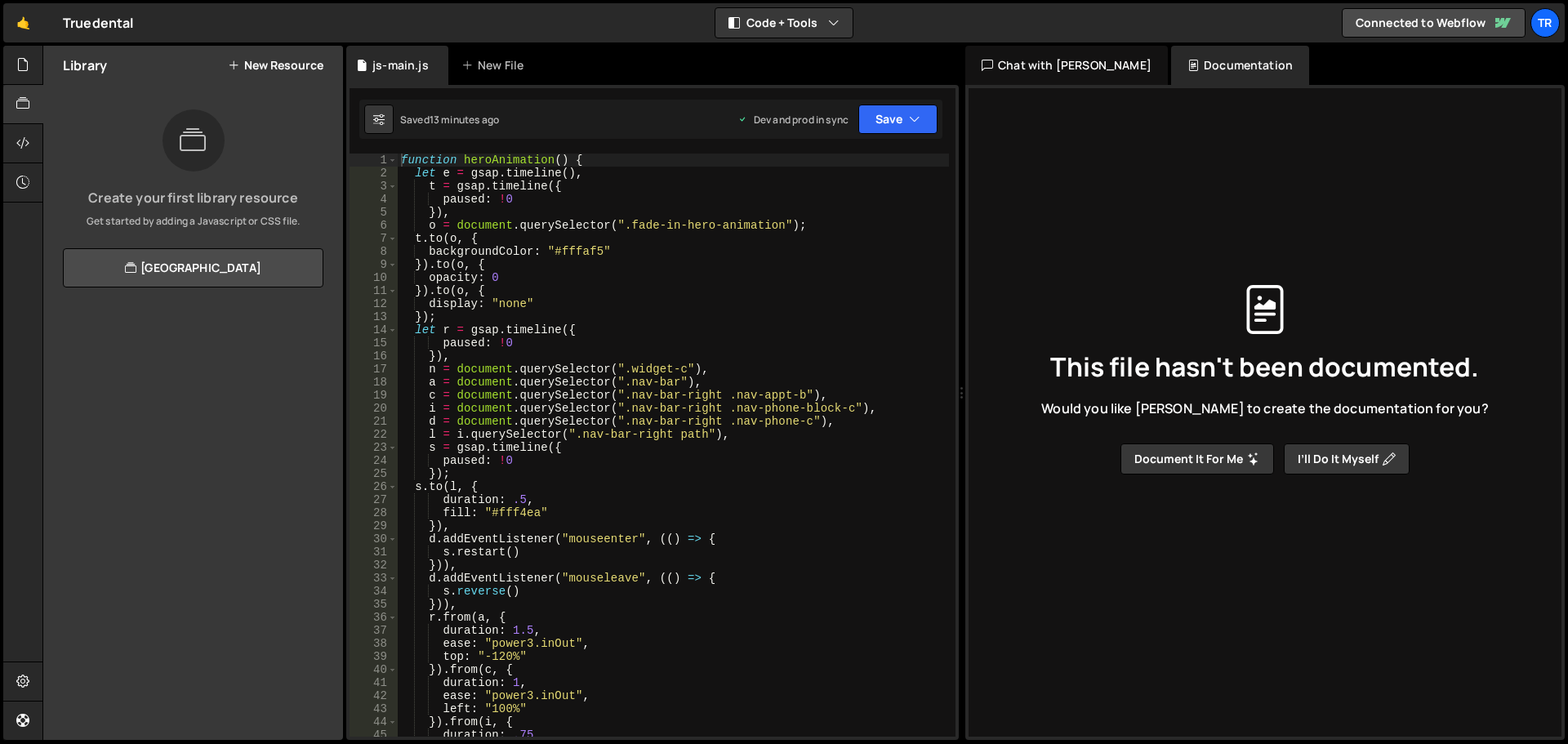
click at [93, 31] on div "Truedental ⚠️ Code is being edited in another browser" at bounding box center [98, 22] width 71 height 20
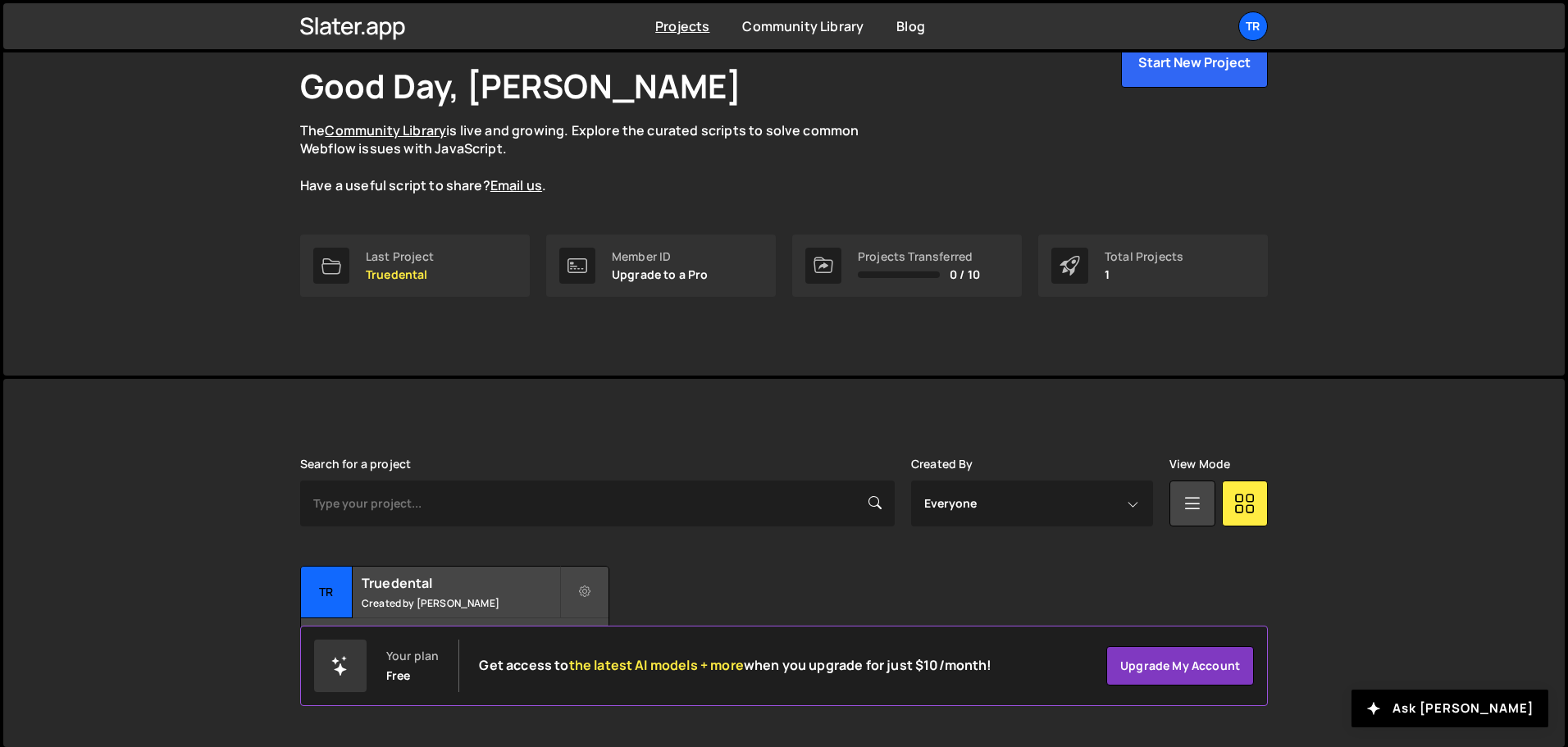
scroll to position [98, 0]
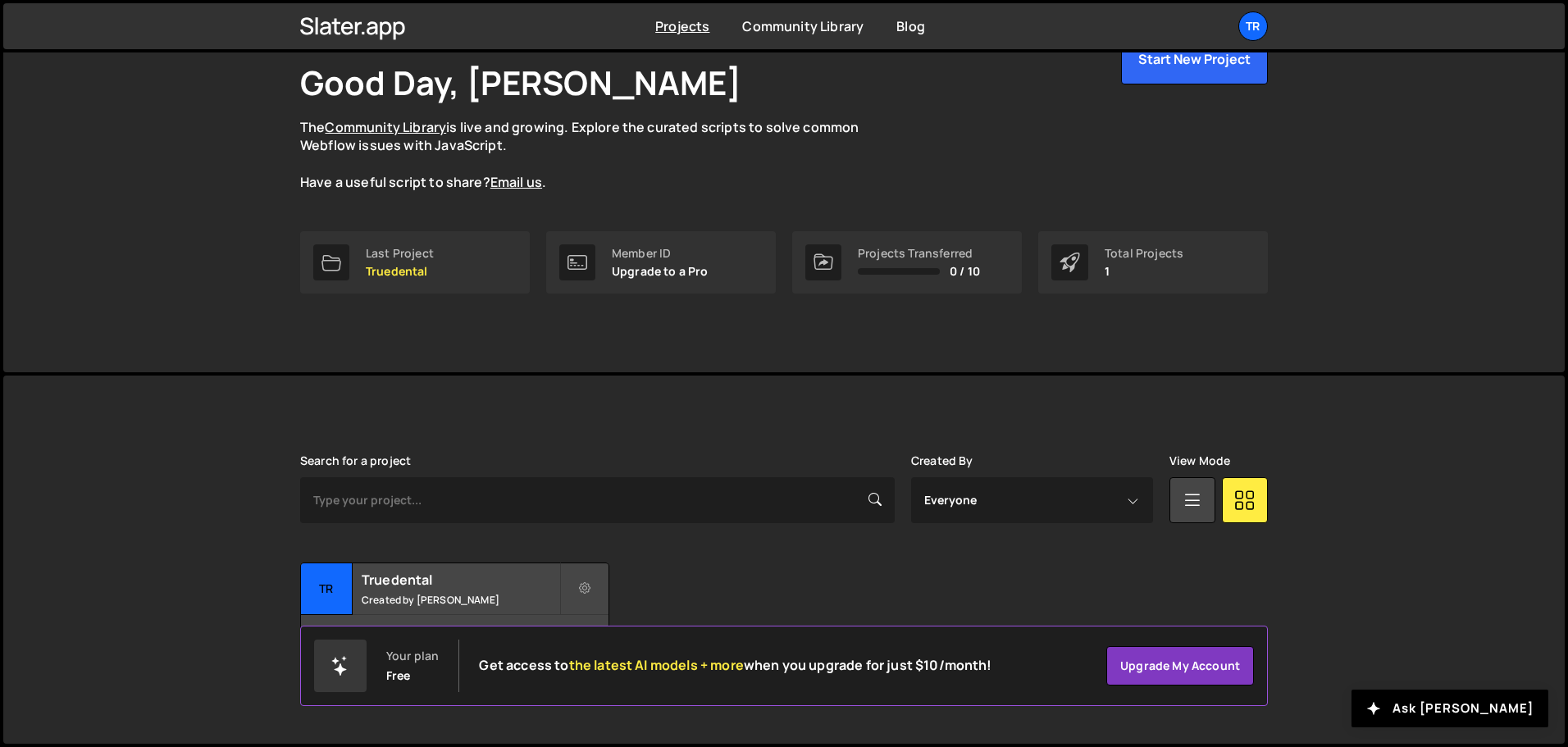
click at [644, 276] on p "Upgrade to a Pro" at bounding box center [660, 271] width 97 height 13
click at [507, 584] on h2 "Truedental" at bounding box center [460, 579] width 198 height 18
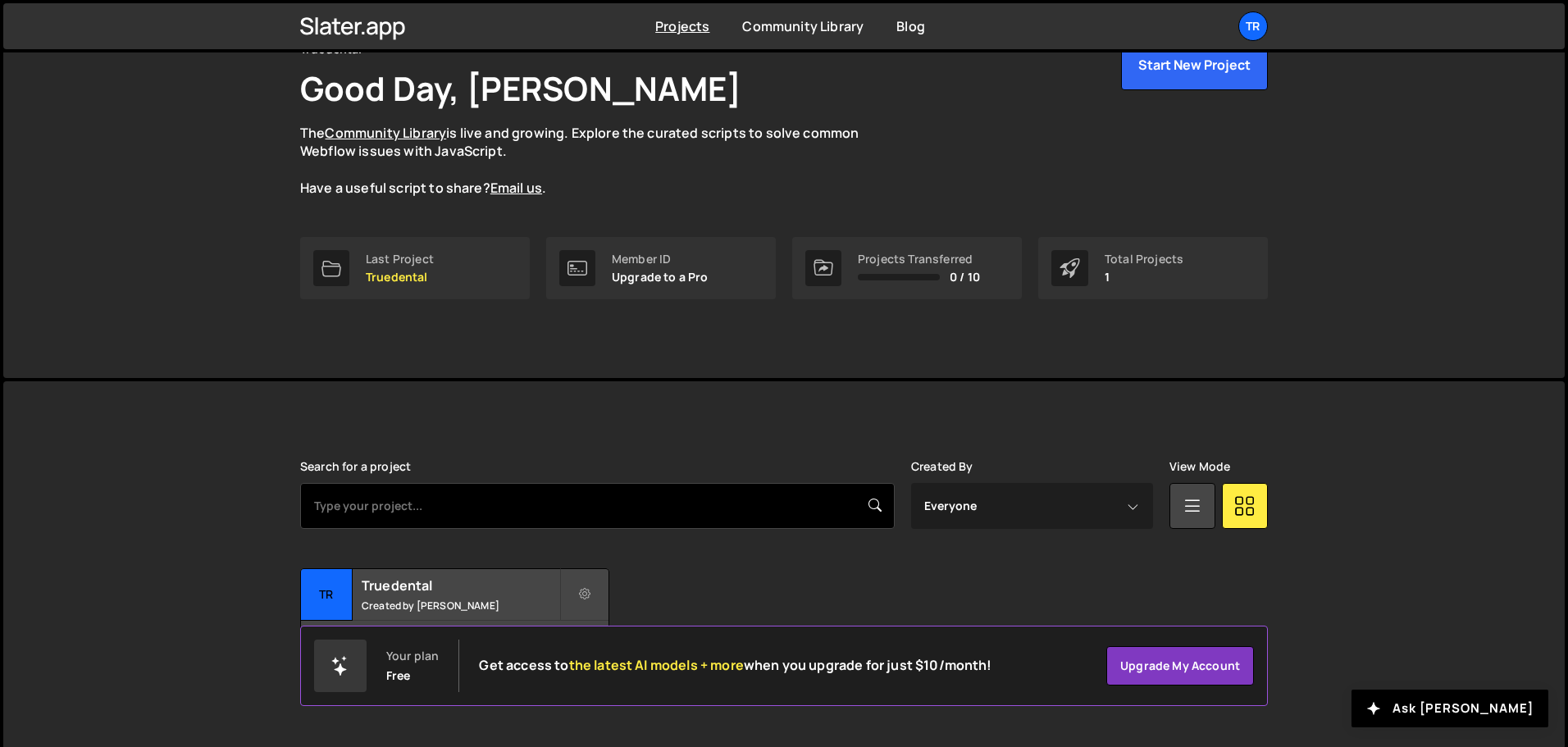
scroll to position [98, 0]
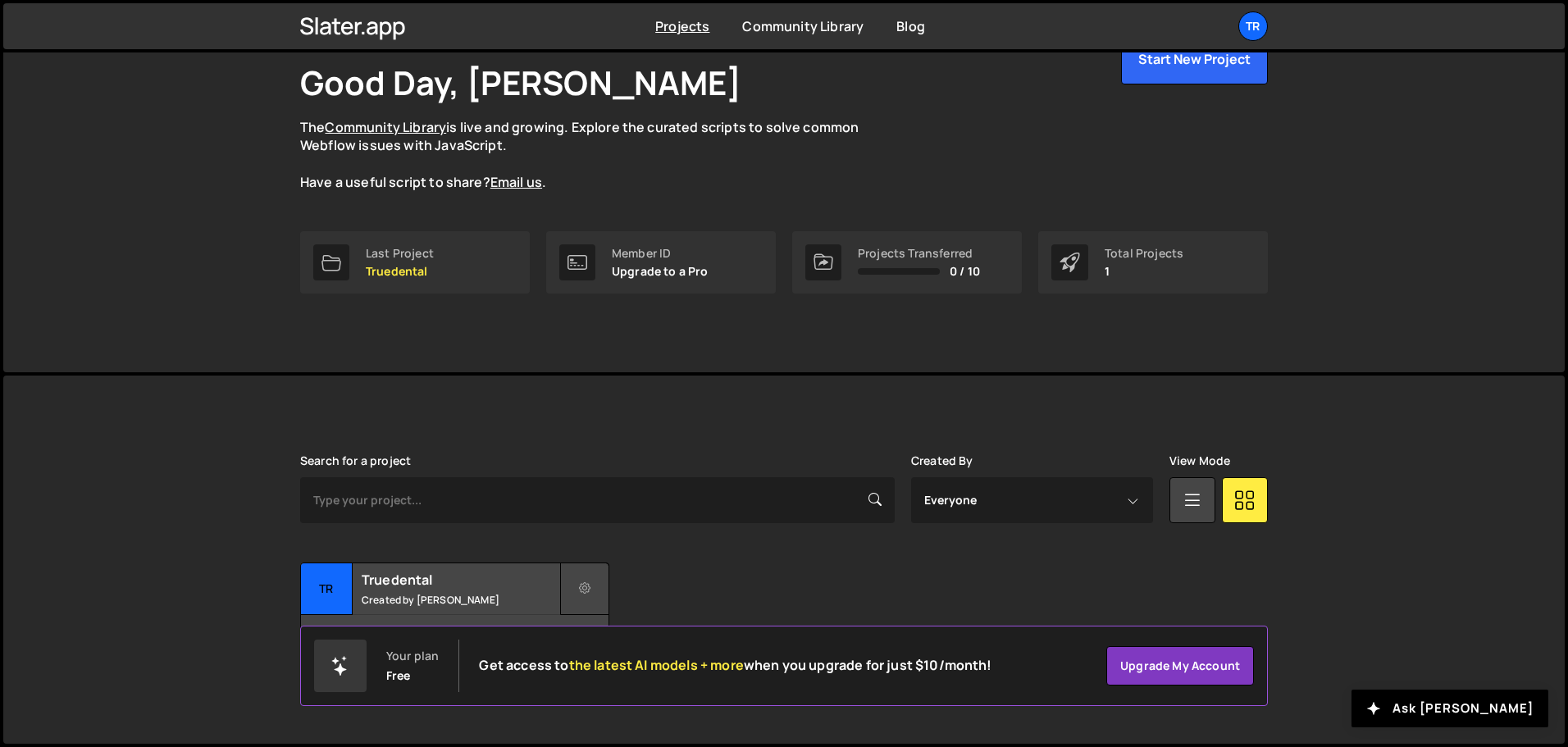
click at [577, 602] on button at bounding box center [585, 589] width 49 height 53
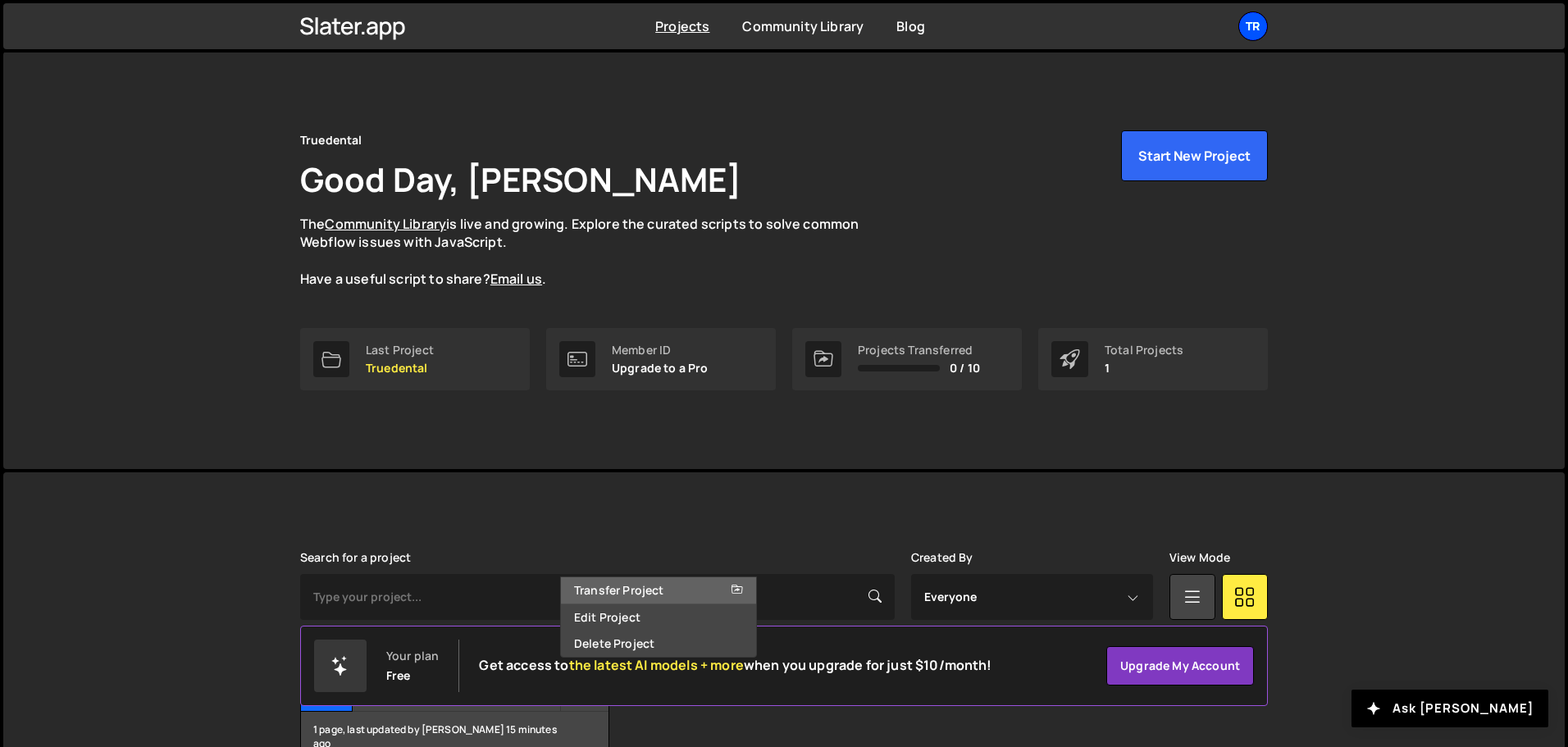
scroll to position [0, 0]
click at [1238, 14] on ul "Tr Your current team is Truedental Projects Your Teams Account Upgrade Switch t…" at bounding box center [1214, 26] width 106 height 29
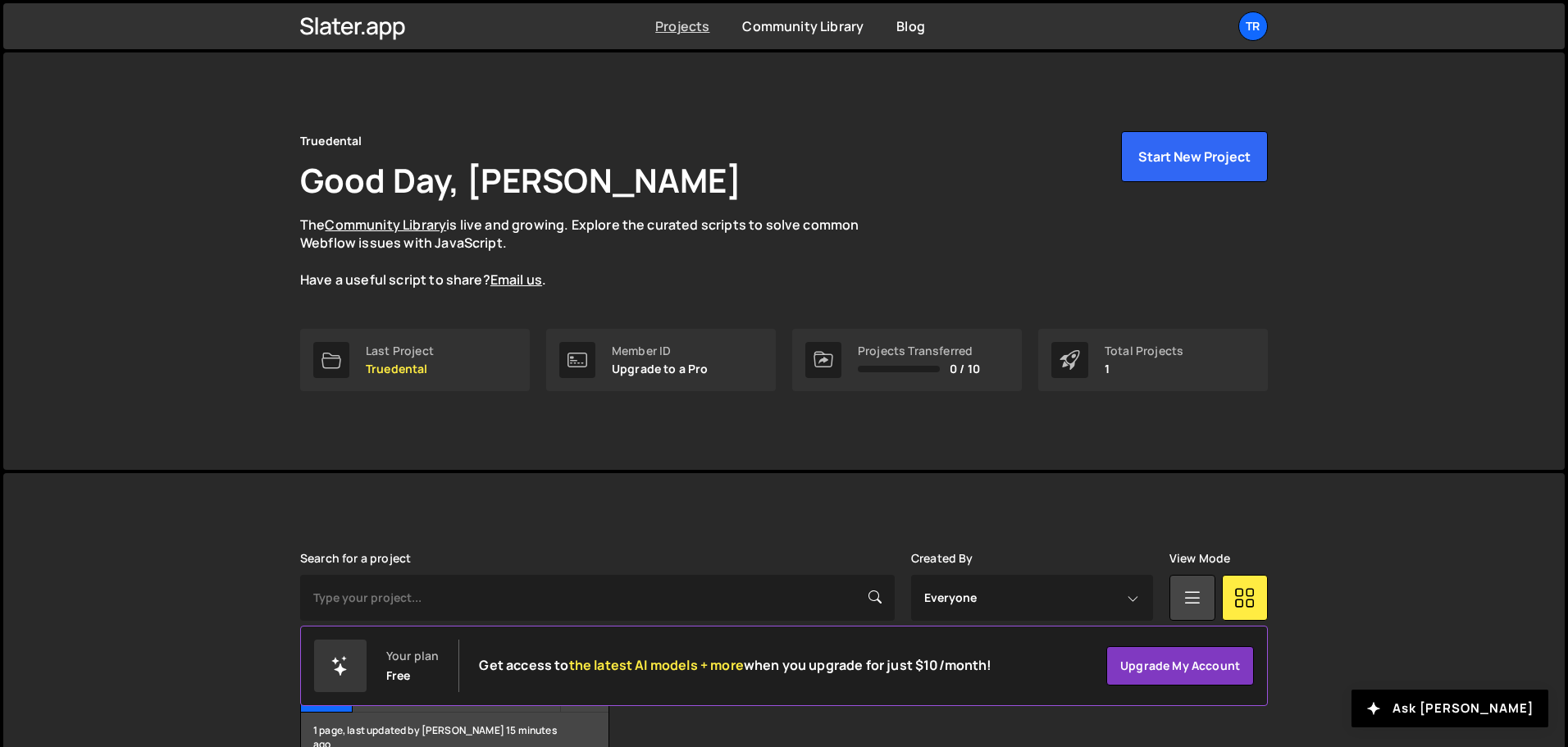
click at [709, 22] on link "Projects" at bounding box center [682, 26] width 54 height 18
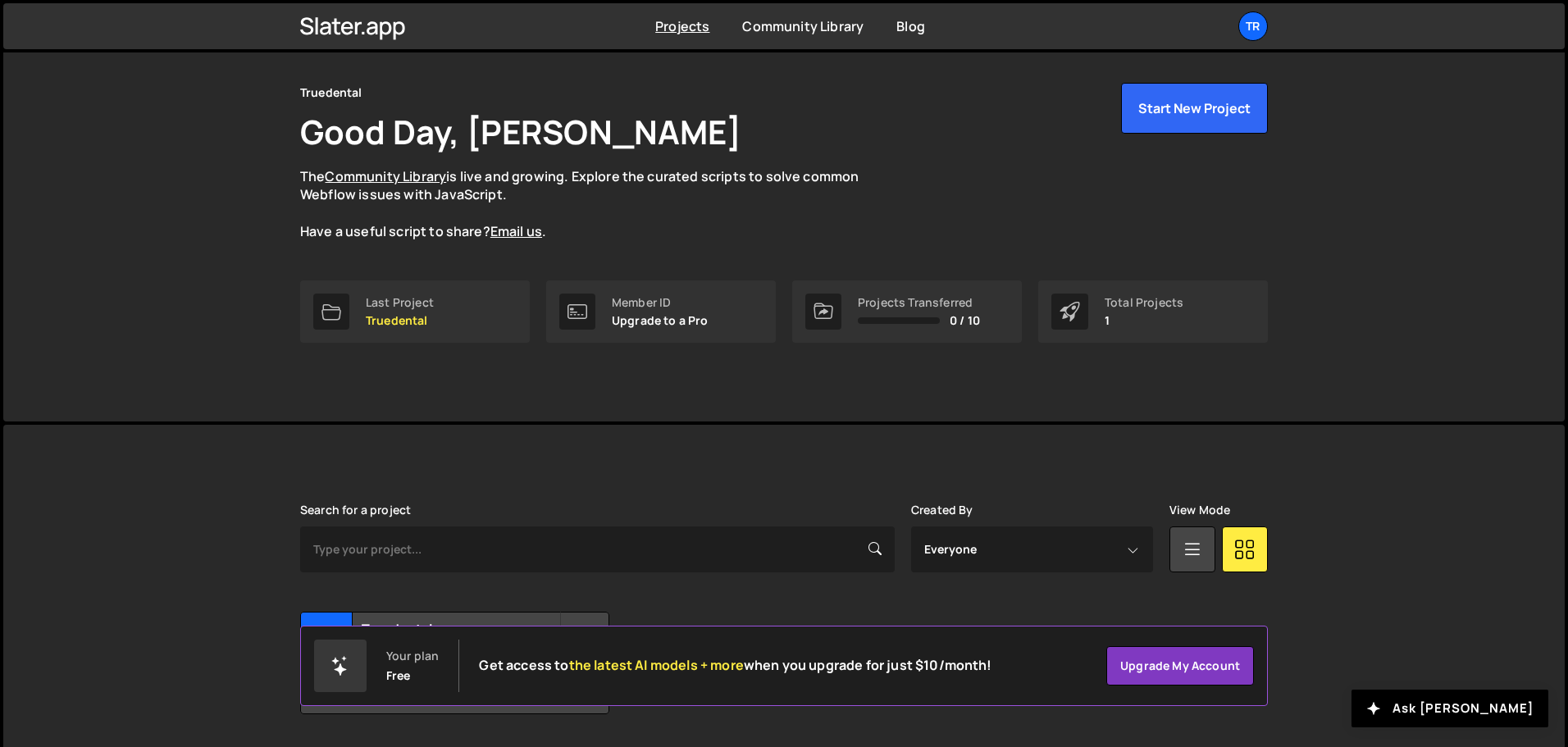
scroll to position [98, 0]
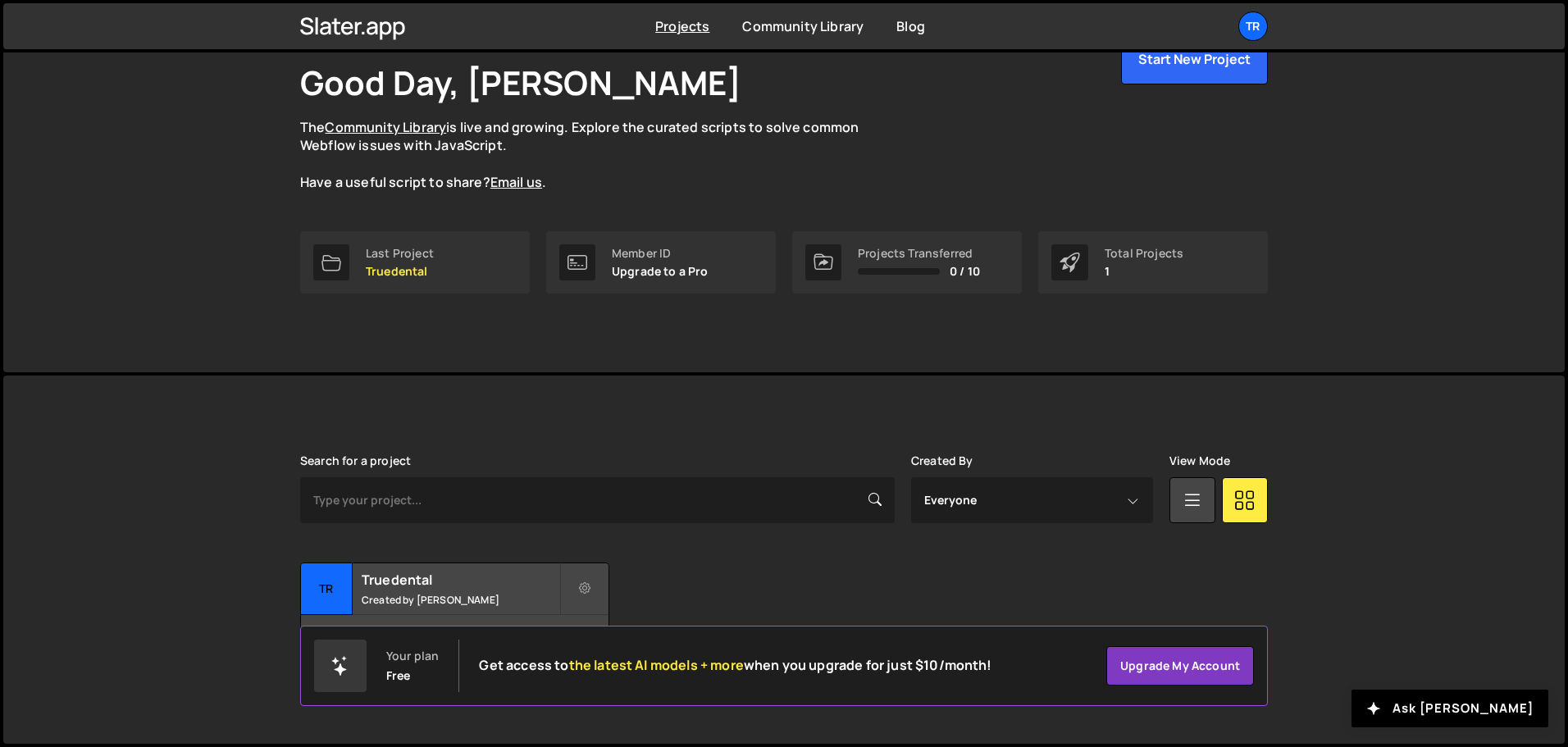
click at [1110, 279] on div "Total Projects 1" at bounding box center [1154, 262] width 230 height 62
click at [1110, 279] on div "Total Projects 1" at bounding box center [1154, 262] width 230 height 62
click at [929, 244] on div "Projects Transferred 0 / 10" at bounding box center [907, 262] width 230 height 62
click at [899, 259] on div "Projects Transferred" at bounding box center [918, 252] width 122 height 13
click at [652, 259] on div "Member ID" at bounding box center [660, 252] width 97 height 13
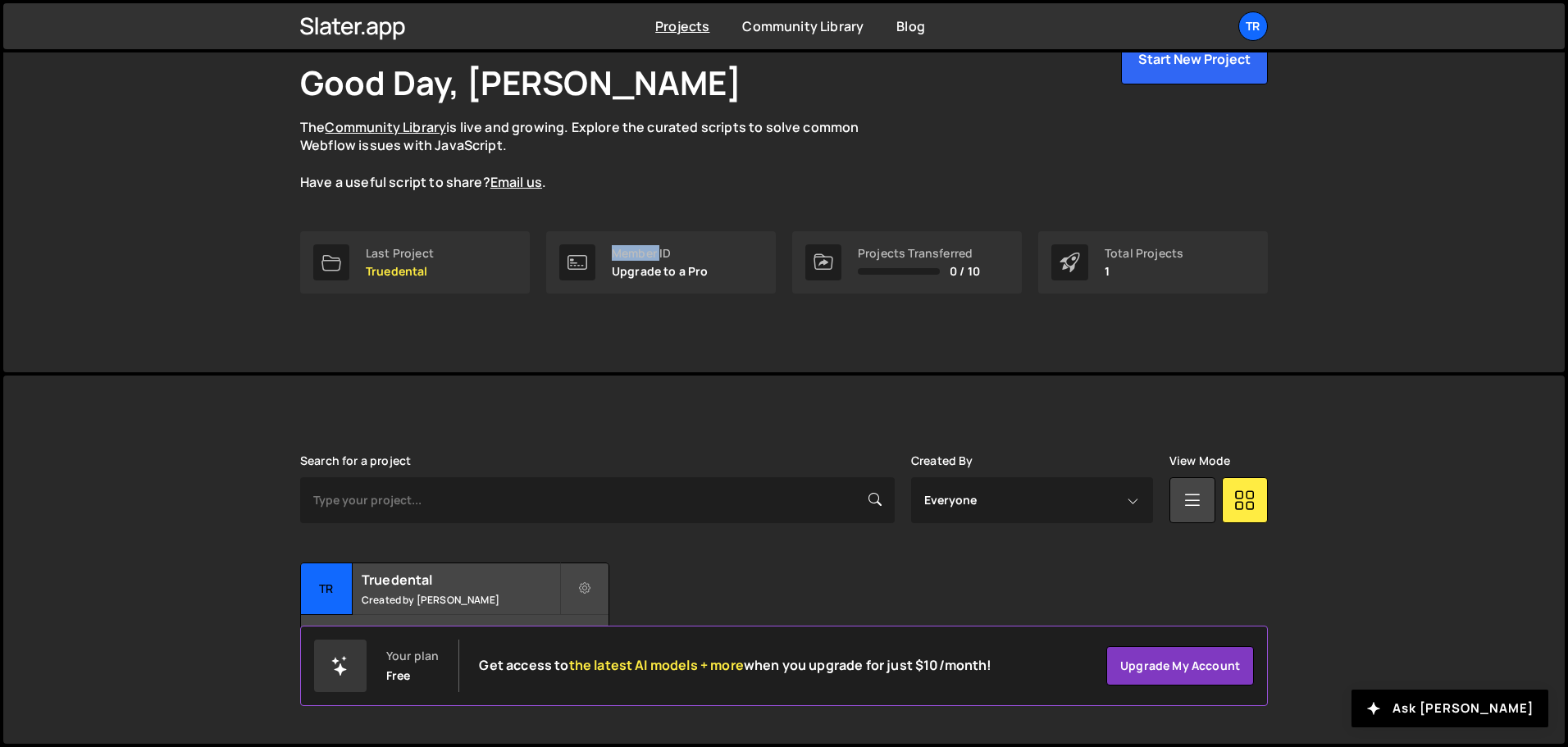
click at [652, 259] on div "Member ID" at bounding box center [660, 252] width 97 height 13
drag, startPoint x: 581, startPoint y: 269, endPoint x: 566, endPoint y: 269, distance: 15.0
click at [579, 269] on div at bounding box center [578, 263] width 36 height 36
drag, startPoint x: 566, startPoint y: 269, endPoint x: 467, endPoint y: 262, distance: 99.2
click at [529, 268] on div "Last Project Truedental Member ID Upgrade to a Pro Projects Transferred 0 / 10 …" at bounding box center [784, 262] width 968 height 62
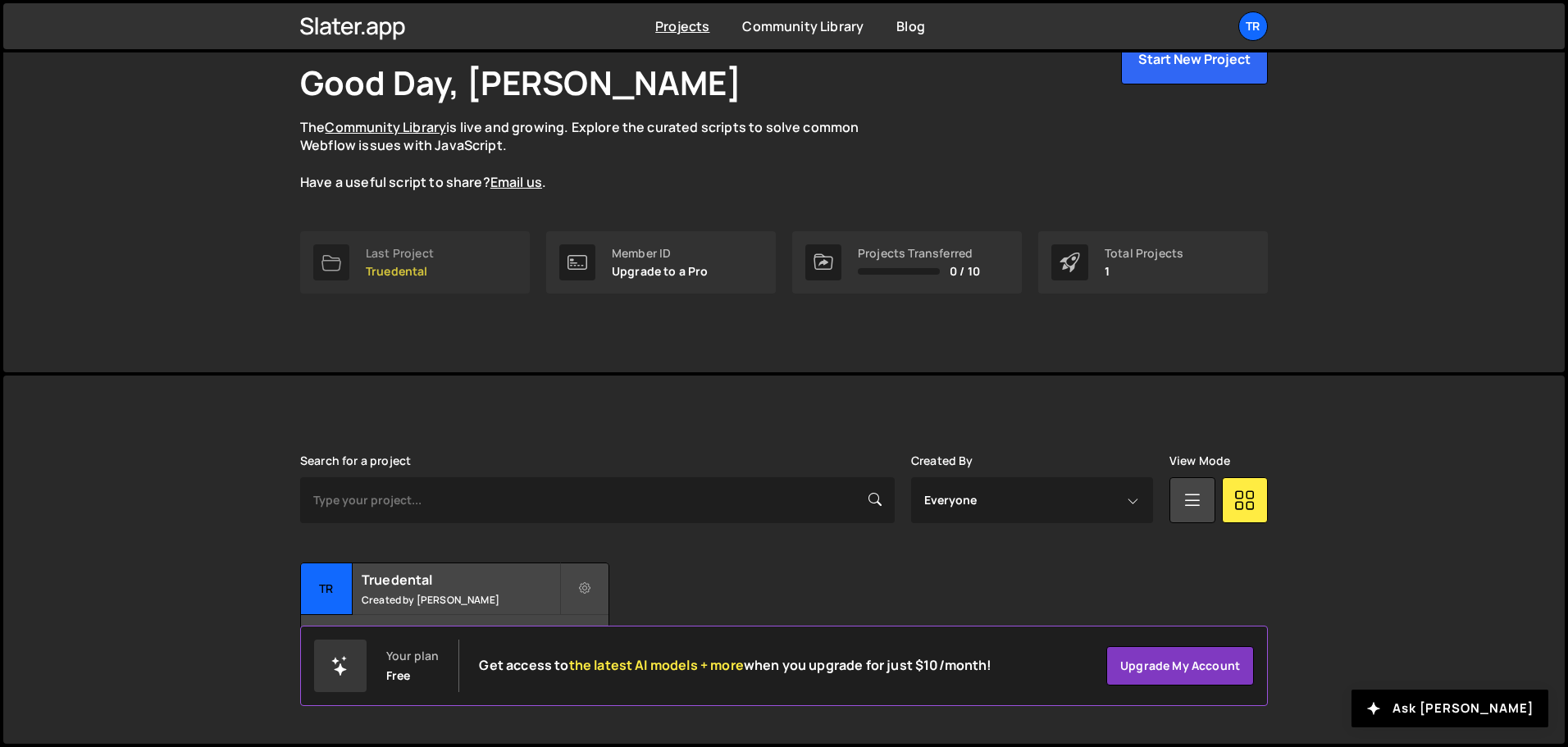
click at [397, 262] on div "Last Project Truedental" at bounding box center [400, 262] width 68 height 31
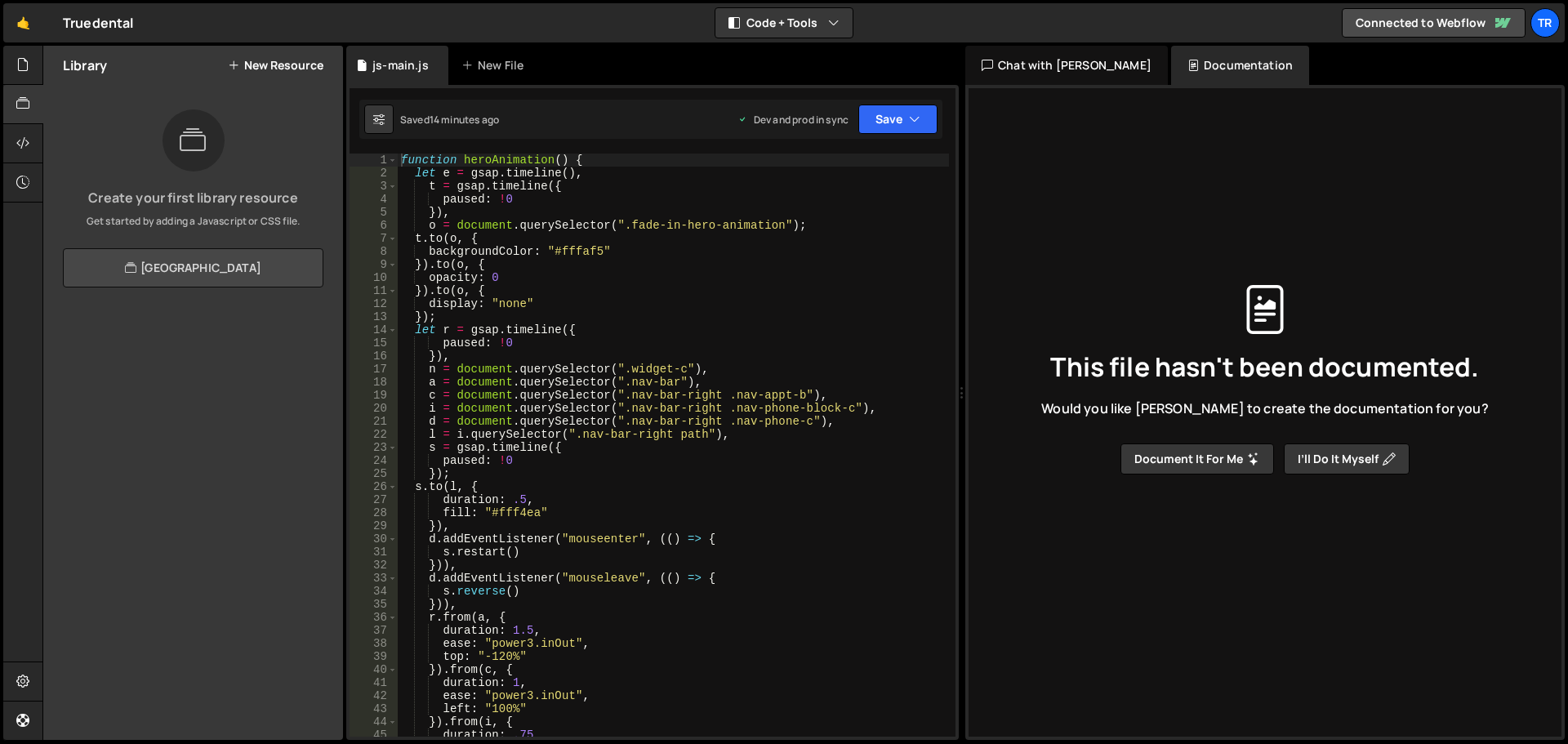
click at [164, 270] on link "View Community Library" at bounding box center [193, 268] width 261 height 40
click at [23, 679] on icon at bounding box center [22, 680] width 13 height 18
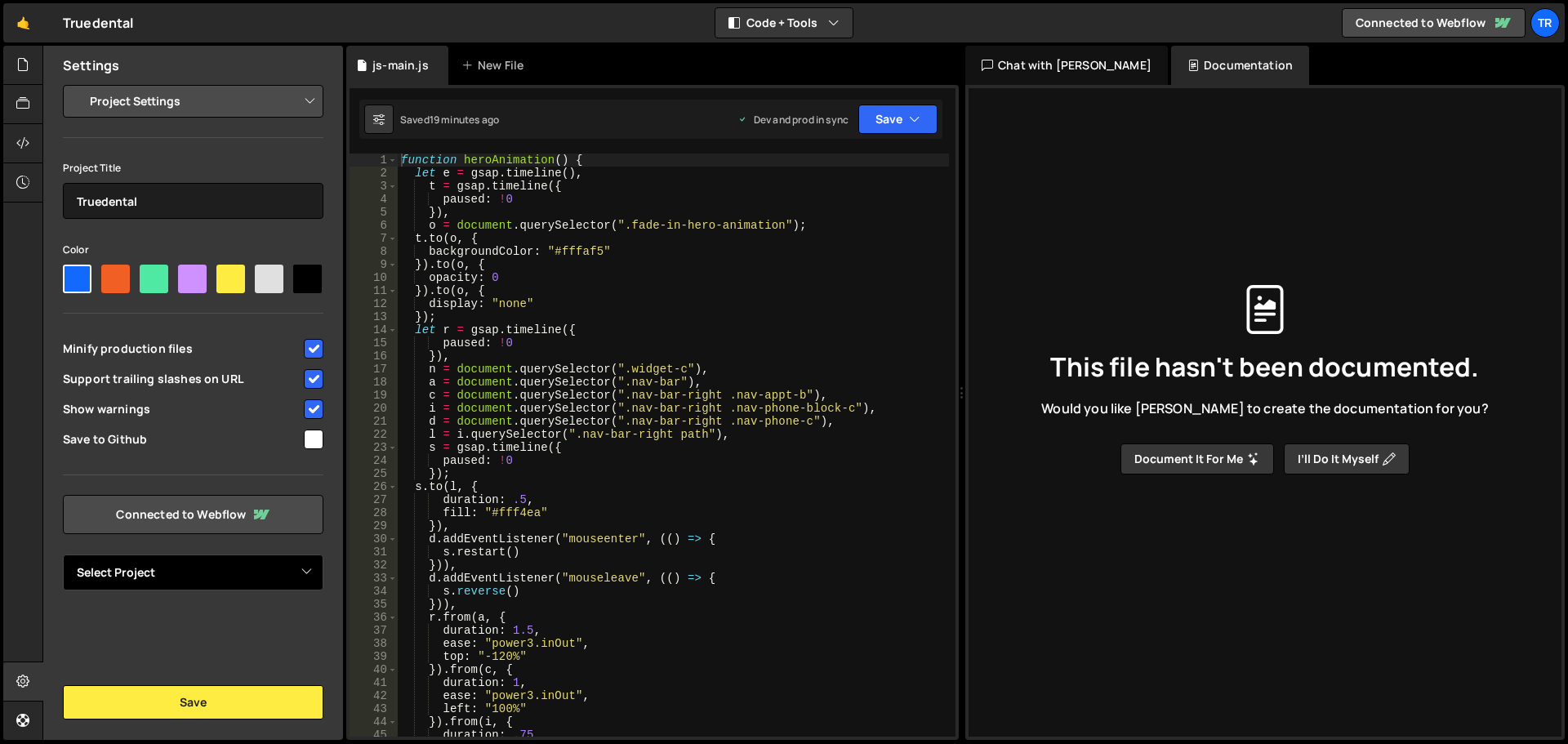
click at [212, 570] on select "Select Project" at bounding box center [193, 573] width 261 height 36
click at [197, 588] on select "Select Project" at bounding box center [193, 573] width 261 height 36
click at [3, 336] on div "Hold on a sec... Are you certain you wish to leave this page? Any changes you'v…" at bounding box center [784, 372] width 1568 height 744
type textarea "[DOMAIN_NAME](o, {"
click at [810, 232] on div "function heroAnimation ( ) { let e = gsap . timeline ( ) , t = gsap . timeline …" at bounding box center [673, 457] width 551 height 609
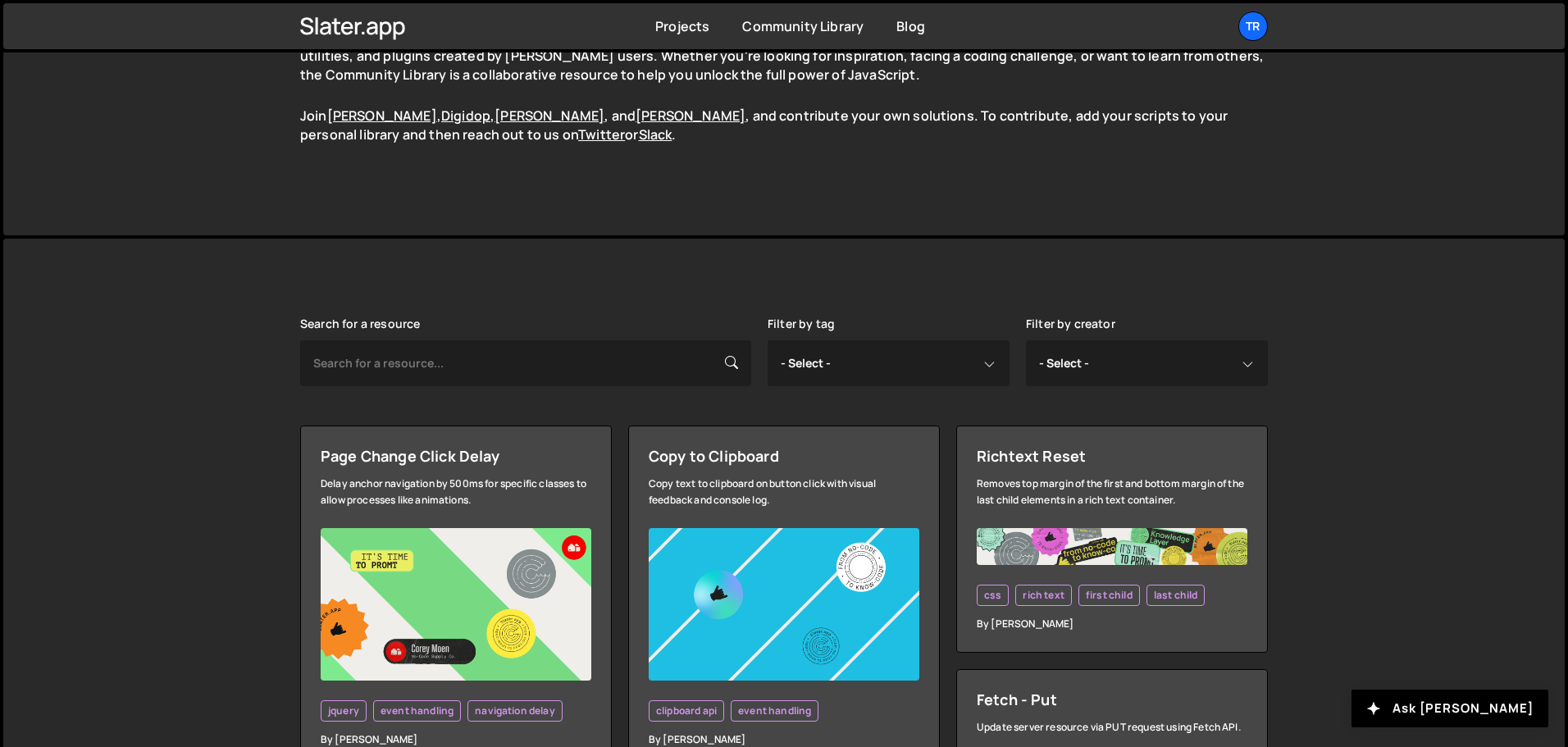
scroll to position [246, 0]
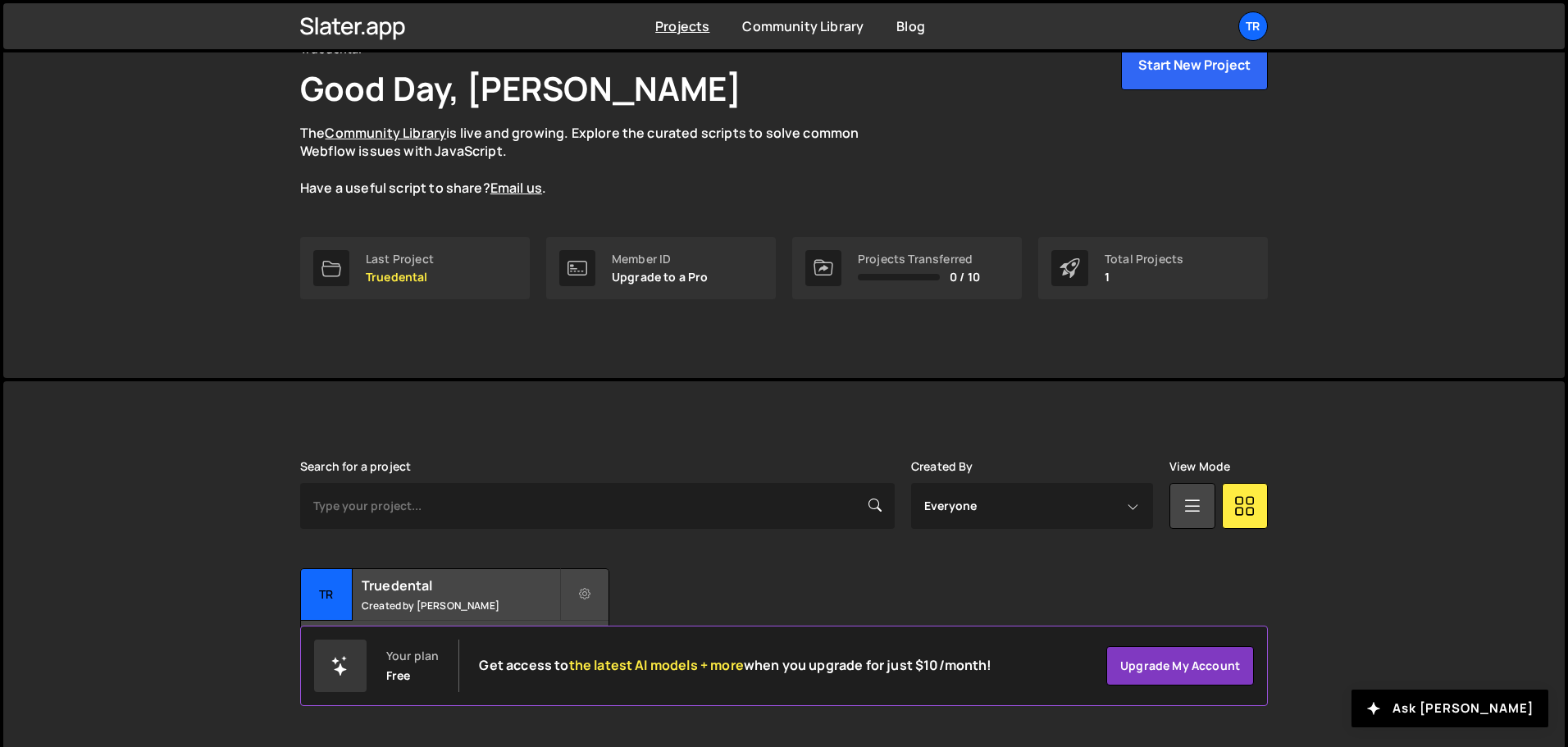
scroll to position [98, 0]
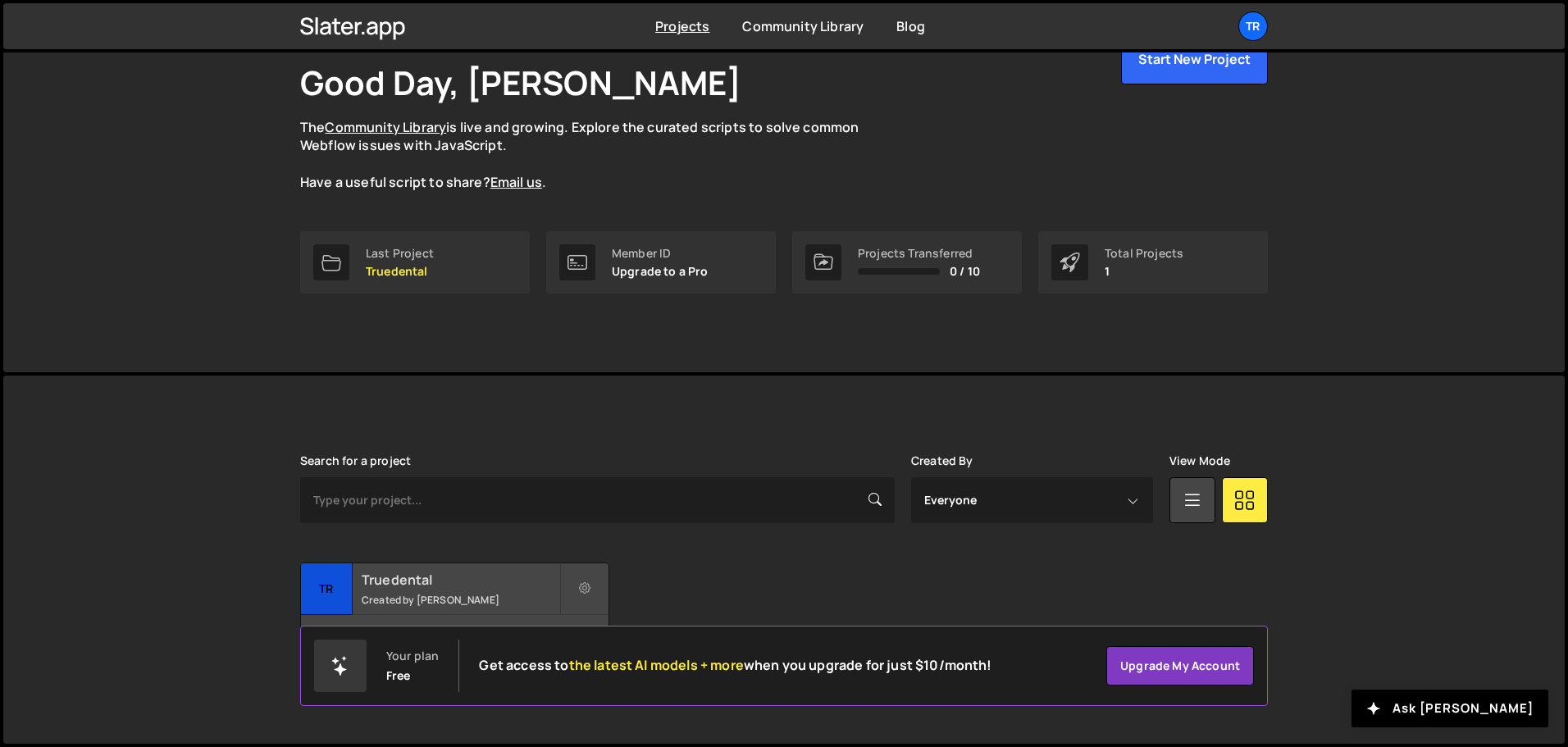
click at [418, 574] on h2 "Truedental" at bounding box center [460, 579] width 198 height 18
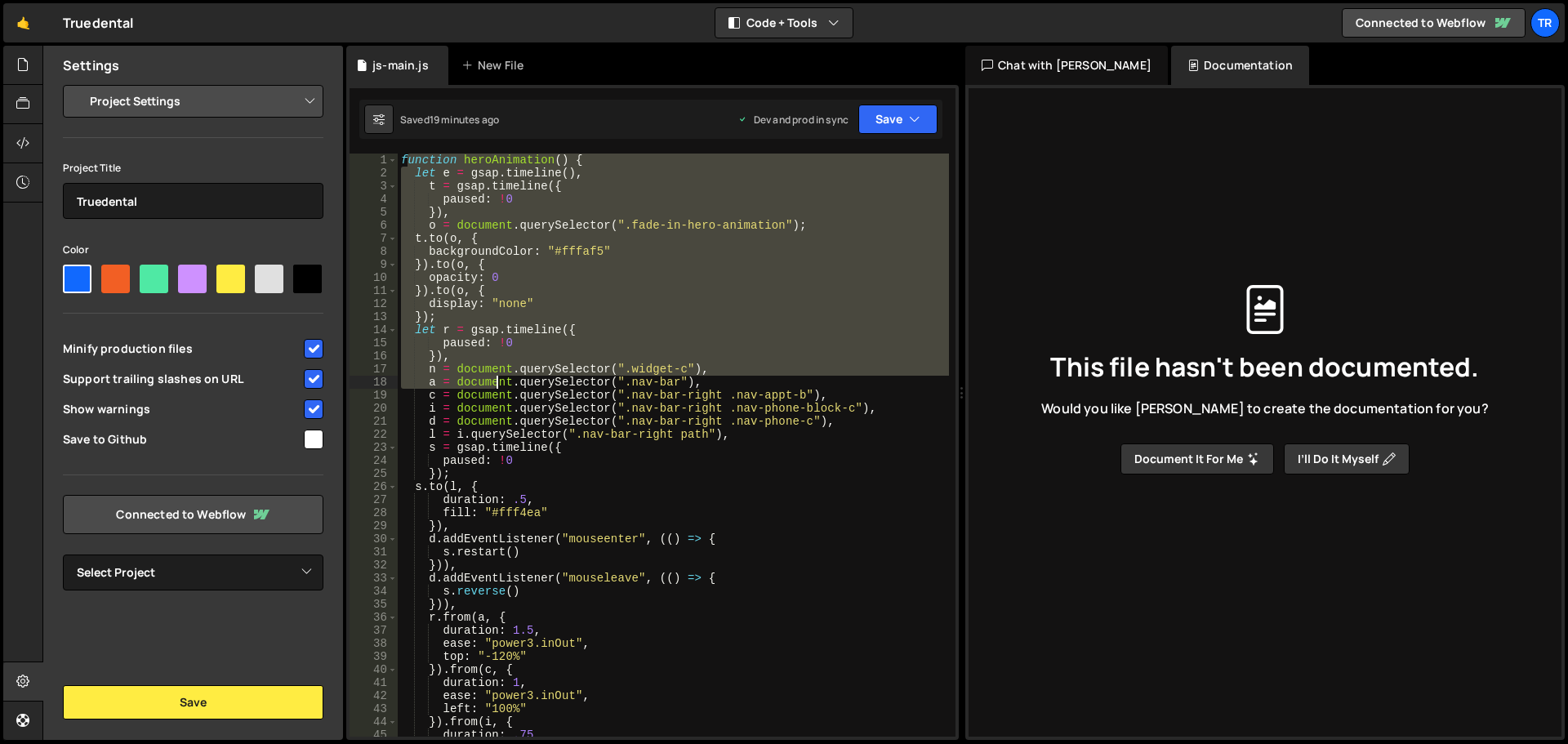
drag, startPoint x: 405, startPoint y: 158, endPoint x: 499, endPoint y: 388, distance: 248.5
click at [499, 388] on div "function heroAnimation ( ) { let e = gsap . timeline ( ) , t = gsap . timeline …" at bounding box center [673, 457] width 551 height 609
click at [499, 388] on div "function heroAnimation ( ) { let e = gsap . timeline ( ) , t = gsap . timeline …" at bounding box center [673, 444] width 551 height 583
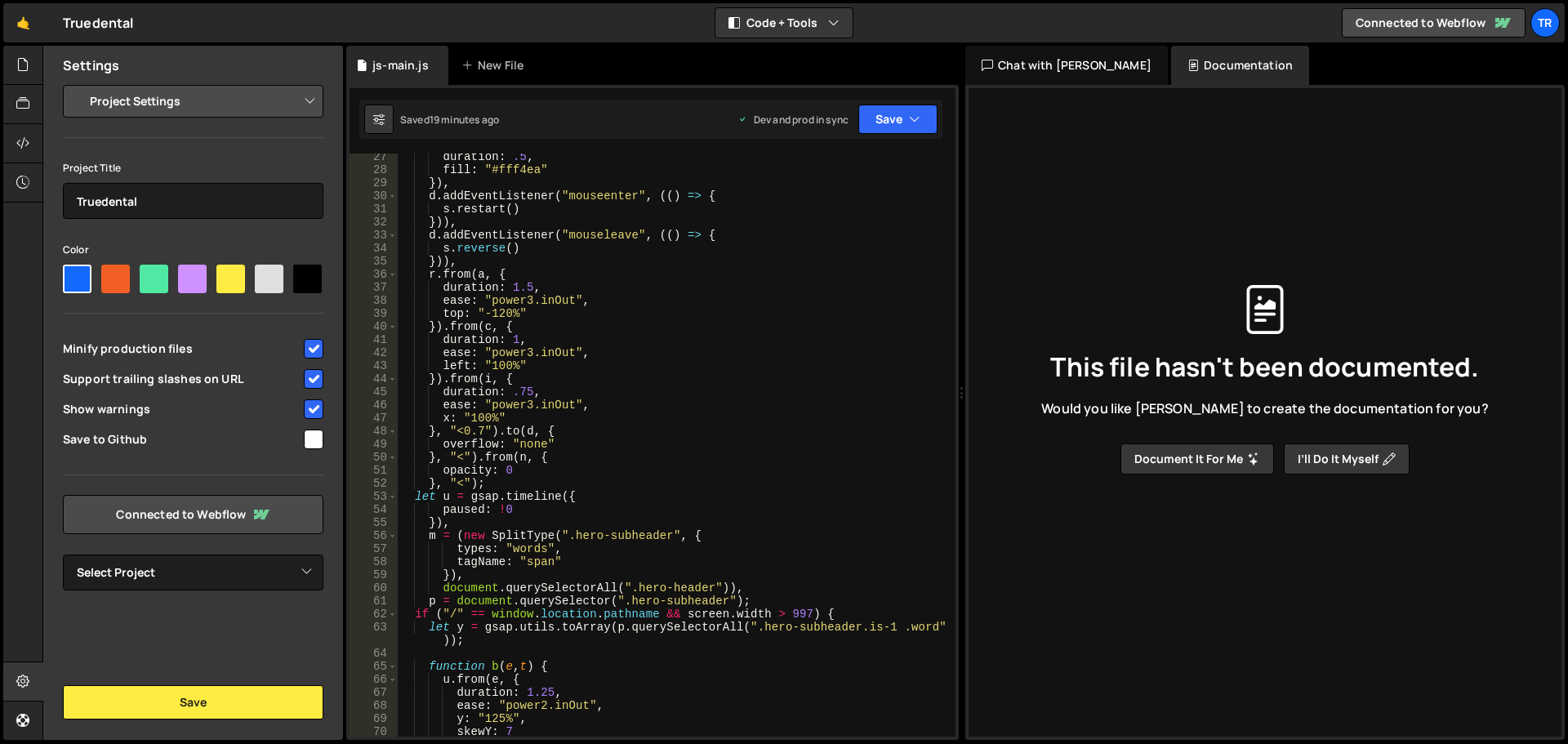
scroll to position [343, 0]
click at [747, 320] on div "duration : .5 , fill : "#fff4ea" }) , d . addEventListener ( "mouseenter" , (( …" at bounding box center [673, 454] width 551 height 609
type textarea "sectionHeaderAnimation("160%"));"
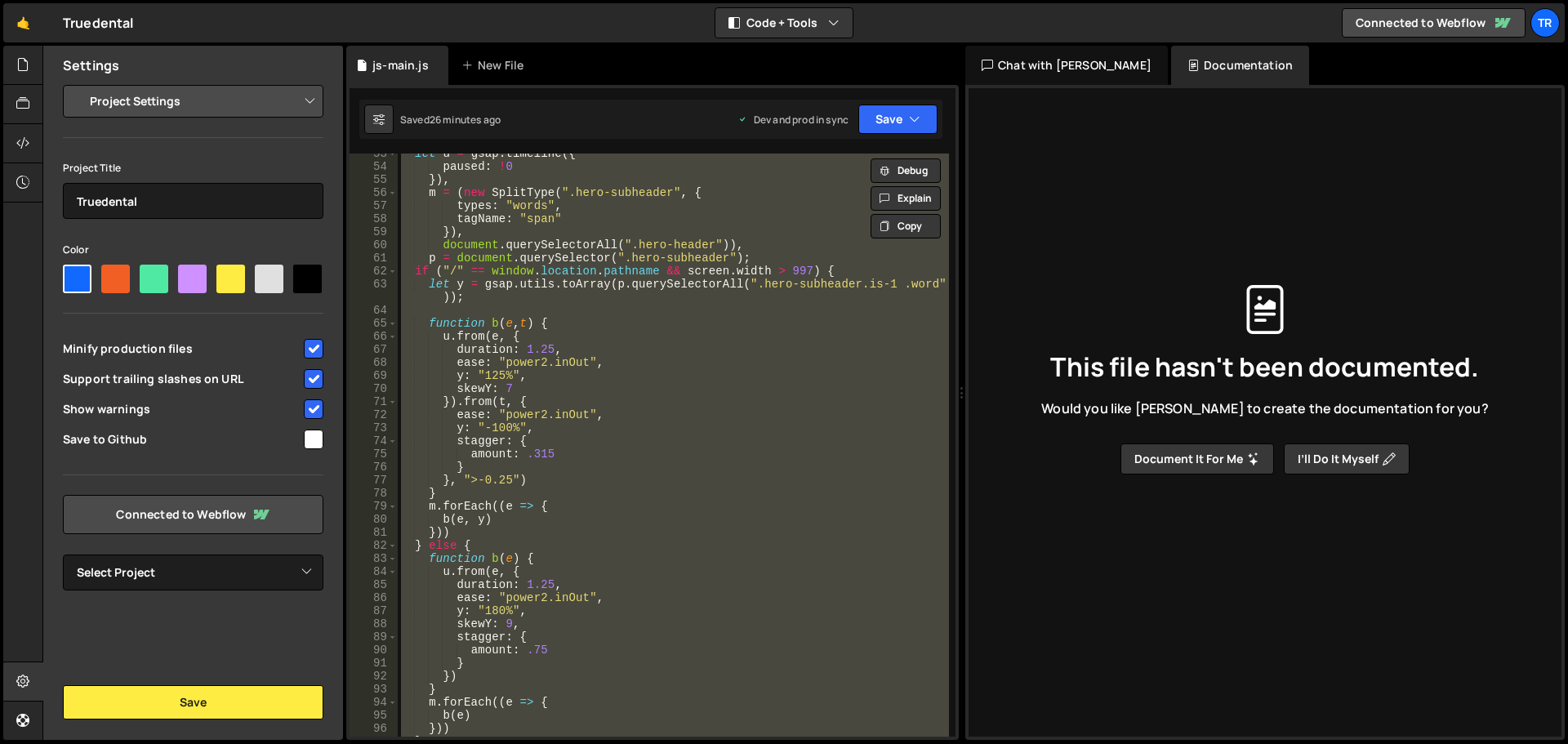
scroll to position [637, 0]
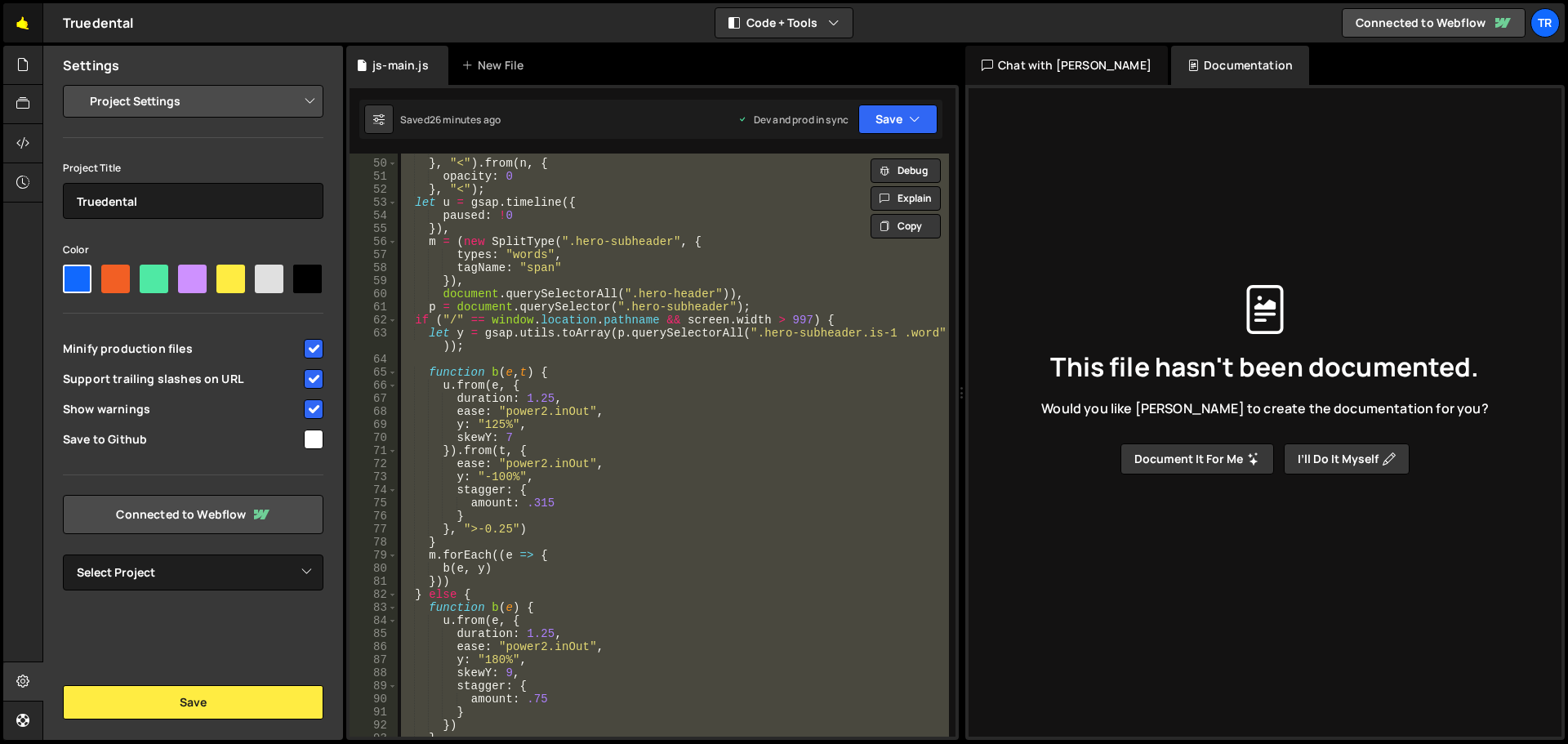
click at [9, 24] on link "🤙" at bounding box center [23, 23] width 40 height 40
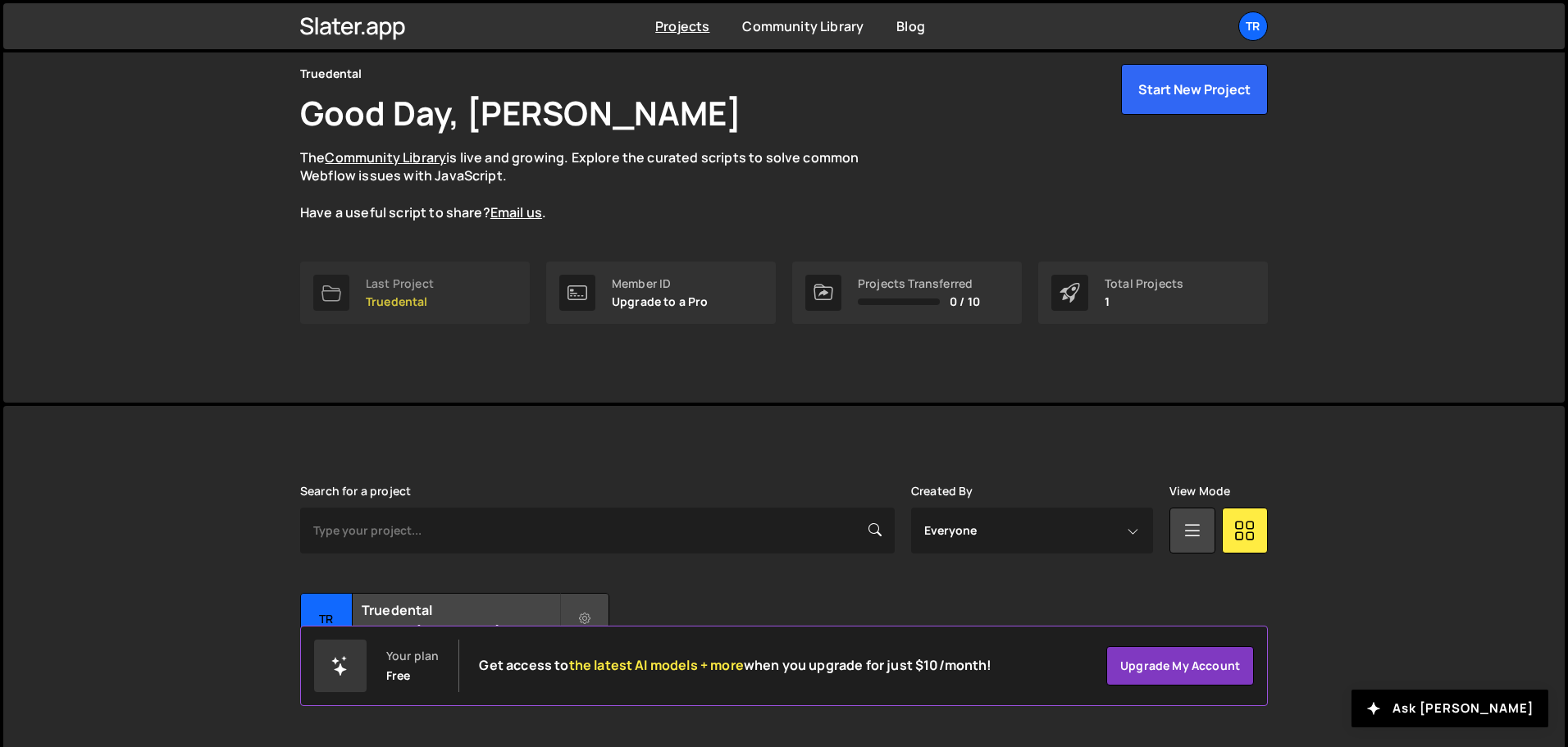
scroll to position [98, 0]
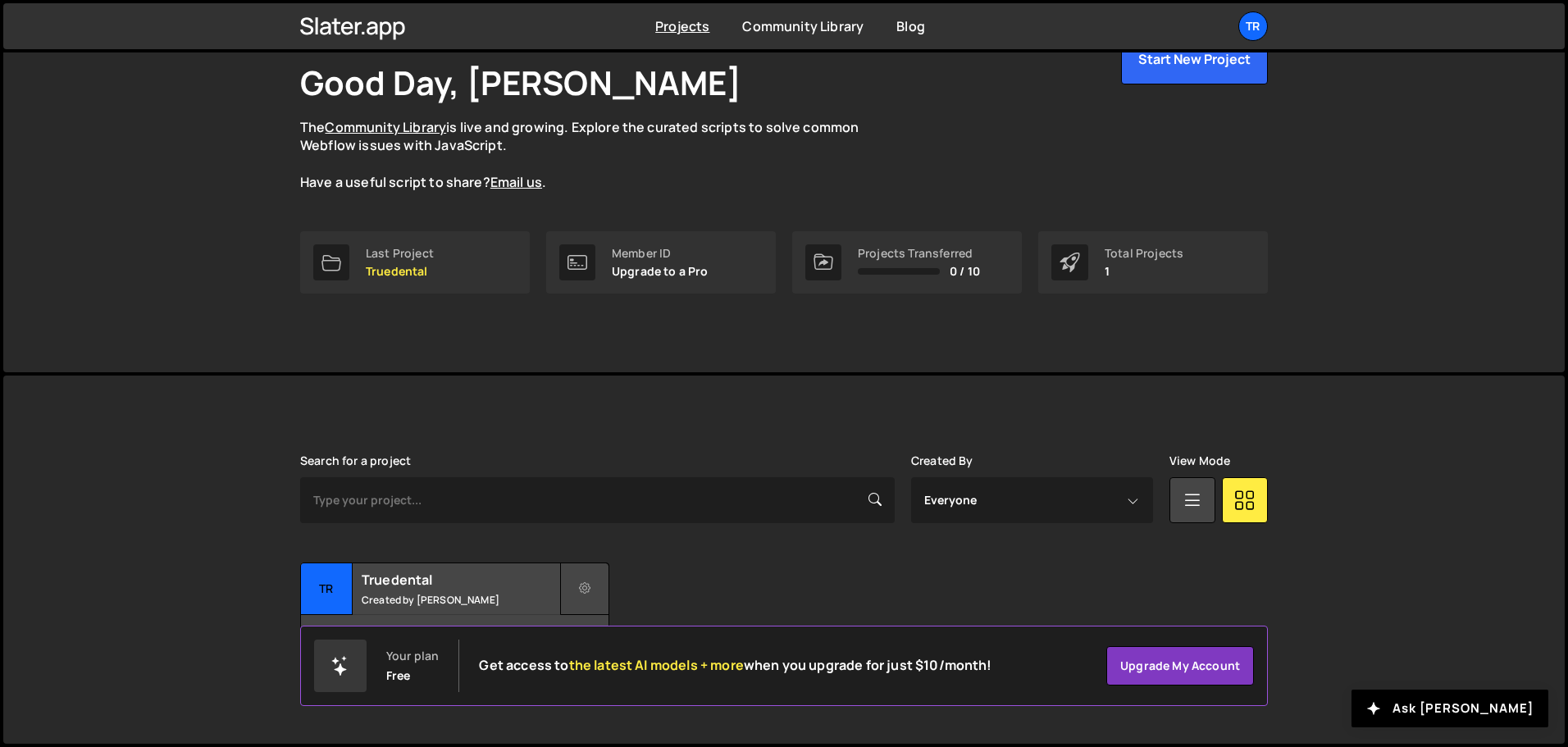
click at [569, 587] on button at bounding box center [585, 589] width 49 height 53
click at [621, 679] on link "Delete Project" at bounding box center [659, 681] width 195 height 26
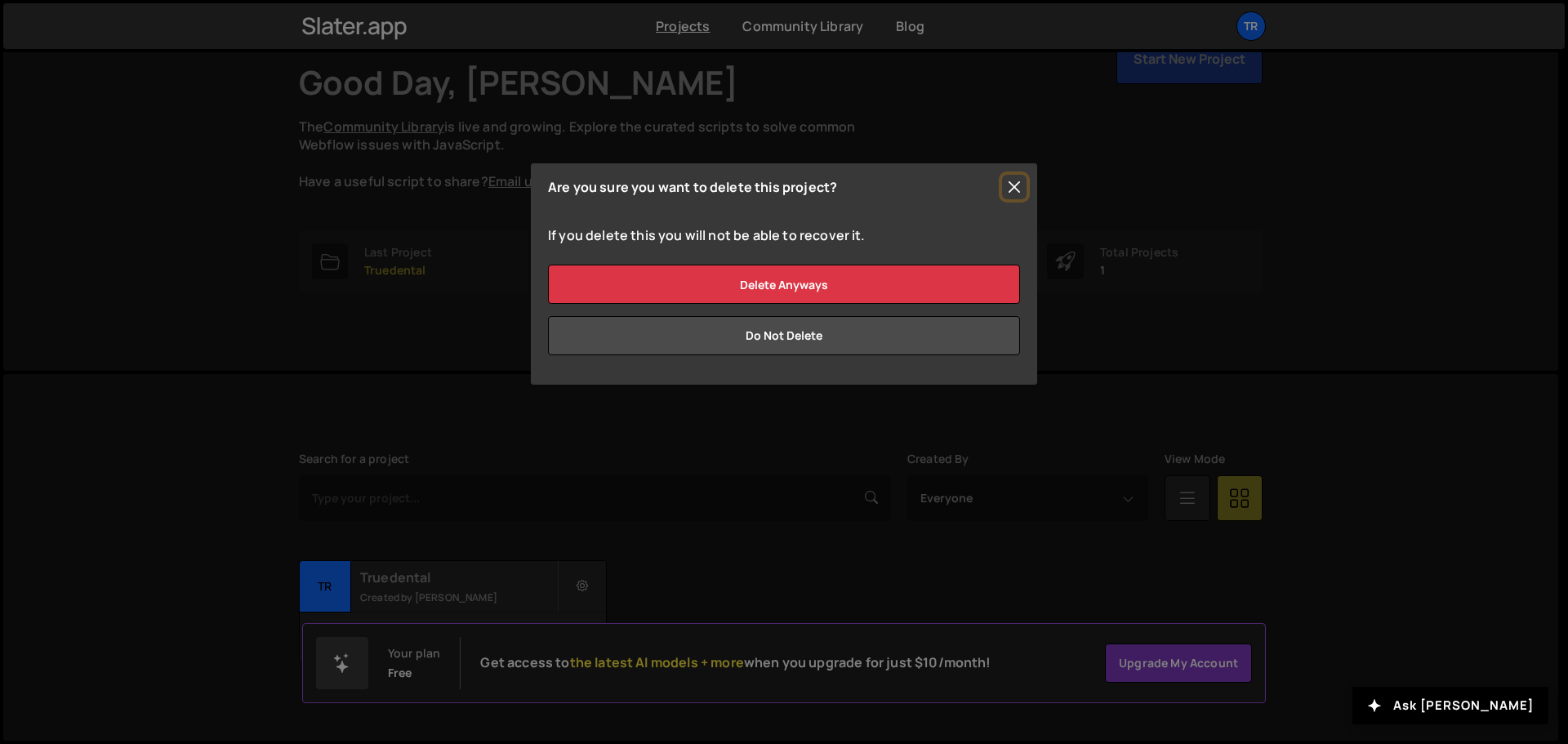
click at [1009, 182] on button "Close" at bounding box center [1014, 187] width 24 height 24
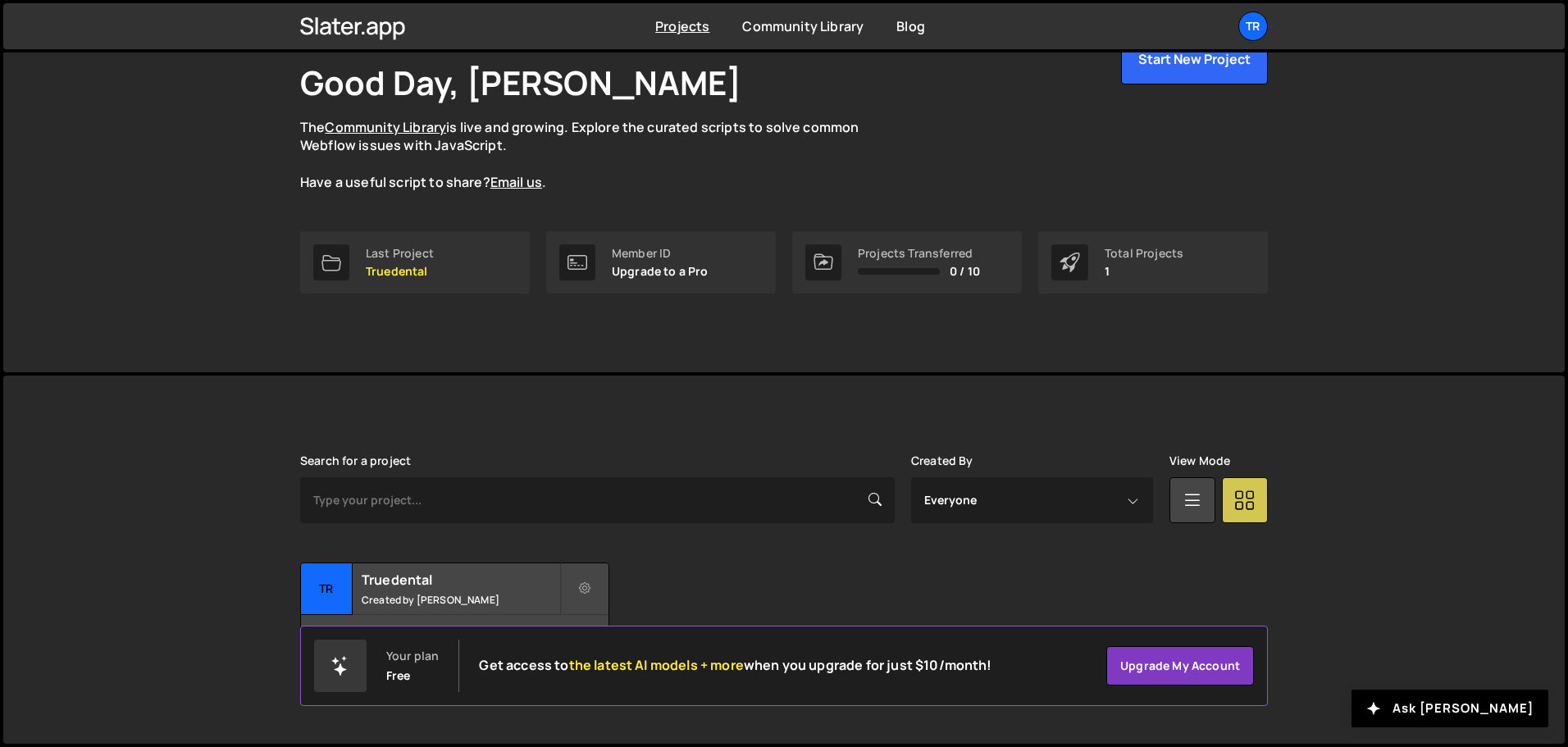
click at [1262, 489] on link at bounding box center [1245, 500] width 46 height 46
click at [1240, 507] on icon at bounding box center [1245, 499] width 22 height 29
click at [1186, 507] on icon at bounding box center [1193, 499] width 22 height 29
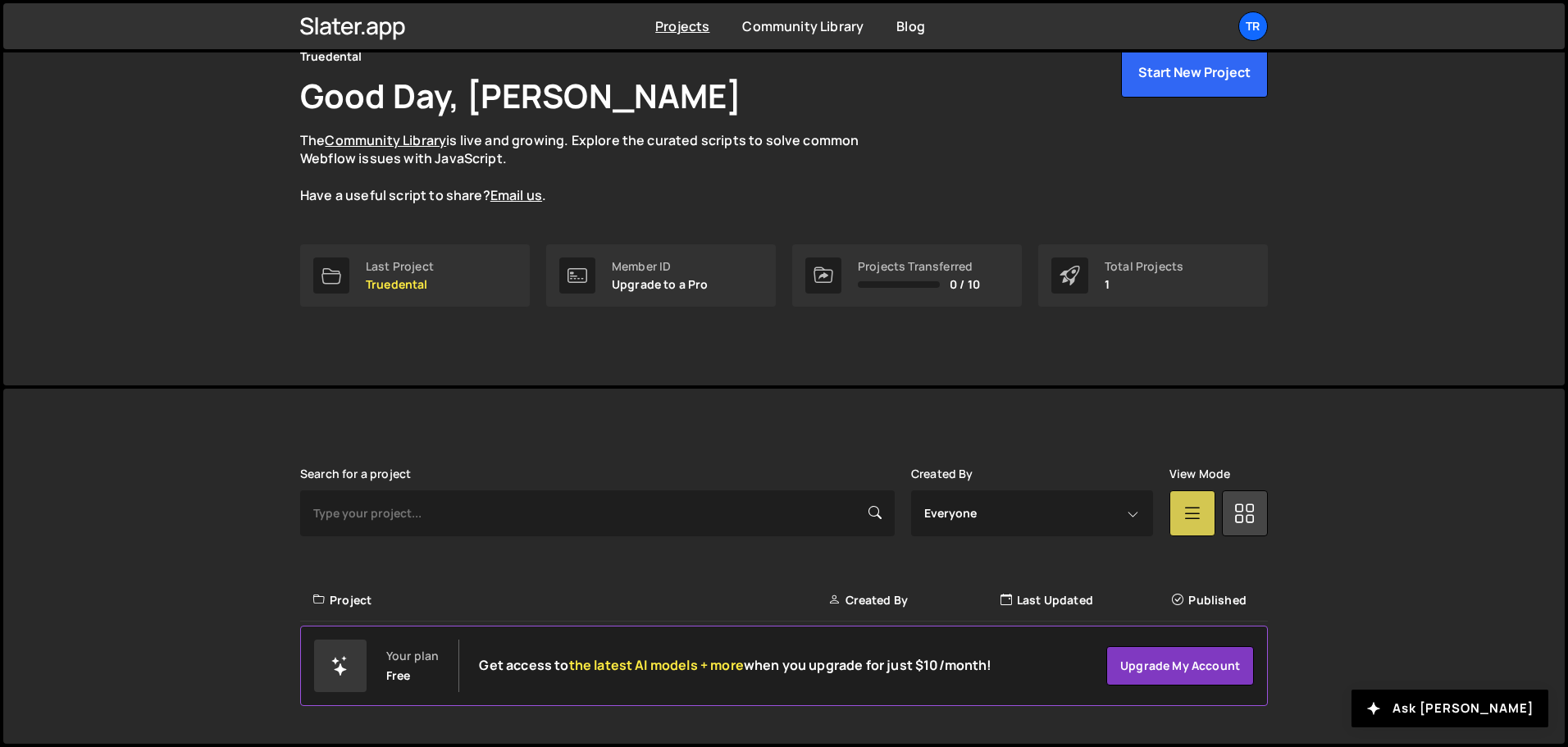
scroll to position [85, 0]
click at [1182, 595] on icon at bounding box center [1177, 600] width 11 height 16
click at [1177, 598] on icon at bounding box center [1177, 600] width 11 height 16
click at [1245, 518] on icon at bounding box center [1245, 513] width 22 height 29
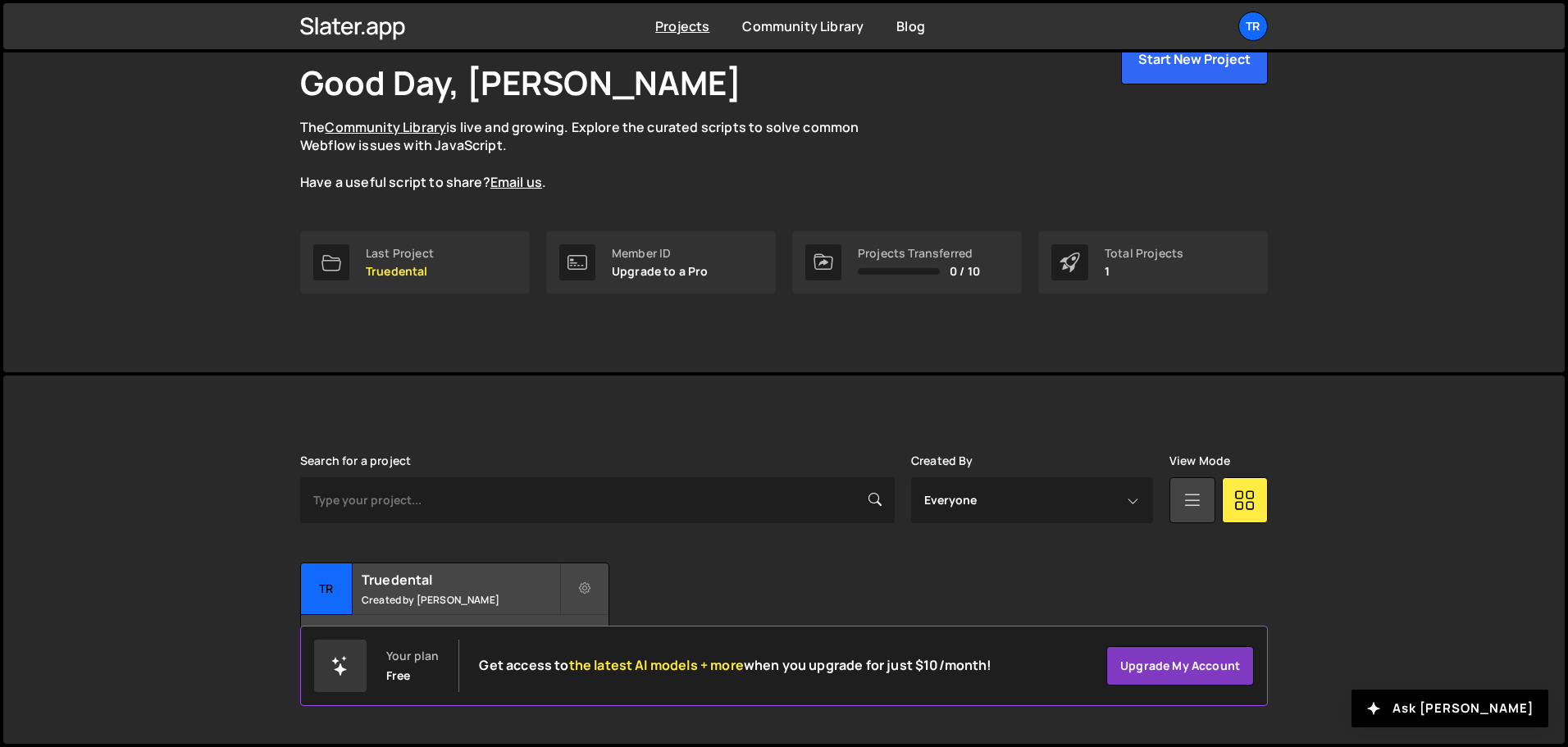
click at [1207, 504] on link at bounding box center [1192, 500] width 46 height 46
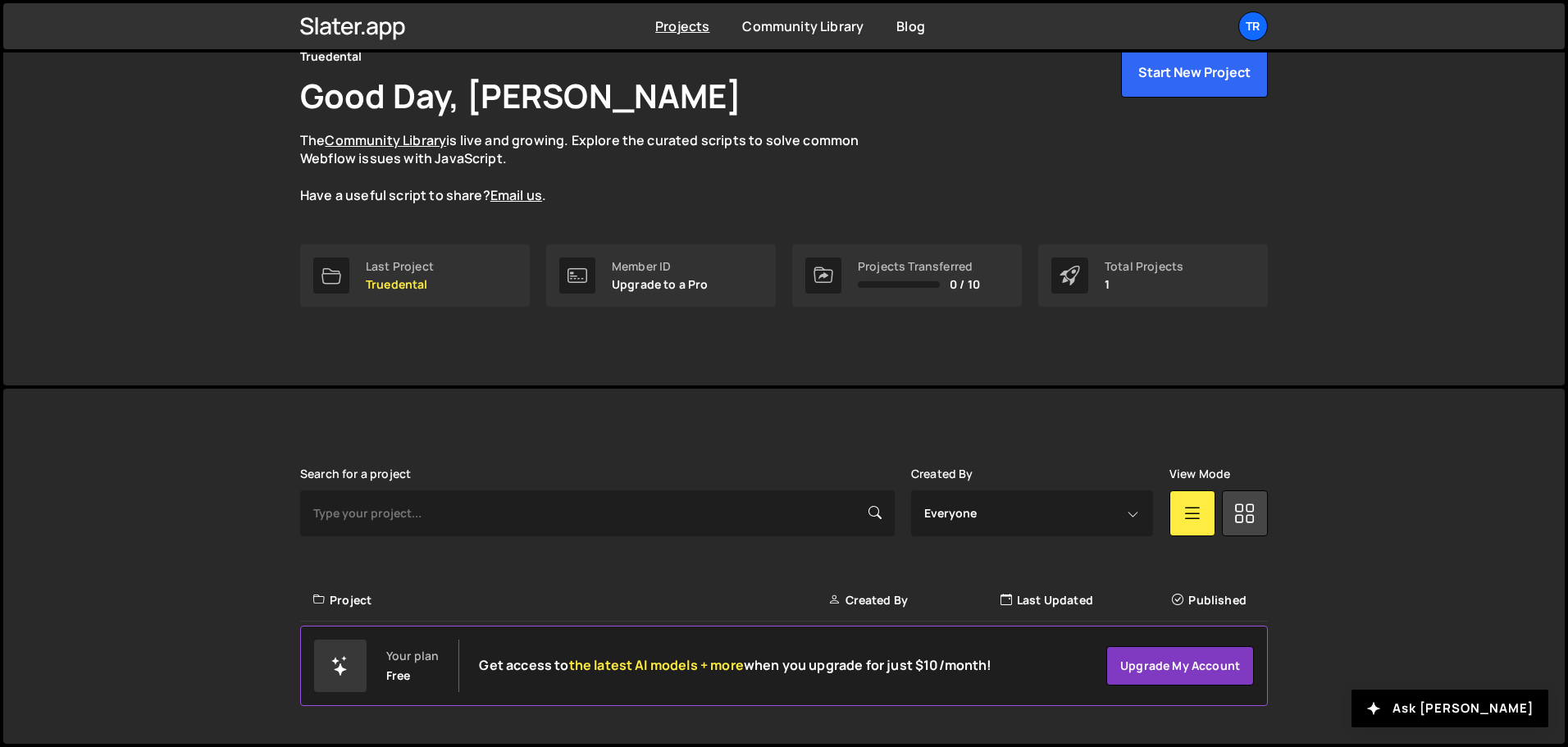
click at [1200, 608] on div "Published" at bounding box center [1215, 600] width 86 height 16
click at [1183, 598] on icon at bounding box center [1177, 600] width 11 height 16
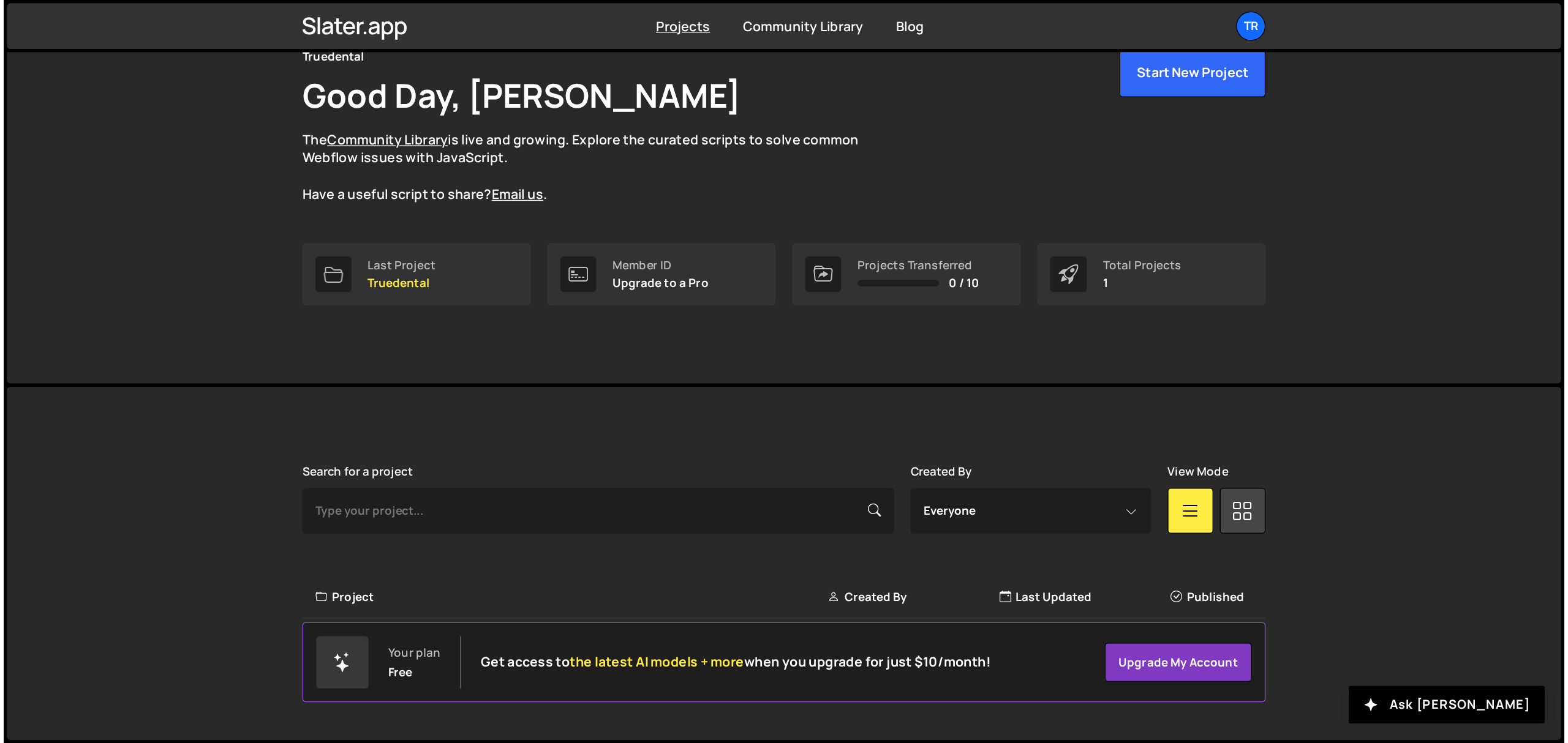
scroll to position [0, 0]
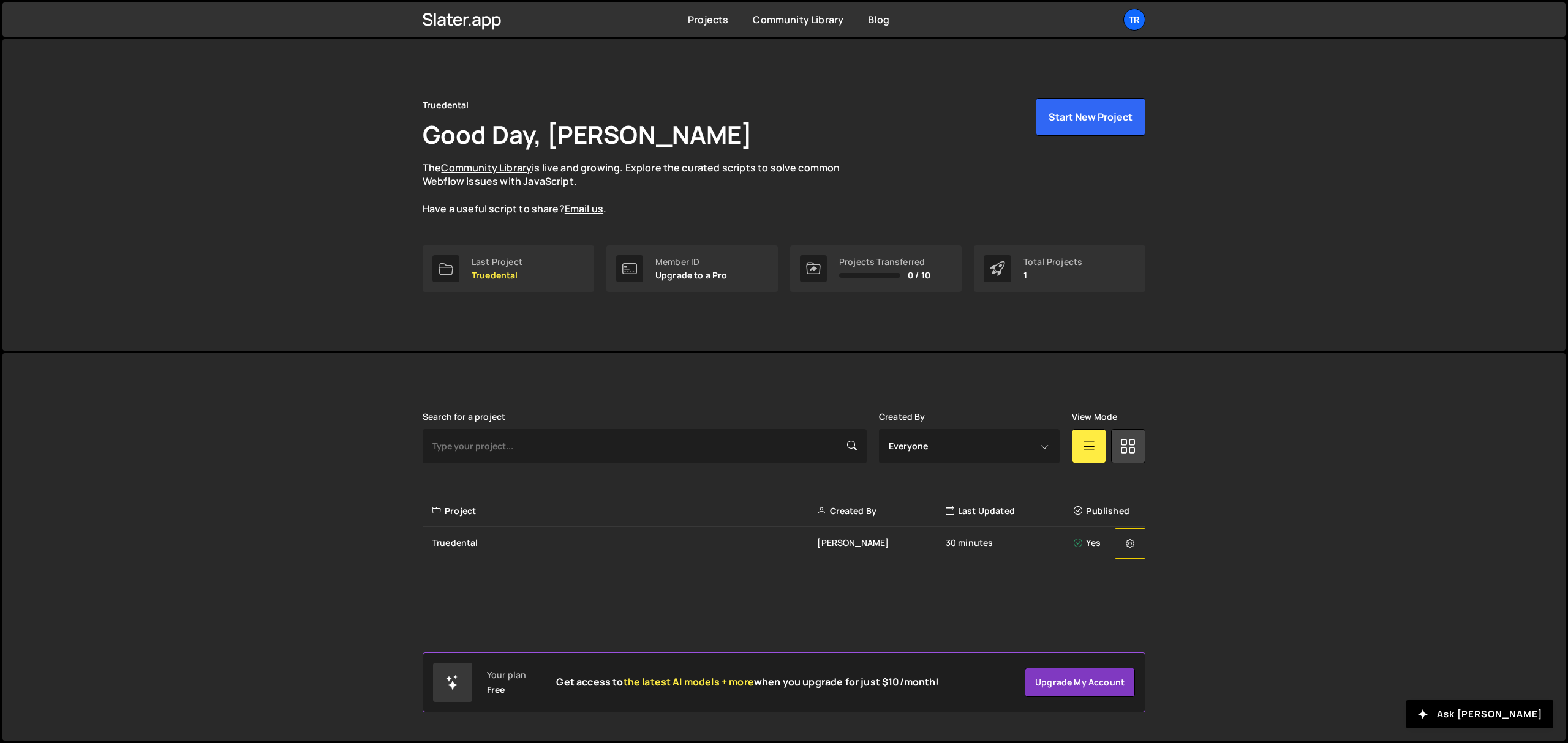
click at [1135, 544] on button at bounding box center [1130, 543] width 30 height 30
click at [1170, 557] on link "Manage access" at bounding box center [1189, 609] width 146 height 19
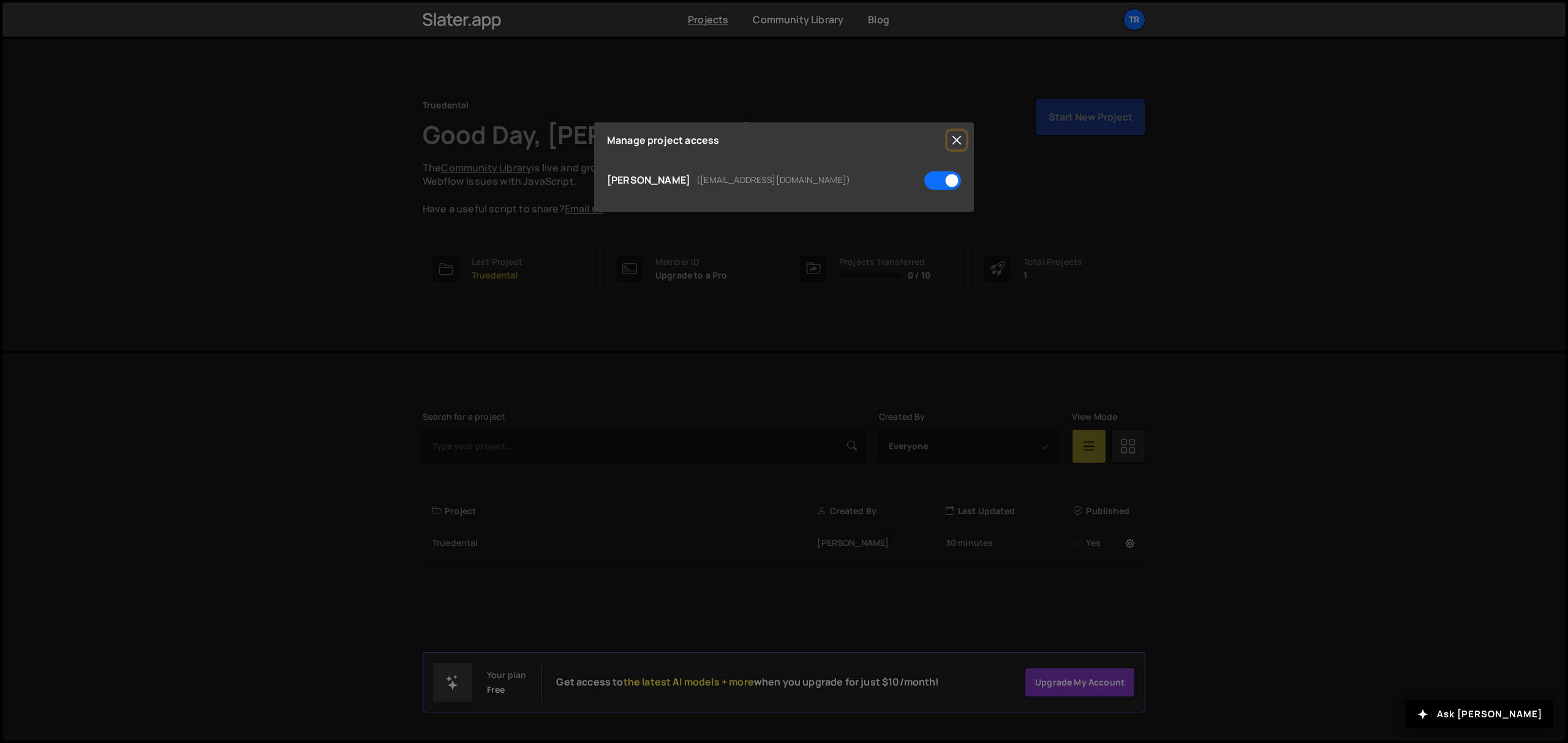
click at [952, 141] on button "Close" at bounding box center [956, 140] width 18 height 18
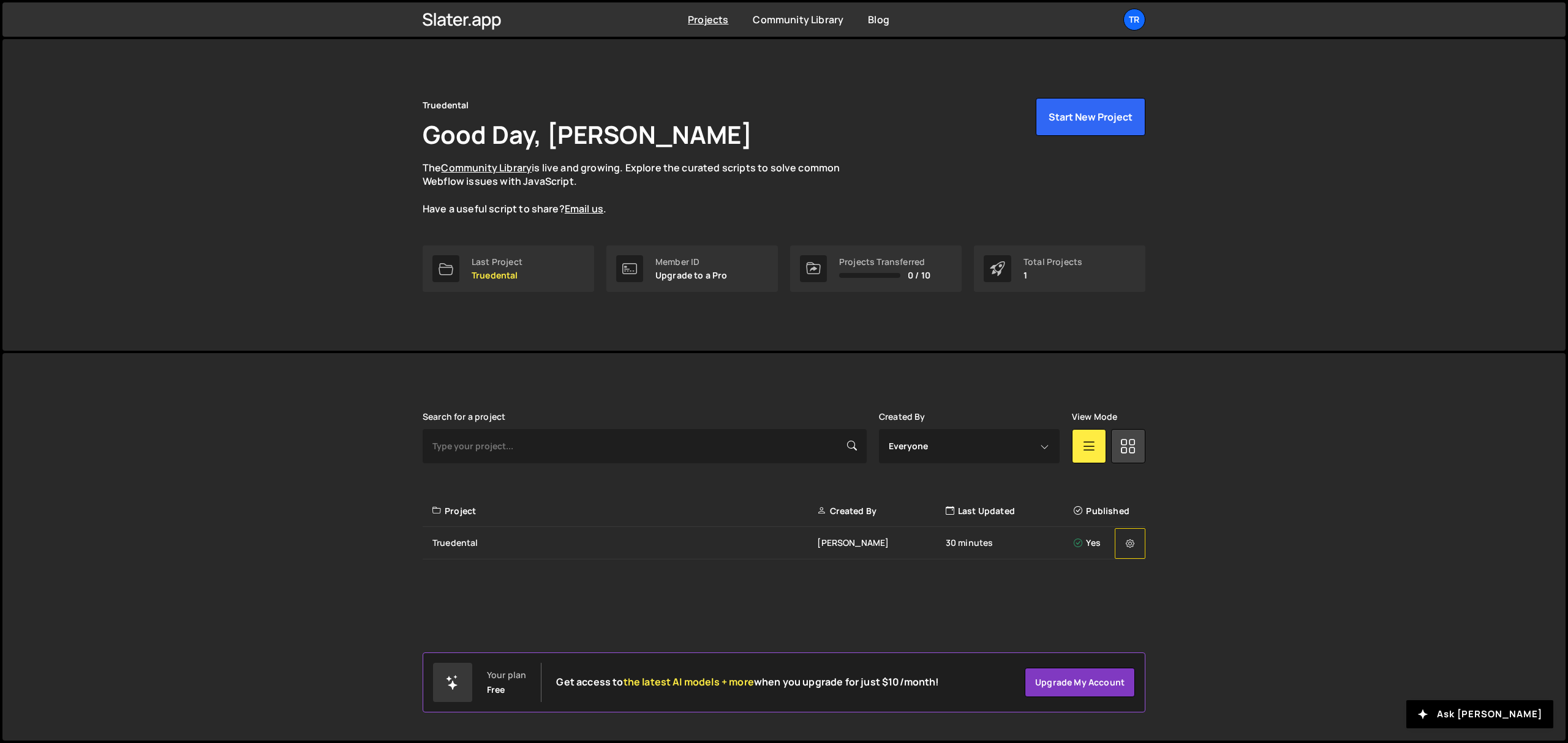
click at [1128, 542] on icon at bounding box center [1130, 544] width 8 height 12
click at [1117, 473] on div "Search for a project Created By Everyone chinh nguyen View Mode Transfer Projec…" at bounding box center [783, 485] width 723 height 148
click at [1086, 511] on div "Published" at bounding box center [1106, 511] width 65 height 12
click at [458, 537] on div "Truedental" at bounding box center [625, 543] width 385 height 12
click at [454, 539] on div "Truedental" at bounding box center [625, 543] width 385 height 12
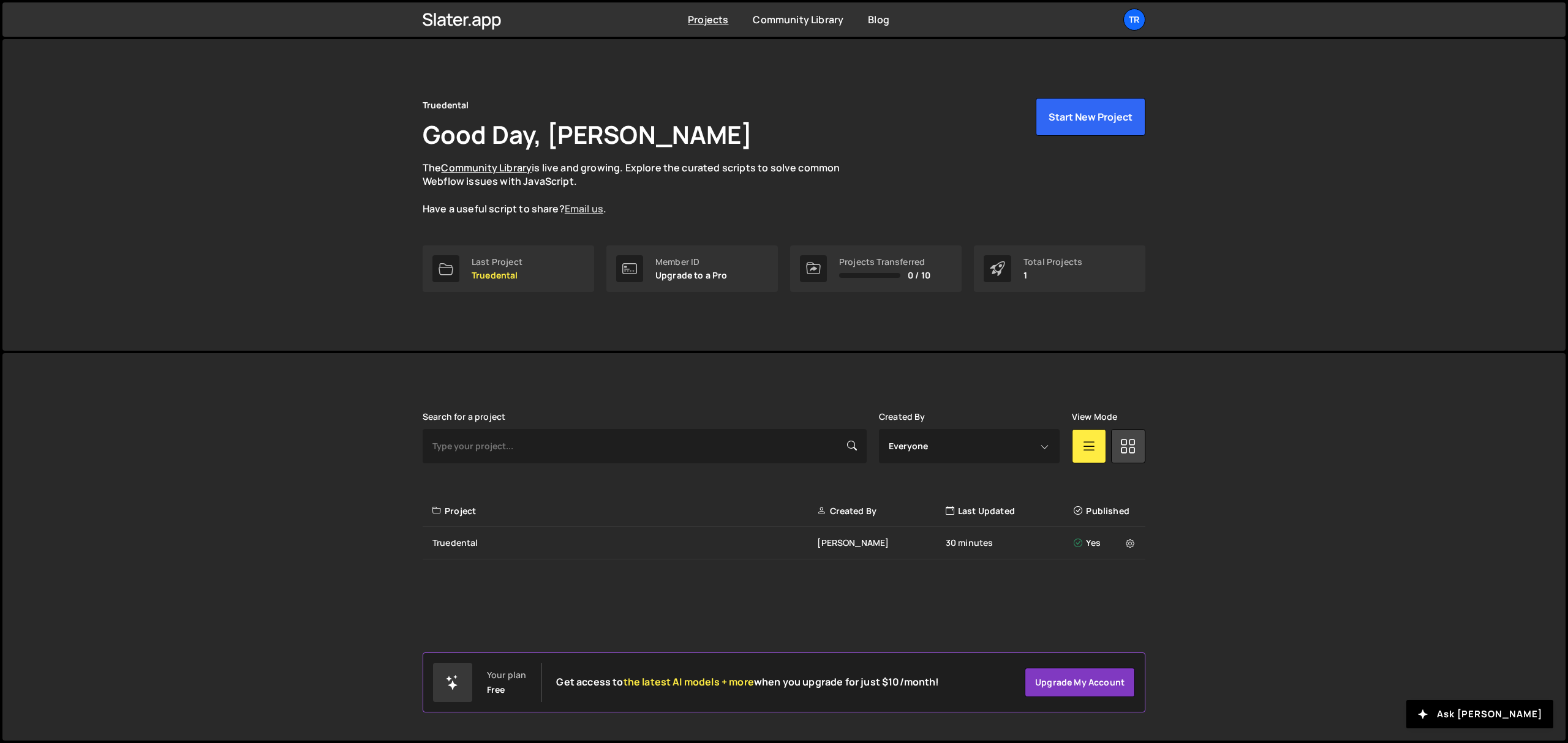
click at [578, 207] on link "Email us" at bounding box center [584, 209] width 39 height 14
click at [1094, 547] on div "Yes" at bounding box center [1106, 543] width 65 height 12
click at [1130, 539] on icon at bounding box center [1130, 544] width 8 height 12
click at [1174, 567] on link "Transfer Project" at bounding box center [1189, 569] width 146 height 19
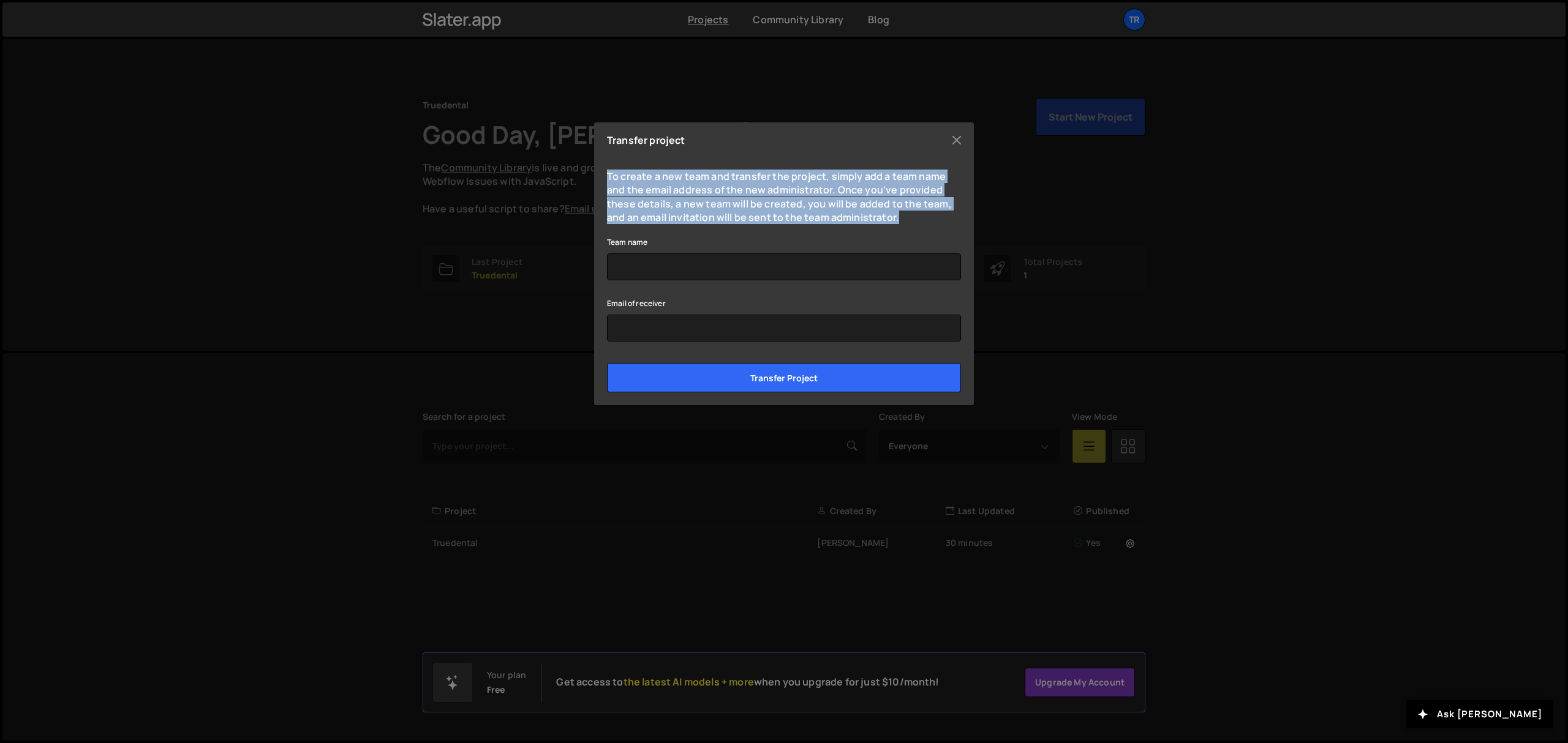
drag, startPoint x: 601, startPoint y: 176, endPoint x: 919, endPoint y: 216, distance: 320.5
click at [919, 216] on div "Transfer project To create a new team and transfer the project, simply add a te…" at bounding box center [784, 264] width 380 height 283
copy p "To create a new team and transfer the project, simply add a team name and the e…"
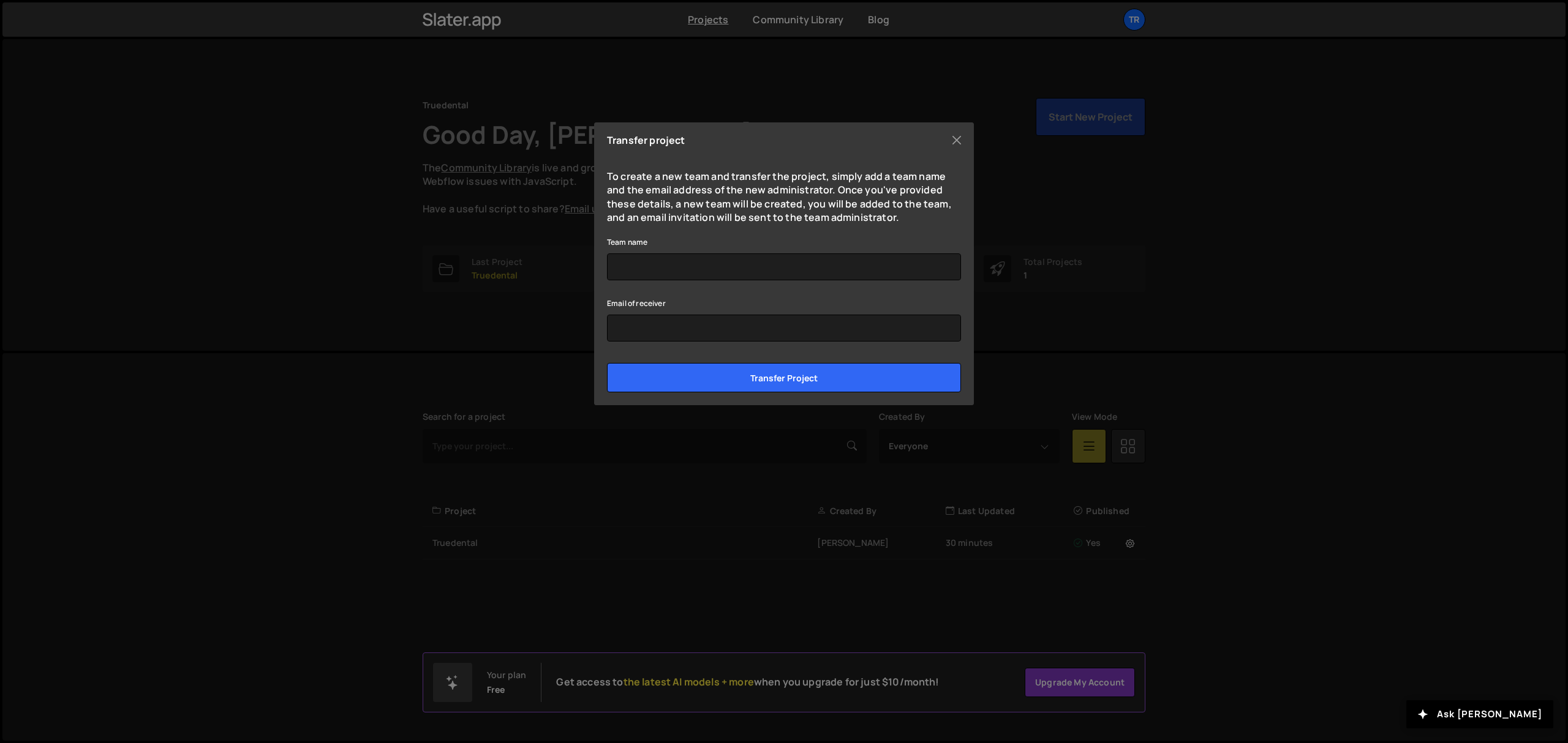
click at [948, 130] on div "Transfer project To create a new team and transfer the project, simply add a te…" at bounding box center [784, 264] width 380 height 283
click at [949, 139] on button "Close" at bounding box center [956, 140] width 18 height 18
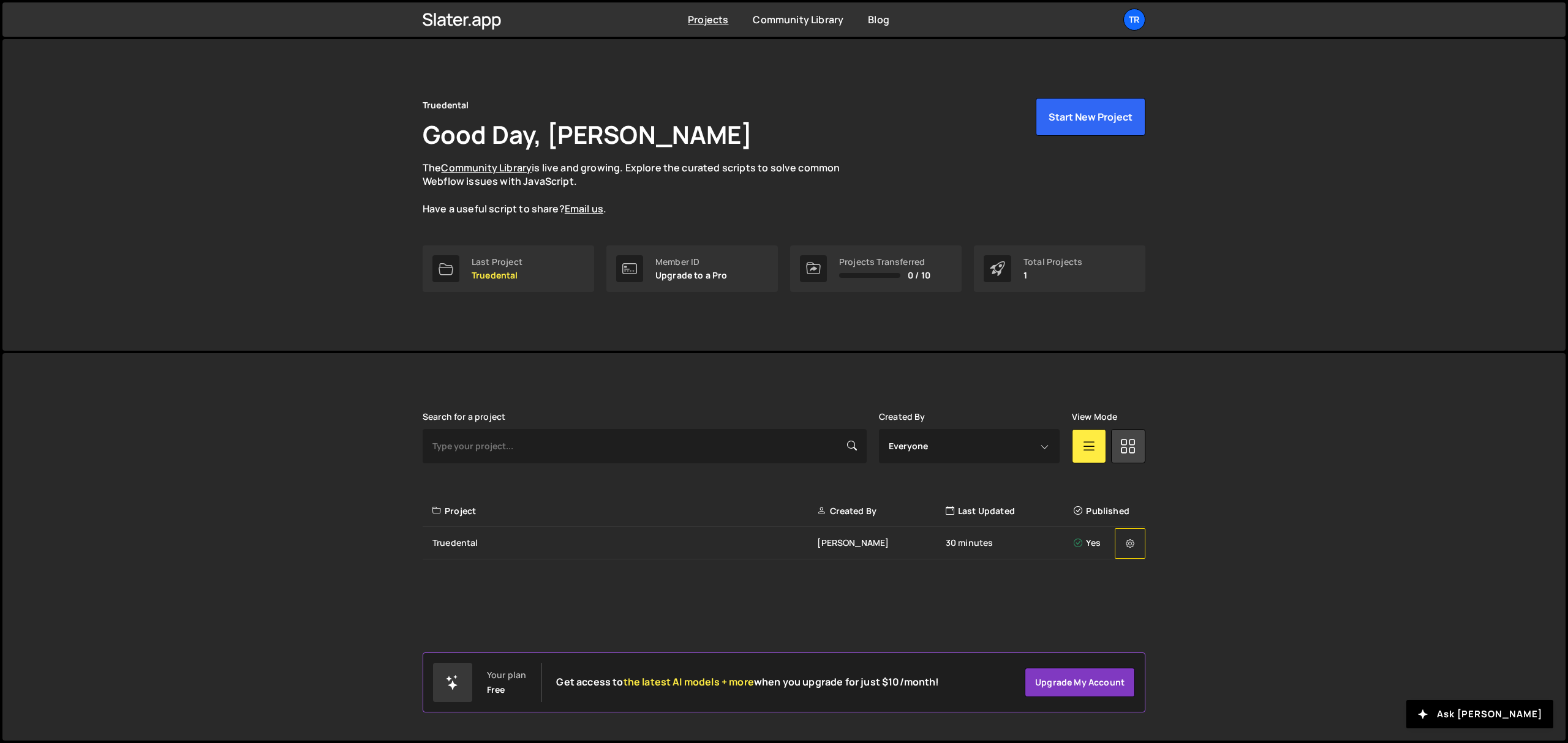
click at [1131, 552] on button at bounding box center [1130, 543] width 30 height 30
click at [578, 123] on div "Truedental" at bounding box center [625, 543] width 385 height 12
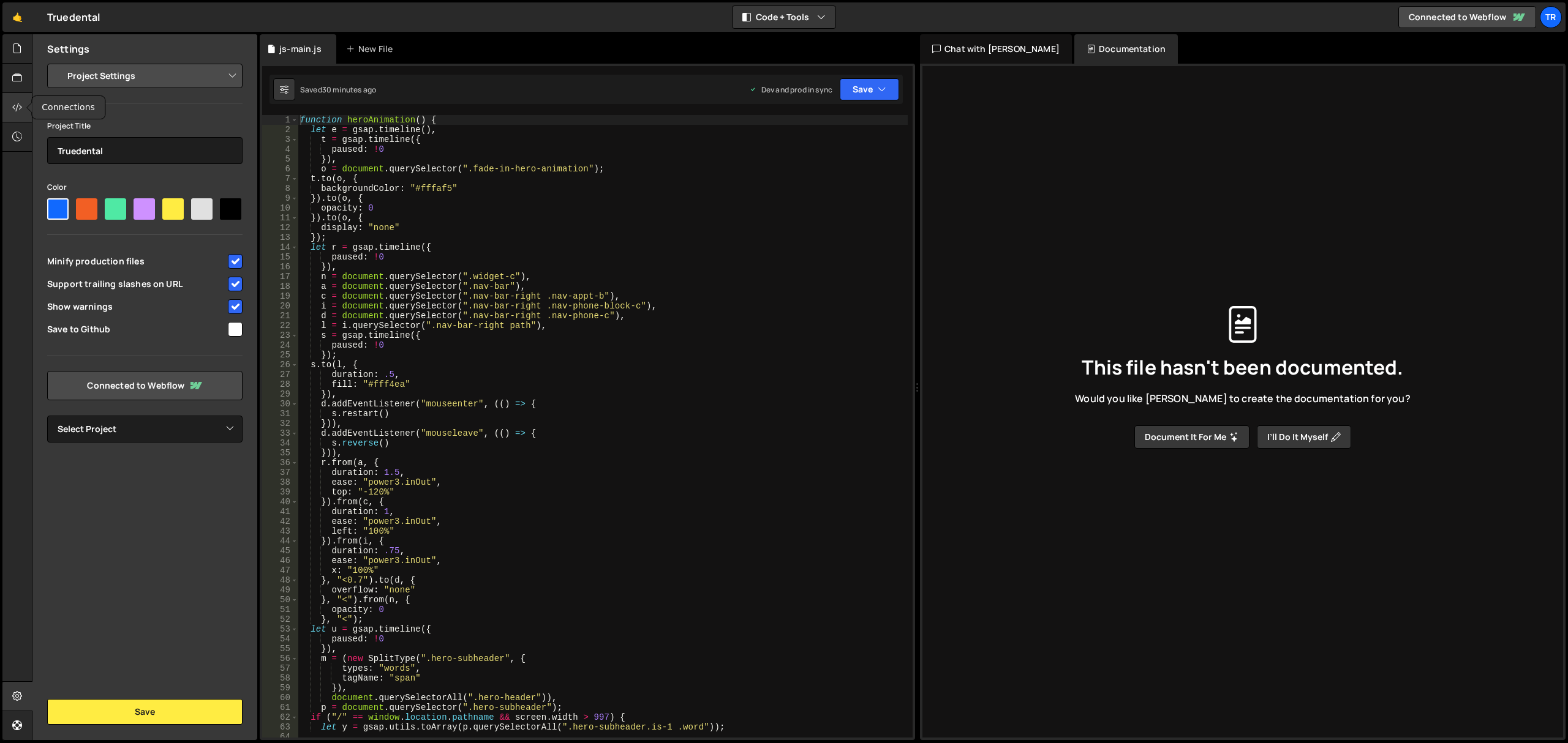
click at [10, 106] on div at bounding box center [17, 108] width 30 height 30
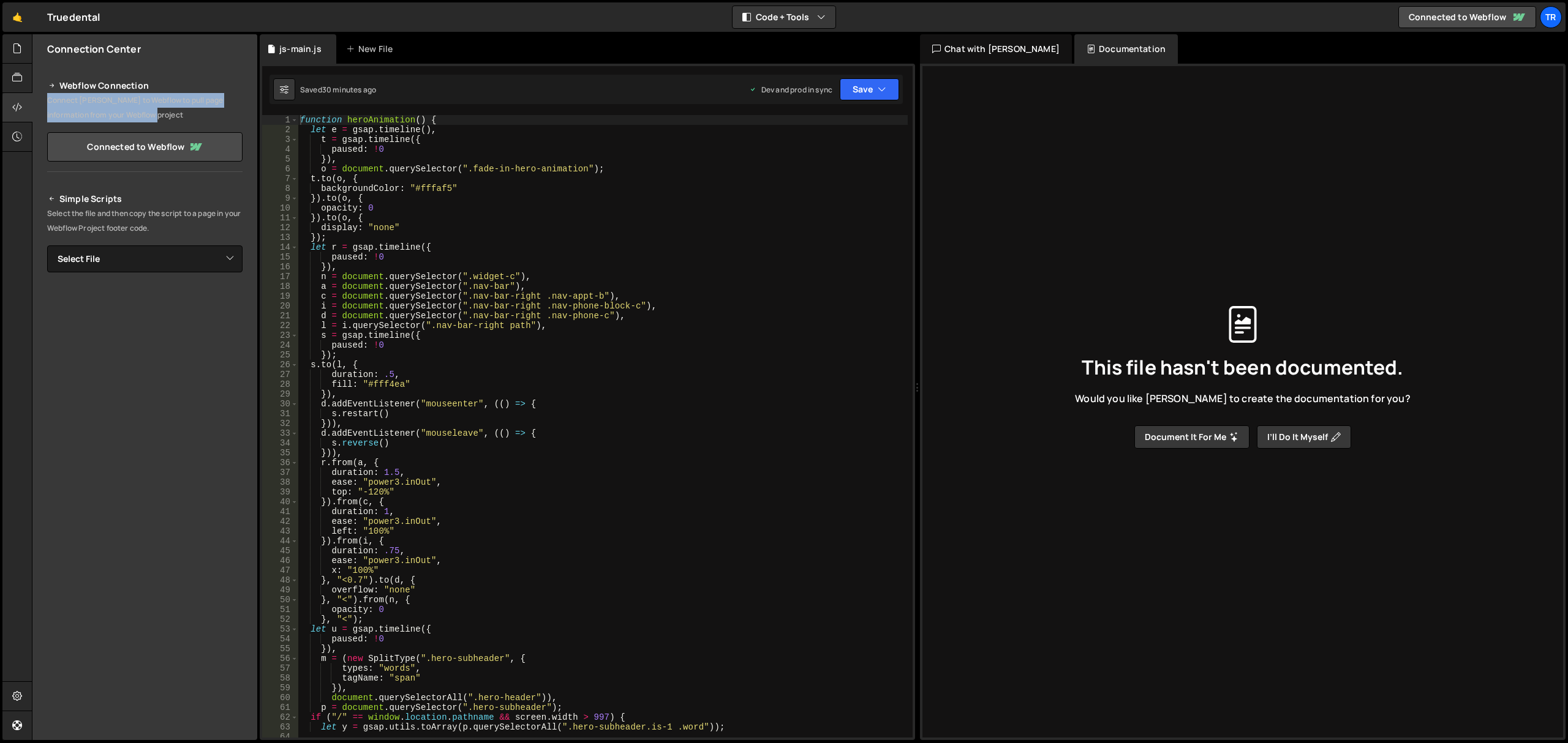
drag, startPoint x: 143, startPoint y: 117, endPoint x: 44, endPoint y: 103, distance: 100.0
click at [44, 103] on div "Webflow Connection Connect Slater to Webflow to pull page information from your…" at bounding box center [145, 118] width 225 height 108
click at [165, 154] on link "Connected to Webflow" at bounding box center [145, 147] width 196 height 30
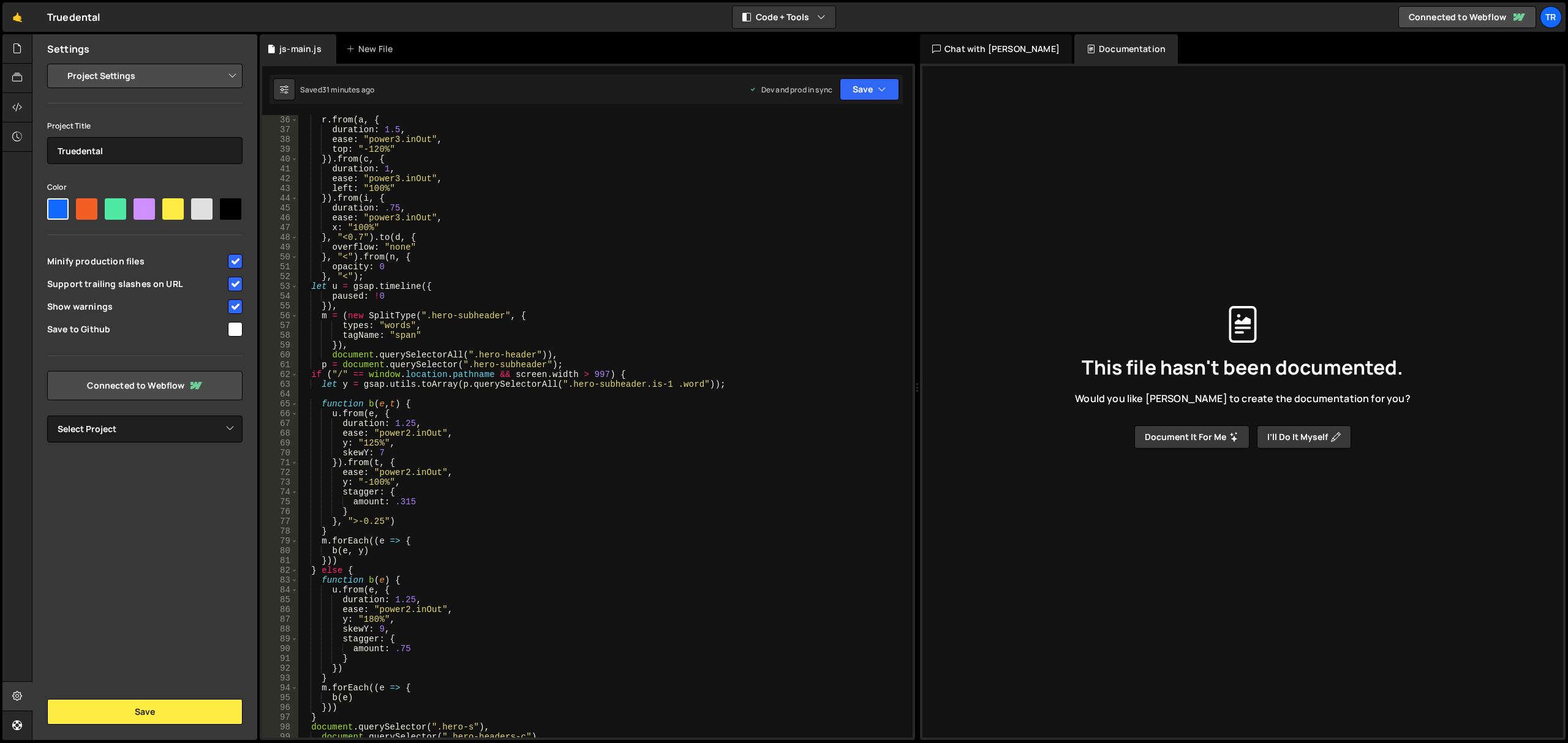
scroll to position [343, 0]
click at [1184, 442] on button "Document it for me" at bounding box center [1191, 437] width 115 height 23
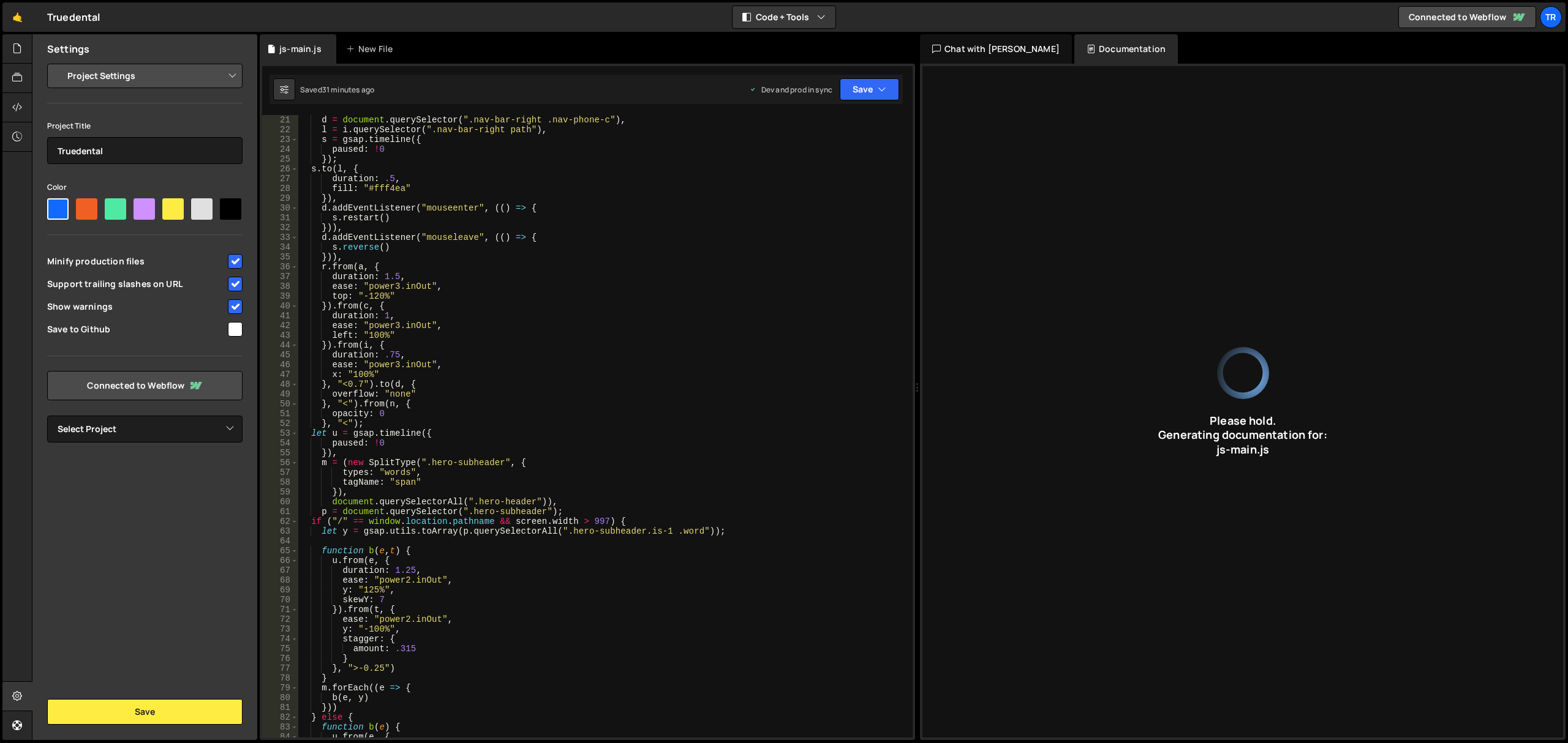
scroll to position [147, 0]
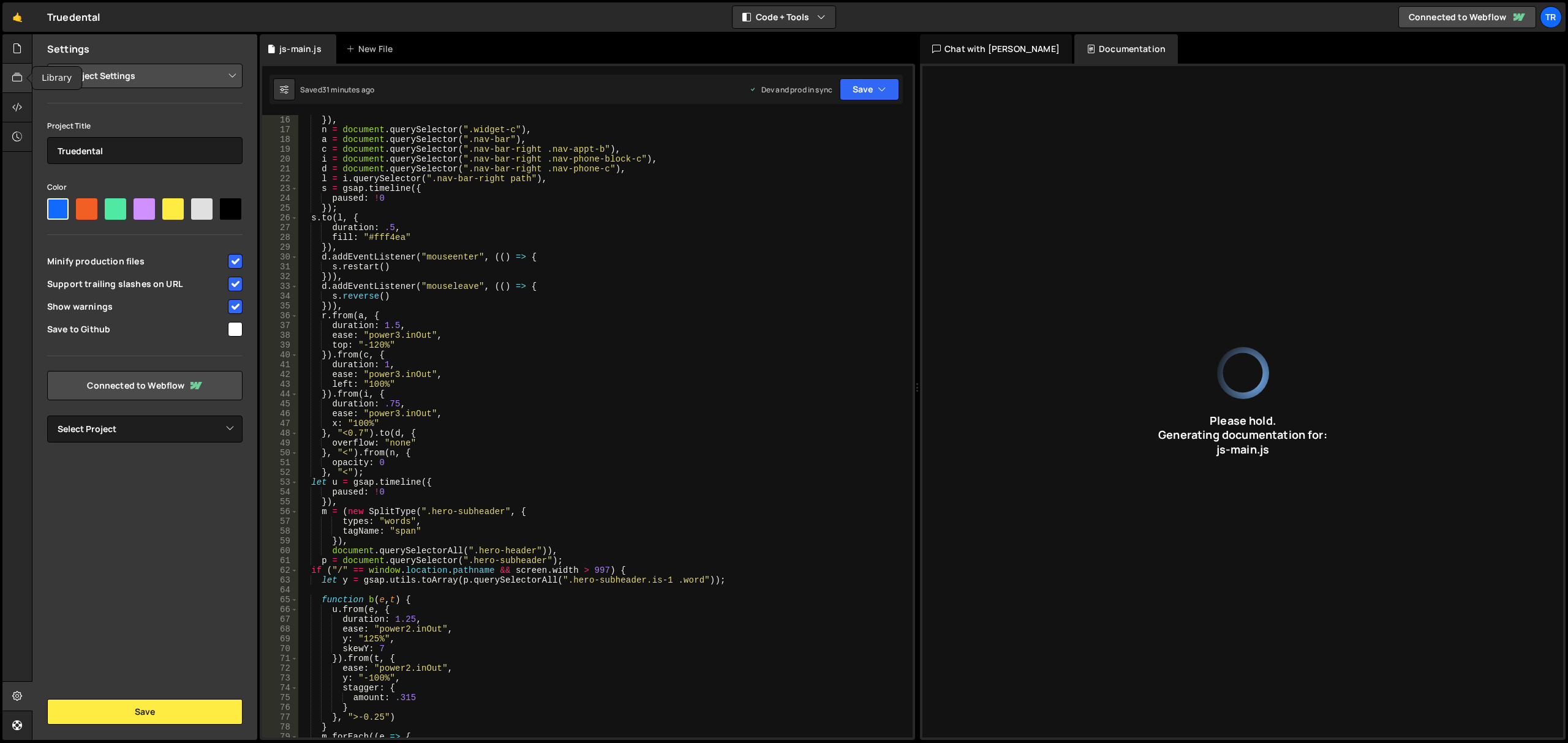
click at [8, 83] on div at bounding box center [17, 79] width 30 height 30
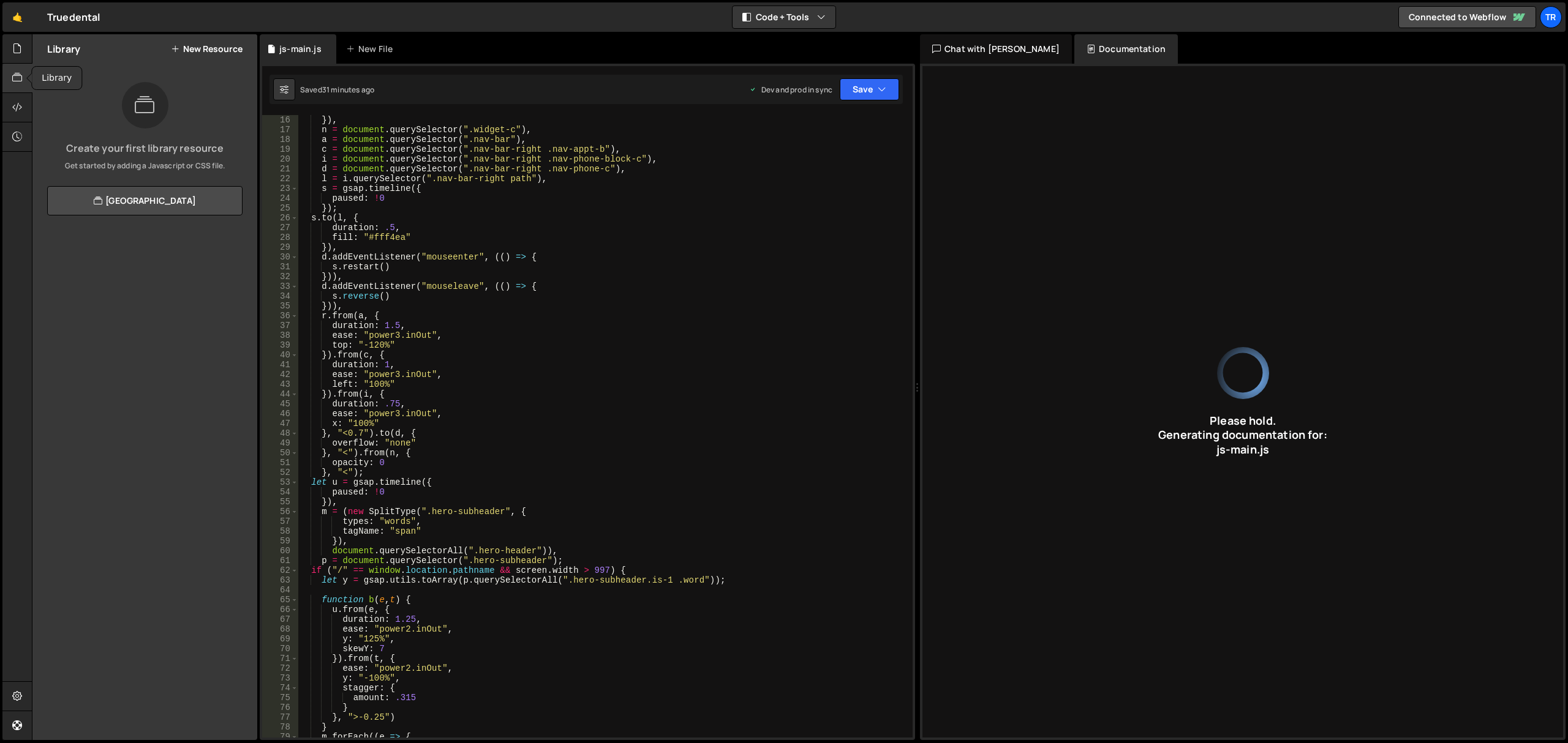
click at [8, 83] on div at bounding box center [17, 79] width 30 height 30
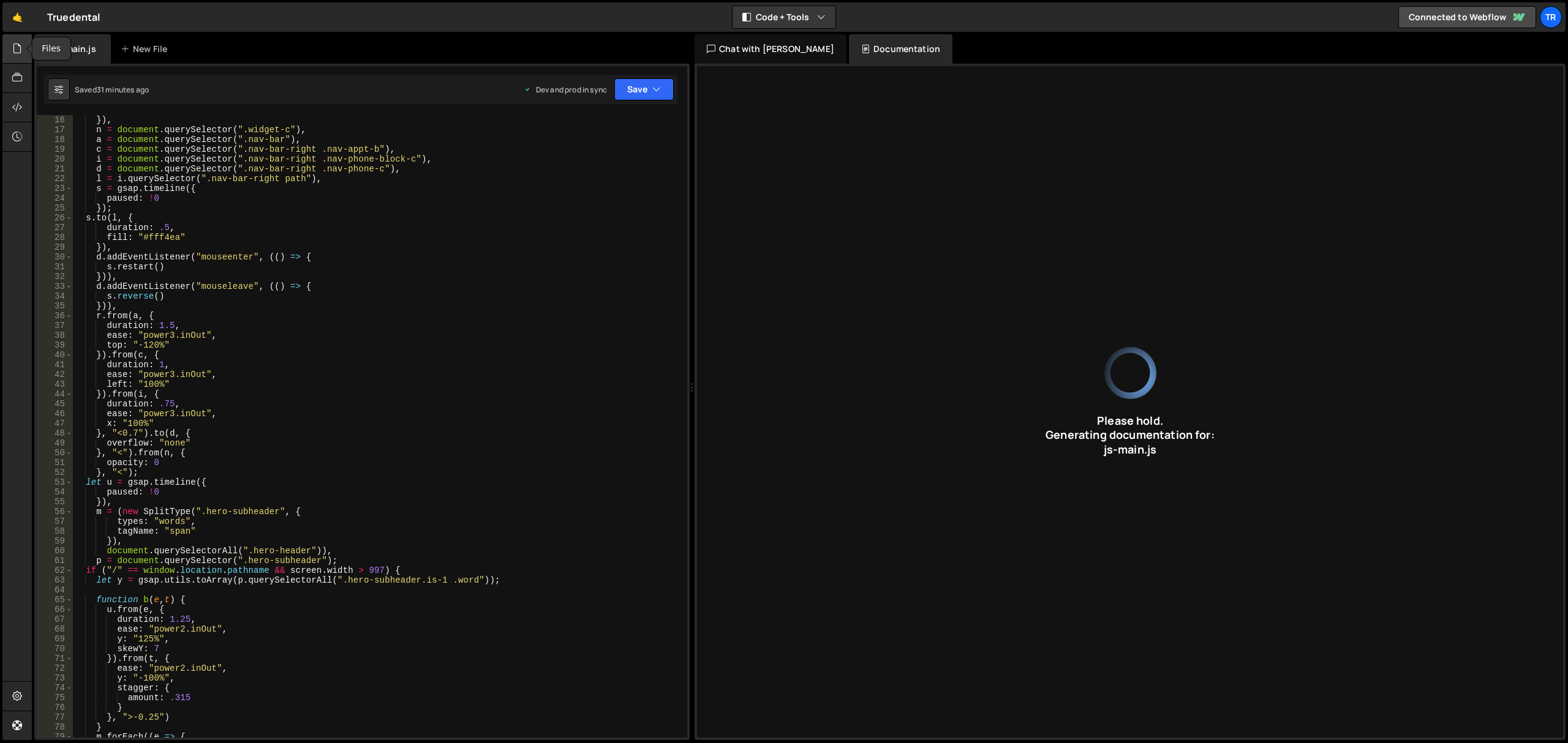
click at [13, 56] on div at bounding box center [17, 49] width 30 height 30
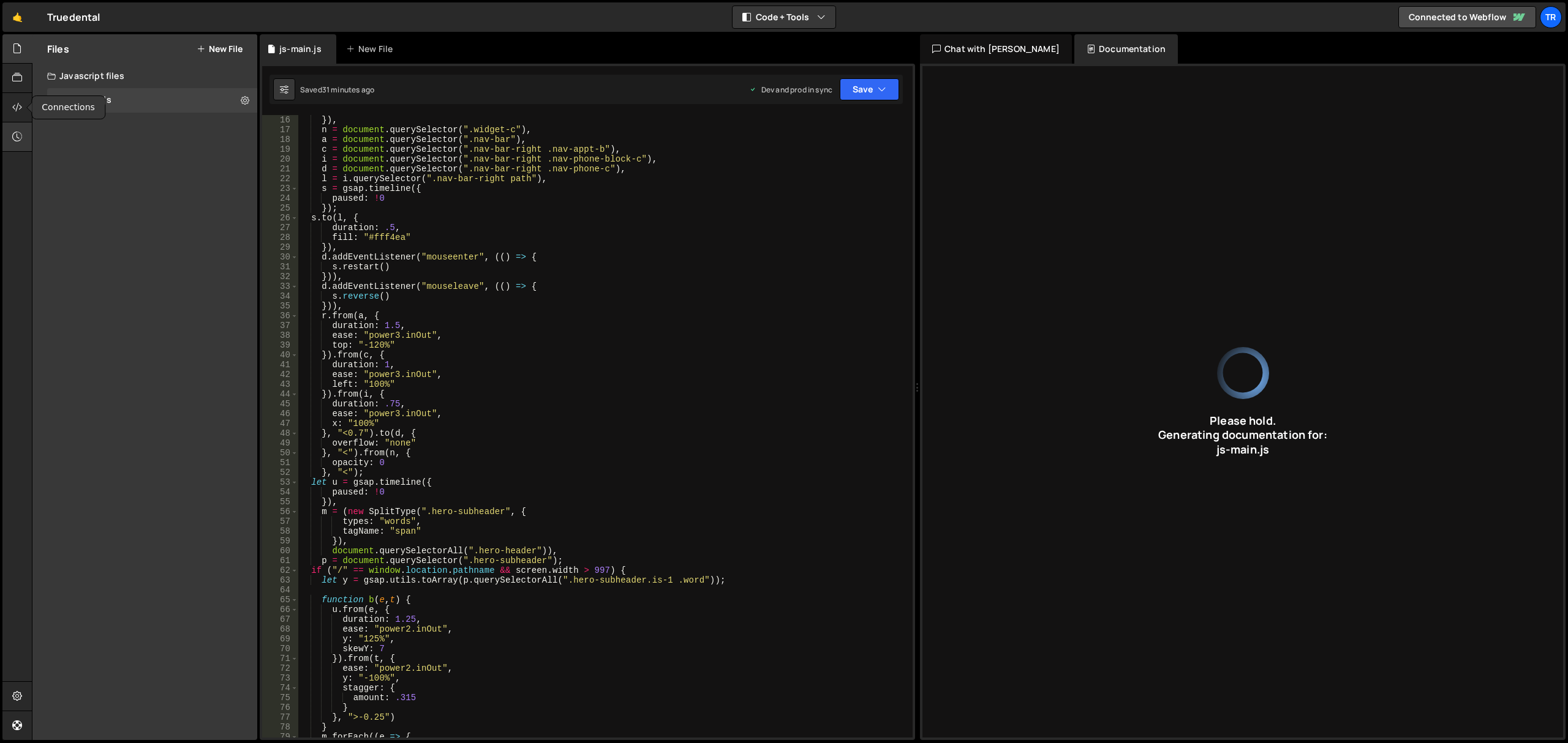
click at [16, 128] on div at bounding box center [17, 137] width 30 height 30
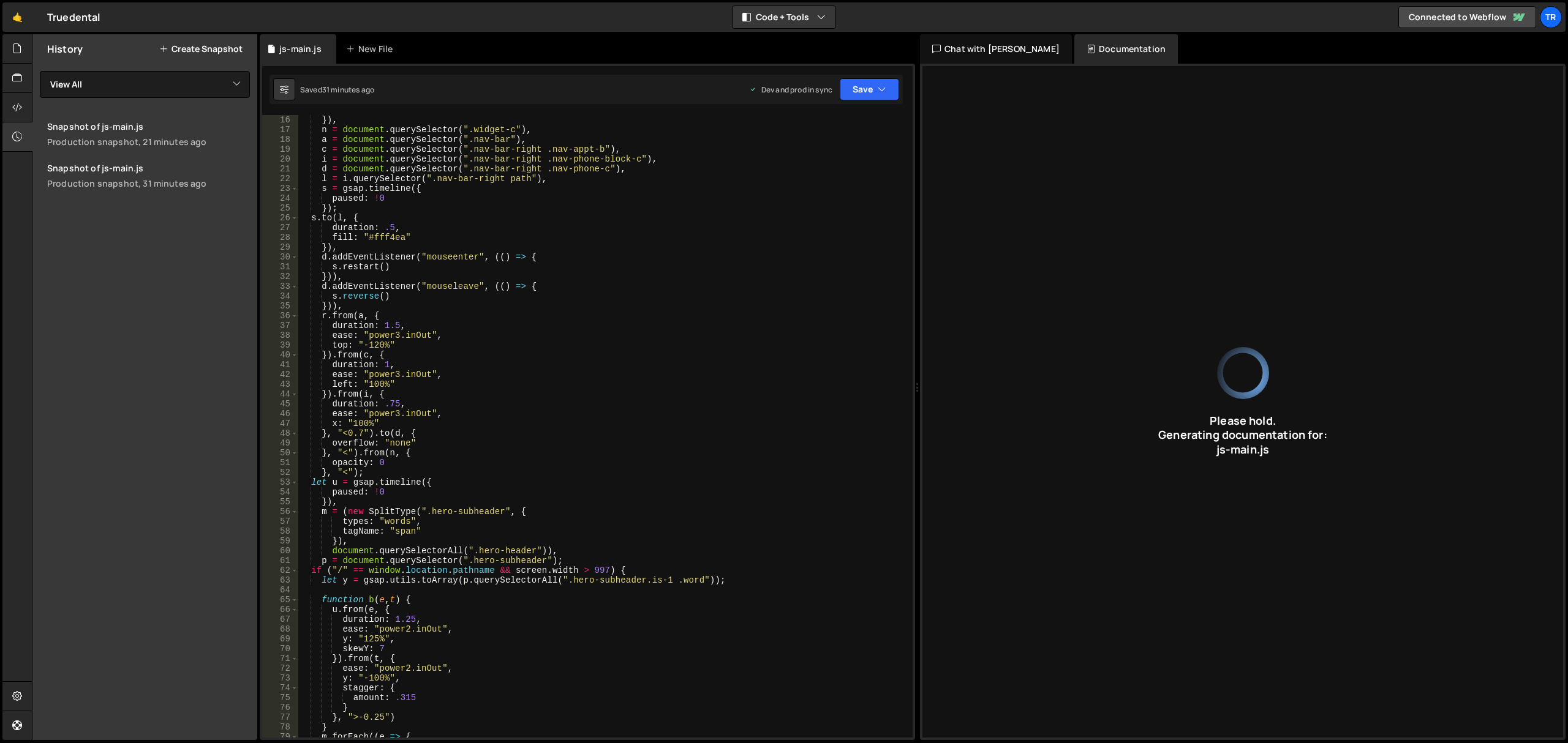
type input "JavaScript code using GSAP for webpage animations, including hero section, vide…"
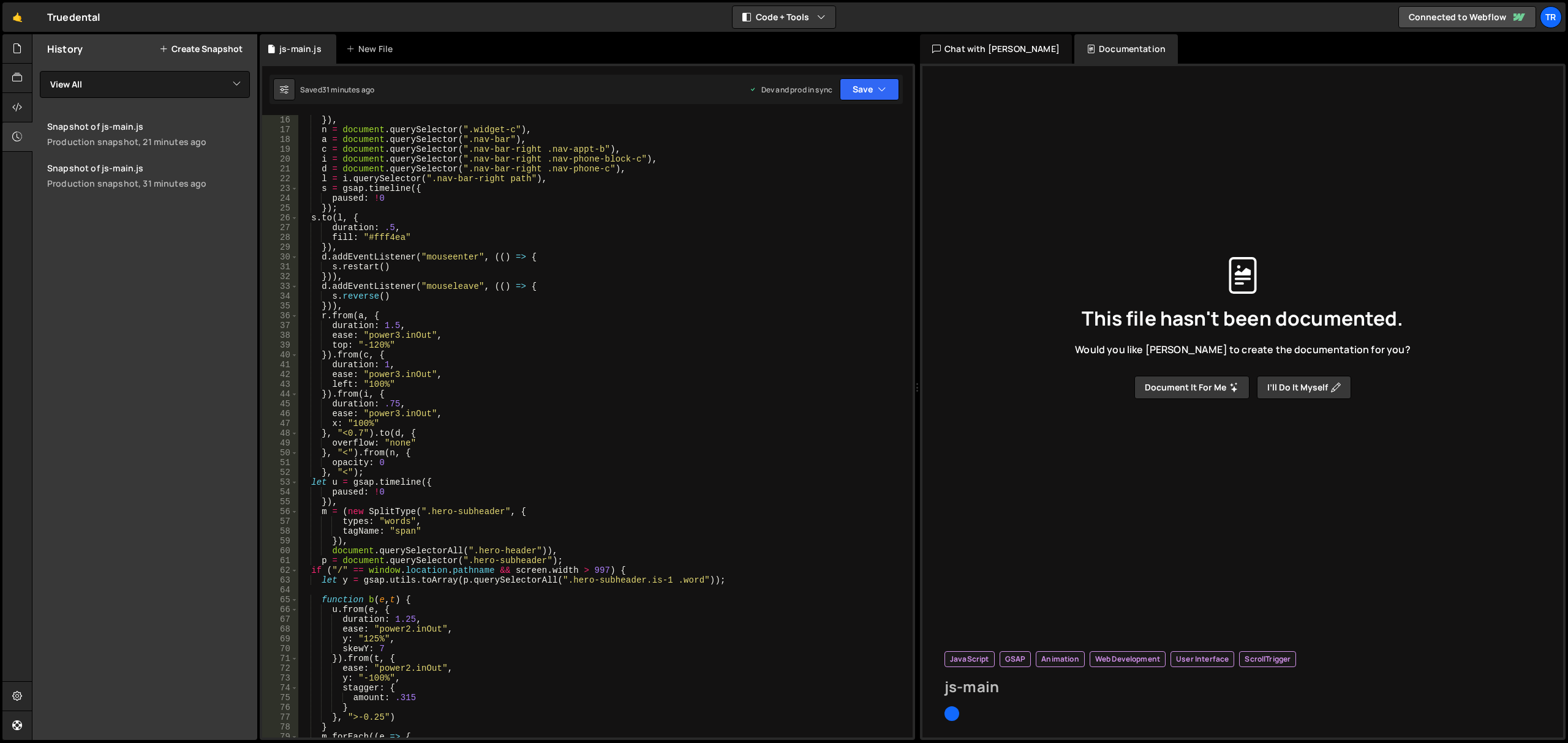
type input "js-main"
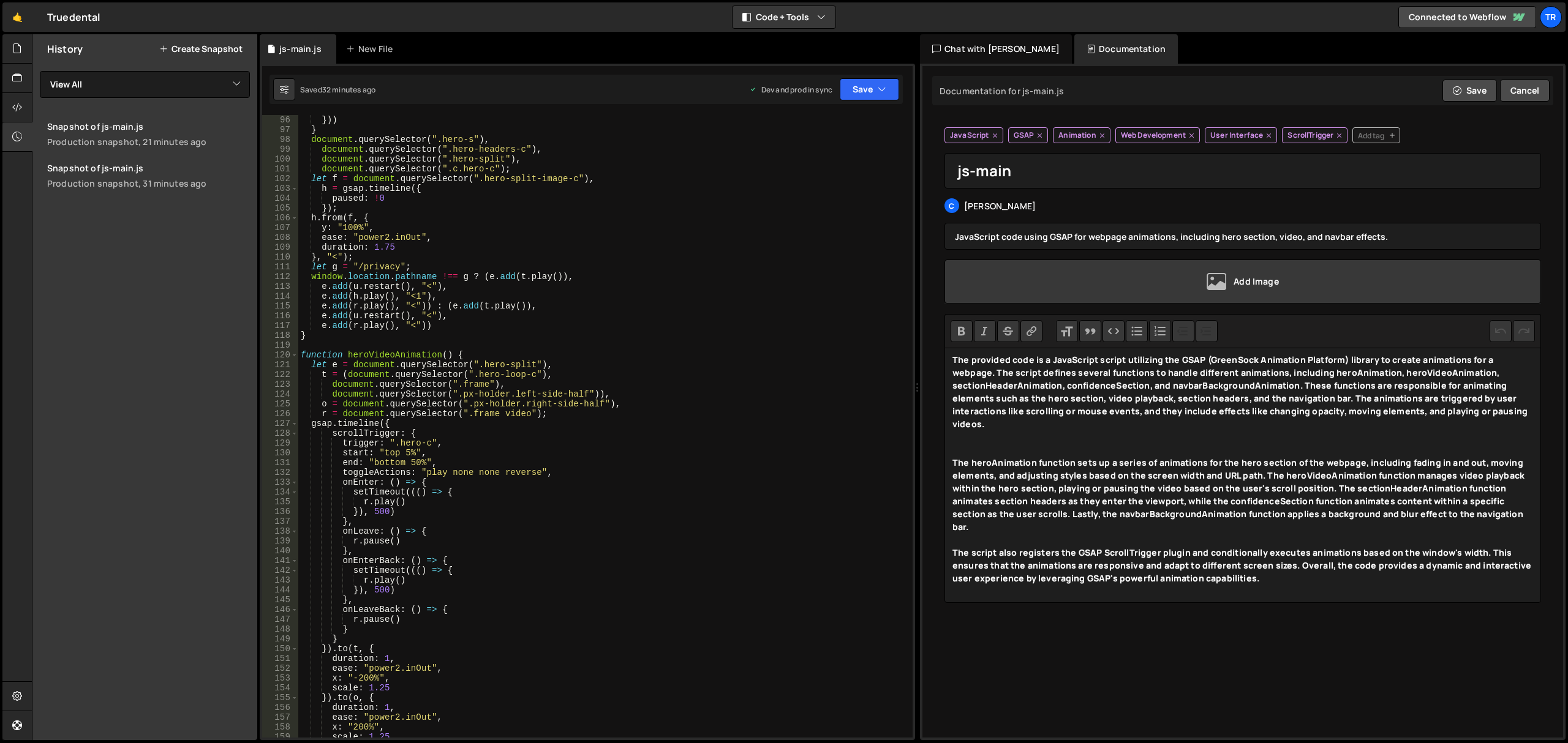
scroll to position [1274, 0]
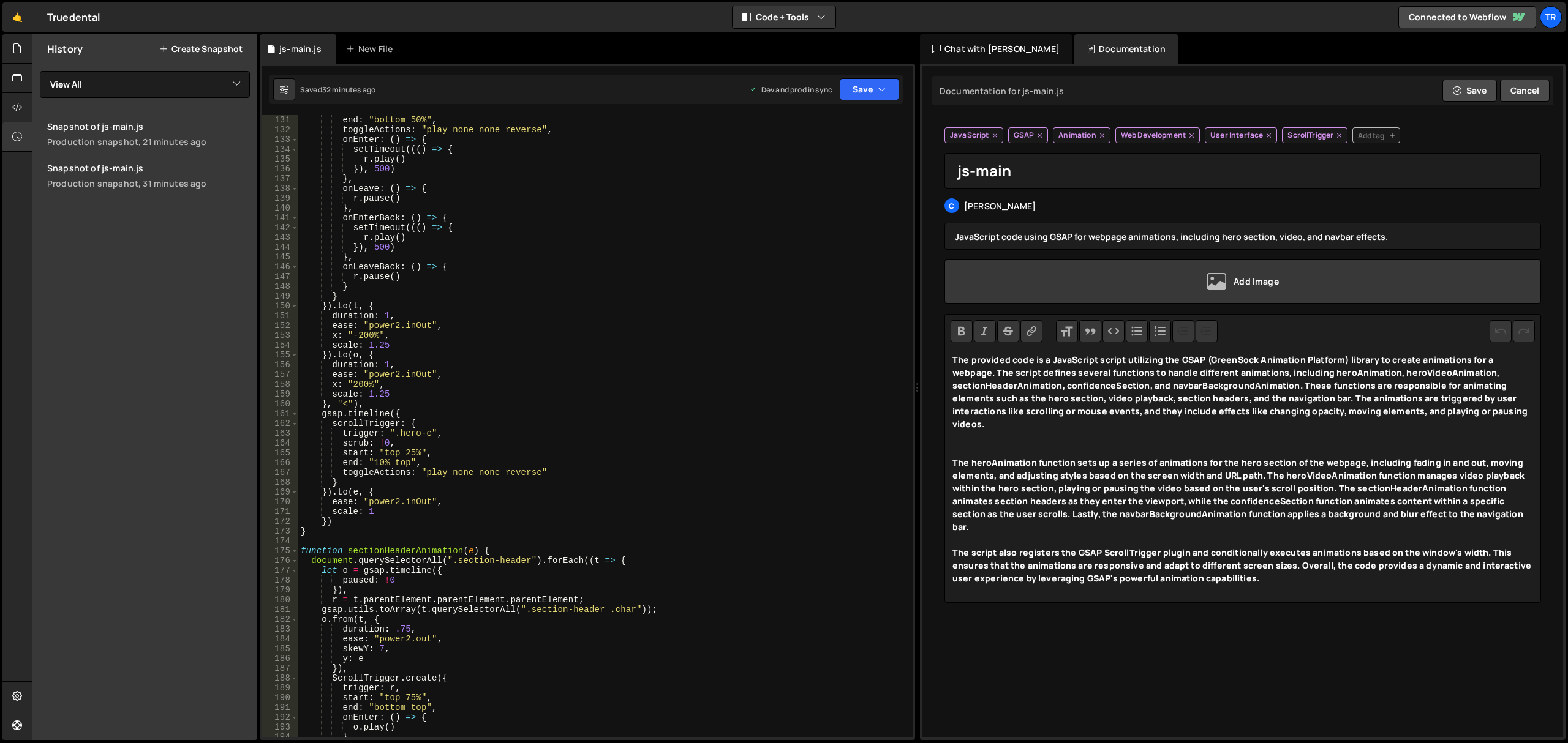
click at [539, 228] on div "end : "bottom 50%" , toggleActions : "play none none reverse" , onEnter : ( ) =…" at bounding box center [603, 436] width 610 height 643
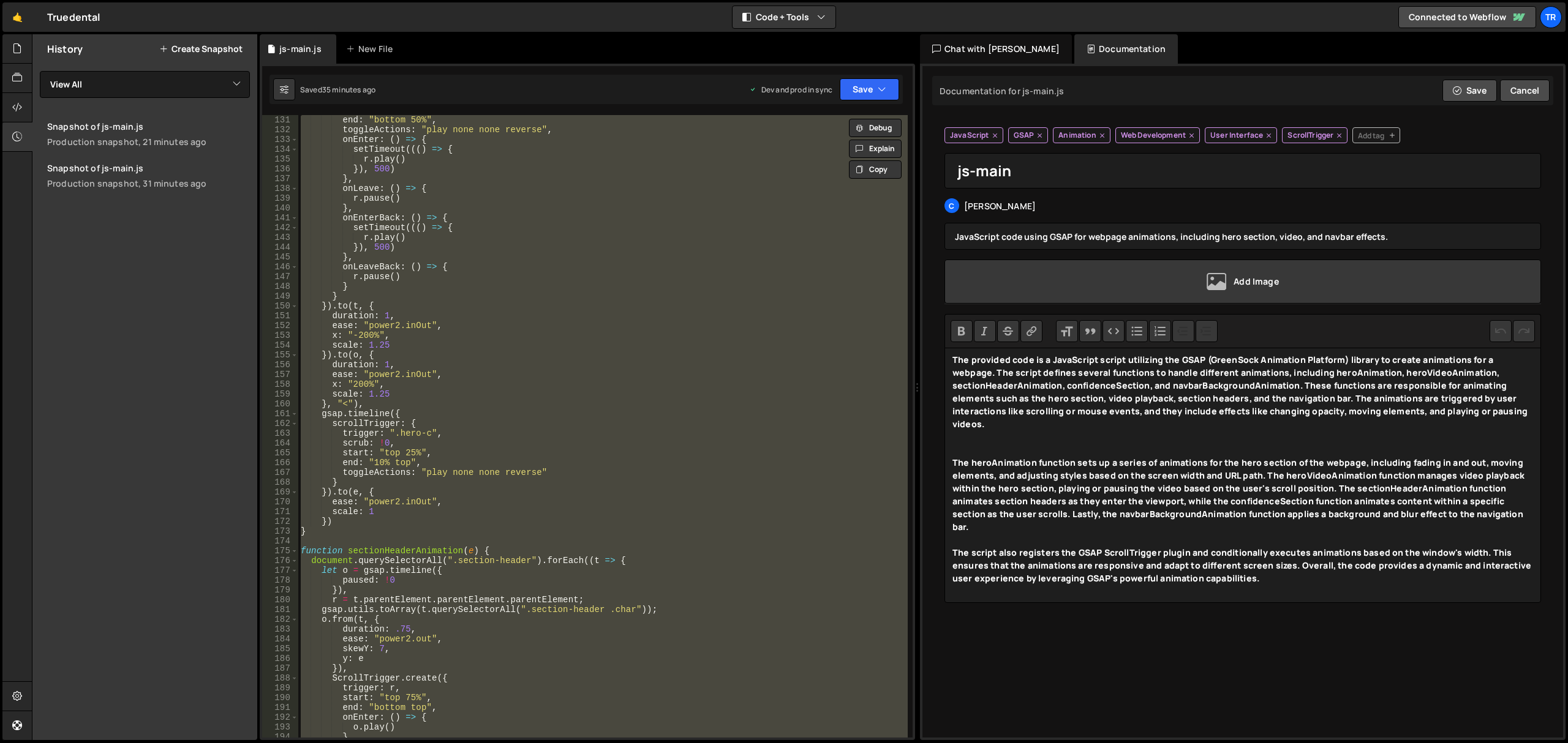
click at [459, 209] on div "end : "bottom 50%" , toggleActions : "play none none reverse" , onEnter : ( ) =…" at bounding box center [603, 426] width 610 height 622
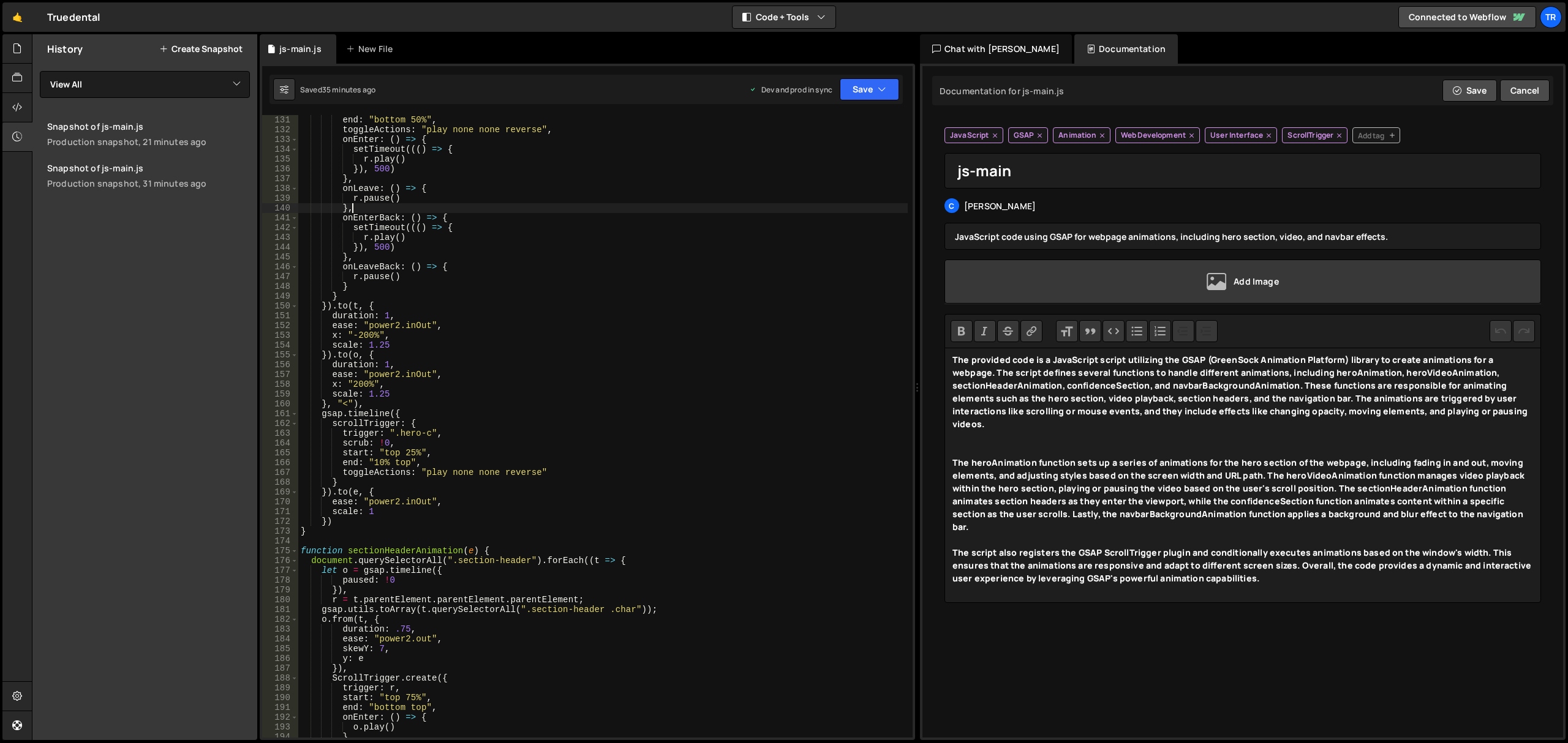
type textarea "sectionHeaderAnimation("160%"));"
